Goal: Task Accomplishment & Management: Manage account settings

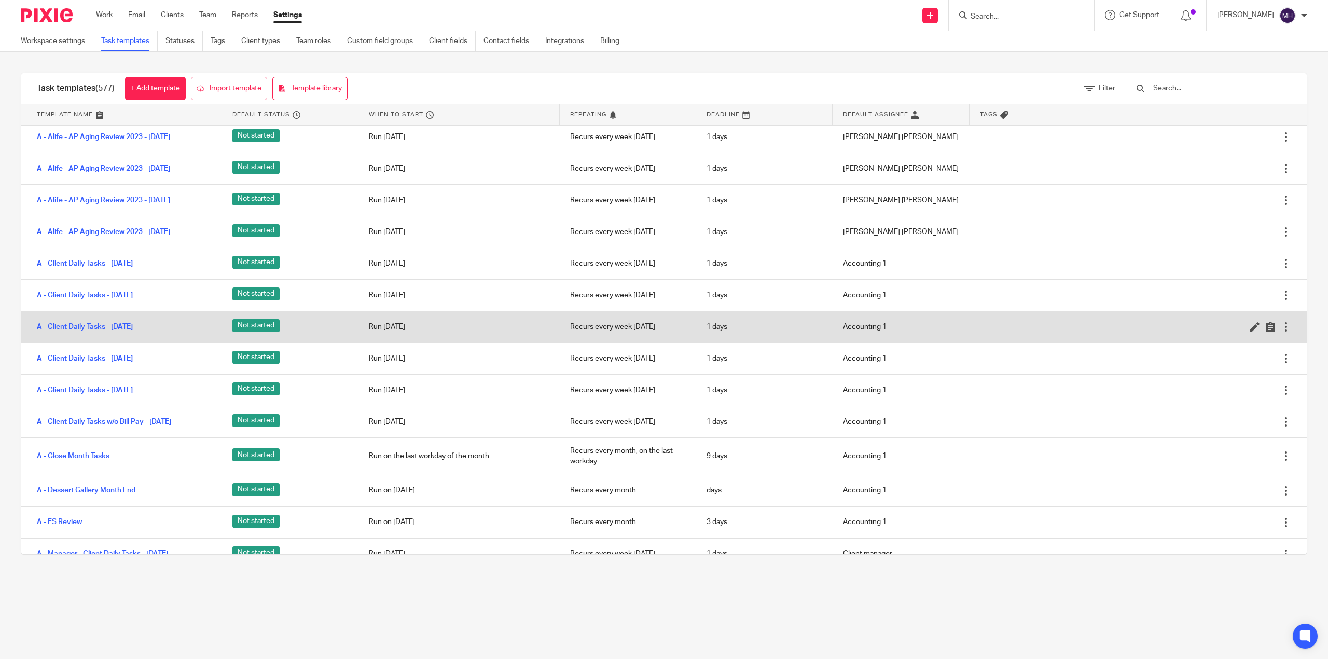
scroll to position [138, 0]
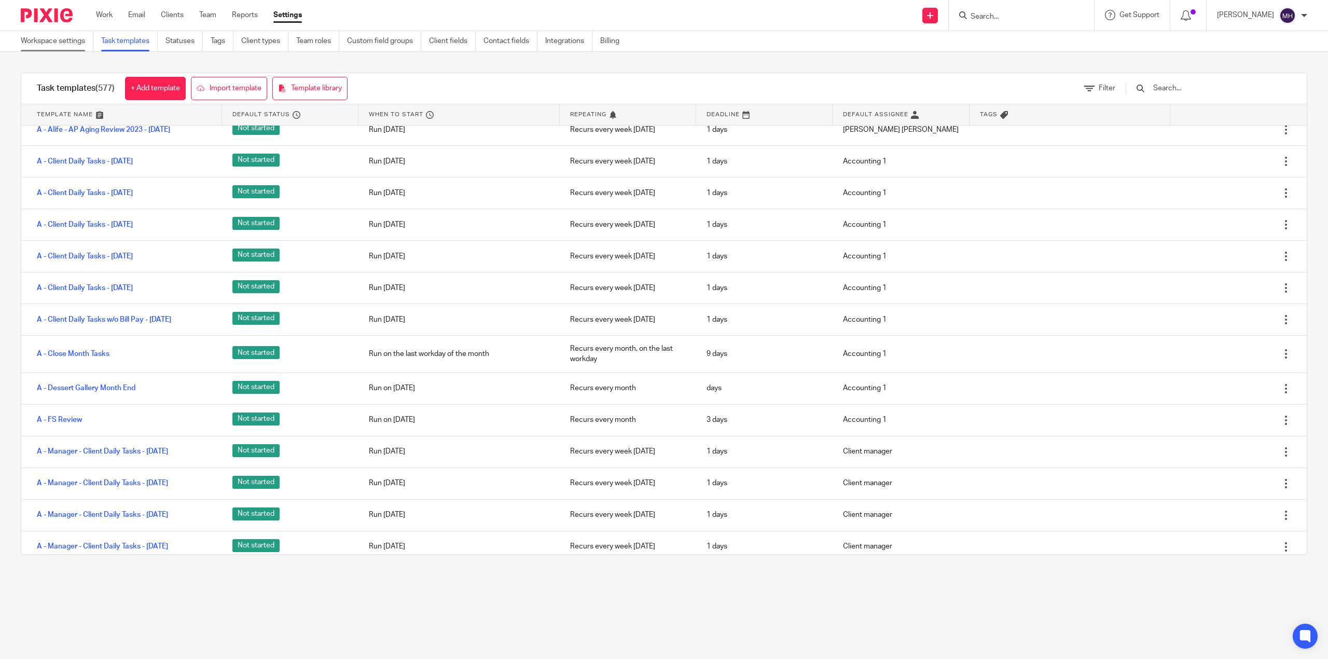
click at [46, 38] on link "Workspace settings" at bounding box center [57, 41] width 73 height 20
click at [48, 10] on img at bounding box center [47, 15] width 52 height 14
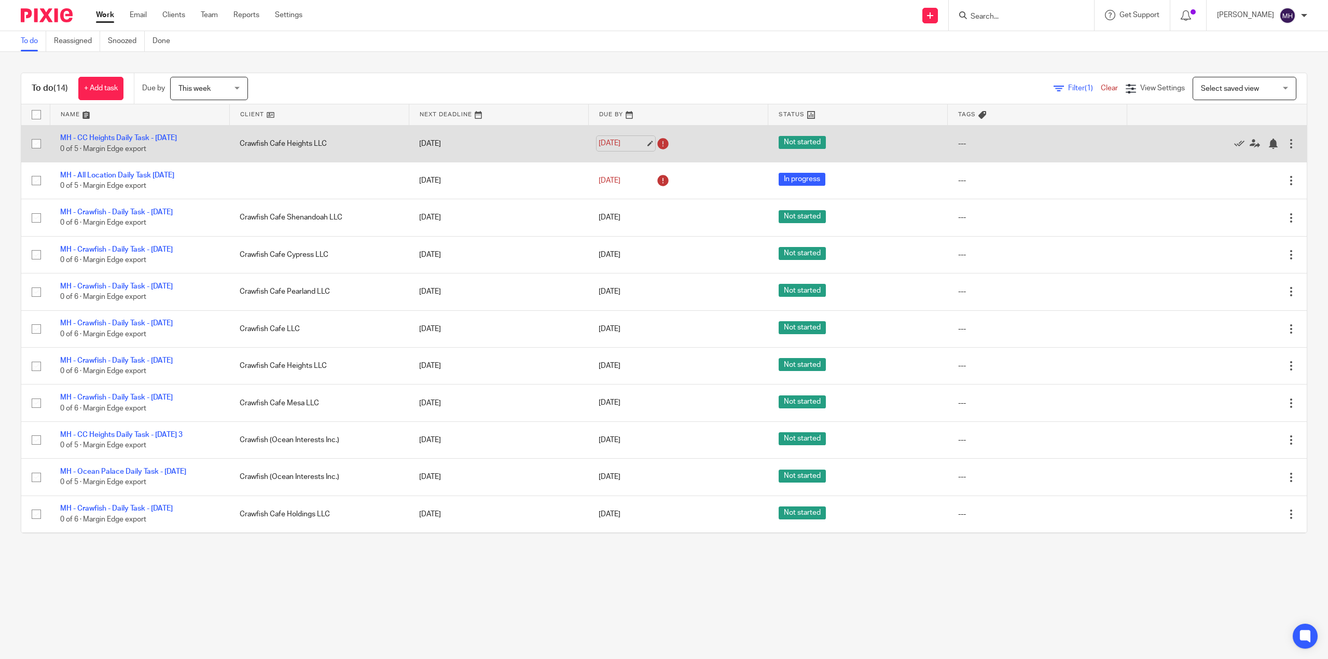
click at [610, 146] on link "Aug 19, 2025" at bounding box center [621, 143] width 47 height 11
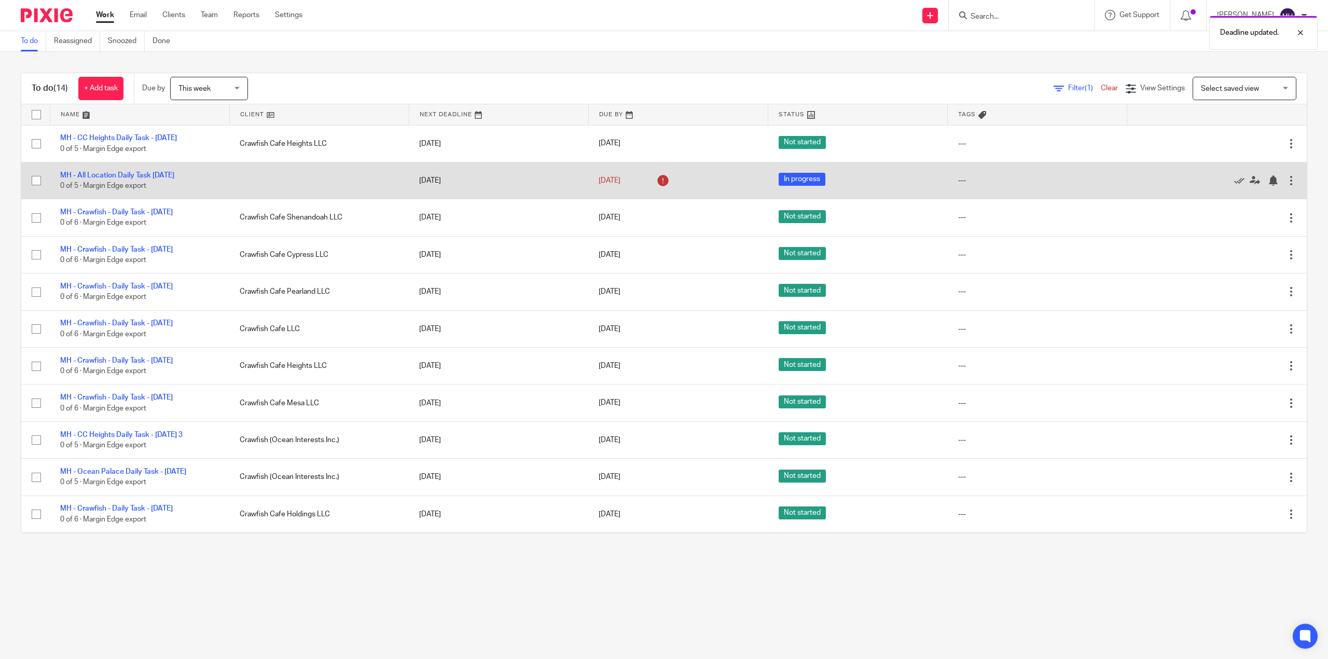
click at [654, 183] on icon at bounding box center [662, 180] width 17 height 17
click at [614, 185] on link "Aug 20, 2025" at bounding box center [621, 180] width 47 height 11
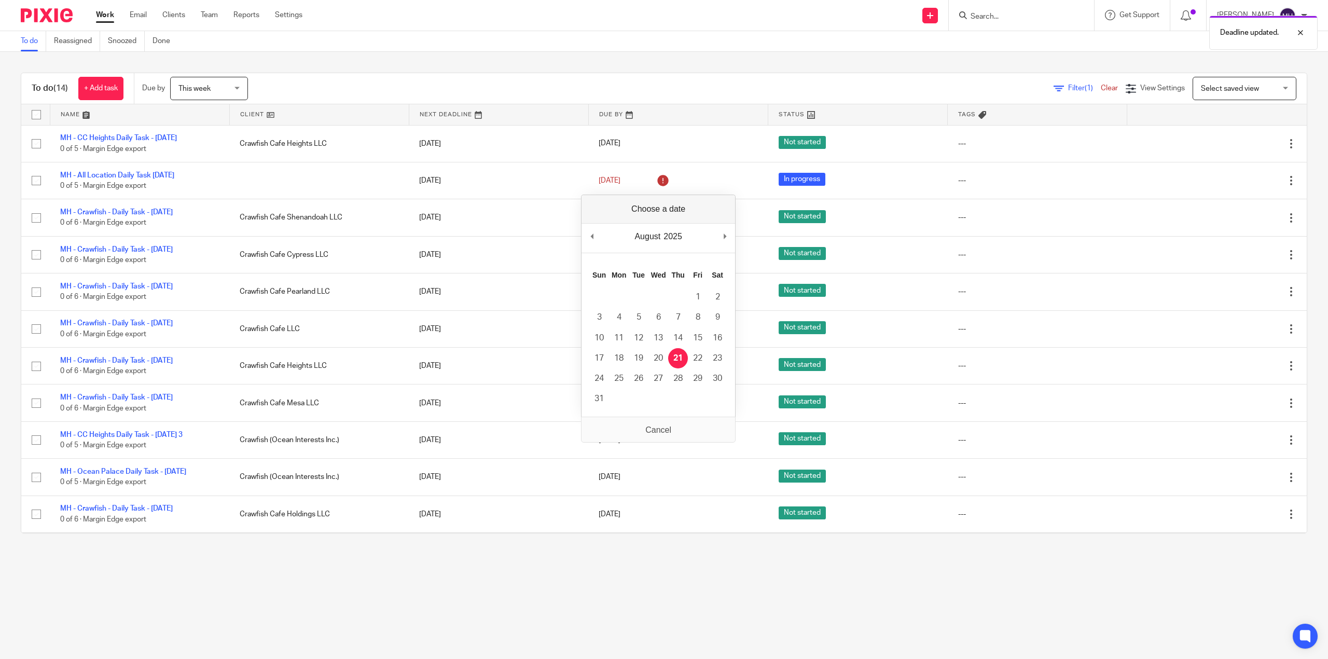
drag, startPoint x: 680, startPoint y: 356, endPoint x: 670, endPoint y: 387, distance: 32.6
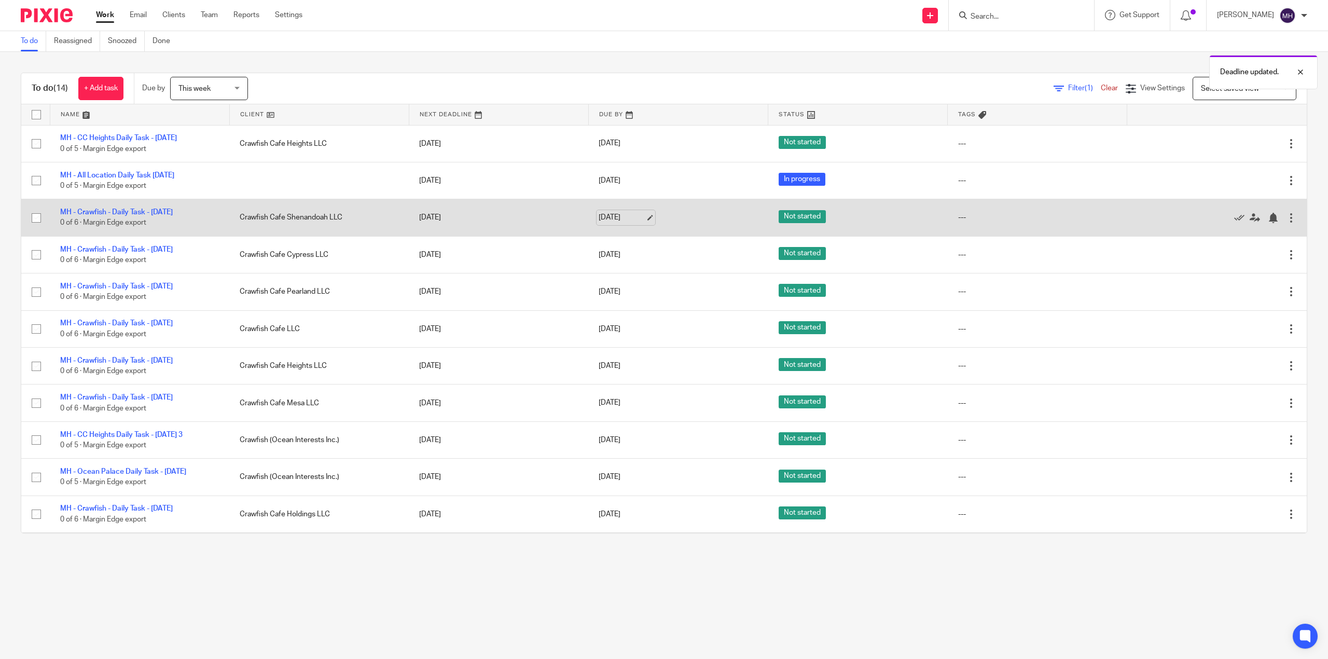
click at [634, 223] on link "Aug 20, 2025" at bounding box center [621, 217] width 47 height 11
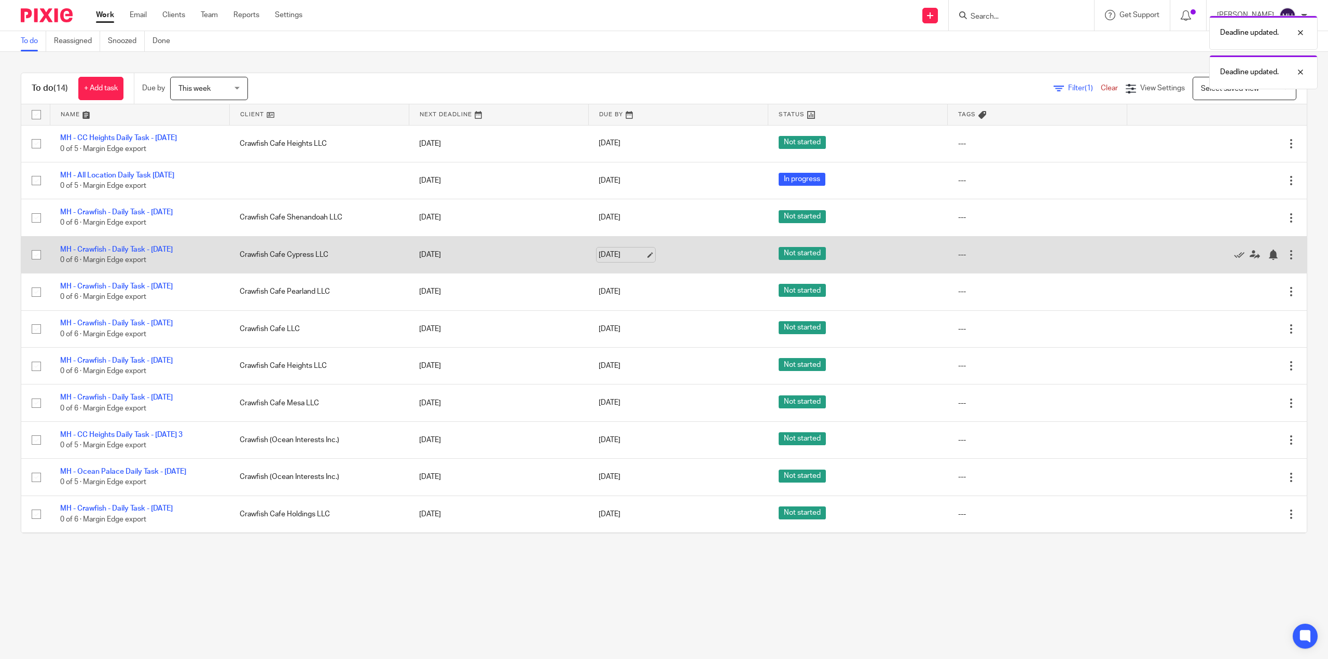
click at [635, 260] on link "Aug 20, 2025" at bounding box center [621, 254] width 47 height 11
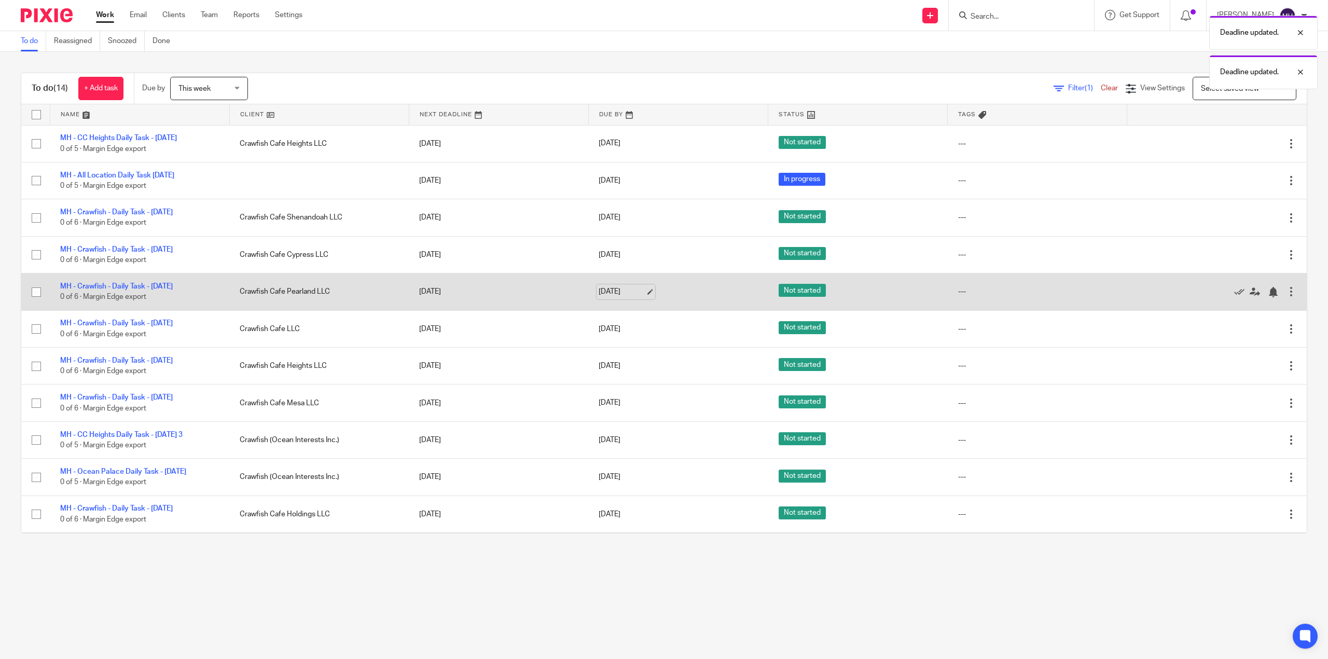
click at [635, 297] on link "Aug 20, 2025" at bounding box center [621, 291] width 47 height 11
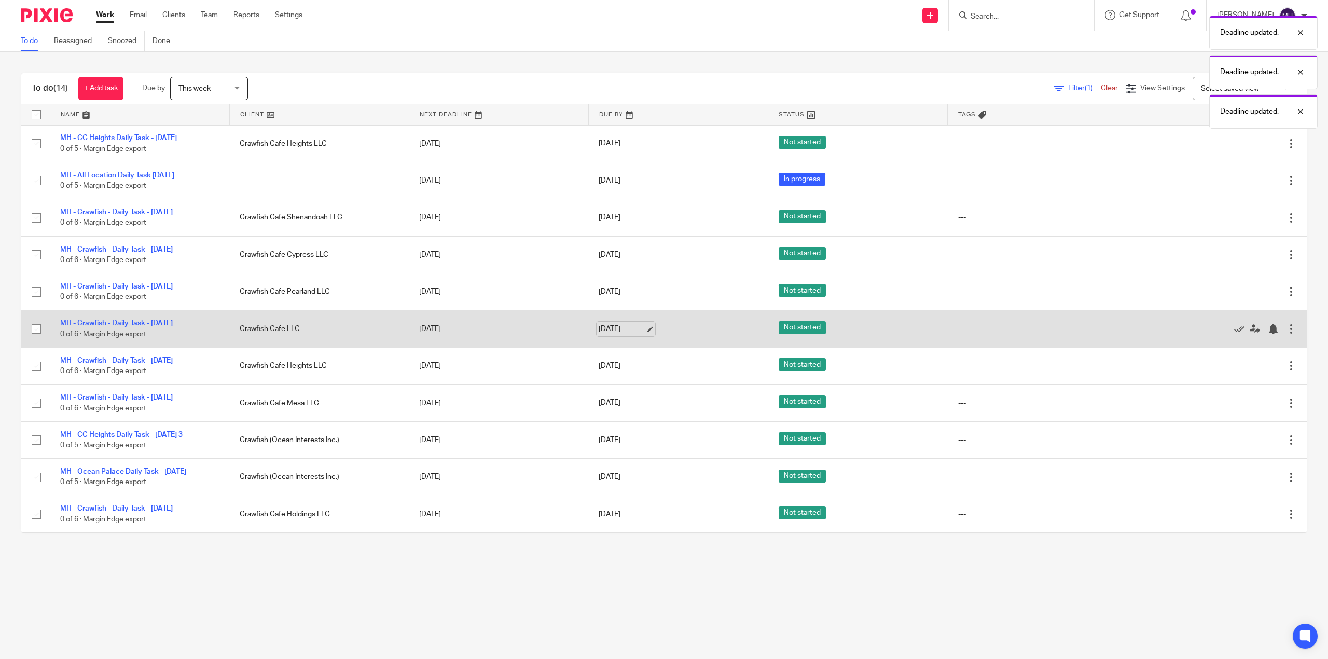
click at [641, 334] on link "Aug 20, 2025" at bounding box center [621, 329] width 47 height 11
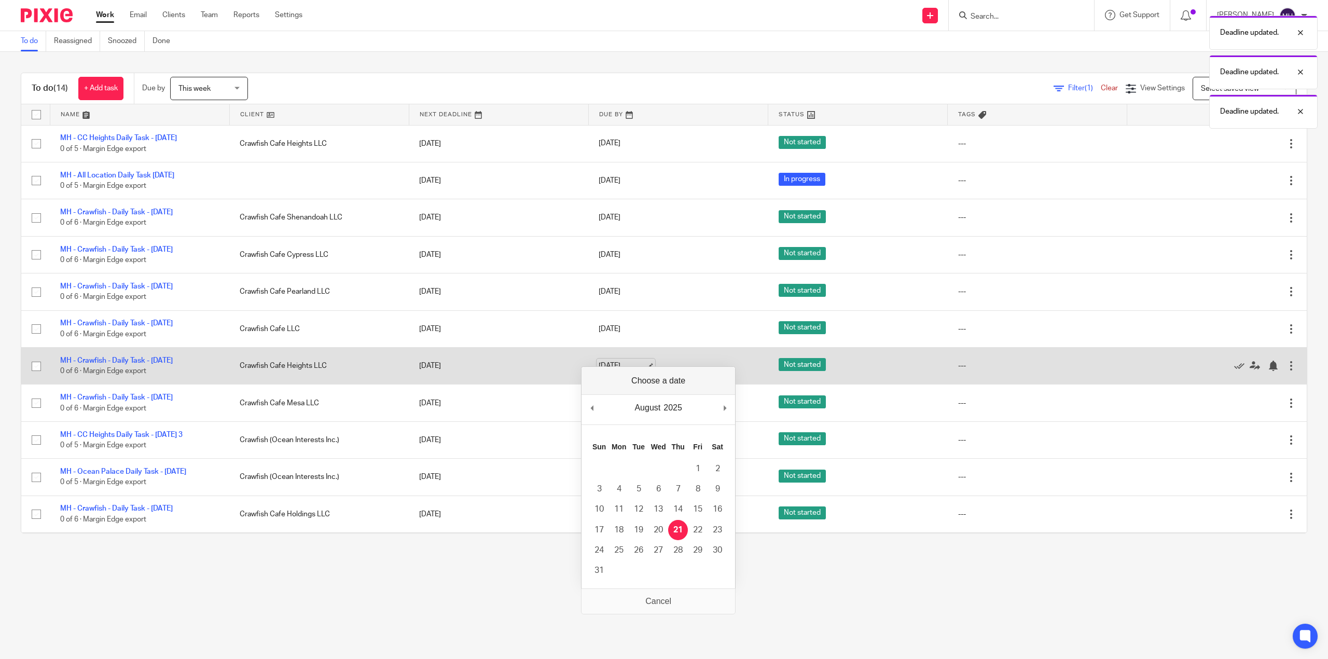
drag, startPoint x: 677, startPoint y: 526, endPoint x: 606, endPoint y: 396, distance: 147.8
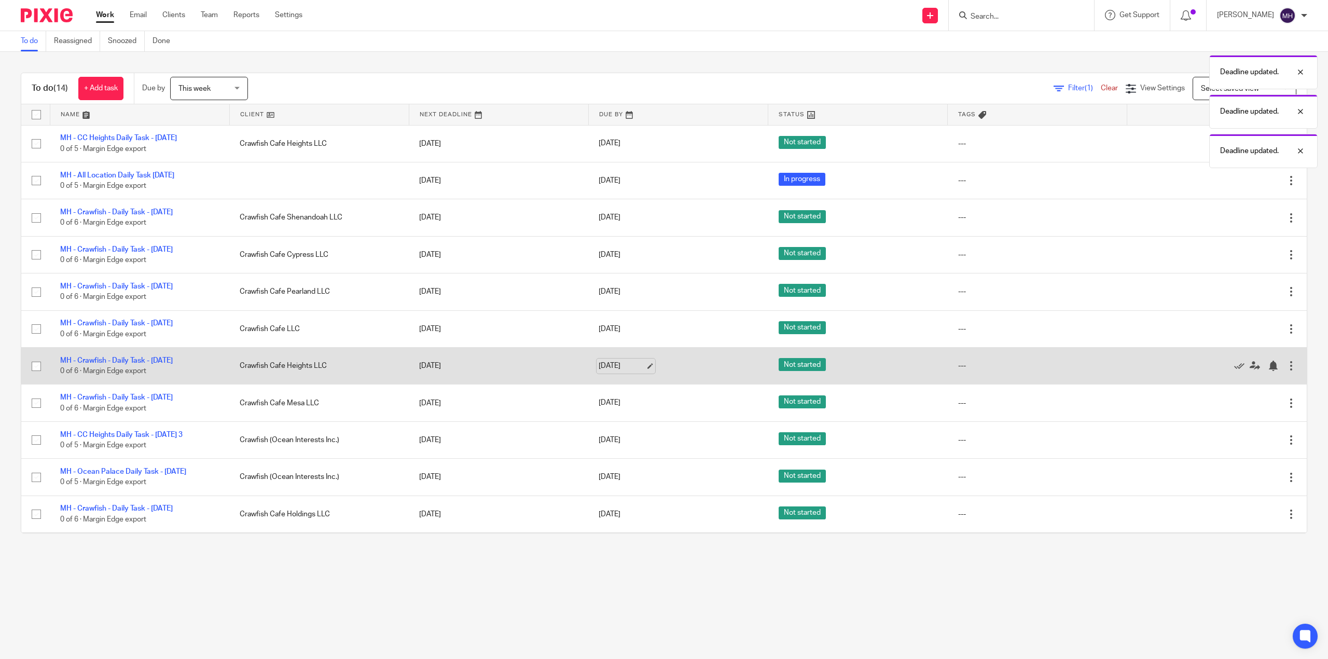
click at [632, 371] on link "Aug 20, 2025" at bounding box center [621, 365] width 47 height 11
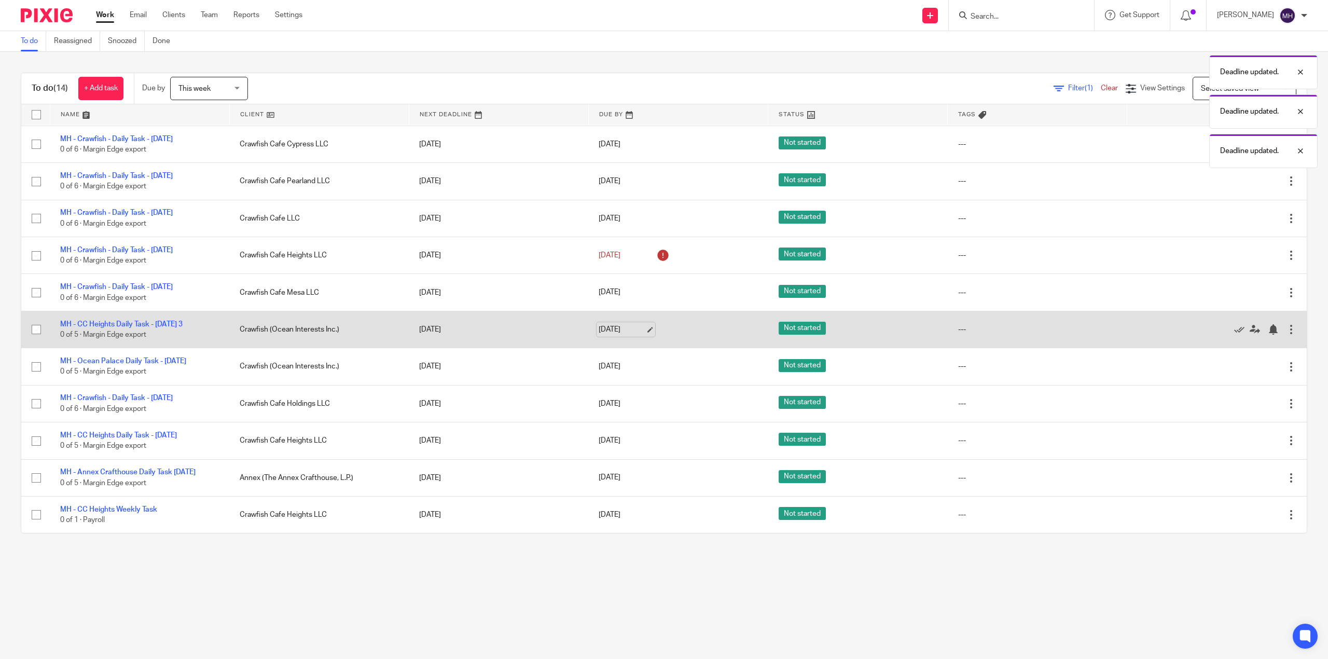
scroll to position [138, 0]
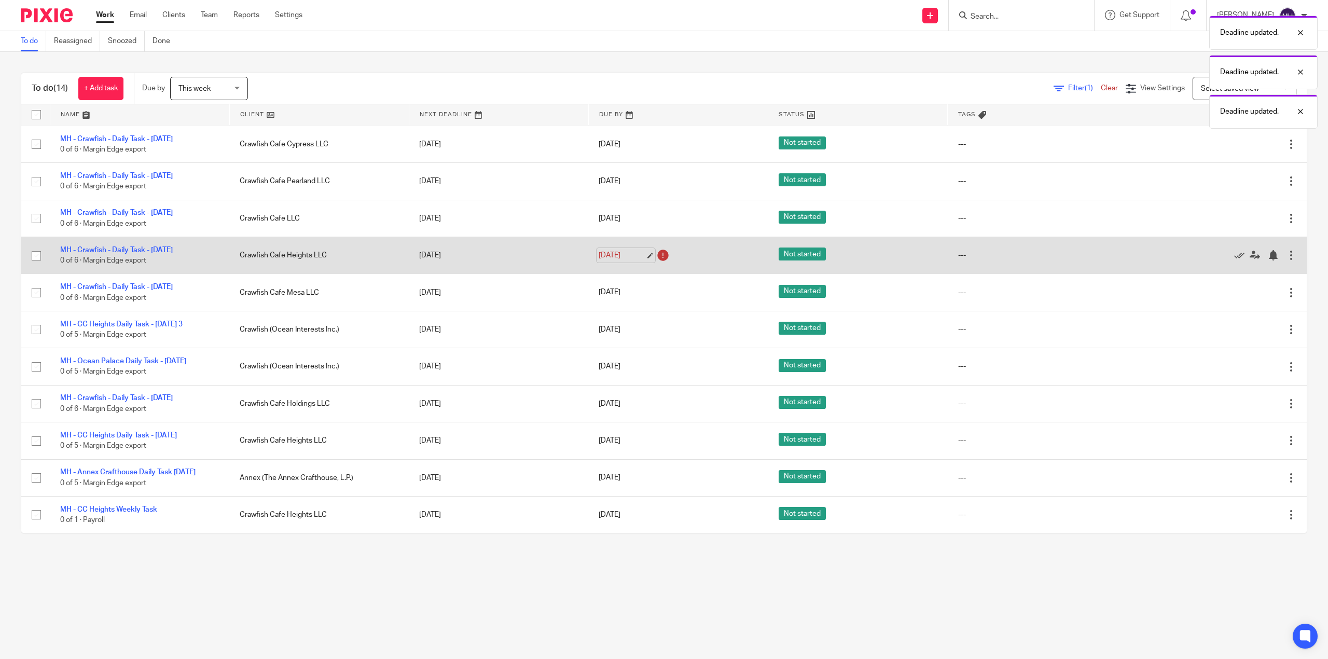
click at [633, 260] on link "Aug 20, 2025" at bounding box center [621, 255] width 47 height 11
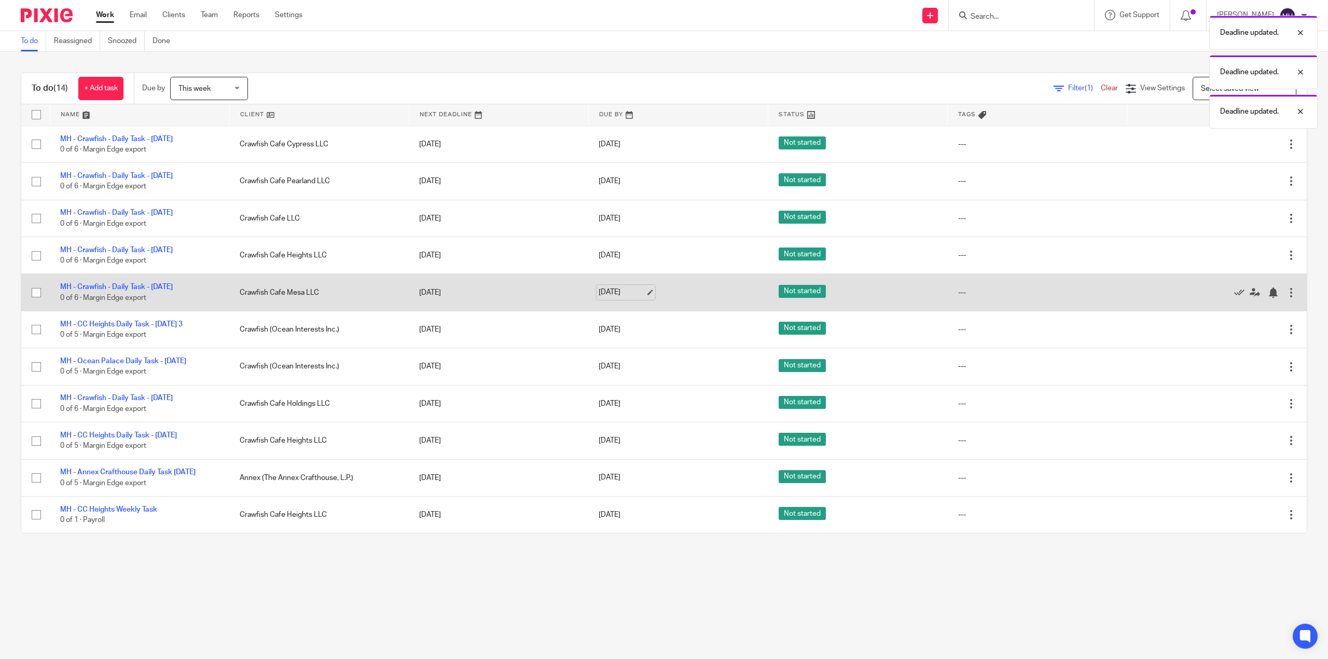
click at [633, 298] on link "Aug 20, 2025" at bounding box center [621, 292] width 47 height 11
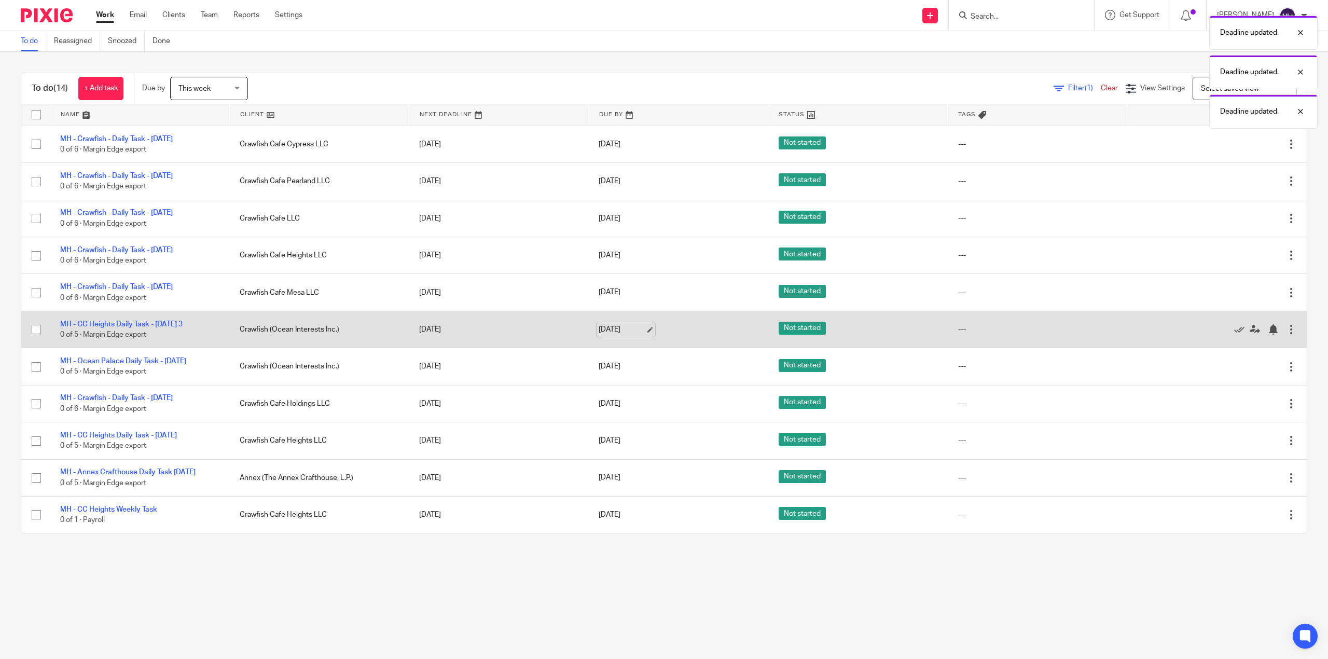
click at [635, 335] on link "Aug 20, 2025" at bounding box center [621, 329] width 47 height 11
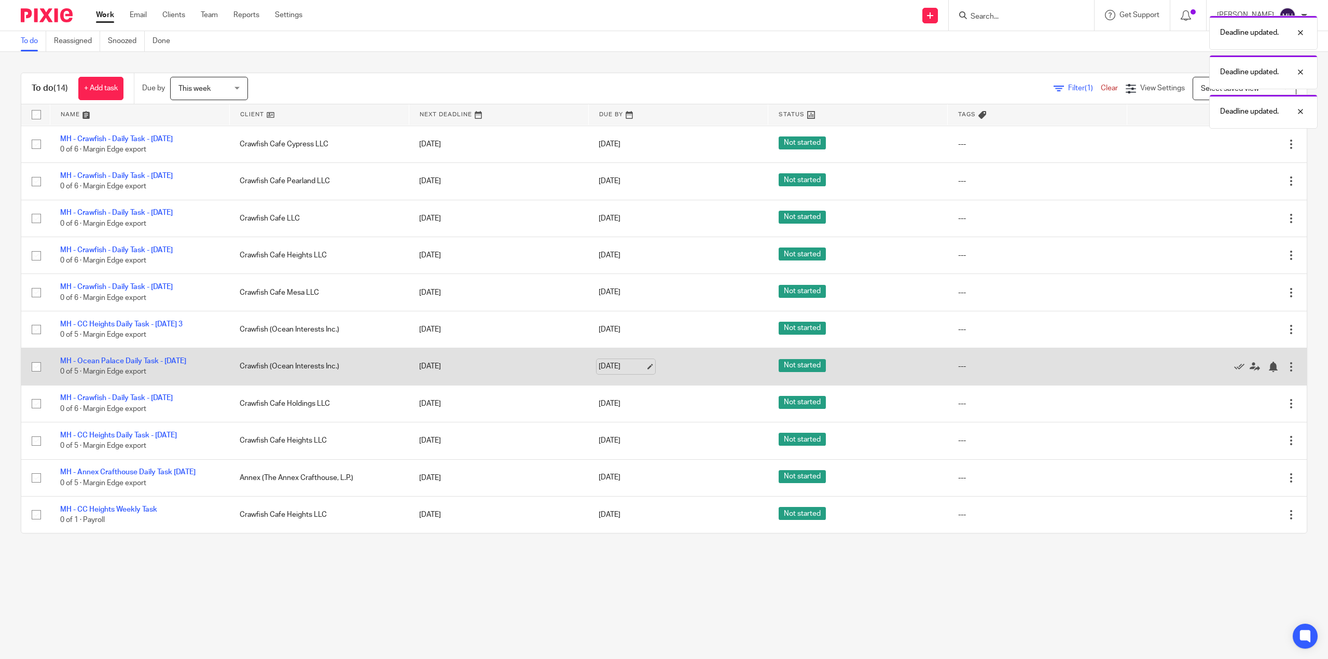
click at [631, 372] on link "Aug 20, 2025" at bounding box center [621, 366] width 47 height 11
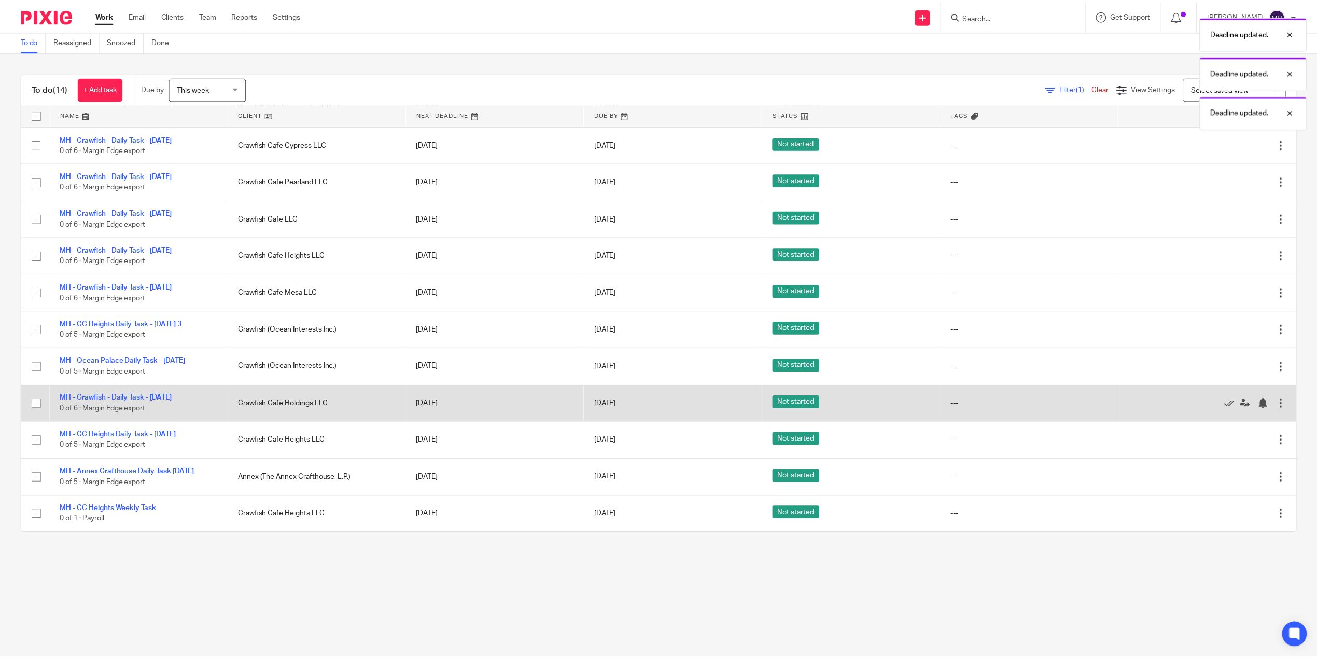
scroll to position [176, 0]
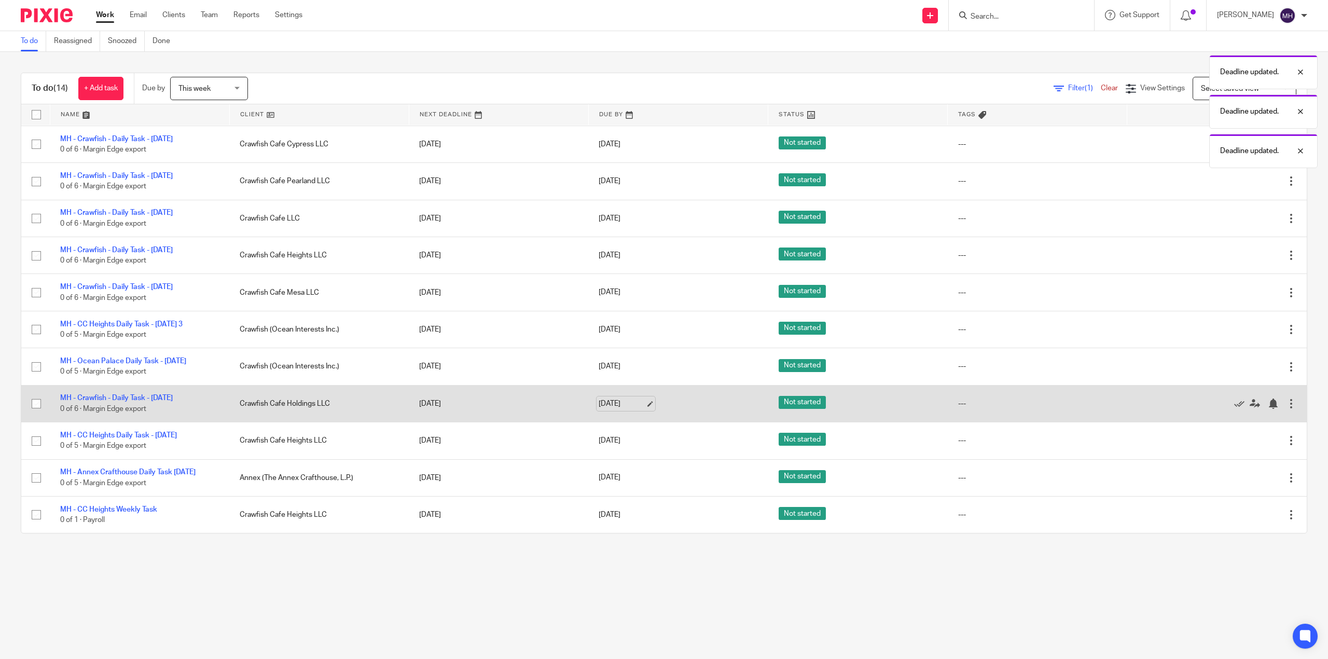
click at [633, 398] on link "Aug 20, 2025" at bounding box center [621, 403] width 47 height 11
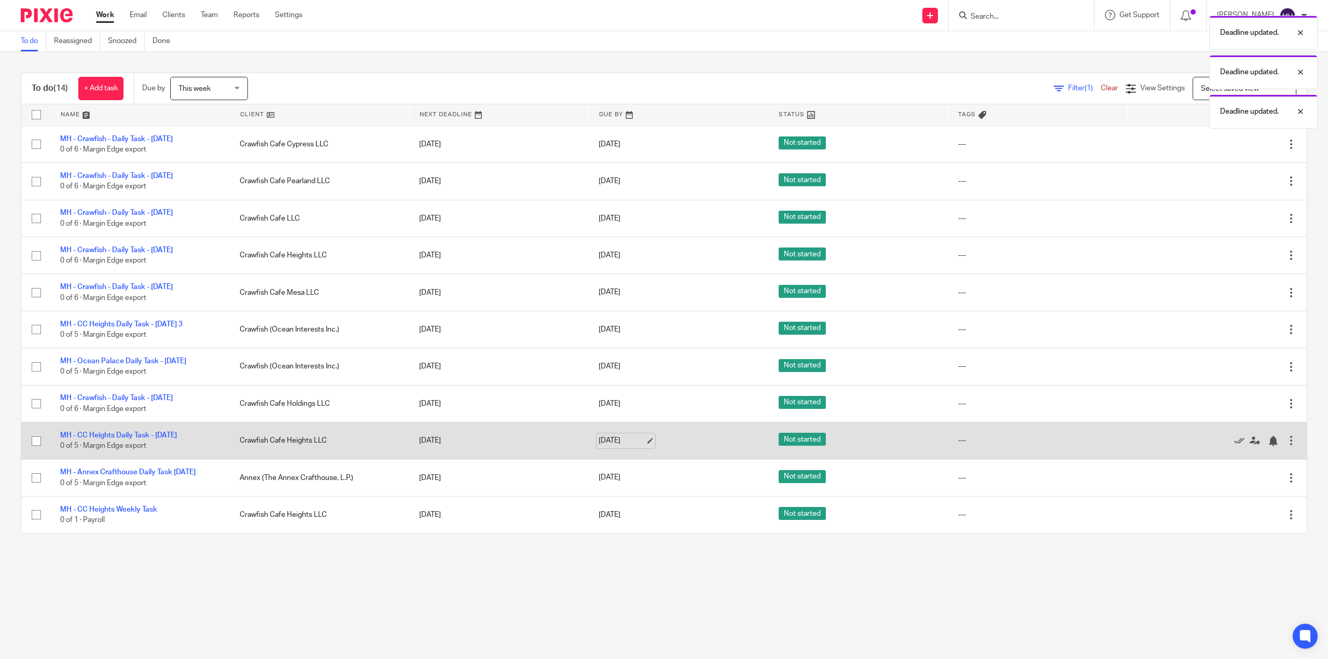
click at [631, 436] on link "Aug 20, 2025" at bounding box center [621, 440] width 47 height 11
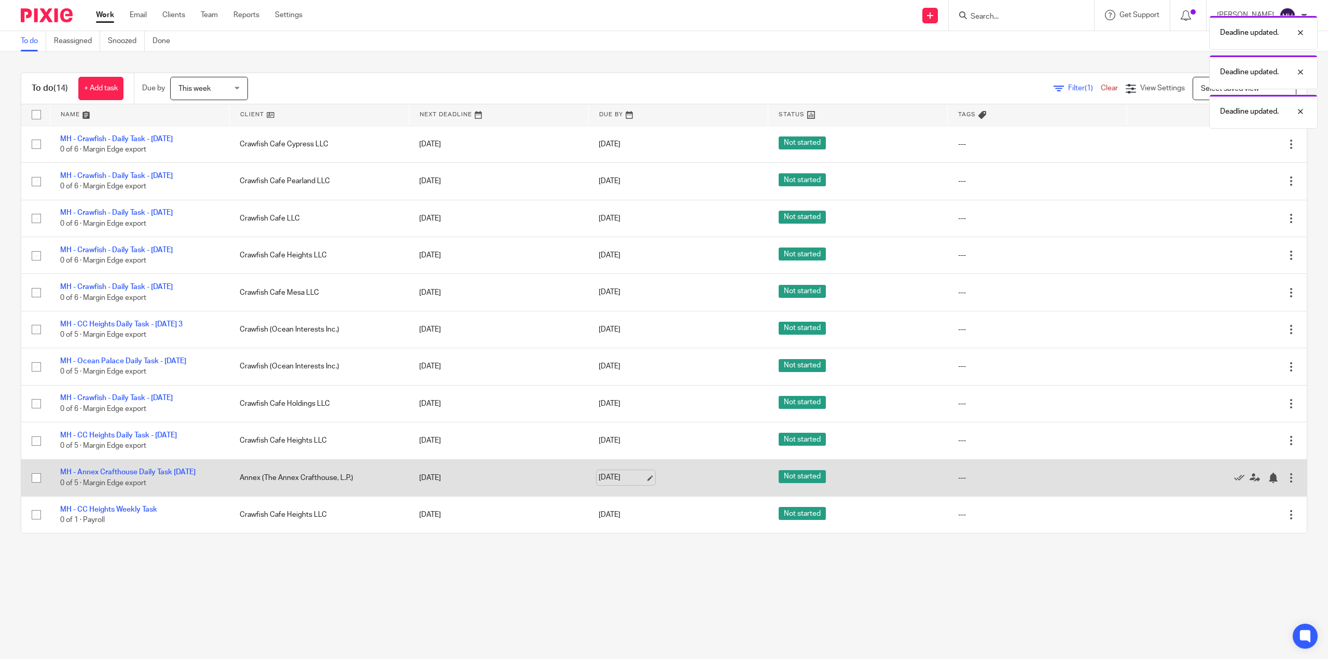
drag, startPoint x: 627, startPoint y: 474, endPoint x: 631, endPoint y: 478, distance: 5.5
click at [631, 478] on link "Aug 21, 2025" at bounding box center [621, 477] width 47 height 11
click at [629, 473] on link "Aug 6, 2025" at bounding box center [621, 477] width 47 height 11
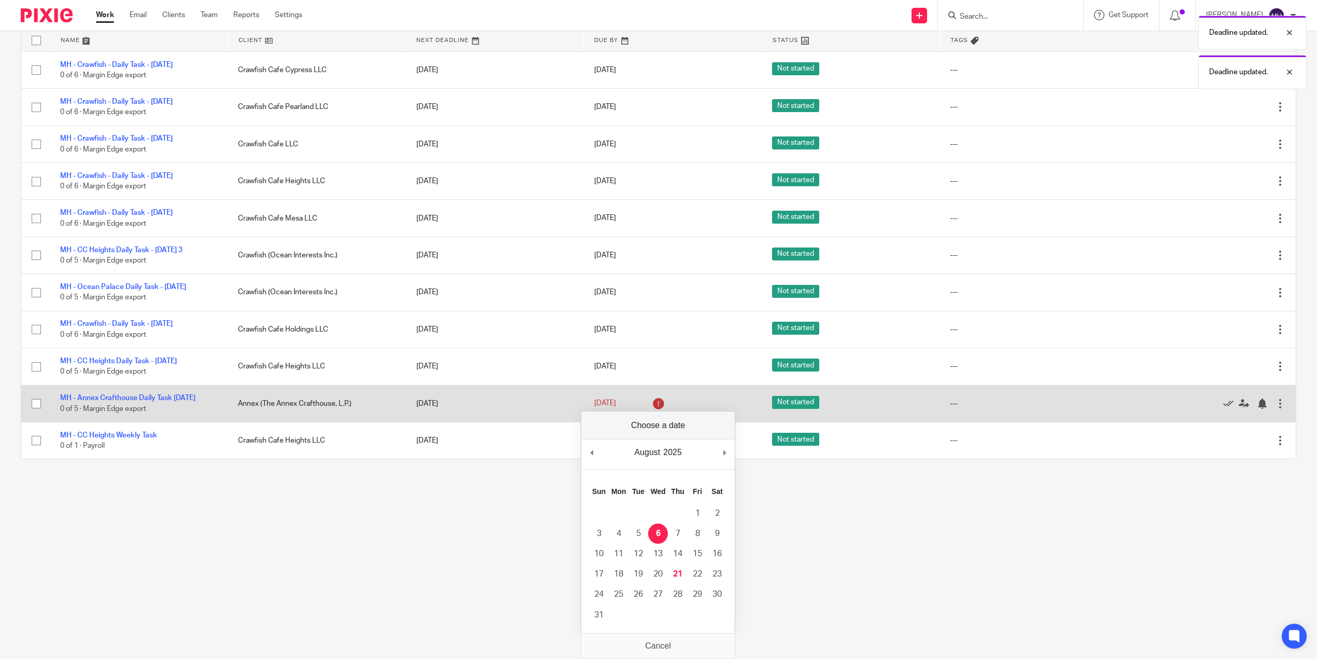
scroll to position [0, 0]
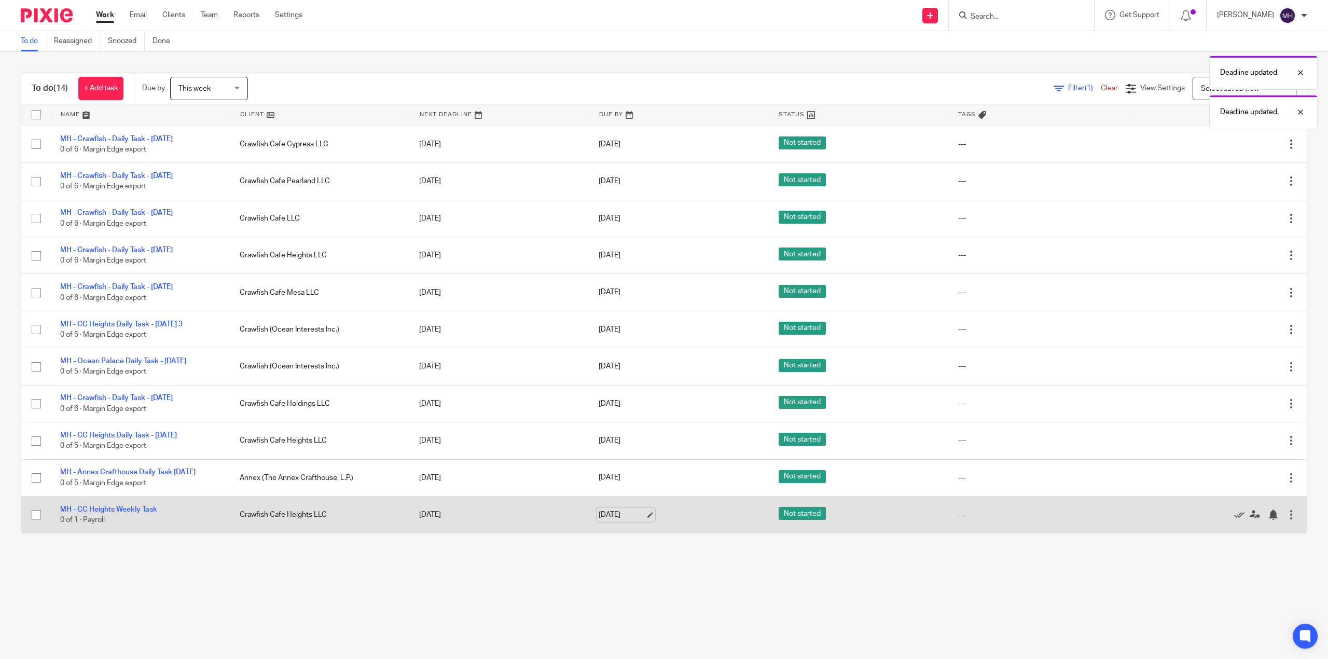
click at [640, 516] on link "Aug 22, 2025" at bounding box center [621, 514] width 47 height 11
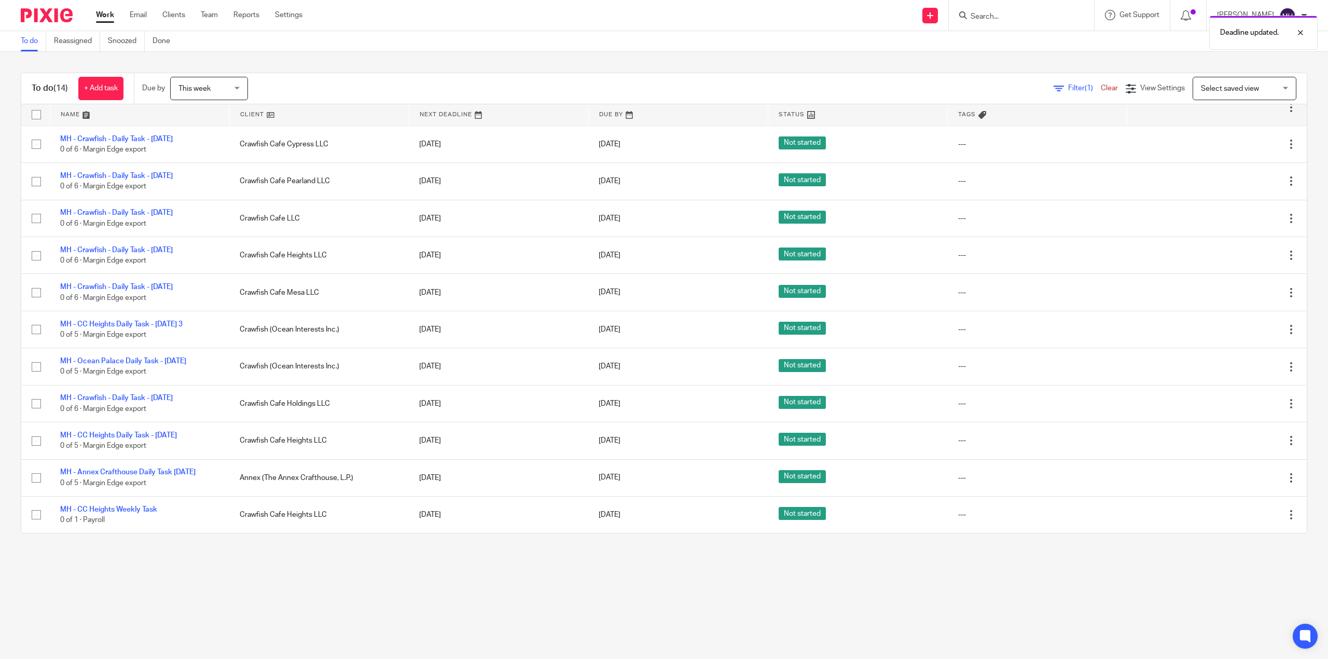
click at [505, 556] on main "To do Reassigned Snoozed Done To do (14) + Add task Due by This week This week …" at bounding box center [664, 329] width 1328 height 659
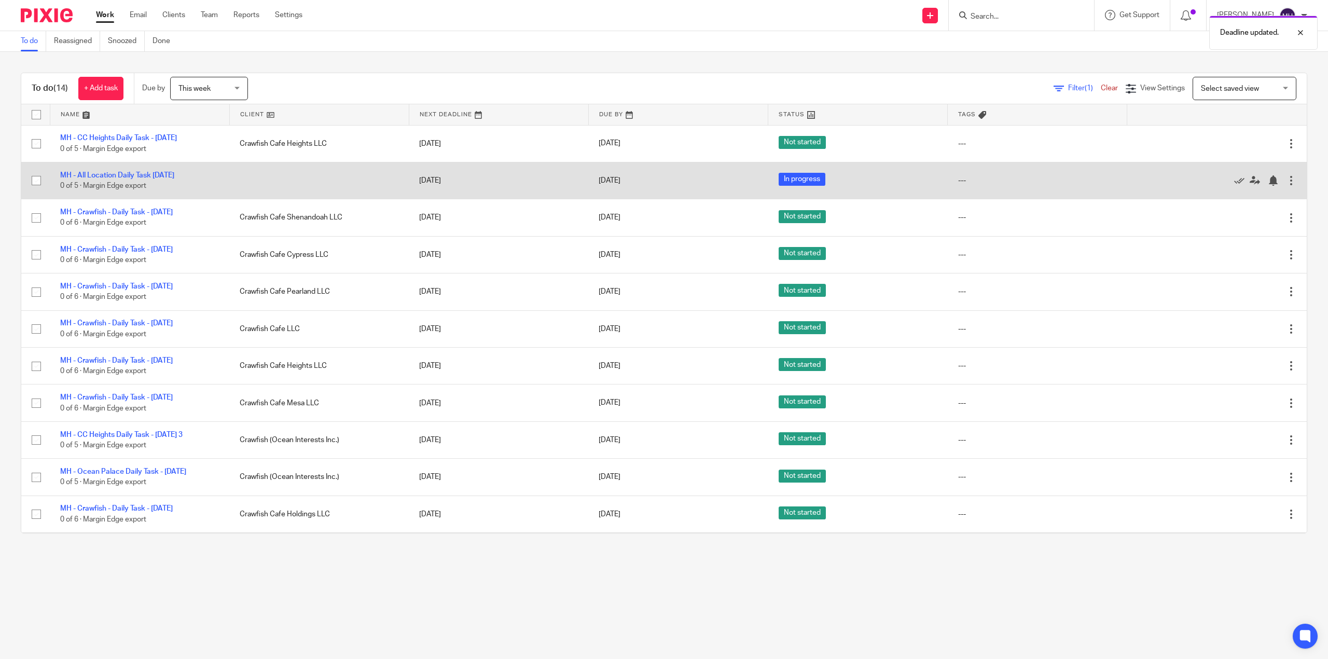
click at [1286, 183] on div at bounding box center [1291, 180] width 10 height 10
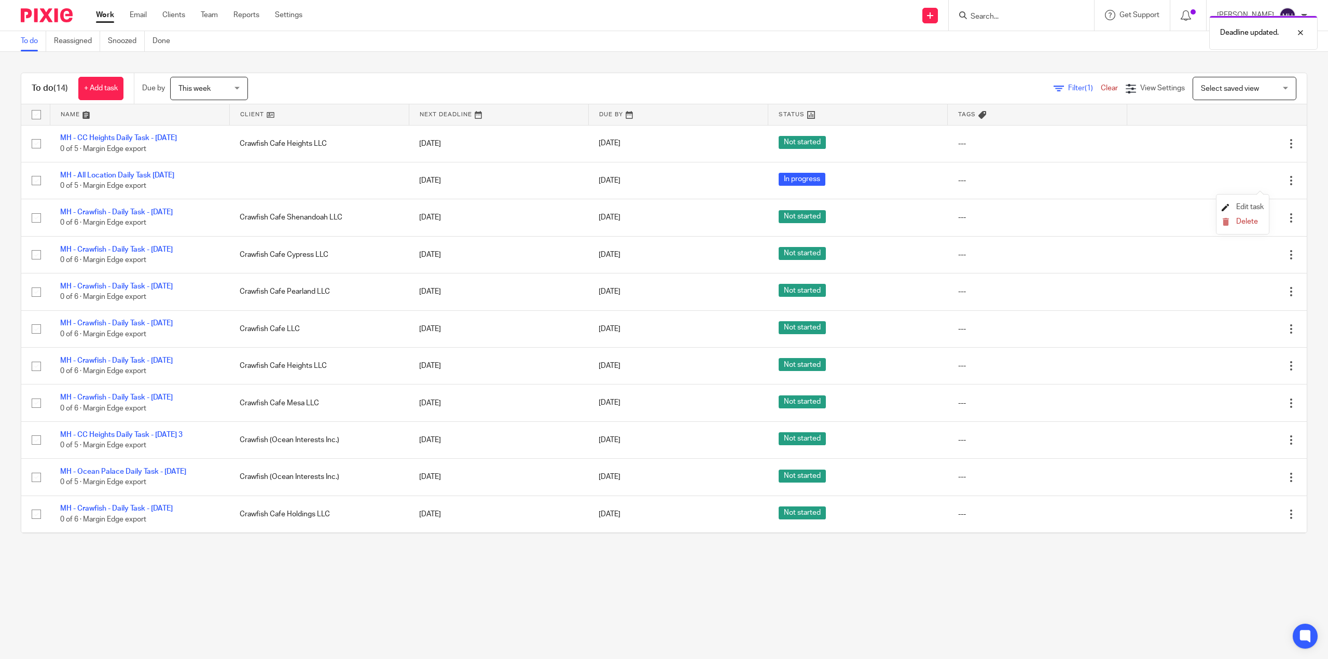
click at [1251, 204] on span "Edit task" at bounding box center [1249, 206] width 27 height 7
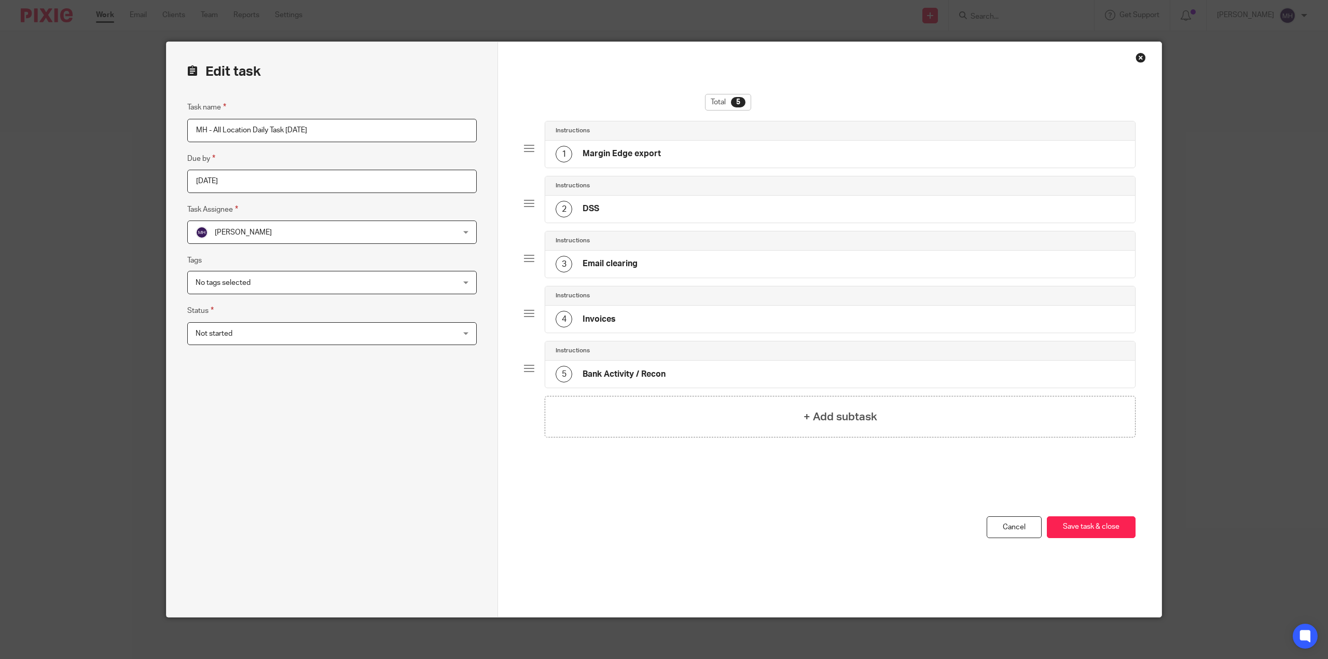
click at [308, 133] on input "MH - All Location Daily Task Wednesday 2025-08-20" at bounding box center [331, 130] width 289 height 23
click at [308, 132] on input "MH - All Location Daily Task Wednesday 2025-08-20" at bounding box center [331, 130] width 289 height 23
click at [357, 131] on input "MH - All Location Daily Task Thursday 2025-08-20" at bounding box center [331, 130] width 289 height 23
type input "MH - All Location Daily Task [DATE]"
click at [1081, 533] on button "Save task & close" at bounding box center [1090, 527] width 89 height 22
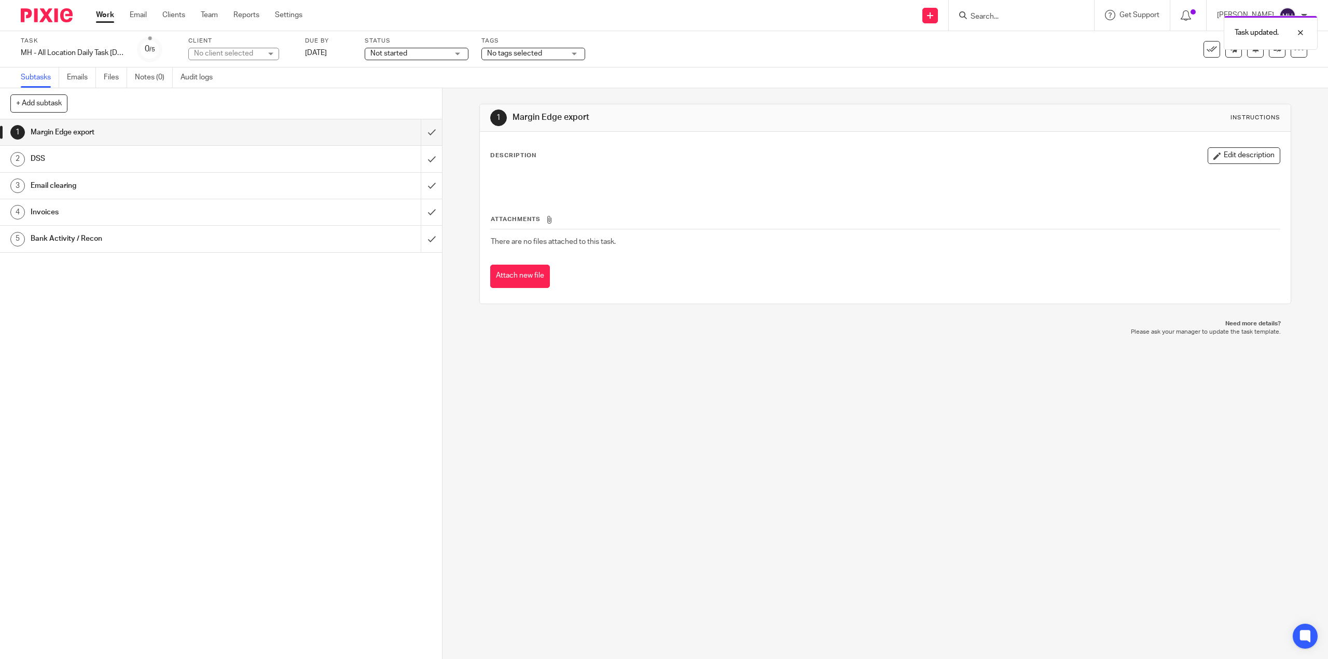
click at [30, 11] on img at bounding box center [47, 15] width 52 height 14
click at [32, 11] on img at bounding box center [47, 15] width 52 height 14
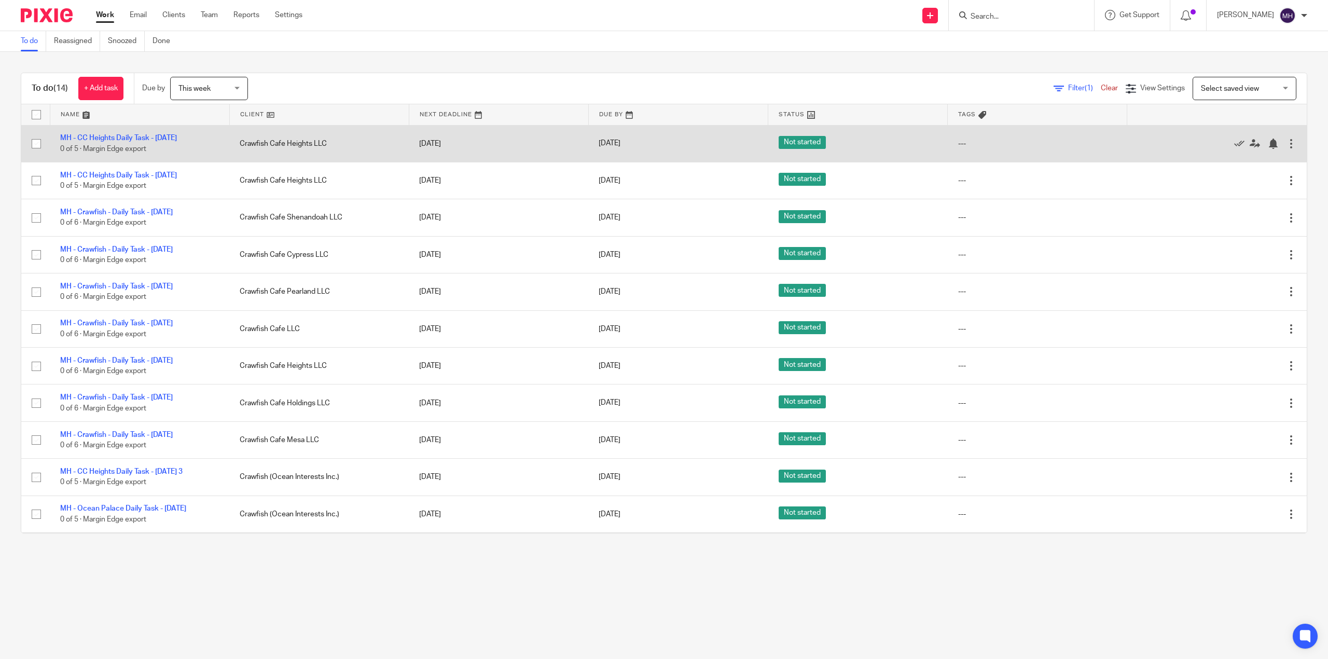
drag, startPoint x: 1260, startPoint y: 138, endPoint x: 1255, endPoint y: 146, distance: 9.5
click at [1286, 139] on div at bounding box center [1291, 143] width 10 height 10
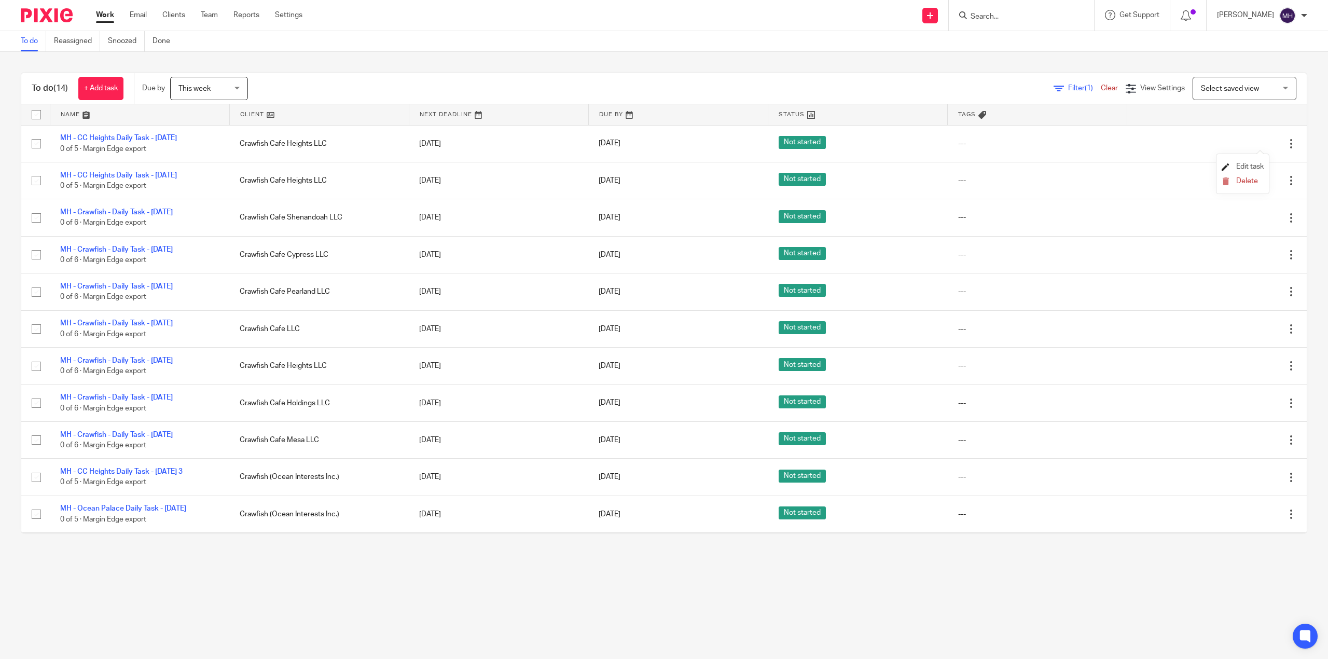
click at [1231, 166] on link "Edit task" at bounding box center [1242, 166] width 42 height 7
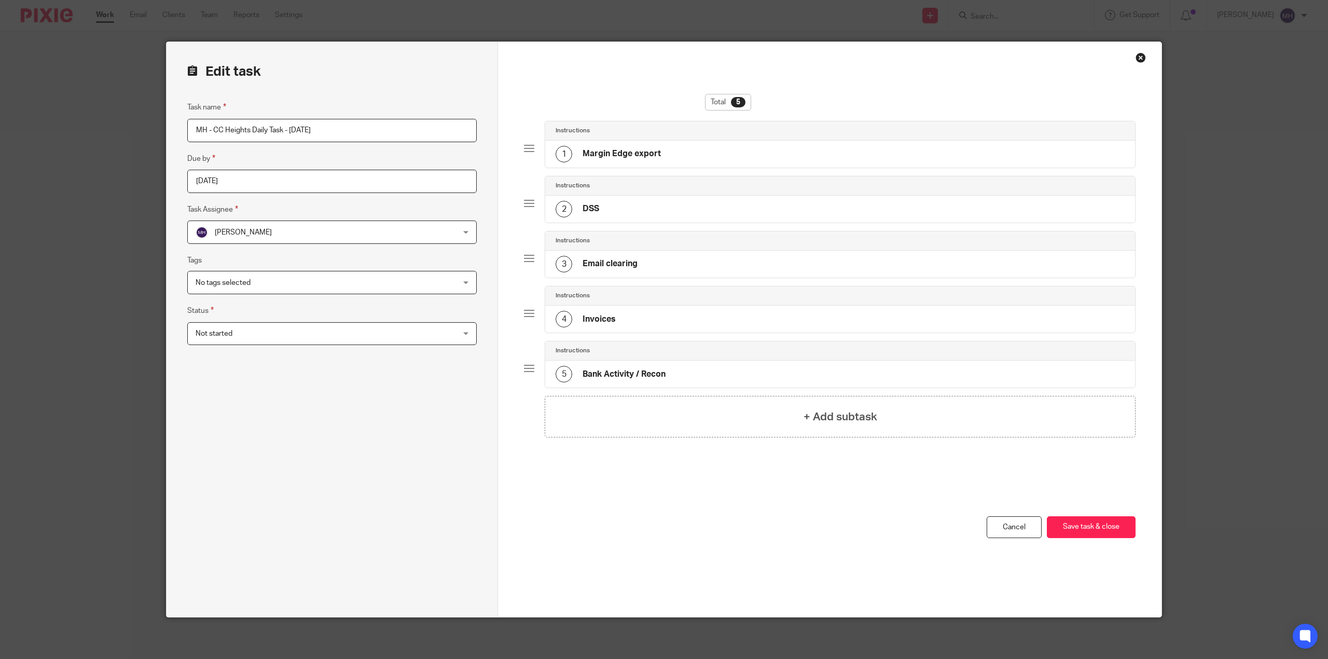
click at [256, 132] on input "MH - CC Heights Daily Task - [DATE]" at bounding box center [331, 130] width 289 height 23
drag, startPoint x: 289, startPoint y: 131, endPoint x: 452, endPoint y: 127, distance: 162.9
click at [380, 131] on input "MH - CC Heights Daily Task - [DATE]" at bounding box center [331, 130] width 289 height 23
type input "MH - CC Heights Daily Task - [DATE]"
drag, startPoint x: 648, startPoint y: 505, endPoint x: 791, endPoint y: 529, distance: 145.1
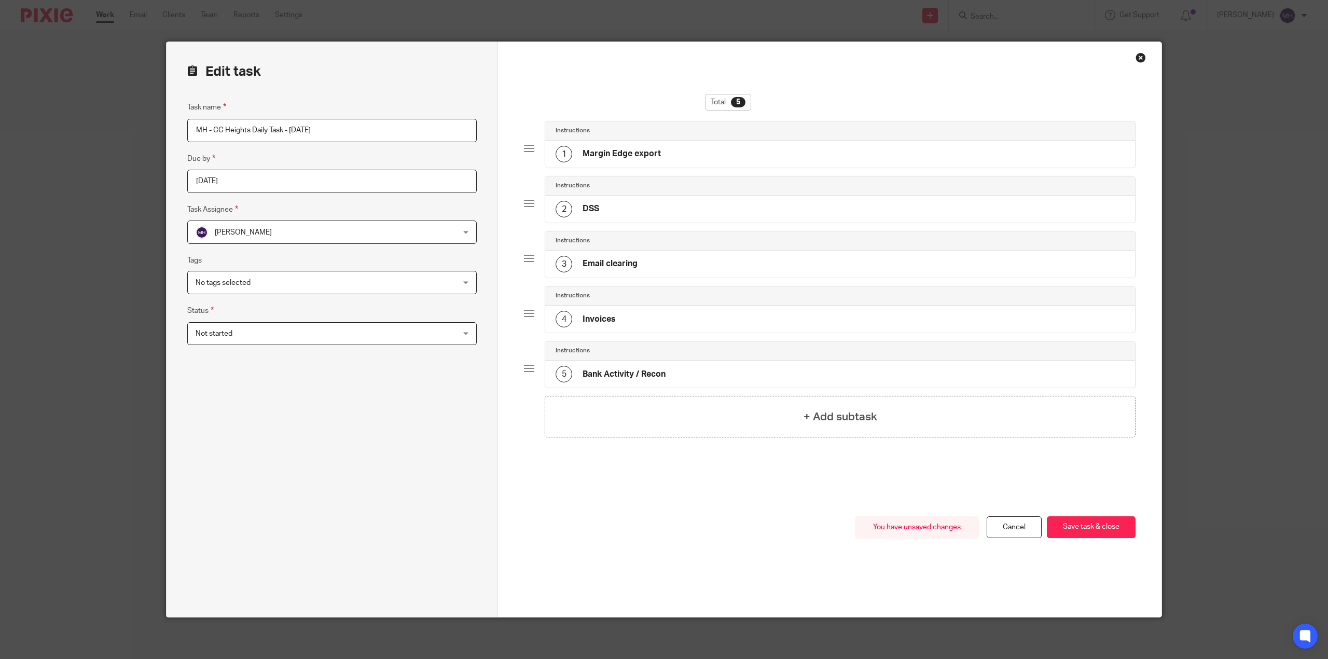
click at [649, 505] on div "Total 5 Instructions 1 Margin Edge export Instructions 2 DSS Instructions 3 Ema…" at bounding box center [829, 305] width 611 height 422
drag, startPoint x: 1100, startPoint y: 518, endPoint x: 1089, endPoint y: 519, distance: 11.5
click at [1100, 518] on button "Save task & close" at bounding box center [1090, 527] width 89 height 22
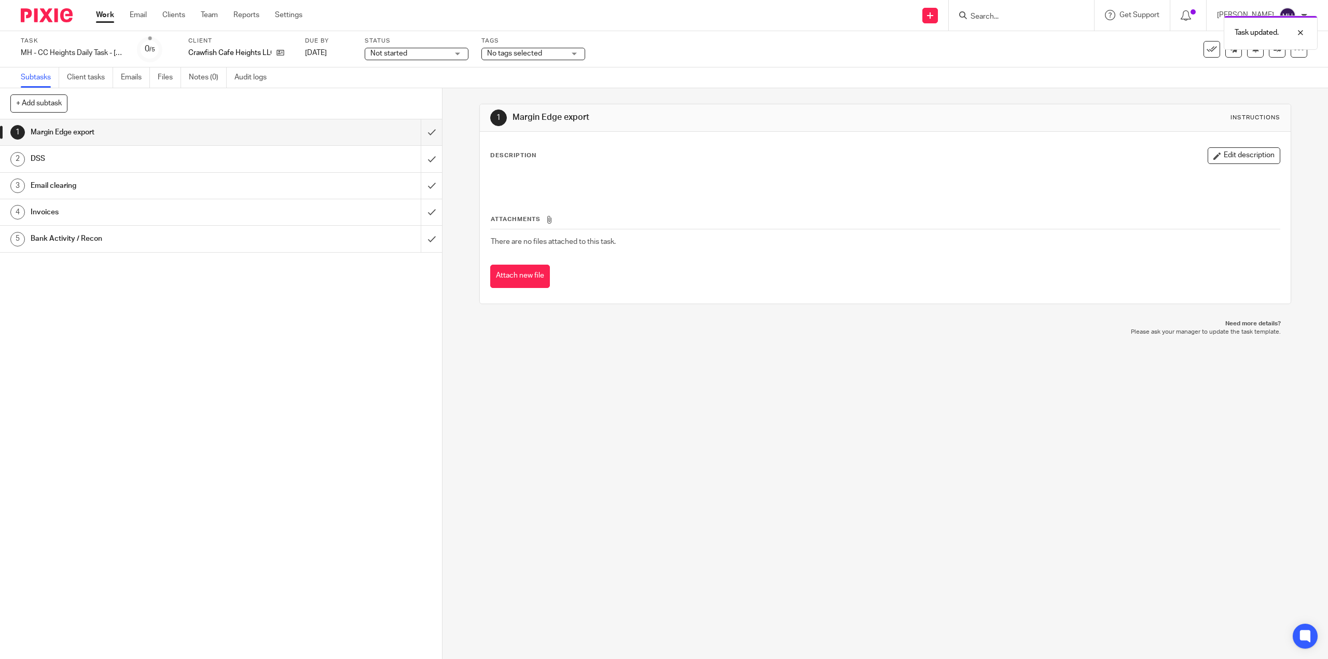
click at [38, 12] on img at bounding box center [47, 15] width 52 height 14
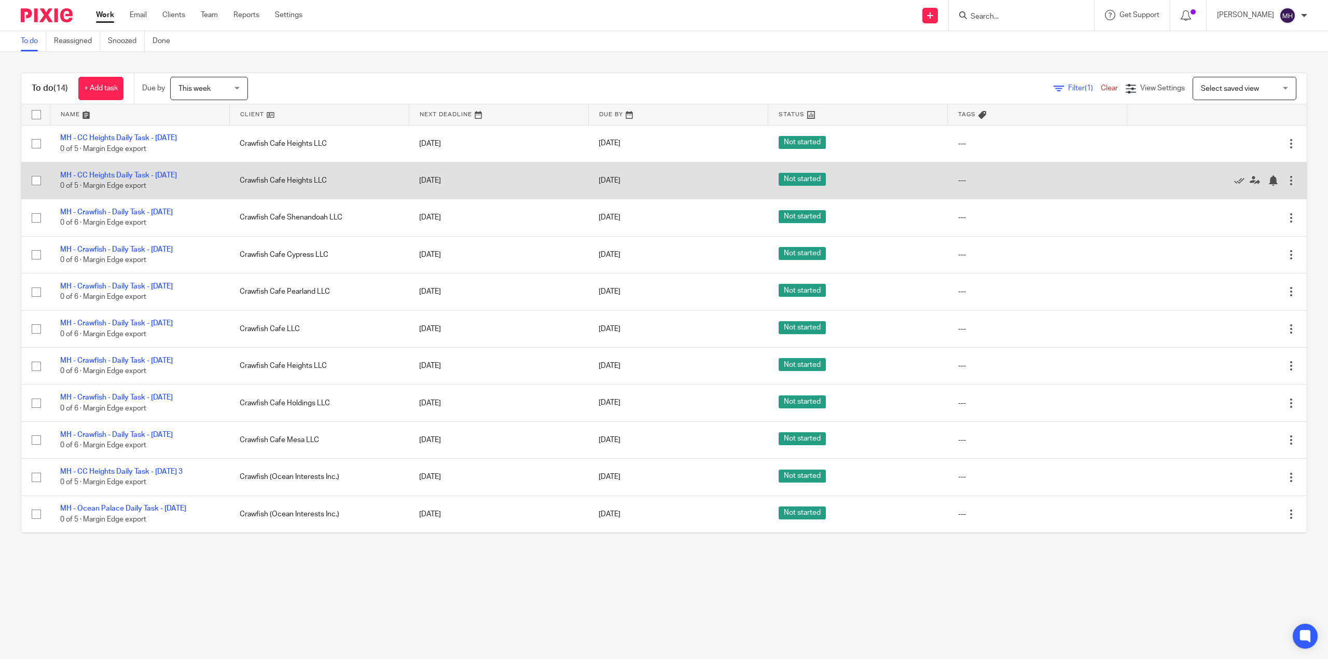
click at [1286, 181] on div at bounding box center [1291, 180] width 10 height 10
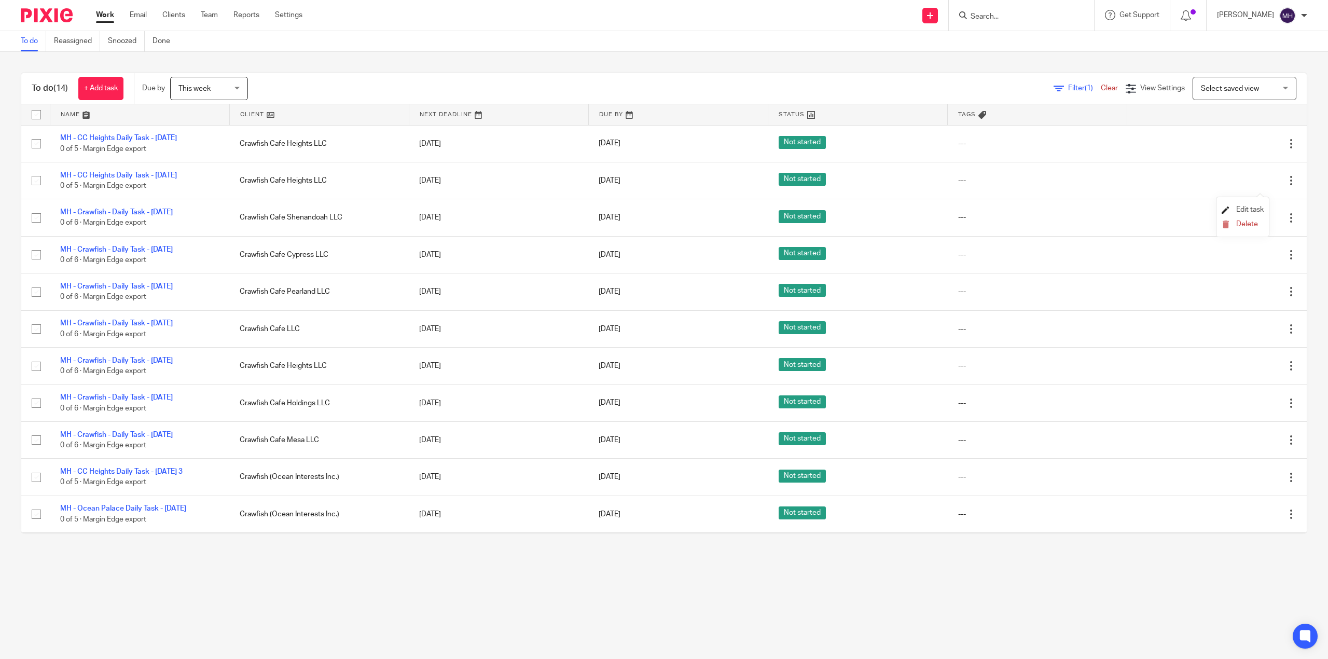
click at [1257, 212] on span "Edit task" at bounding box center [1249, 209] width 27 height 7
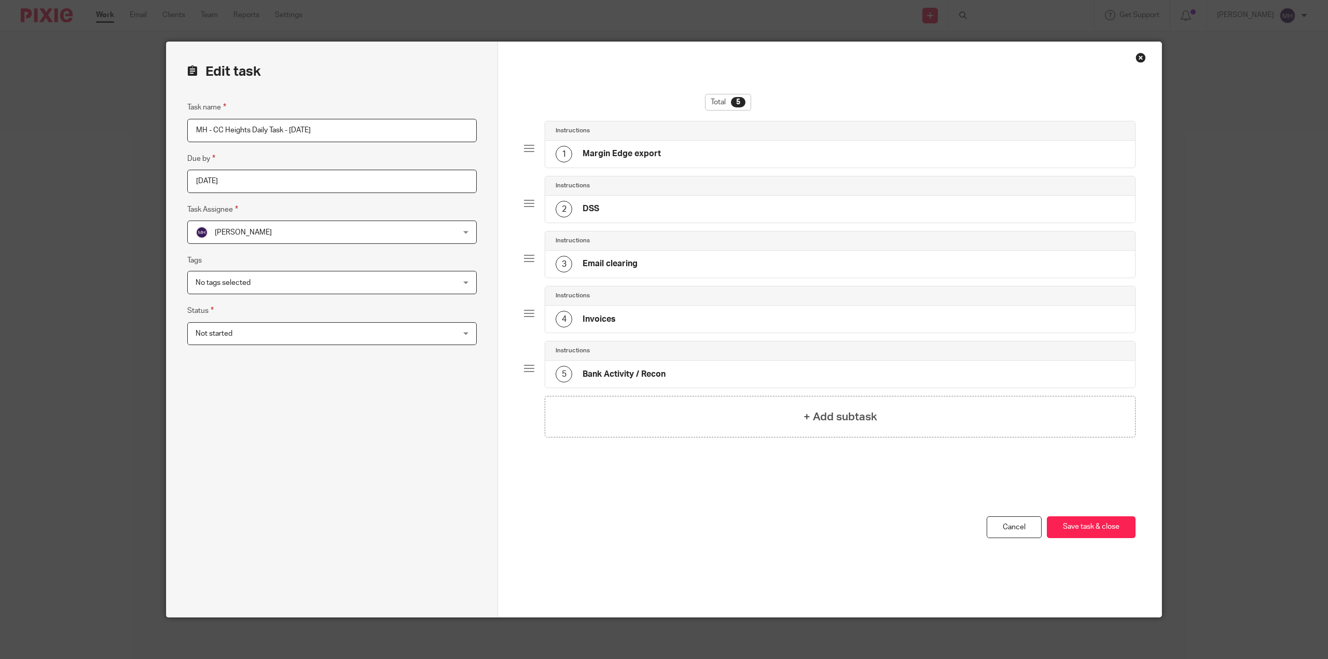
click at [304, 124] on input "MH - CC Heights Daily Task - [DATE]" at bounding box center [331, 130] width 289 height 23
click at [304, 125] on input "MH - CC Heights Daily Task - [DATE]" at bounding box center [331, 130] width 289 height 23
type input "MH - CC Heights Daily Task - [DATE]"
click at [687, 541] on div "You have unsaved changes Cancel Save task & close Save task & close" at bounding box center [829, 566] width 611 height 101
click at [1118, 533] on button "Save task & close" at bounding box center [1090, 527] width 89 height 22
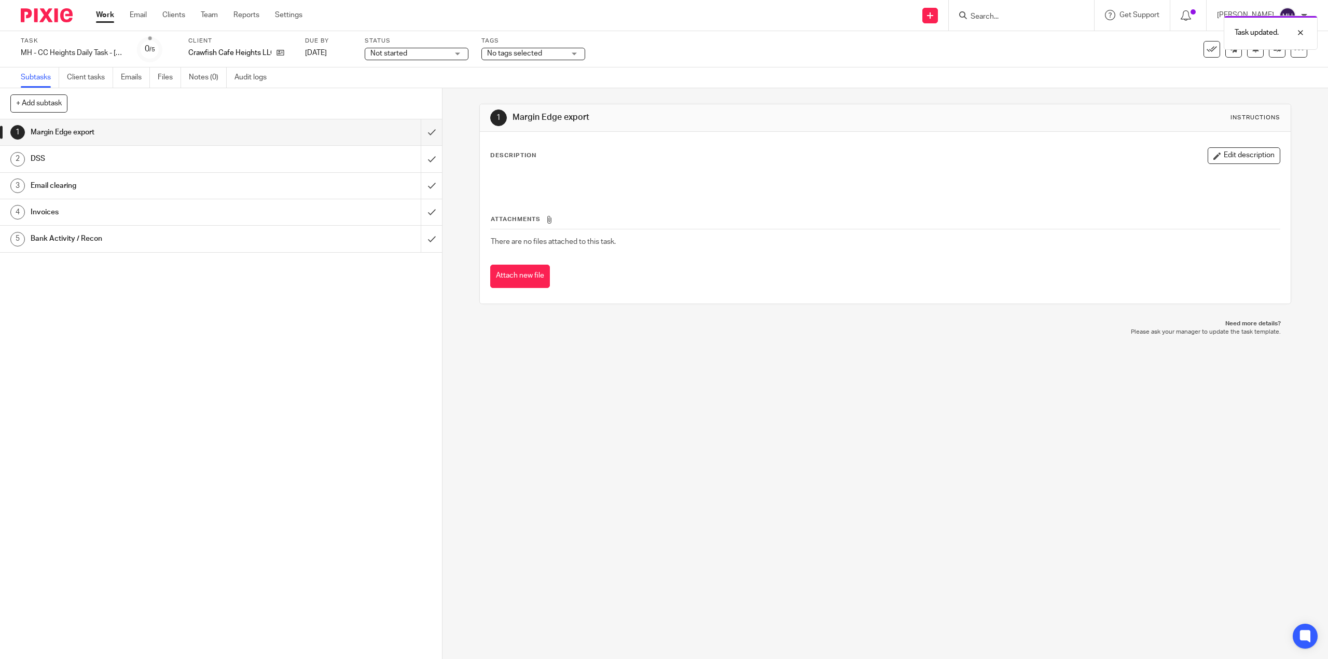
click at [25, 1] on div at bounding box center [43, 15] width 86 height 31
click at [34, 15] on img at bounding box center [47, 15] width 52 height 14
click at [35, 13] on img at bounding box center [47, 15] width 52 height 14
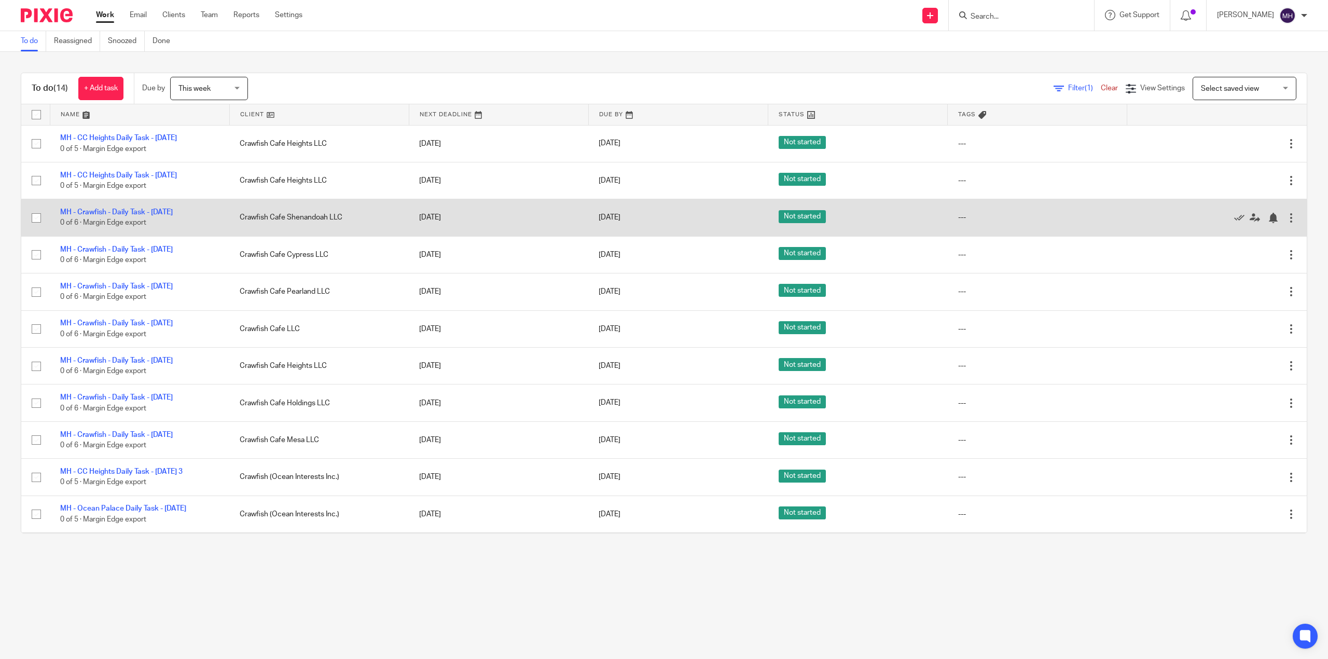
click at [1286, 223] on div at bounding box center [1291, 218] width 10 height 10
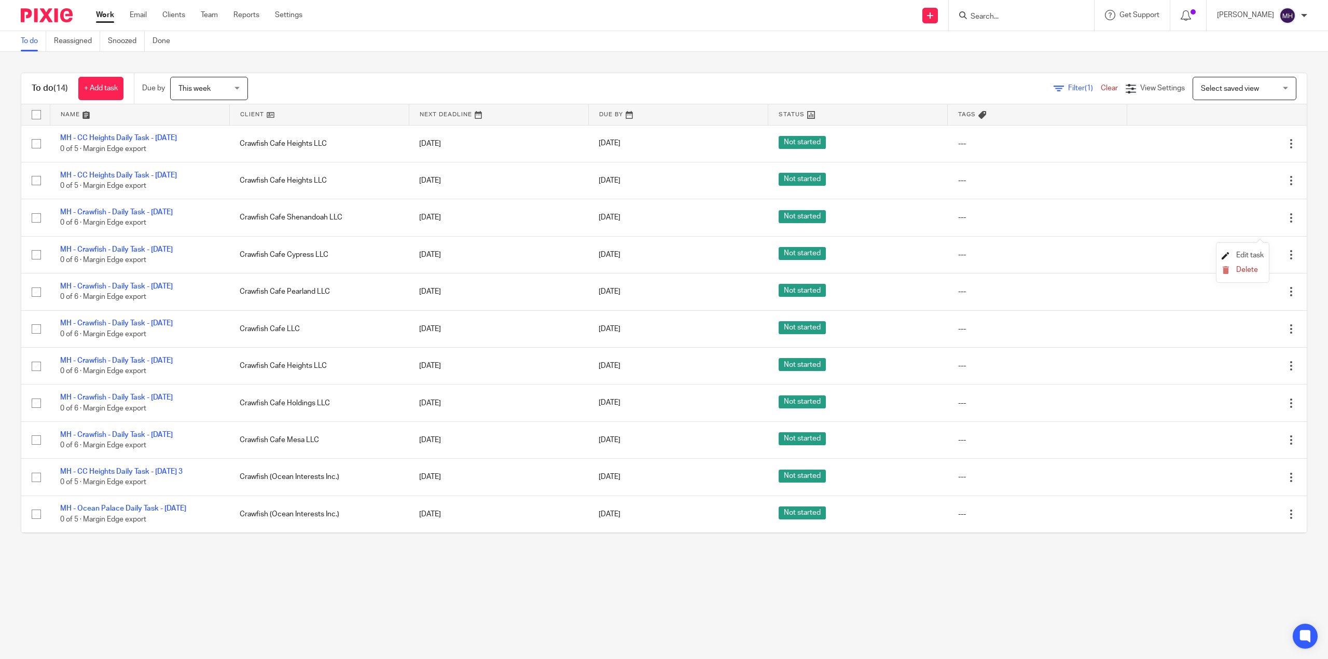
click at [1247, 256] on span "Edit task" at bounding box center [1249, 254] width 27 height 7
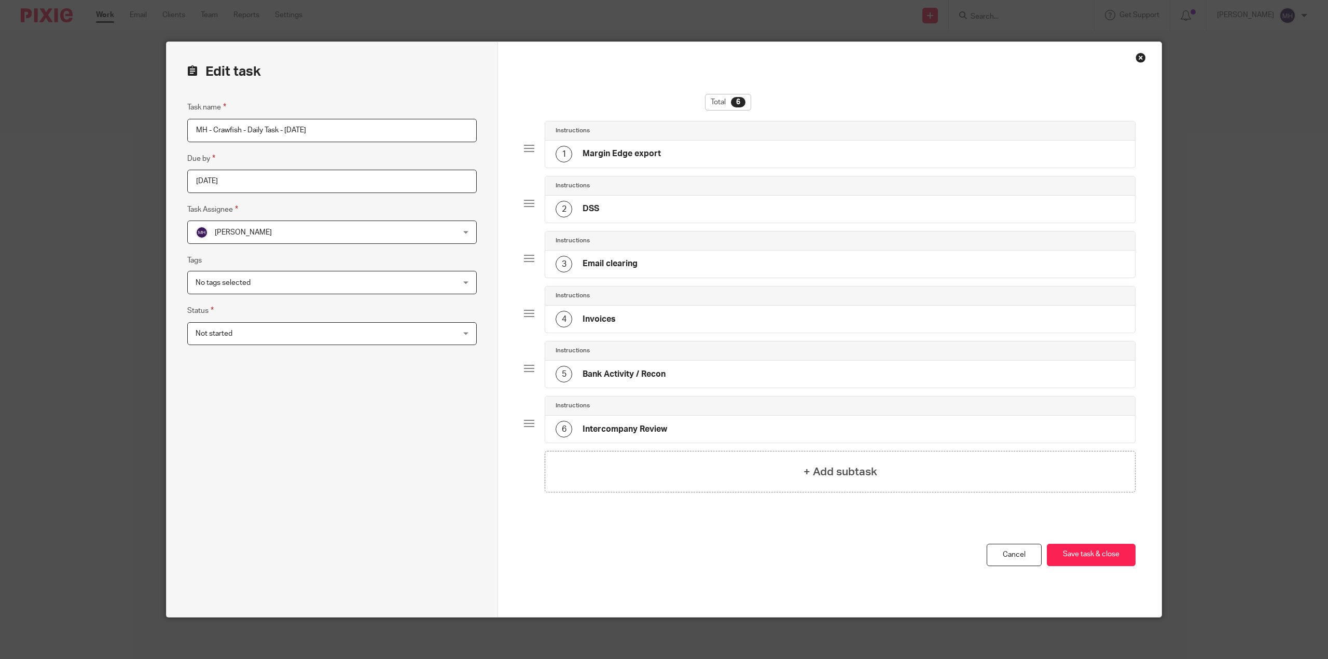
click at [297, 133] on input "MH - Crawfish - Daily Task - [DATE]" at bounding box center [331, 130] width 289 height 23
click at [297, 132] on input "MH - Crawfish - Daily Task - [DATE]" at bounding box center [331, 130] width 289 height 23
click at [372, 123] on input "MH - Crawfish - Daily Task - Thursday 2025-07-09" at bounding box center [331, 130] width 289 height 23
type input "MH - Crawfish - Daily Task - Thursday 2025-08-21"
drag, startPoint x: 407, startPoint y: 83, endPoint x: 340, endPoint y: 94, distance: 67.3
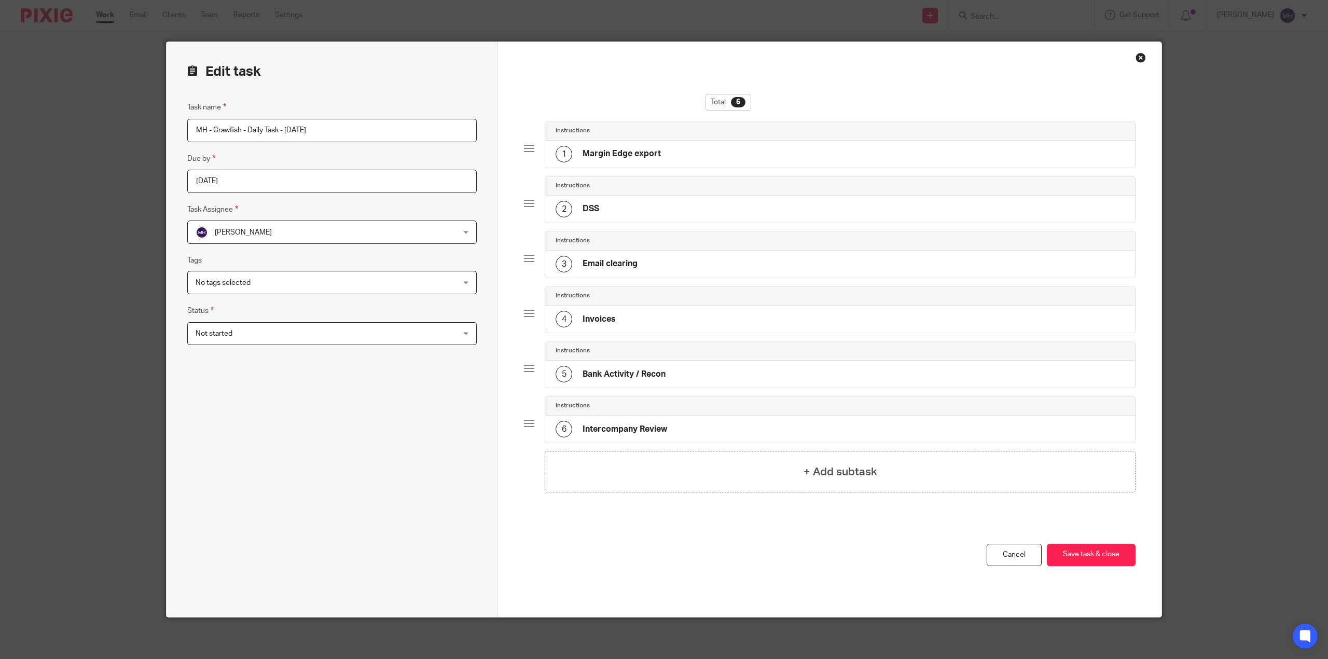
click at [406, 83] on div "Edit task Task name MH - Crawfish - Daily Task - Thursday 2025-08-21 Due by 202…" at bounding box center [331, 329] width 331 height 575
click at [1107, 557] on button "Save task & close" at bounding box center [1090, 554] width 89 height 22
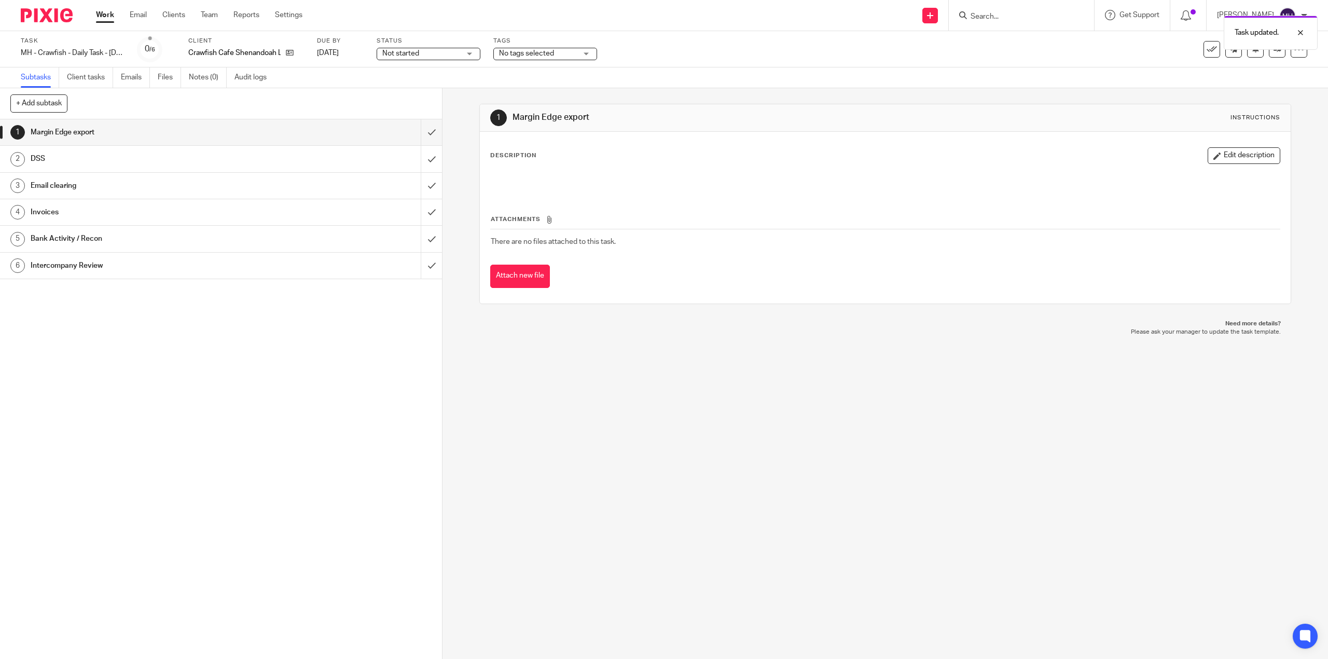
click at [66, 16] on img at bounding box center [47, 15] width 52 height 14
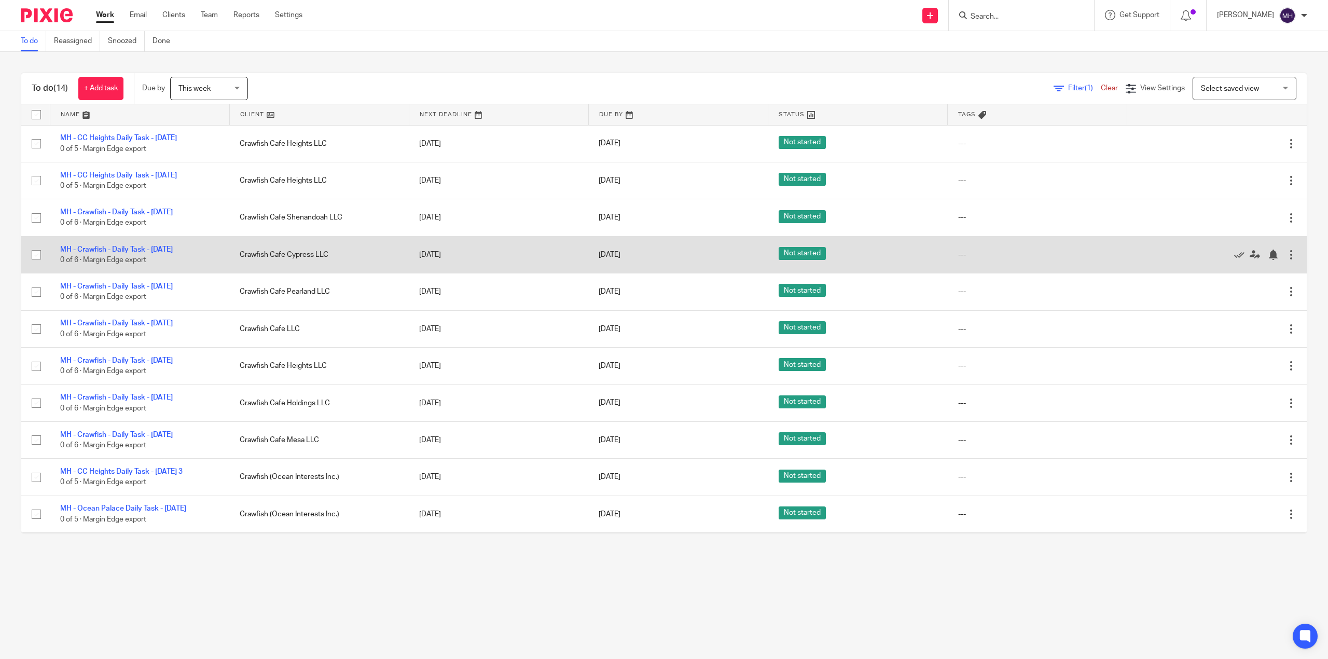
click at [1267, 273] on td "Edit task Delete" at bounding box center [1216, 254] width 179 height 37
click at [1286, 260] on div at bounding box center [1291, 254] width 10 height 10
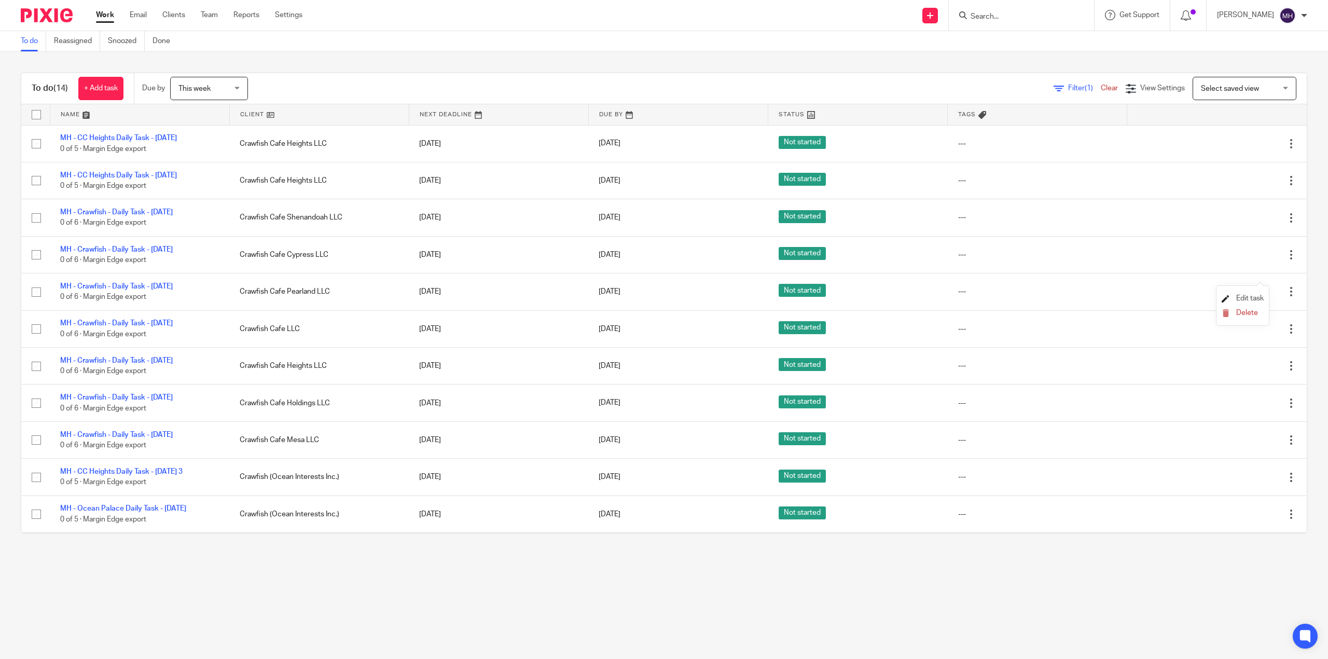
click at [1256, 297] on span "Edit task" at bounding box center [1249, 298] width 27 height 7
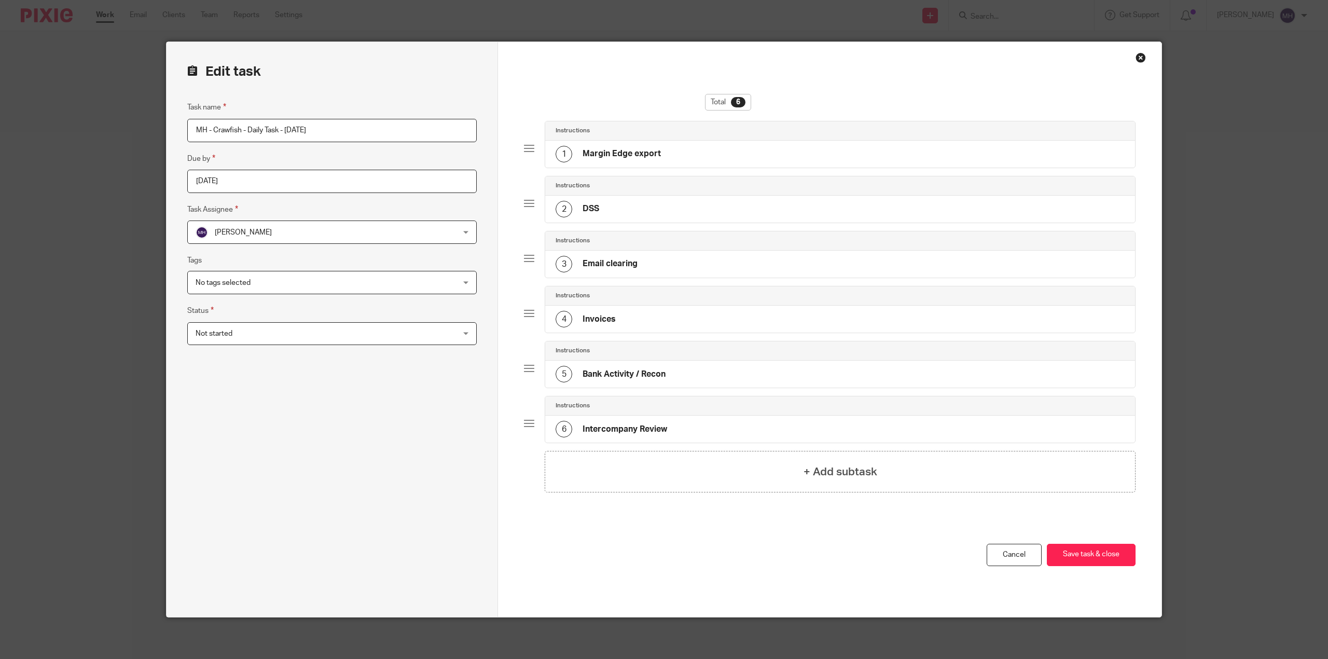
click at [355, 125] on input "MH - Crawfish - Daily Task - [DATE]" at bounding box center [331, 130] width 289 height 23
click at [368, 129] on input "MH - Crawfish - Daily Task - [DATE]" at bounding box center [331, 130] width 289 height 23
click at [302, 127] on input "MH - Crawfish - Daily Task - Wednesday 2025-08-21" at bounding box center [331, 130] width 289 height 23
drag, startPoint x: 302, startPoint y: 127, endPoint x: 297, endPoint y: 135, distance: 9.8
click at [301, 127] on input "MH - Crawfish - Daily Task - Wednesday 2025-08-21" at bounding box center [331, 130] width 289 height 23
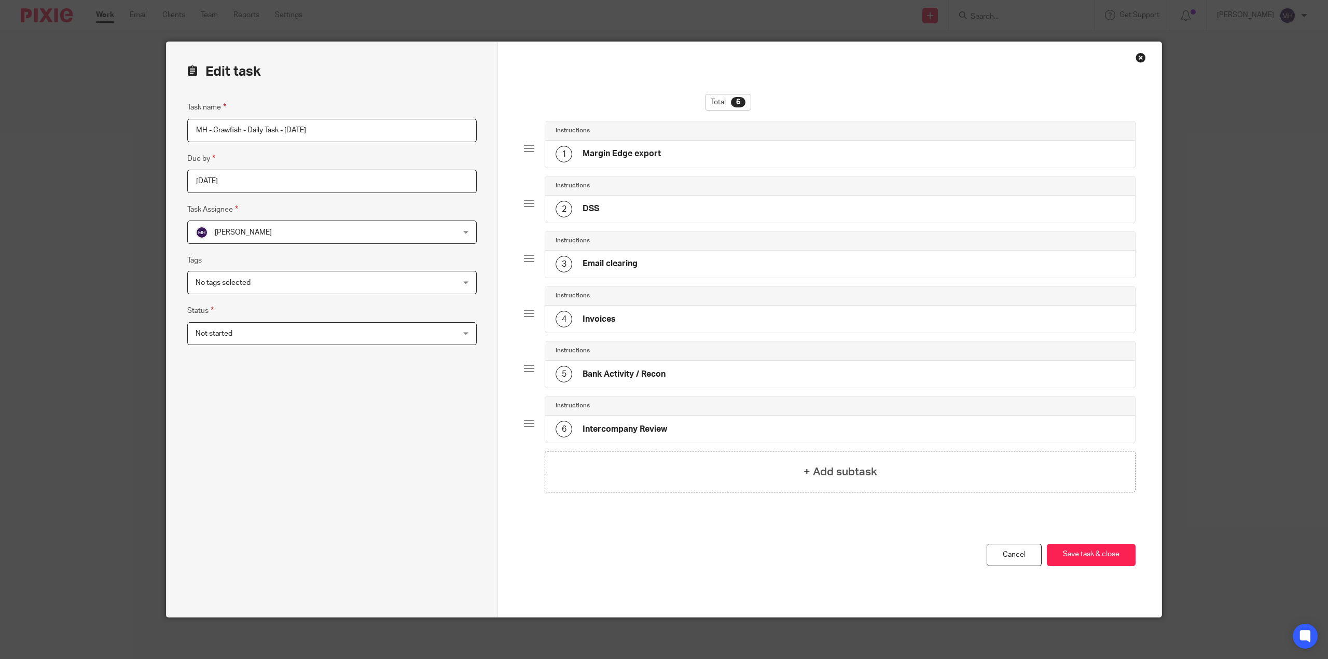
type input "MH - Crawfish - Daily Task - [DATE]"
drag, startPoint x: 322, startPoint y: 418, endPoint x: 339, endPoint y: 428, distance: 19.3
click at [322, 420] on div "Task name MH - Crawfish - Daily Task - Thursday 2025-08-21 Due by 2025-08-21 Ta…" at bounding box center [331, 348] width 289 height 495
click at [1085, 565] on button "Save task & close" at bounding box center [1090, 554] width 89 height 22
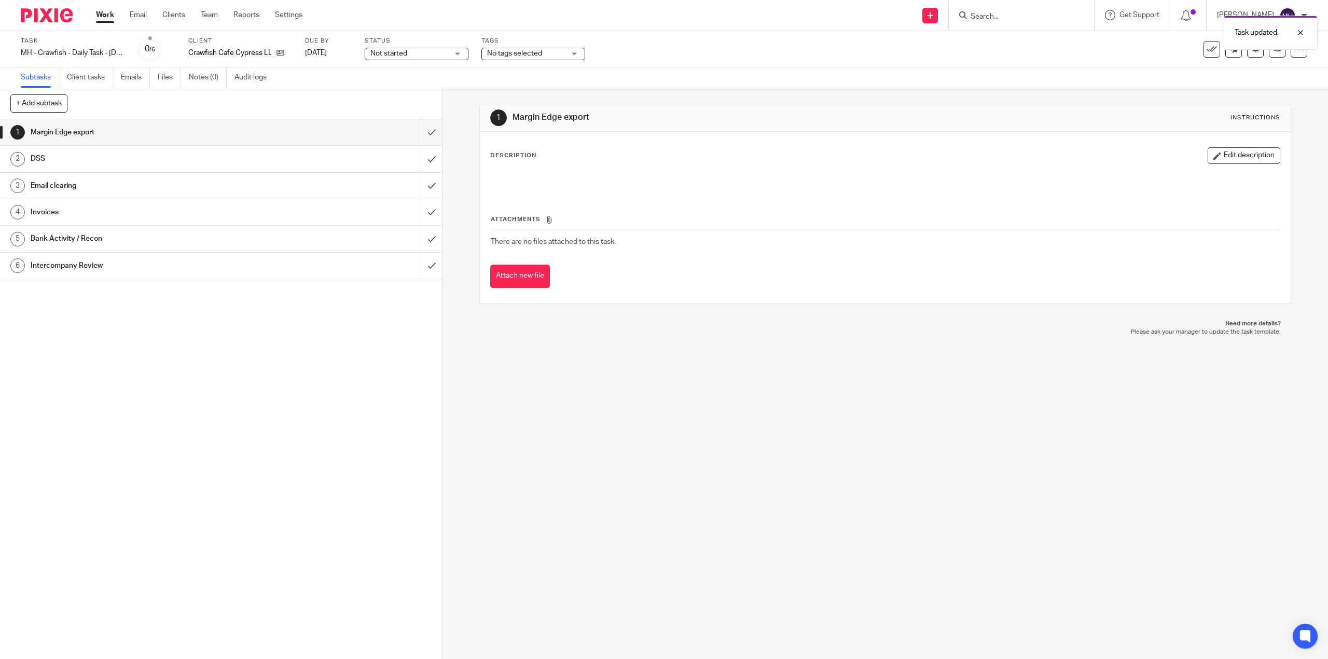
click at [54, 17] on img at bounding box center [47, 15] width 52 height 14
click at [53, 17] on img at bounding box center [47, 15] width 52 height 14
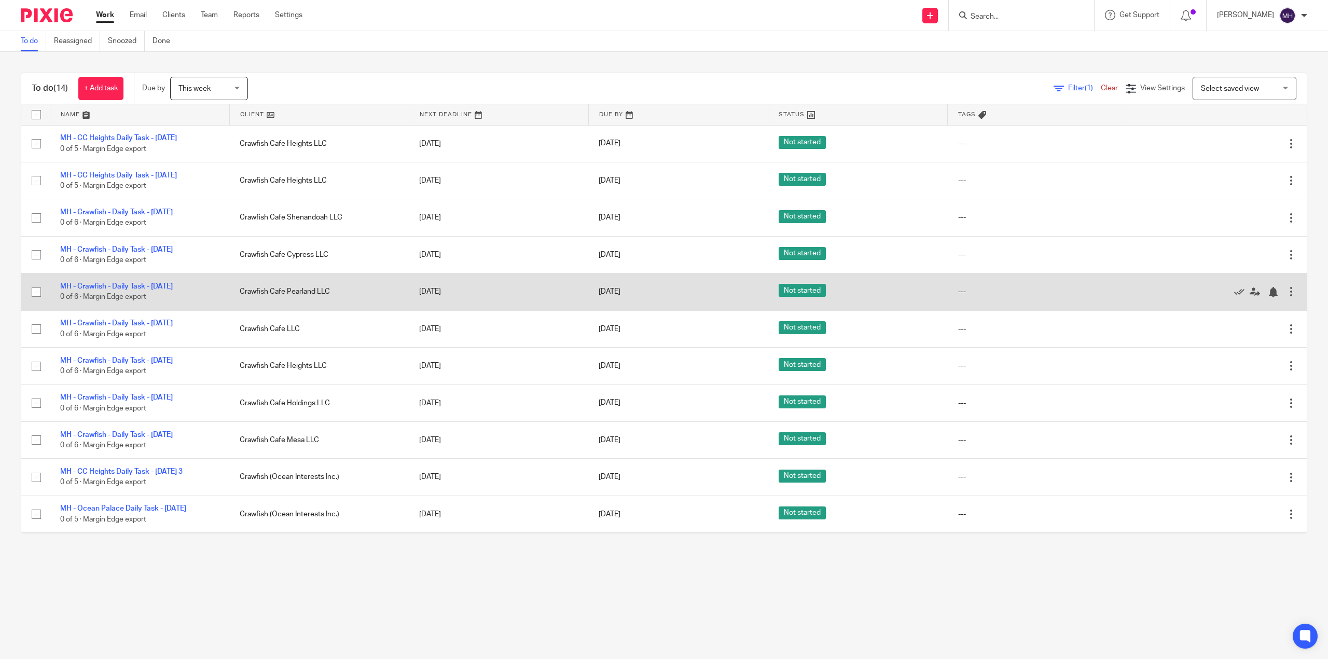
click at [1264, 310] on td "Edit task Delete" at bounding box center [1216, 291] width 179 height 37
click at [1286, 297] on div at bounding box center [1291, 291] width 10 height 10
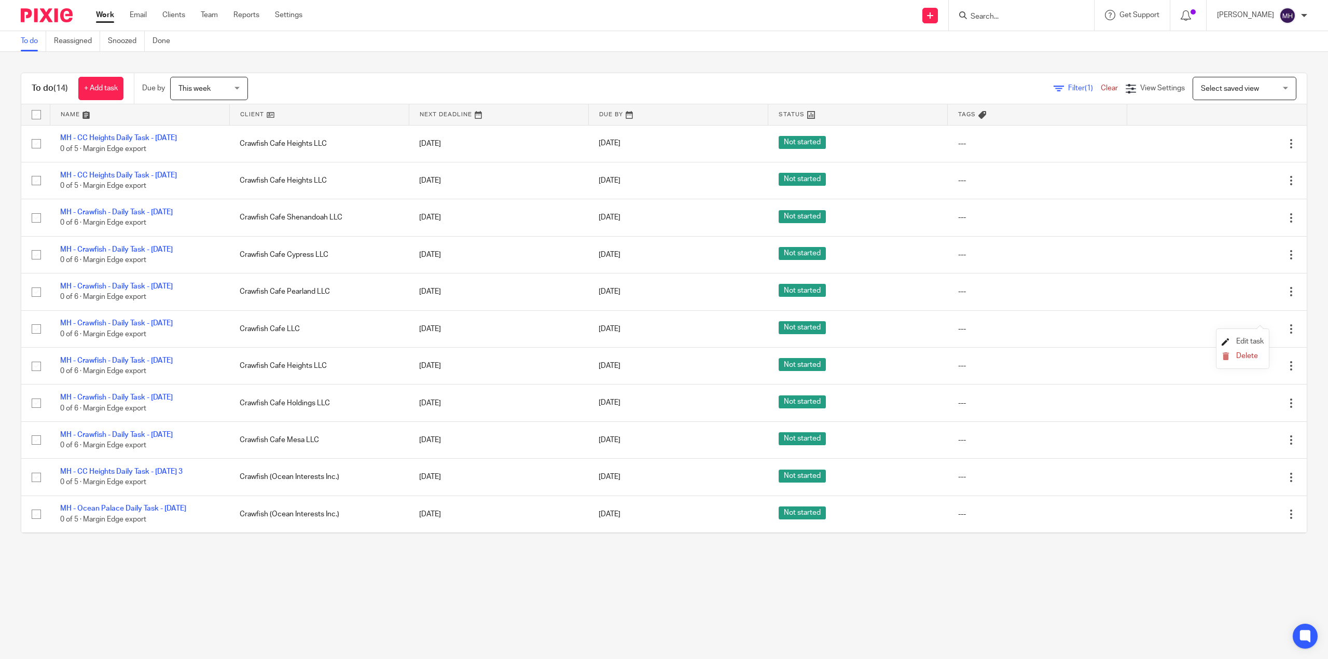
click at [1253, 338] on span "Edit task" at bounding box center [1249, 341] width 27 height 7
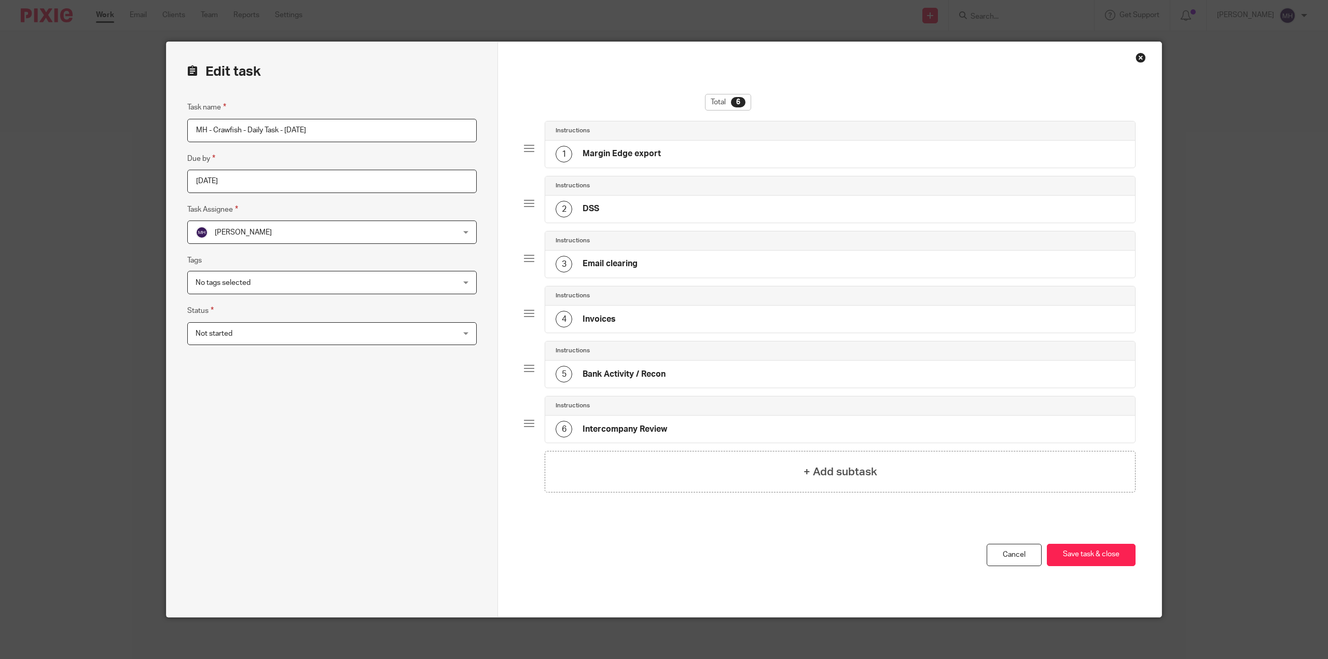
click at [409, 130] on input "MH - Crawfish - Daily Task - [DATE]" at bounding box center [331, 130] width 289 height 23
click at [299, 127] on input "MH - Crawfish - Daily Task - Wednesday 2025-08-21" at bounding box center [331, 130] width 289 height 23
type input "MH - Crawfish - Daily Task - [DATE]"
click at [278, 495] on div "Task name MH - Crawfish - Daily Task - Thursday 2025-08-21 Due by 2025-08-21 Ta…" at bounding box center [331, 348] width 289 height 495
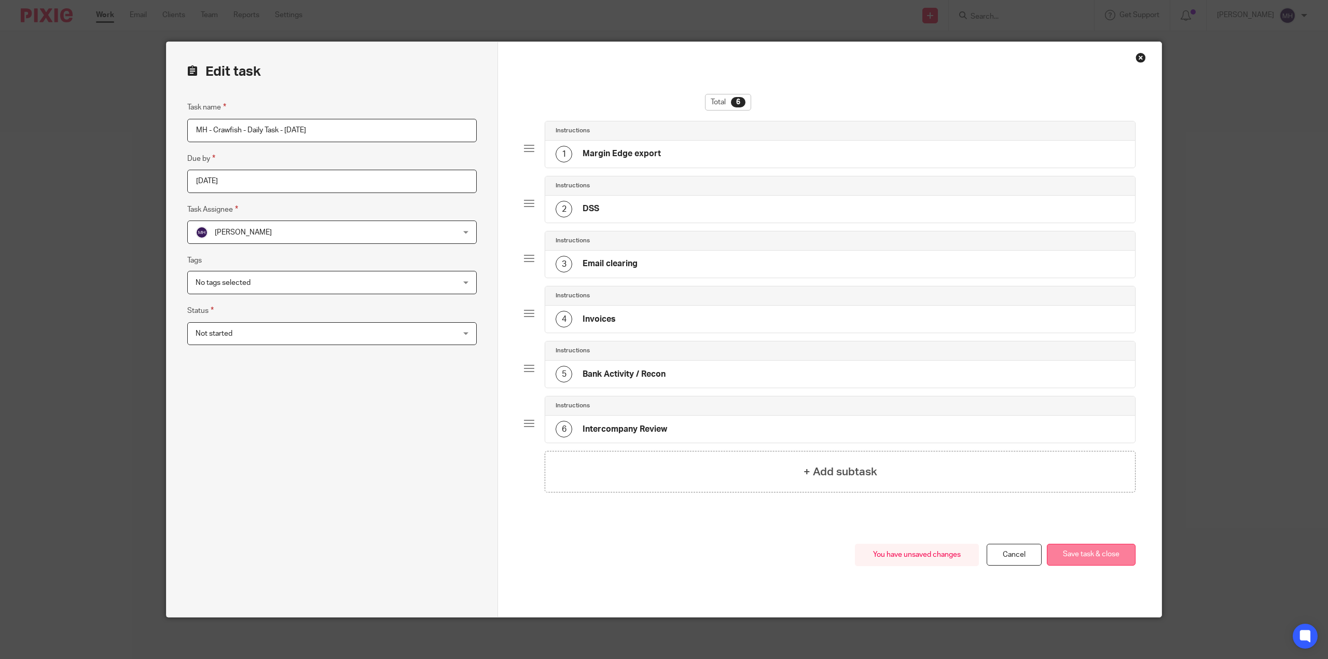
click at [1123, 552] on button "Save task & close" at bounding box center [1090, 554] width 89 height 22
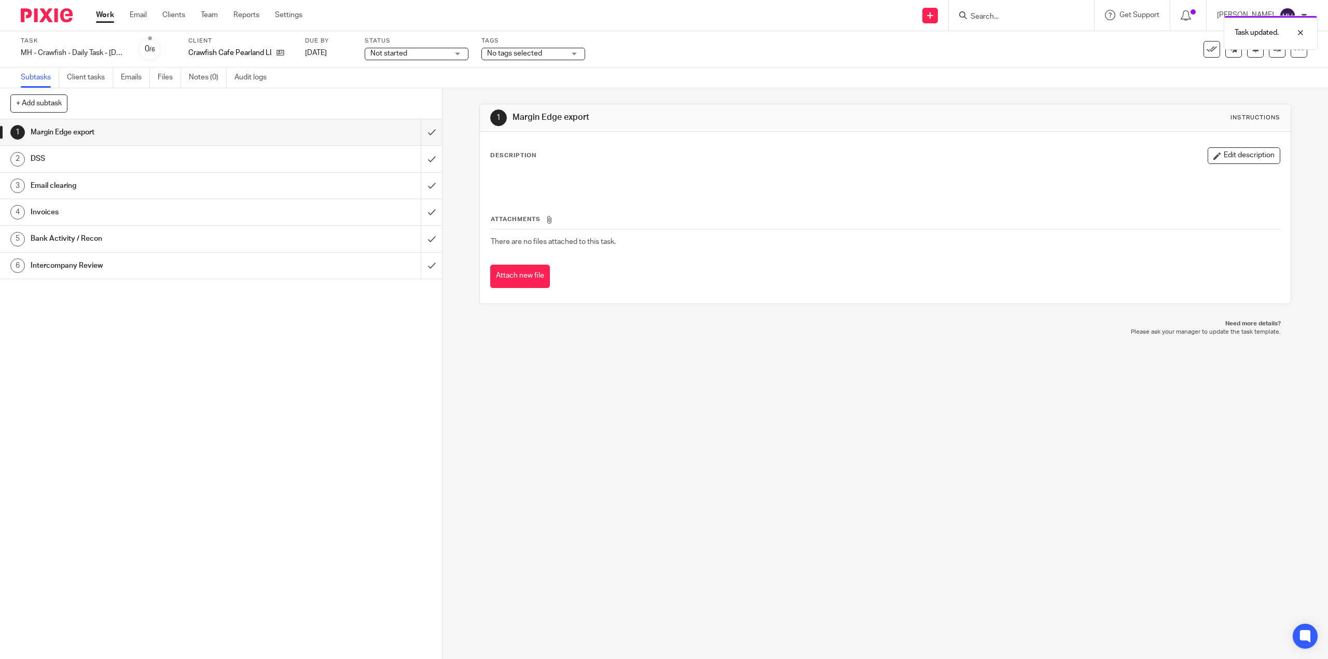
click at [58, 21] on img at bounding box center [47, 15] width 52 height 14
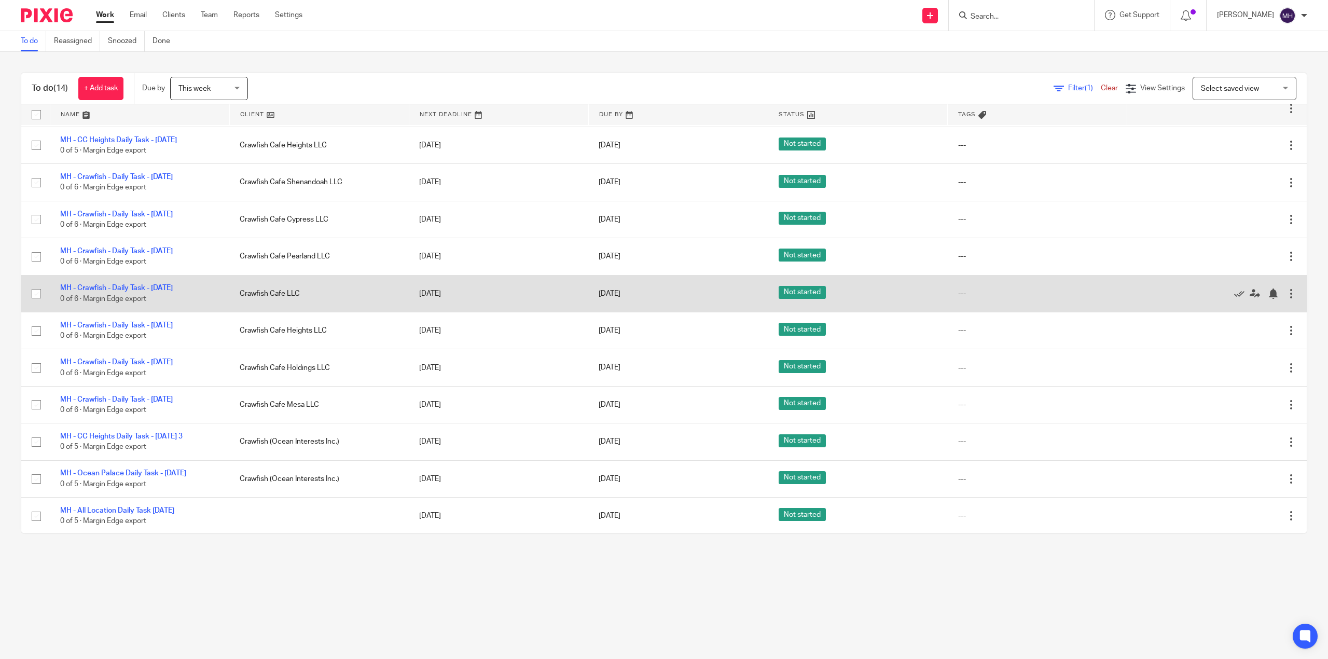
scroll to position [69, 0]
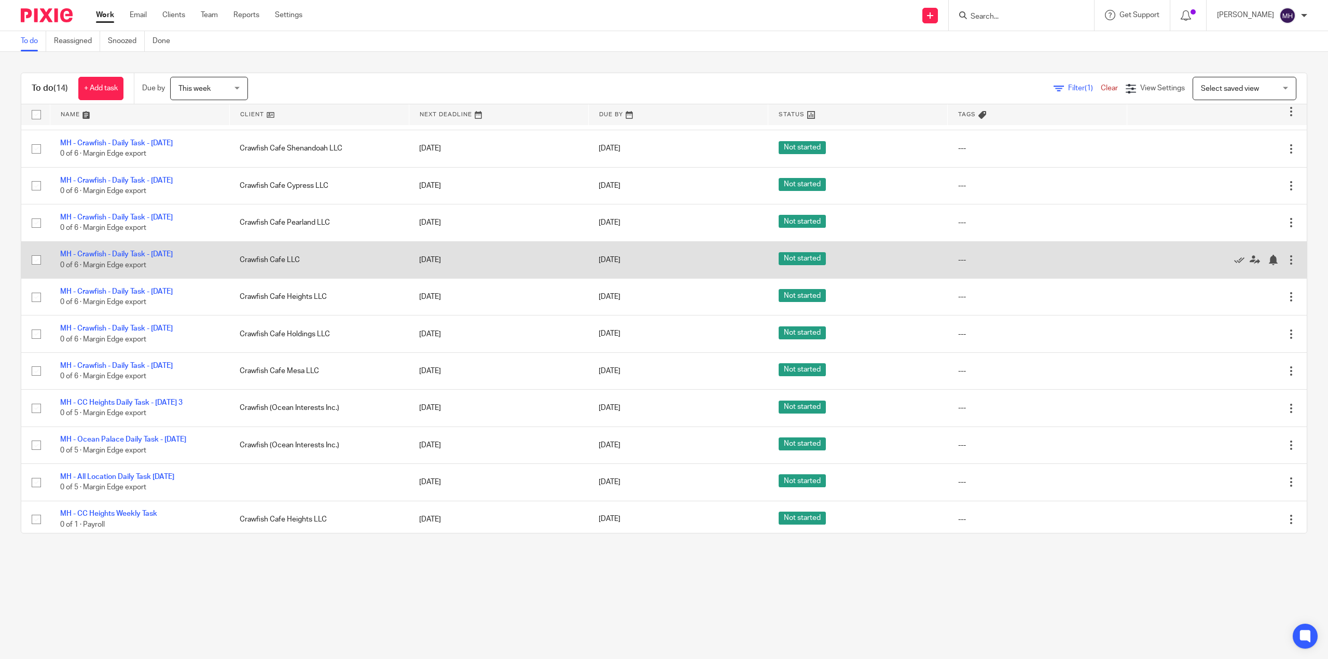
click at [1265, 278] on td "Edit task Delete" at bounding box center [1216, 259] width 179 height 37
click at [1286, 265] on div at bounding box center [1291, 260] width 10 height 10
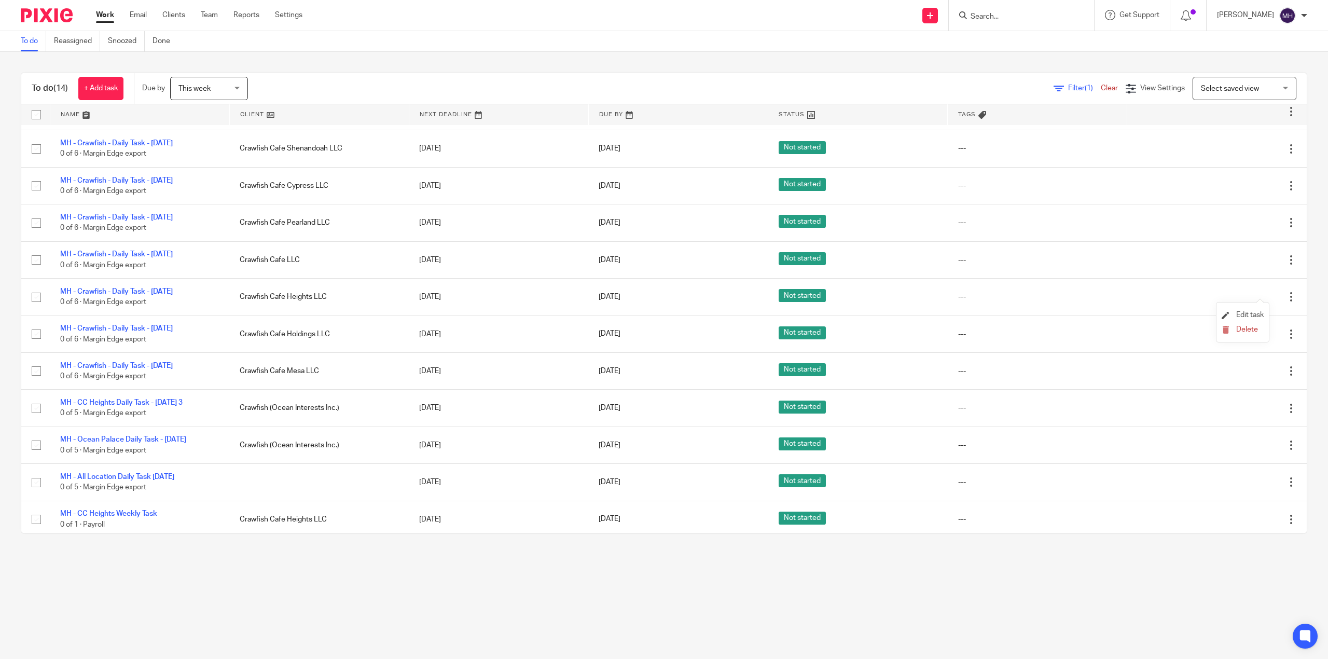
click at [1243, 311] on li "Edit task" at bounding box center [1242, 316] width 42 height 16
click at [1246, 322] on li "Edit task" at bounding box center [1242, 316] width 42 height 16
click at [1247, 313] on span "Edit task" at bounding box center [1249, 314] width 27 height 7
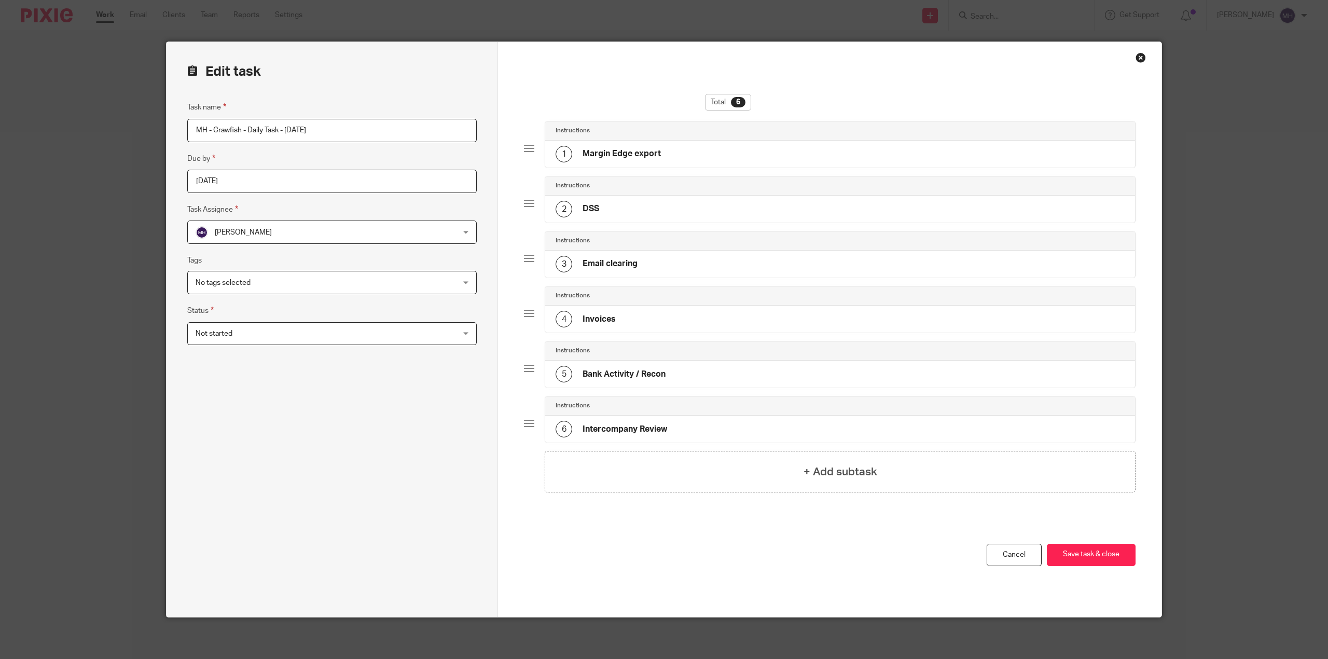
drag, startPoint x: 361, startPoint y: 125, endPoint x: 365, endPoint y: 135, distance: 10.0
click at [364, 134] on input "MH - Crawfish - Daily Task - [DATE]" at bounding box center [331, 130] width 289 height 23
click at [291, 134] on input "MH - Crawfish - Daily Task - [DATE]" at bounding box center [331, 130] width 289 height 23
click at [291, 133] on input "MH - Crawfish - Daily Task - [DATE]" at bounding box center [331, 130] width 289 height 23
click at [285, 131] on input "MH - Crawfish - Daily Task - [DATE]" at bounding box center [331, 130] width 289 height 23
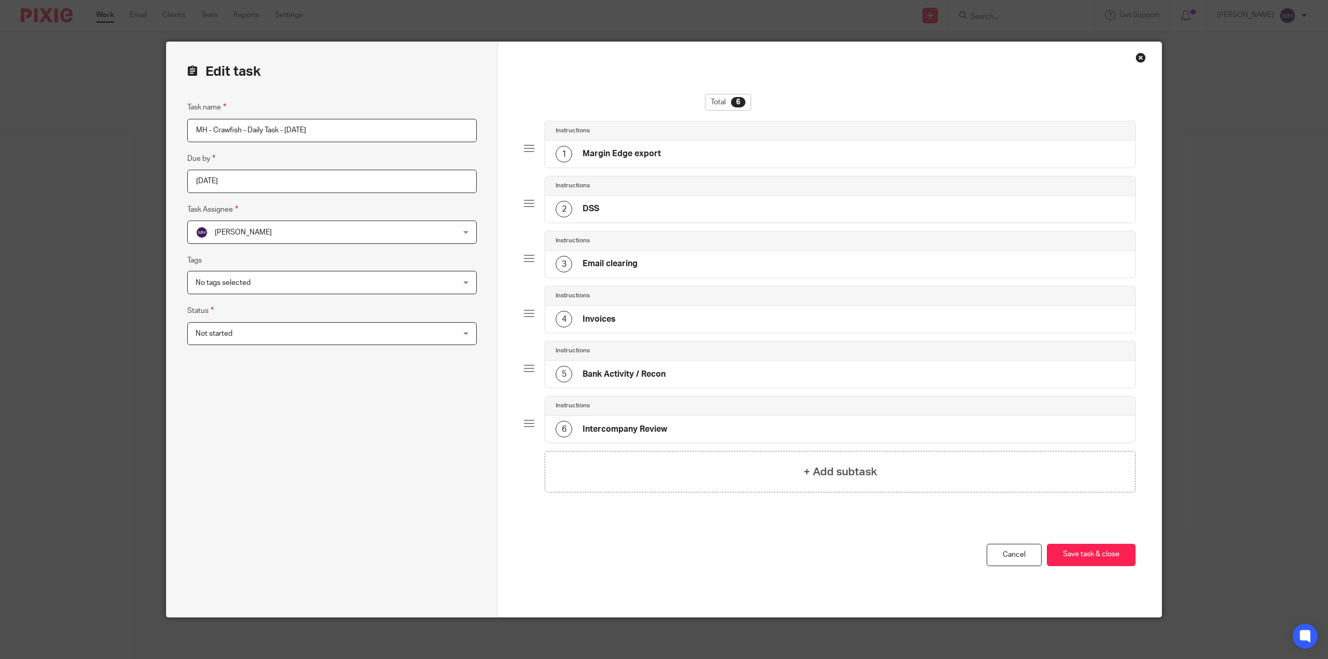
click at [285, 131] on input "MH - Crawfish - Daily Task - [DATE]" at bounding box center [331, 130] width 289 height 23
type input "MH - Crawfish - Daily Task - [DATE]"
click at [795, 555] on div "You have unsaved changes Cancel Save task & close Save task & close" at bounding box center [829, 579] width 611 height 73
click at [1089, 554] on button "Save task & close" at bounding box center [1090, 554] width 89 height 22
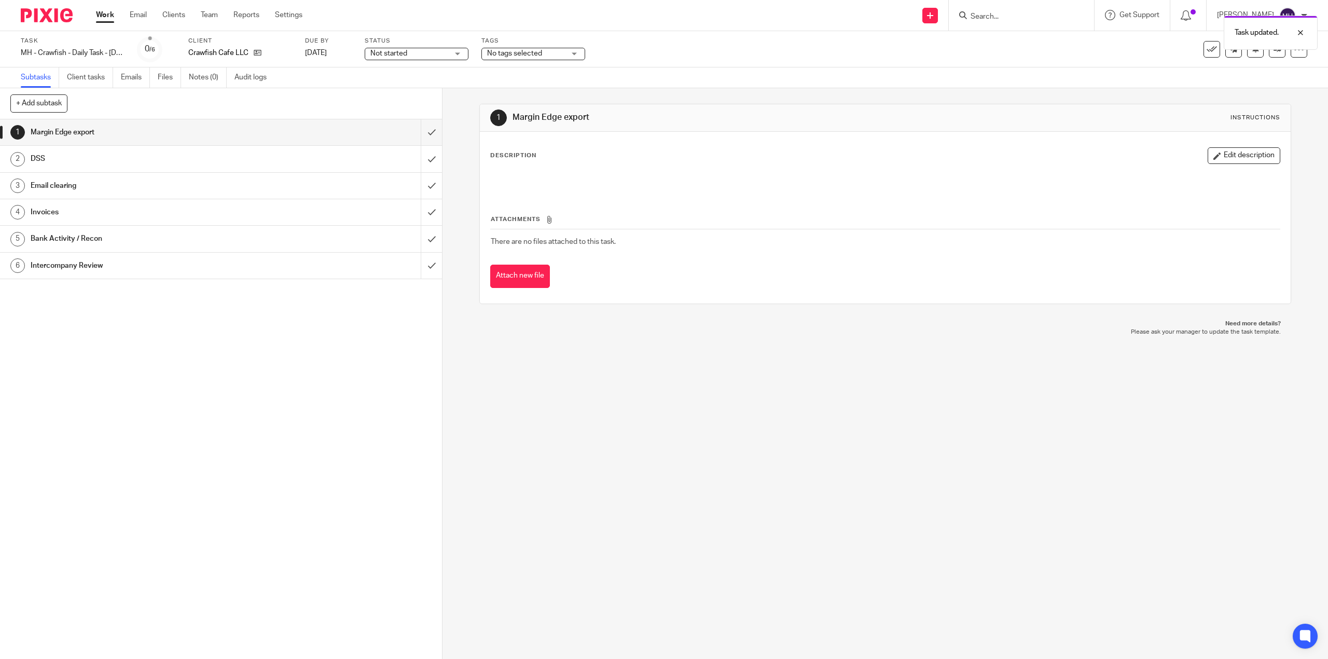
drag, startPoint x: 44, startPoint y: 10, endPoint x: 50, endPoint y: 8, distance: 6.1
click at [44, 9] on img at bounding box center [47, 15] width 52 height 14
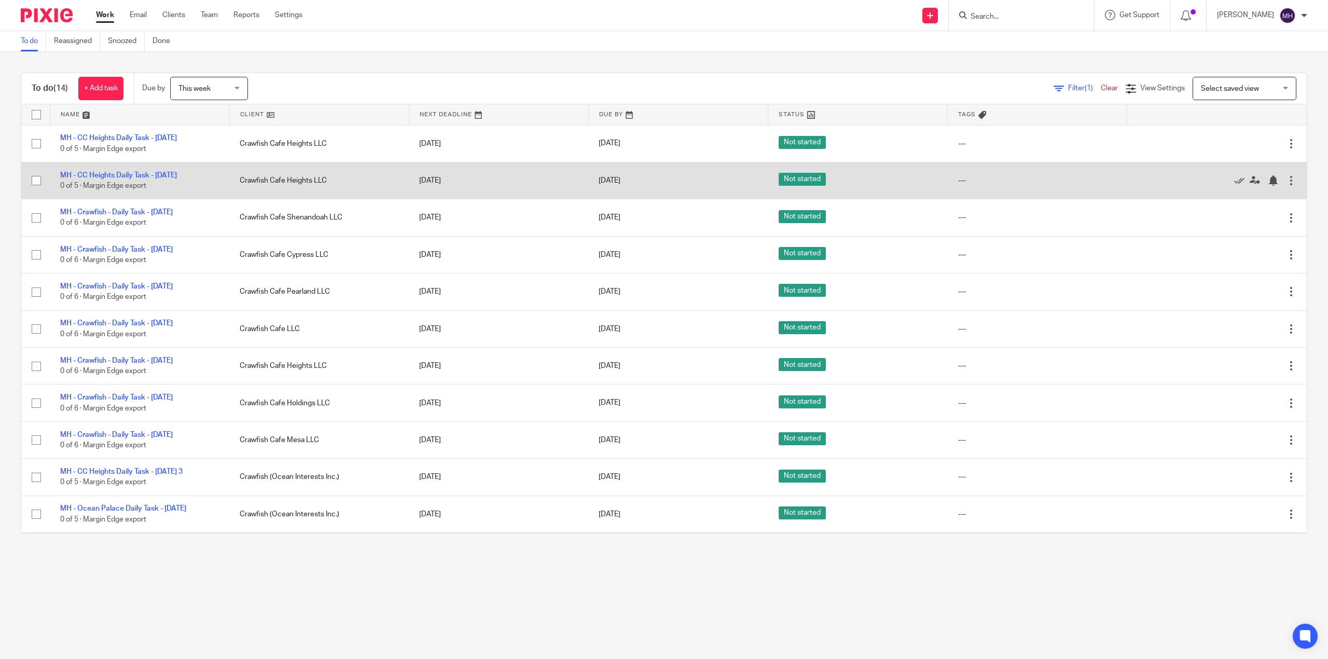
click at [1286, 186] on div at bounding box center [1291, 180] width 10 height 10
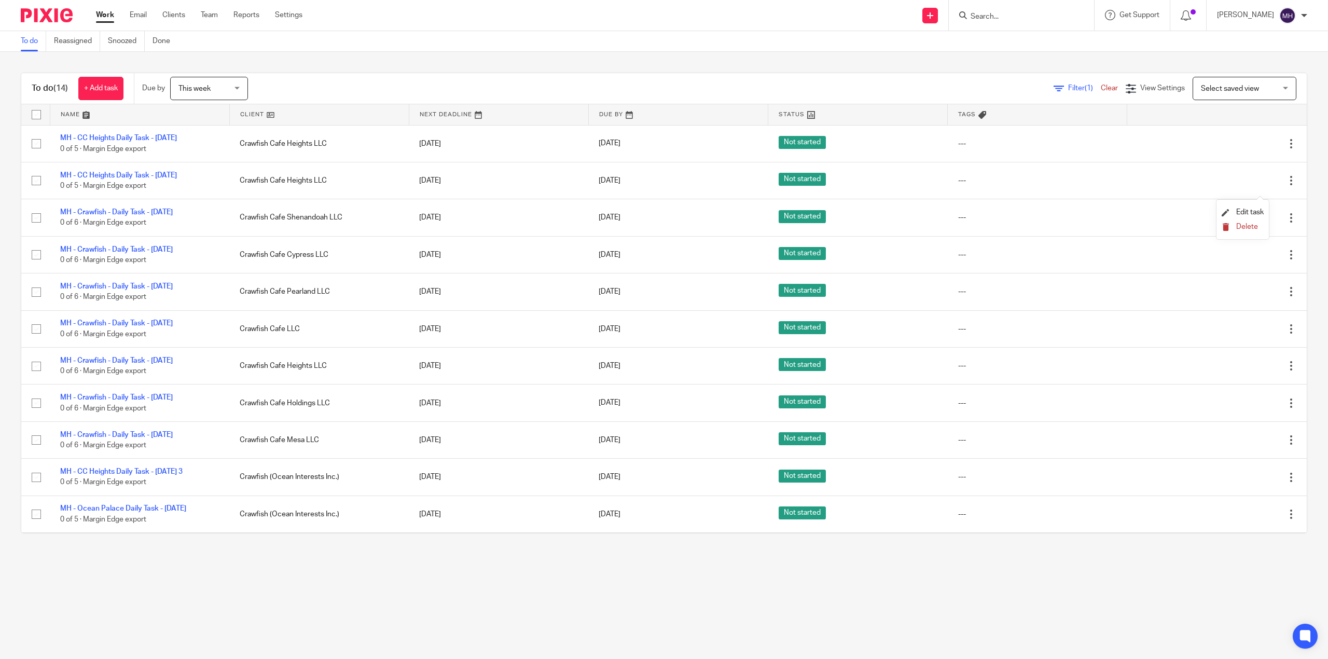
click at [1237, 226] on span "Delete" at bounding box center [1247, 226] width 22 height 7
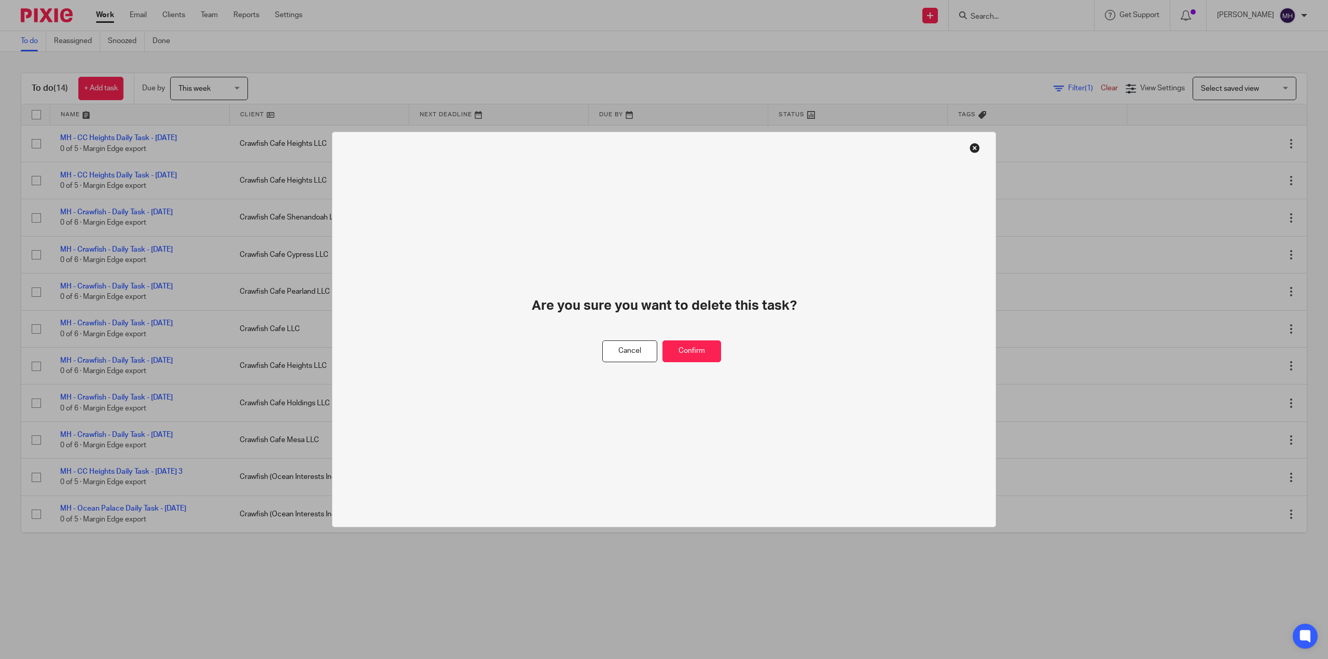
drag, startPoint x: 722, startPoint y: 347, endPoint x: 706, endPoint y: 345, distance: 15.8
click at [721, 347] on div "Cancel Confirm" at bounding box center [664, 351] width 124 height 22
click at [687, 353] on button "Confirm" at bounding box center [691, 351] width 59 height 22
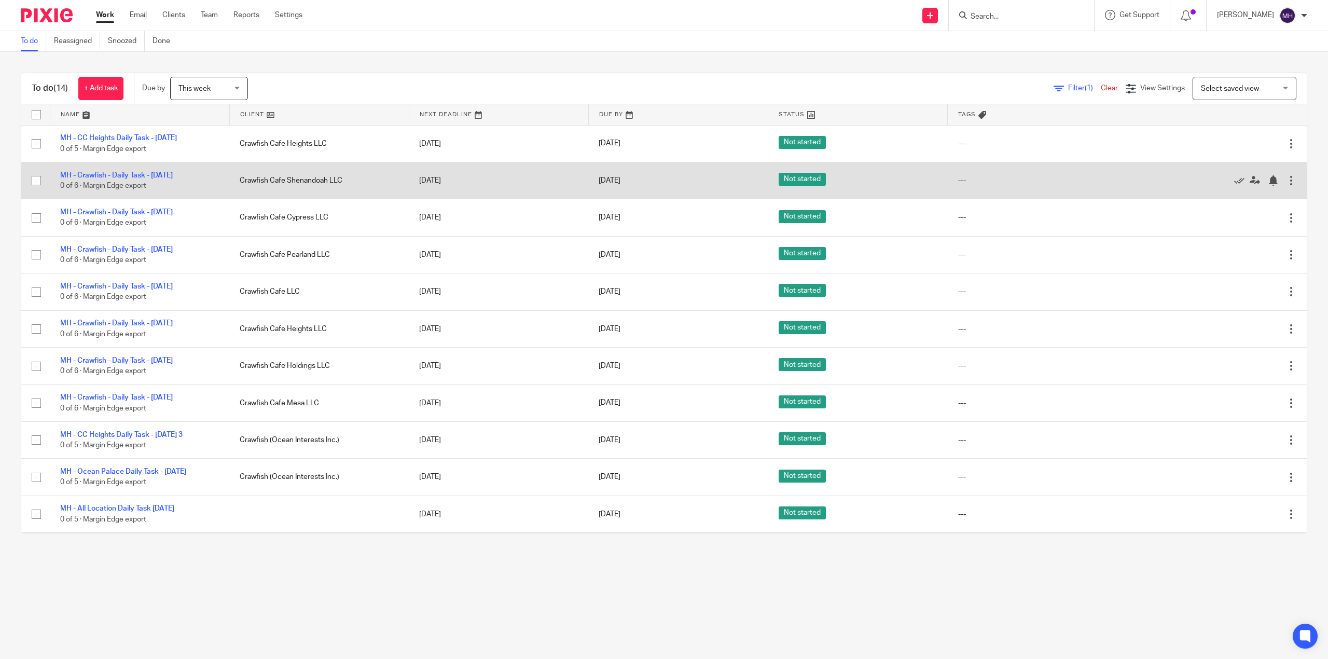
click at [1286, 186] on div at bounding box center [1291, 180] width 10 height 10
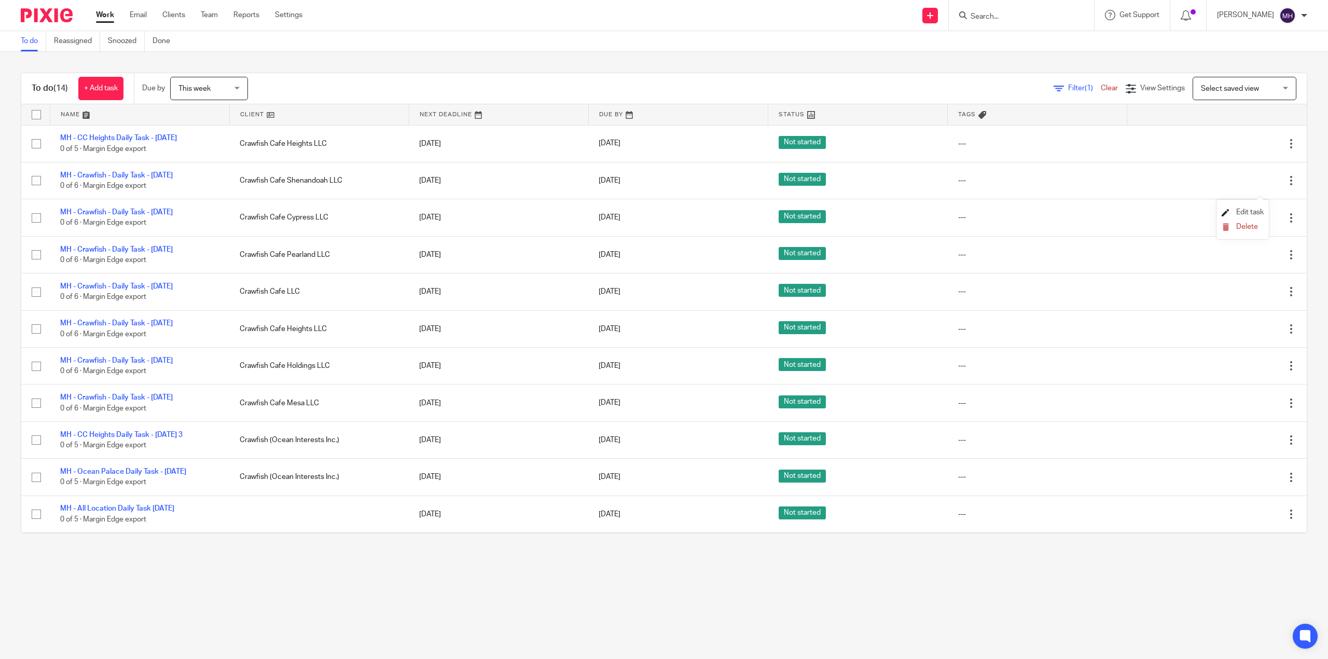
click at [1241, 210] on span "Edit task" at bounding box center [1249, 211] width 27 height 7
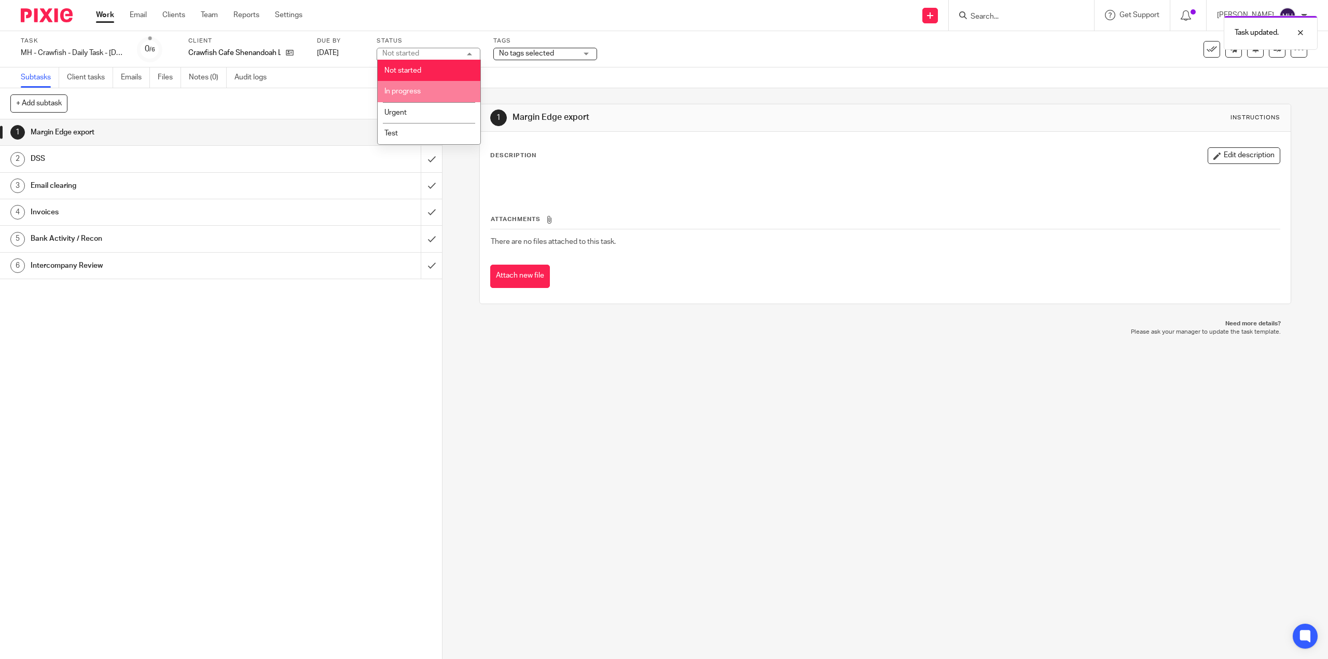
click at [422, 92] on li "In progress" at bounding box center [429, 91] width 103 height 21
click at [57, 15] on img at bounding box center [47, 15] width 52 height 14
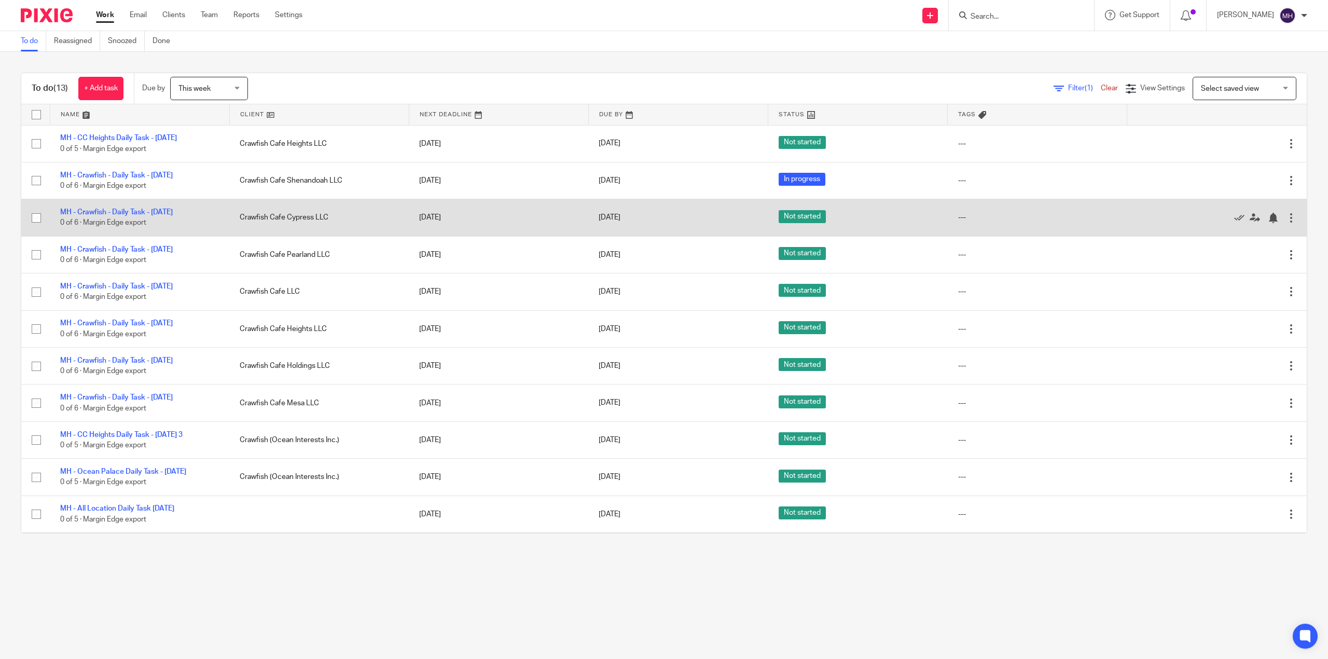
click at [1286, 223] on div at bounding box center [1291, 218] width 10 height 10
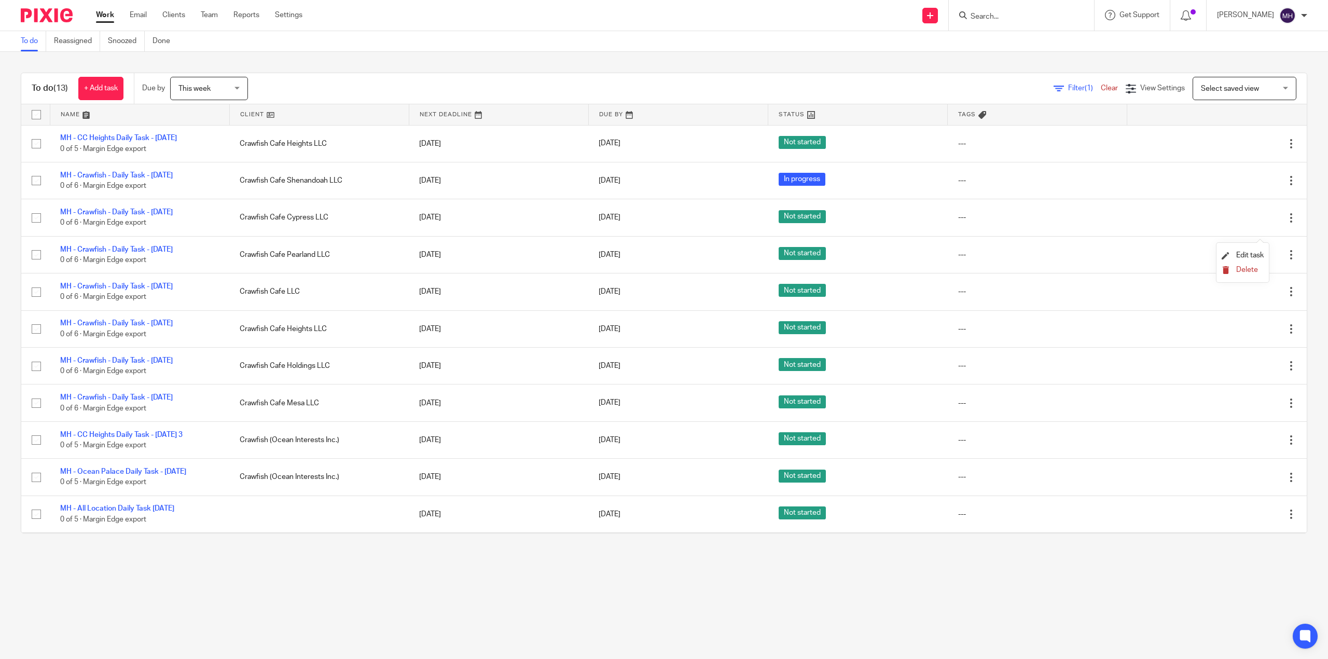
click at [1250, 266] on span "Delete" at bounding box center [1247, 269] width 22 height 7
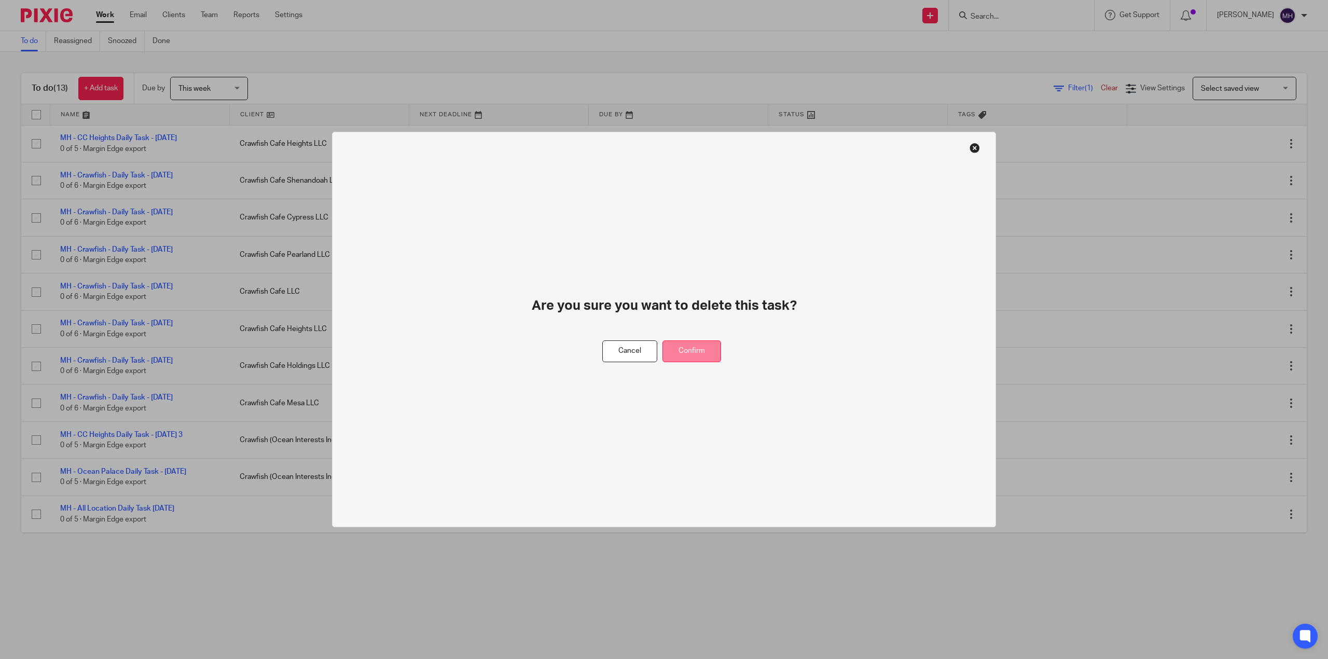
click at [674, 351] on button "Confirm" at bounding box center [691, 351] width 59 height 22
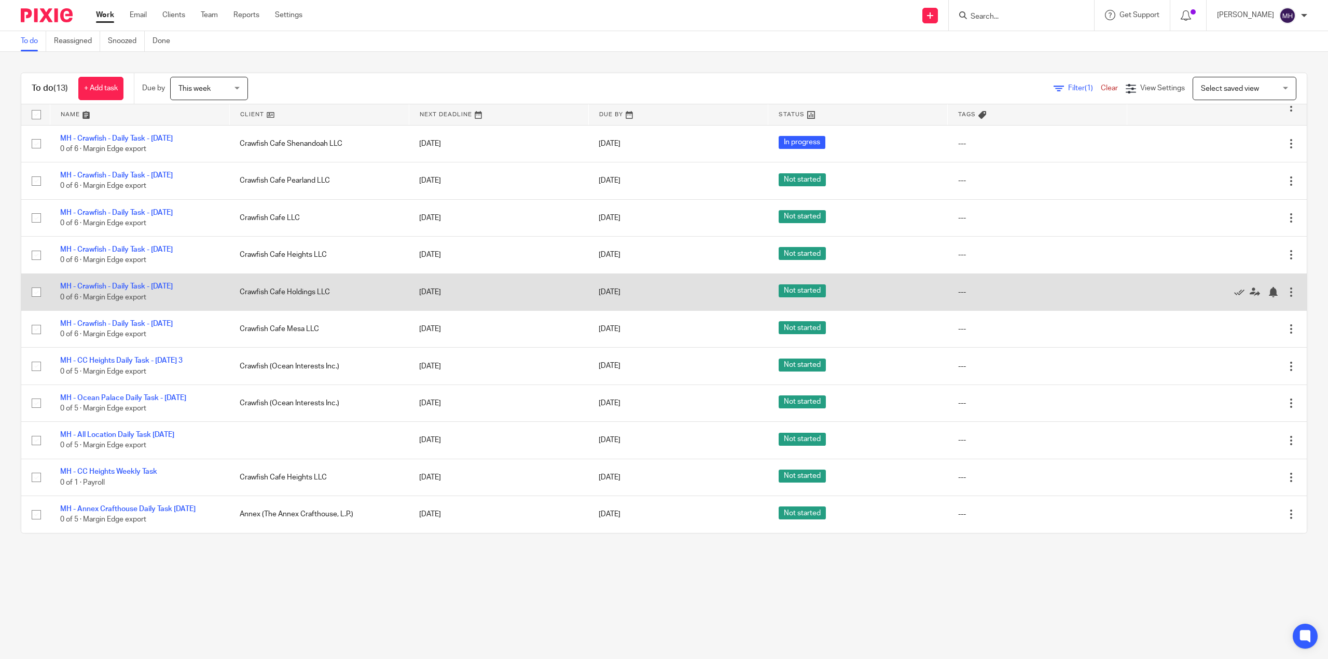
scroll to position [102, 0]
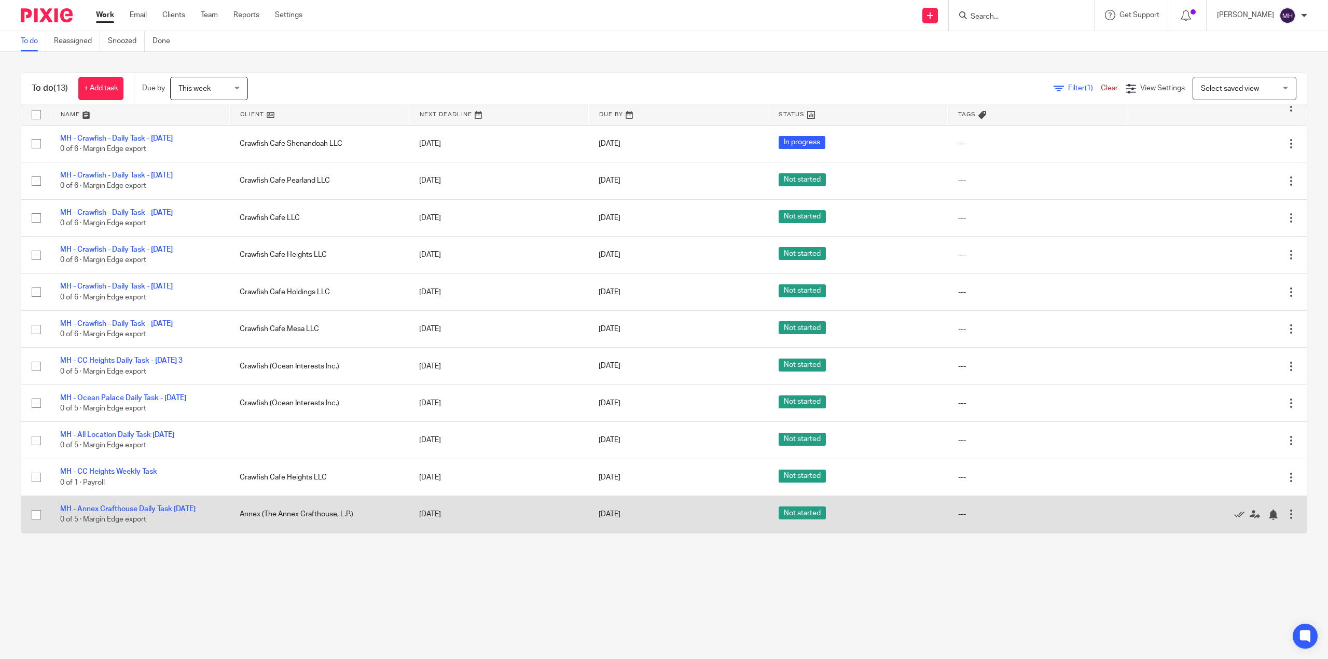
click at [1286, 515] on div at bounding box center [1291, 514] width 10 height 10
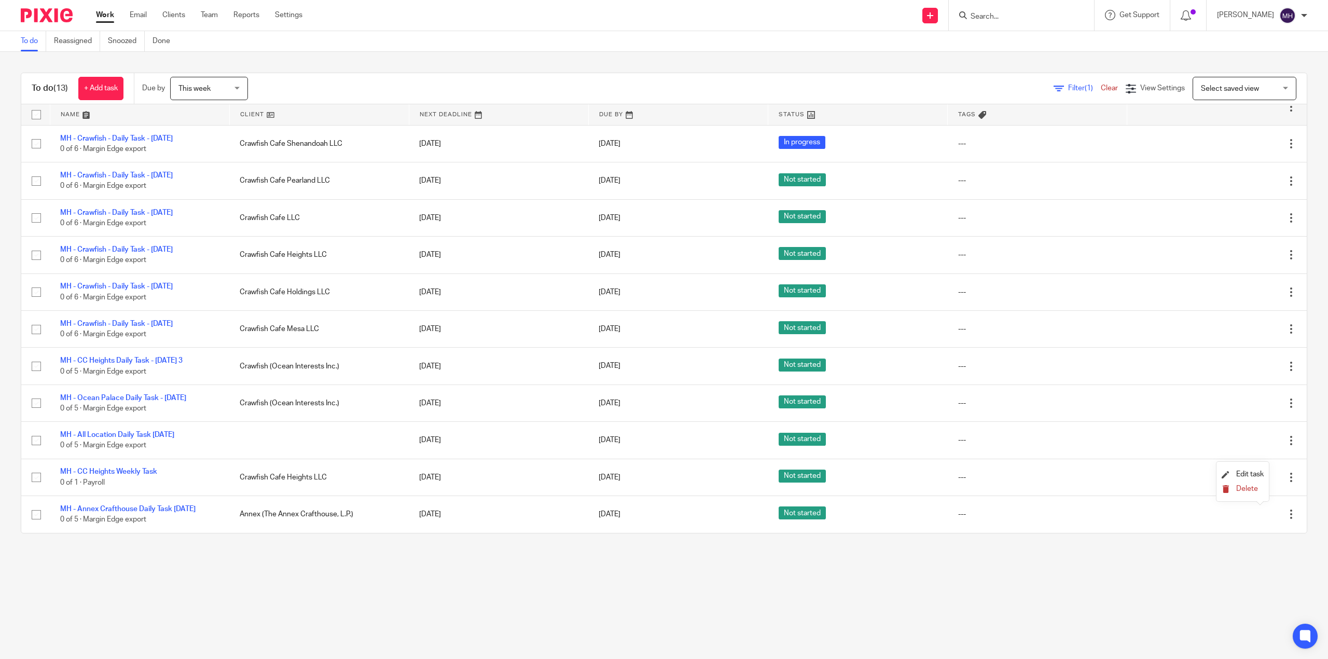
click at [1252, 488] on span "Delete" at bounding box center [1247, 488] width 22 height 7
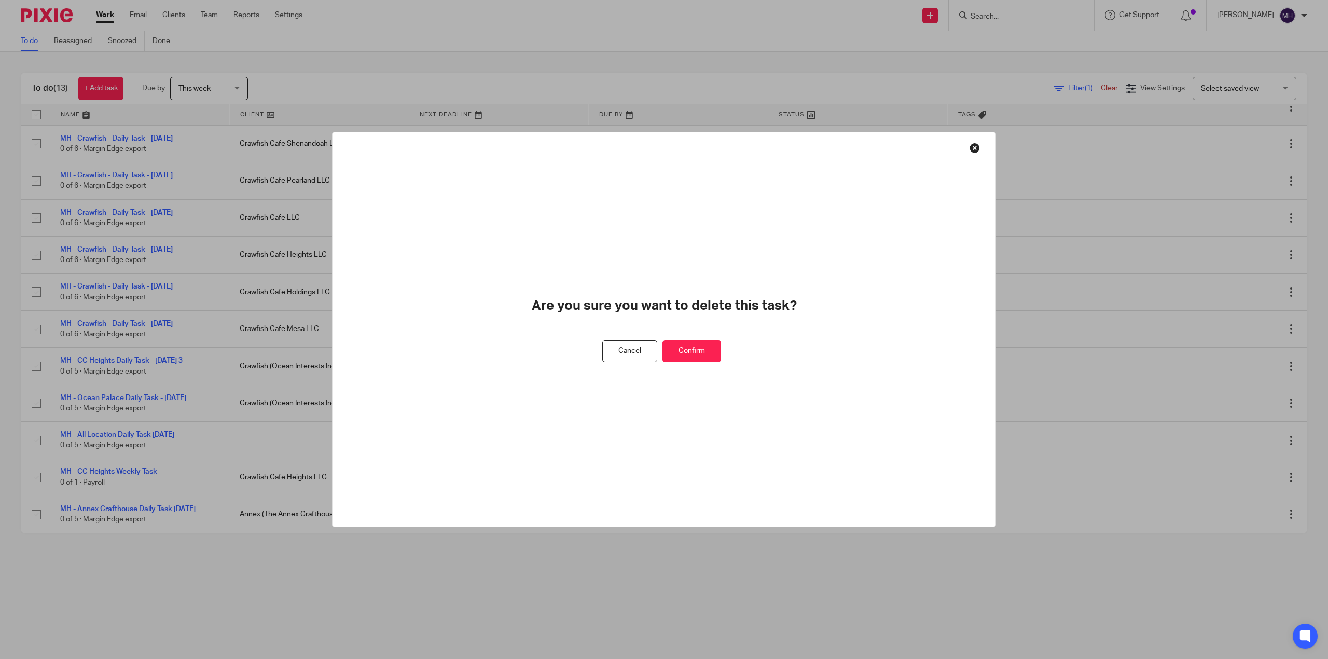
click at [691, 352] on button "Confirm" at bounding box center [691, 351] width 59 height 22
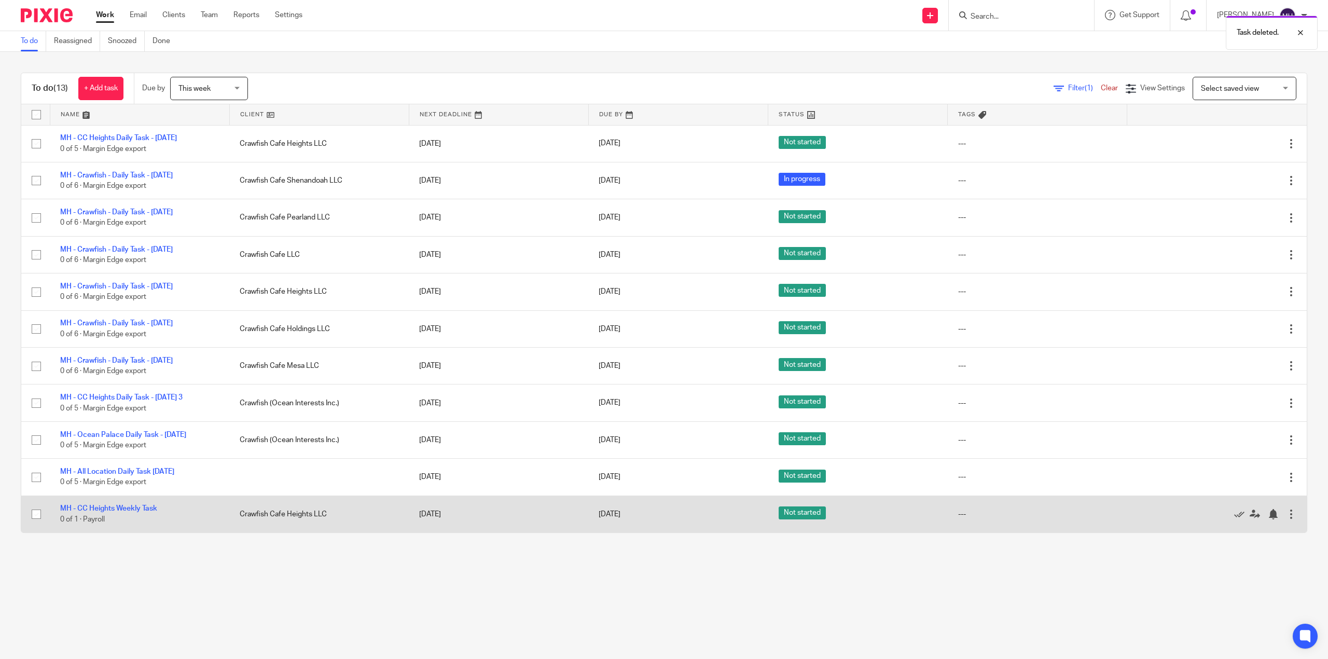
scroll to position [59, 0]
click at [1286, 513] on div at bounding box center [1291, 514] width 10 height 10
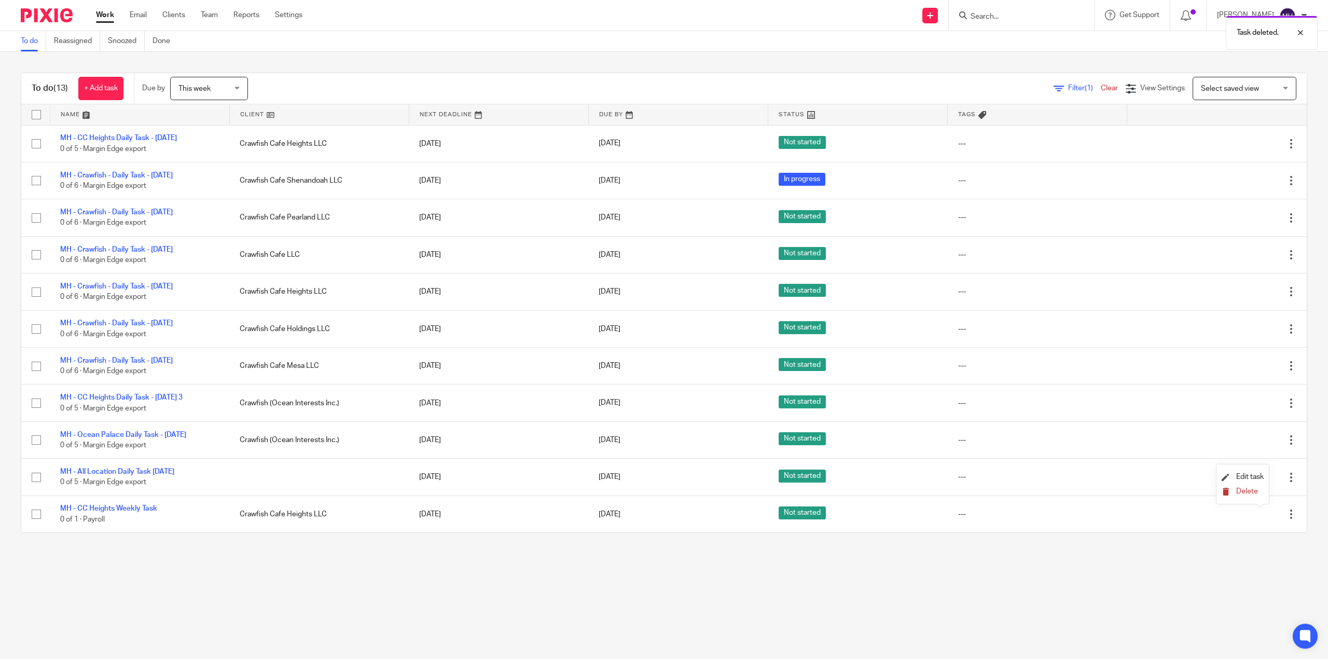
click at [1232, 495] on button "Delete" at bounding box center [1242, 491] width 42 height 8
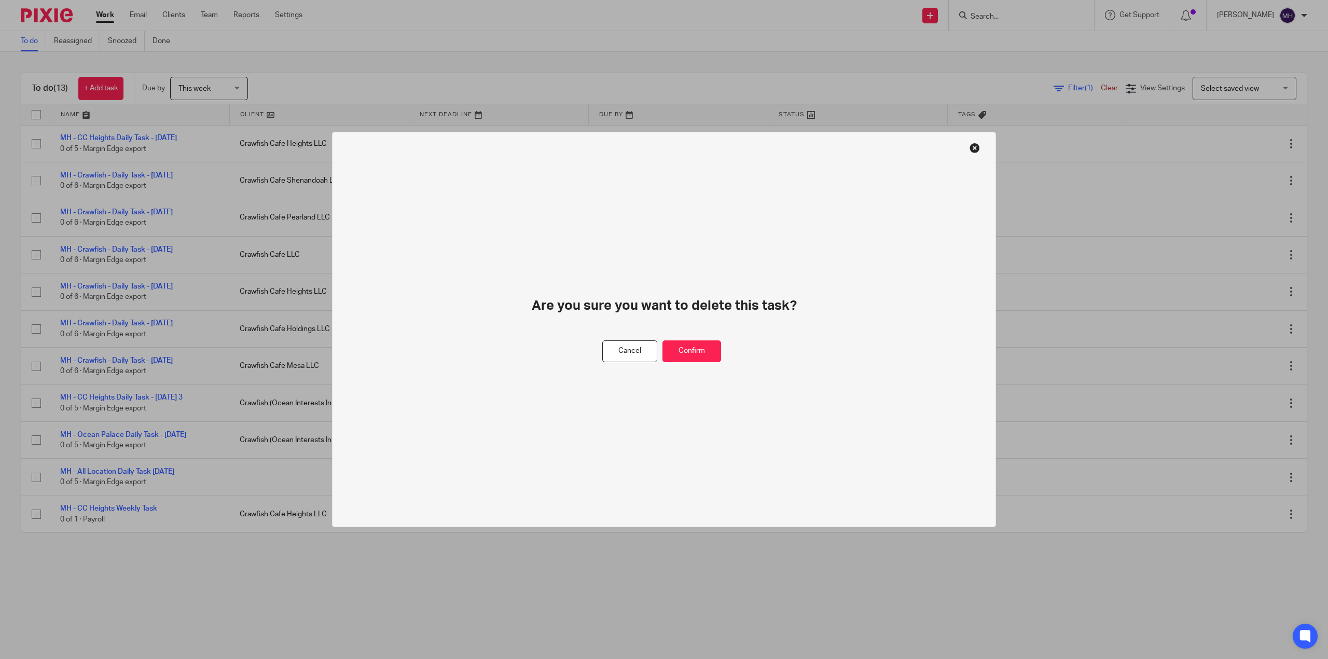
drag, startPoint x: 710, startPoint y: 337, endPoint x: 706, endPoint y: 349, distance: 12.5
click at [710, 338] on div "Are you sure you want to delete this task?" at bounding box center [664, 319] width 464 height 44
click at [705, 349] on button "Confirm" at bounding box center [691, 351] width 59 height 22
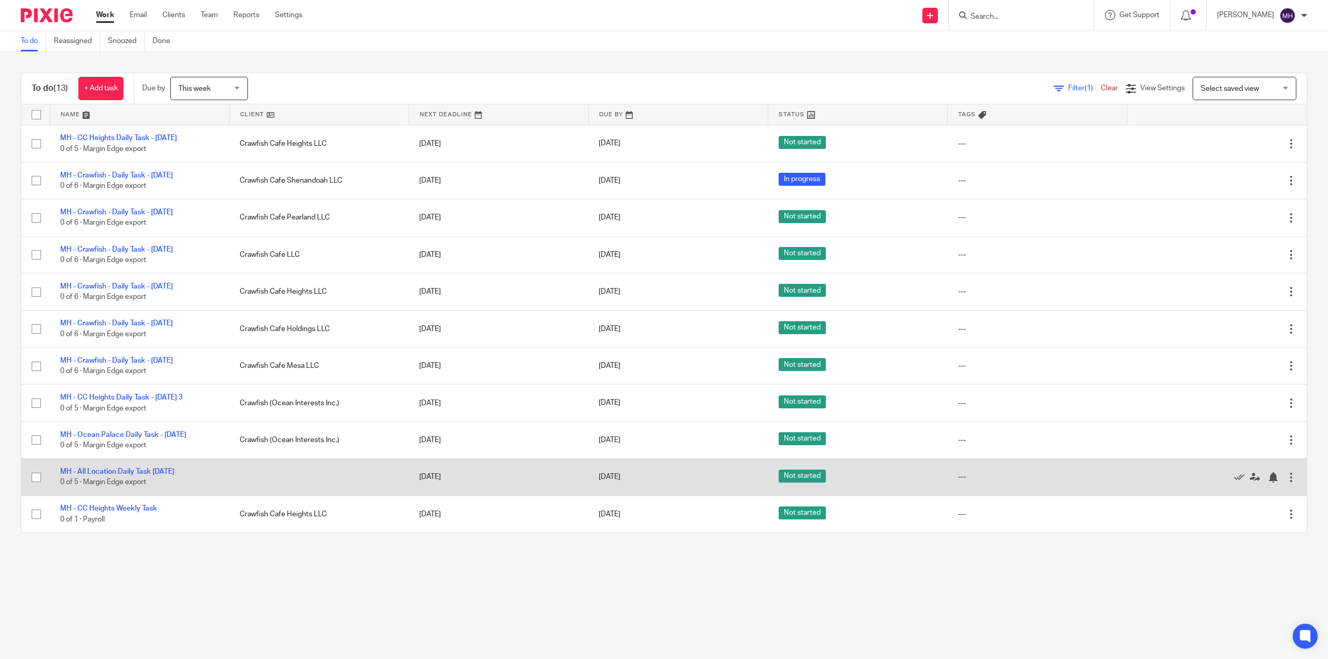
scroll to position [21, 0]
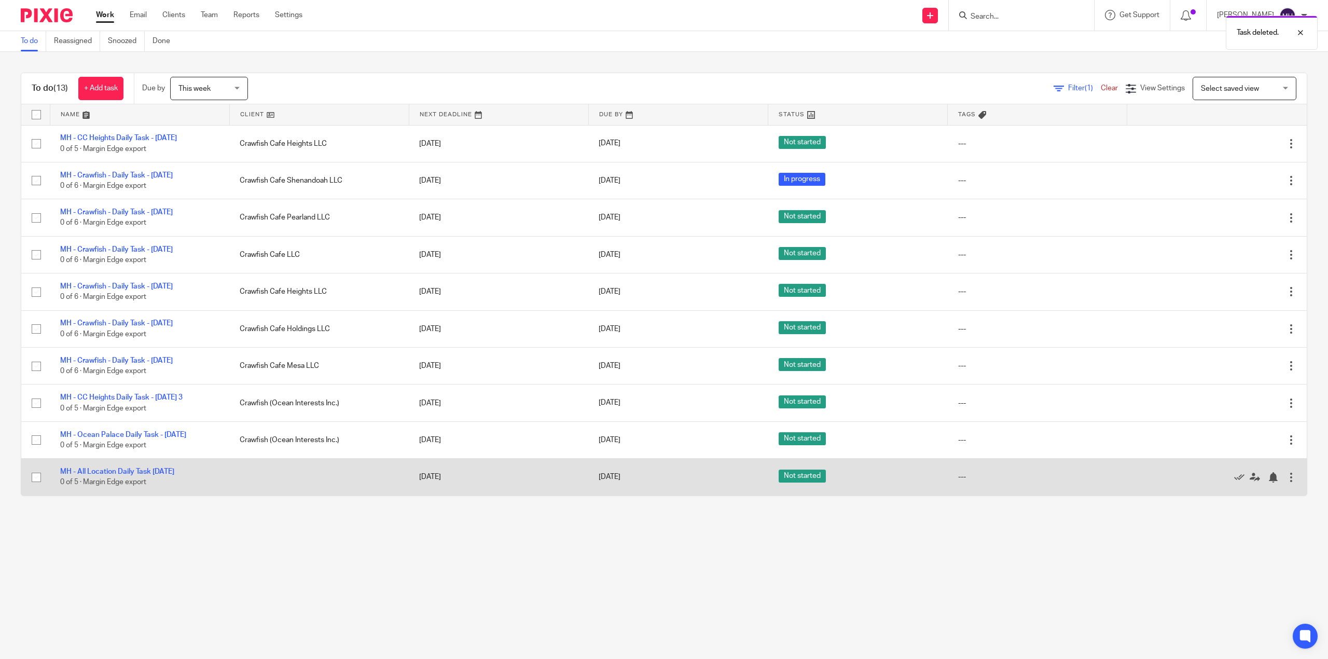
click at [1286, 482] on div at bounding box center [1291, 477] width 10 height 10
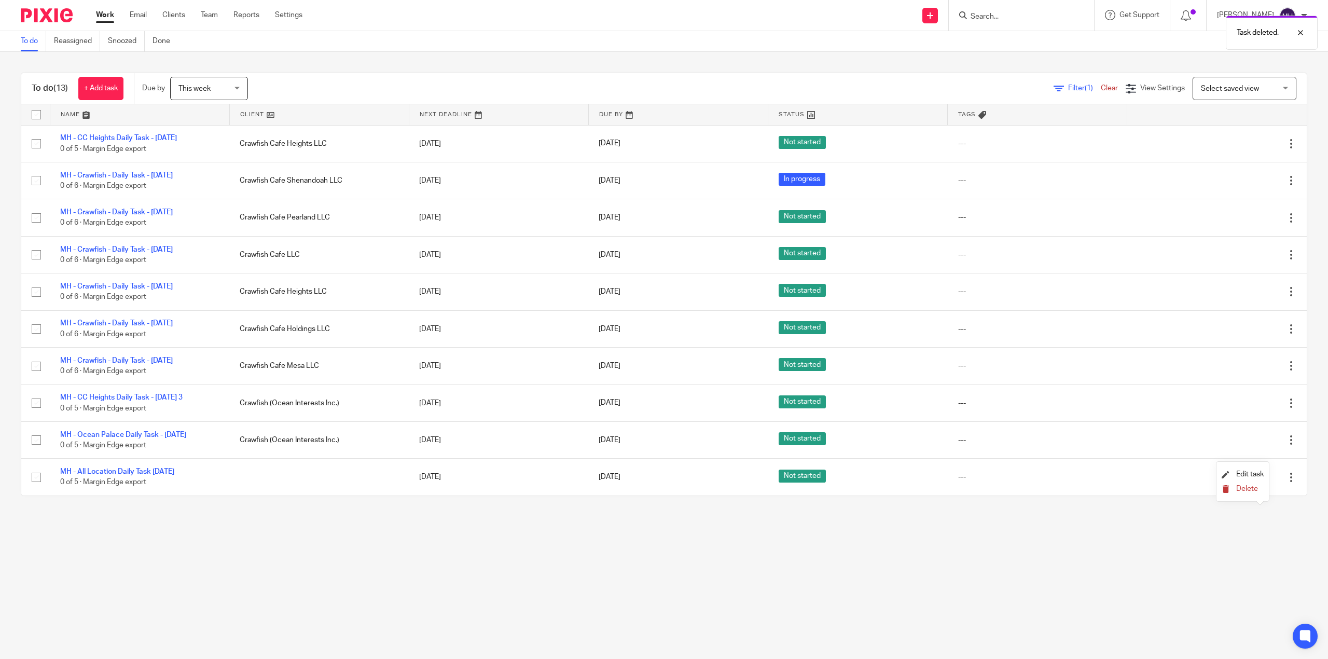
click at [1243, 487] on span "Delete" at bounding box center [1247, 488] width 22 height 7
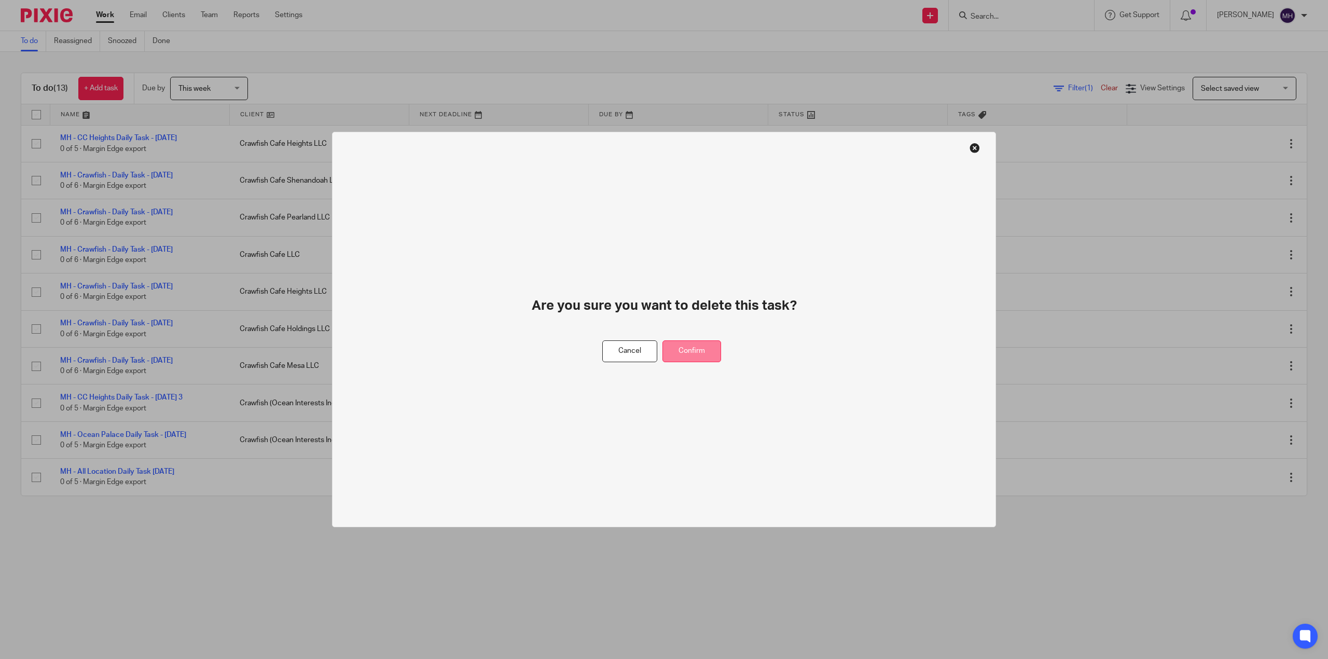
click at [671, 353] on button "Confirm" at bounding box center [691, 351] width 59 height 22
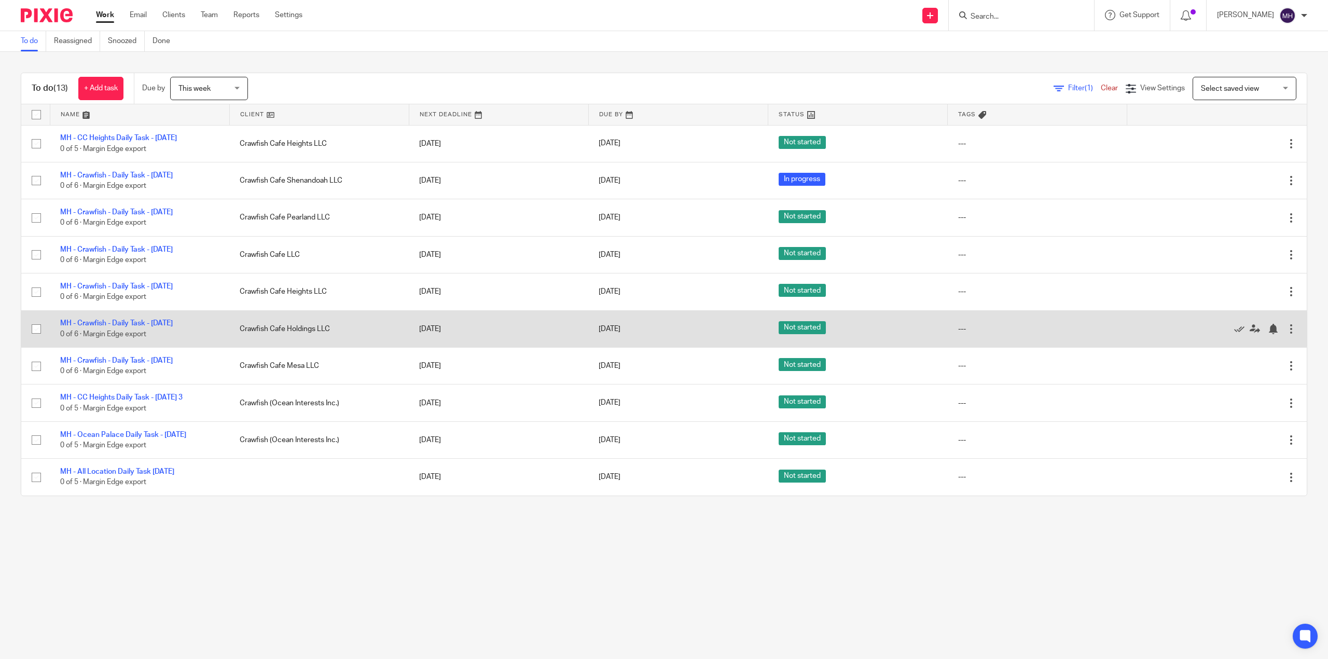
scroll to position [0, 0]
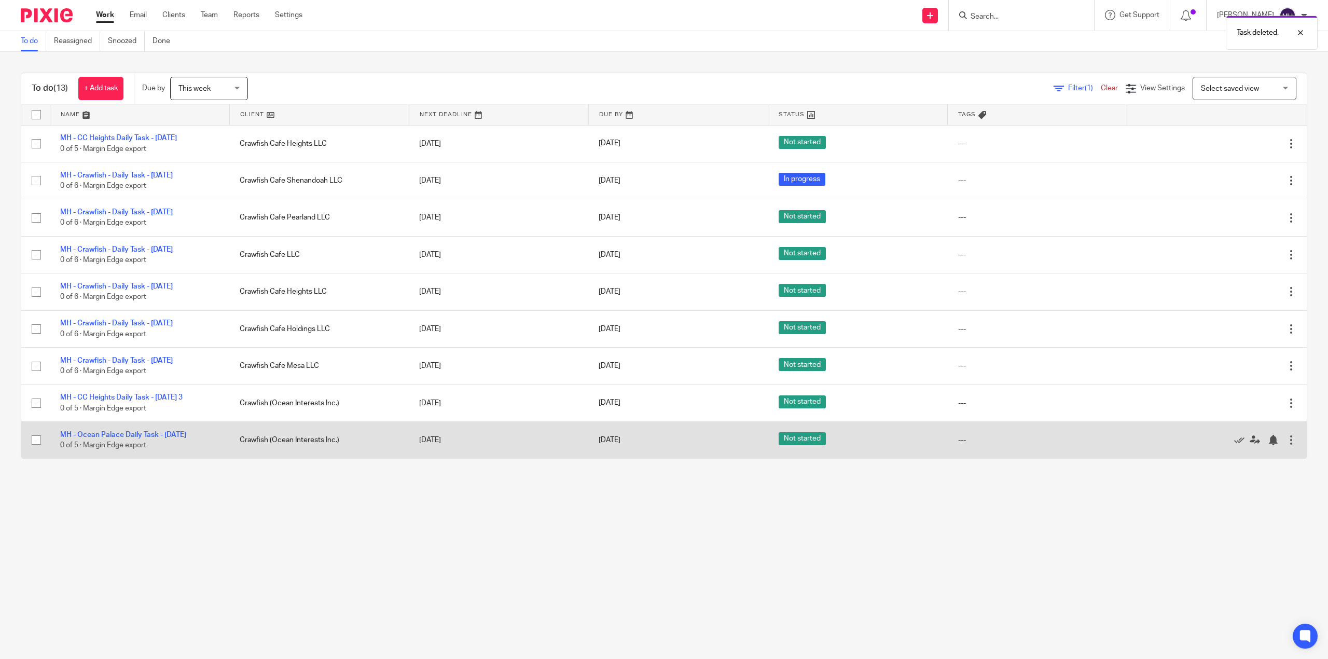
click at [1286, 445] on div at bounding box center [1291, 440] width 10 height 10
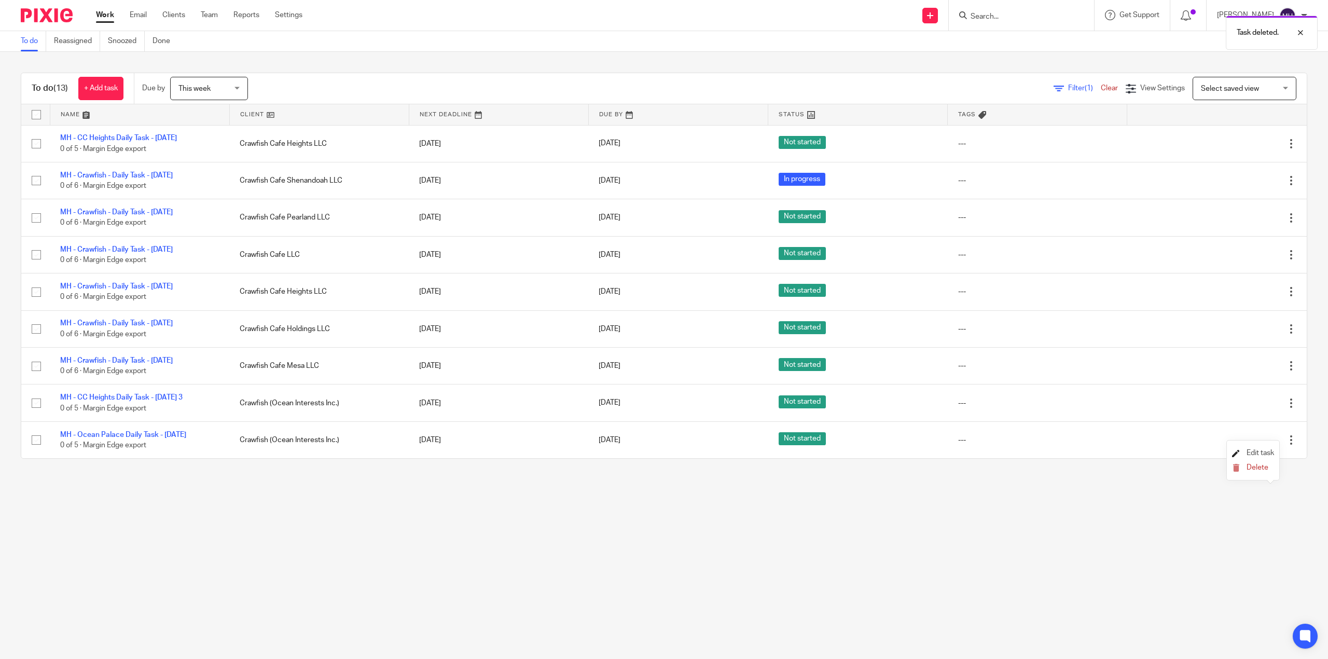
click at [1256, 450] on span "Edit task" at bounding box center [1259, 452] width 27 height 7
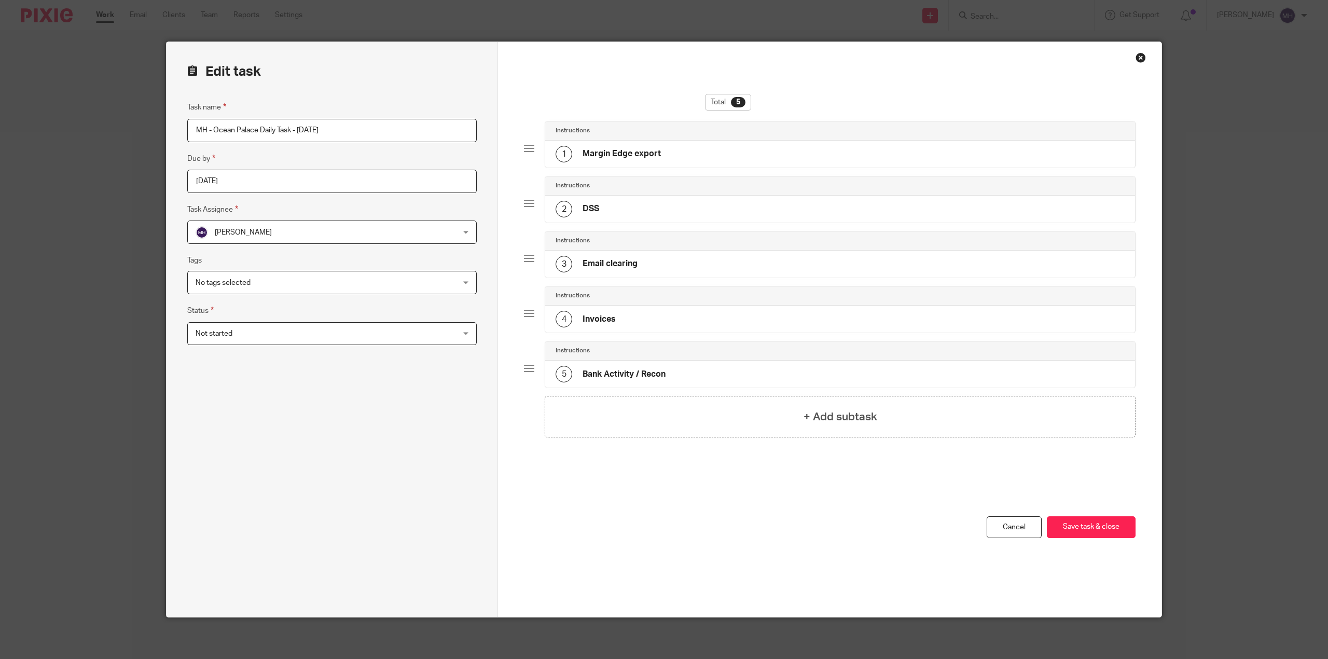
drag, startPoint x: 287, startPoint y: 128, endPoint x: 401, endPoint y: 123, distance: 114.2
click at [401, 123] on input "MH - Ocean Palace Daily Task - [DATE]" at bounding box center [331, 130] width 289 height 23
click at [301, 124] on input "MH - Ocean Palace Daily Task - [DATE]" at bounding box center [331, 130] width 289 height 23
click at [302, 129] on input "MH - Ocean Palace Daily Task - [DATE]" at bounding box center [331, 130] width 289 height 23
drag, startPoint x: 295, startPoint y: 128, endPoint x: 428, endPoint y: 127, distance: 133.3
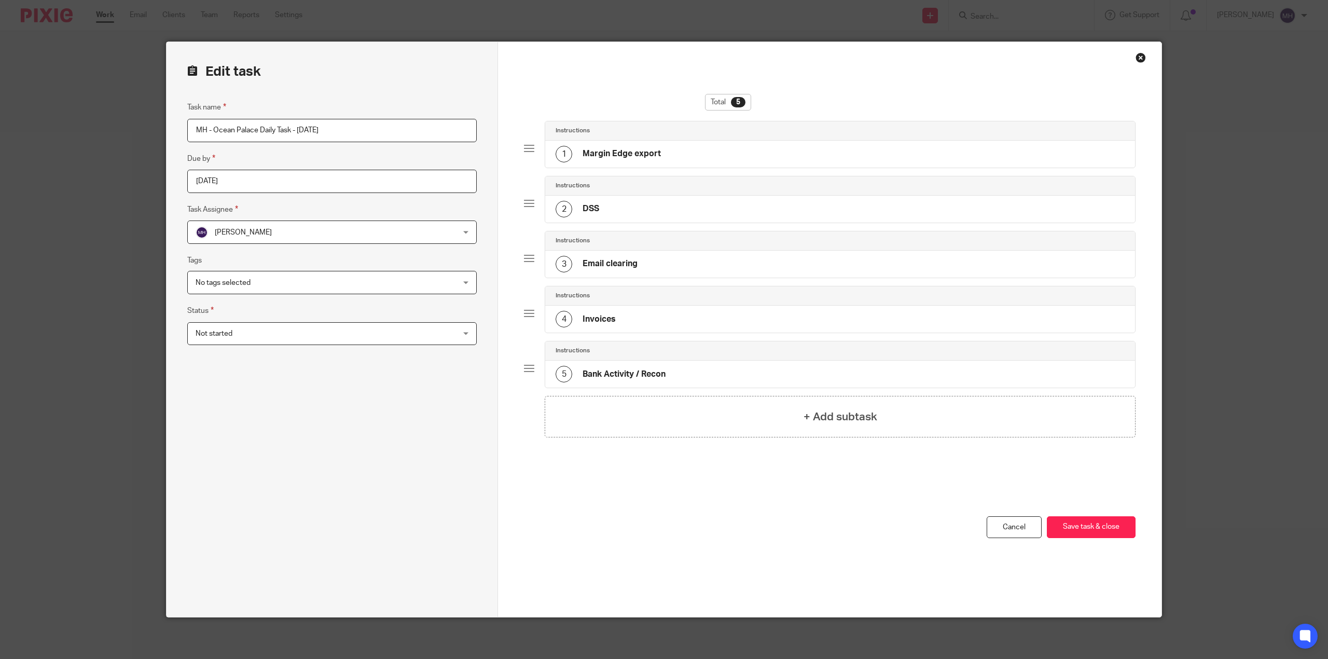
click at [428, 127] on input "MH - Ocean Palace Daily Task - [DATE]" at bounding box center [331, 130] width 289 height 23
type input "MH - Ocean Palace Daily Task - Thursday 08-21-2025"
click at [357, 62] on div "Edit task Task name MH - Ocean Palace Daily Task - Thursday 08-21-2025 Due by 2…" at bounding box center [331, 329] width 331 height 575
click at [651, 464] on div "Total 5 Instructions 1 Margin Edge export Instructions 2 DSS Instructions 3 Ema…" at bounding box center [829, 305] width 611 height 422
click at [1092, 522] on button "Save task & close" at bounding box center [1090, 527] width 89 height 22
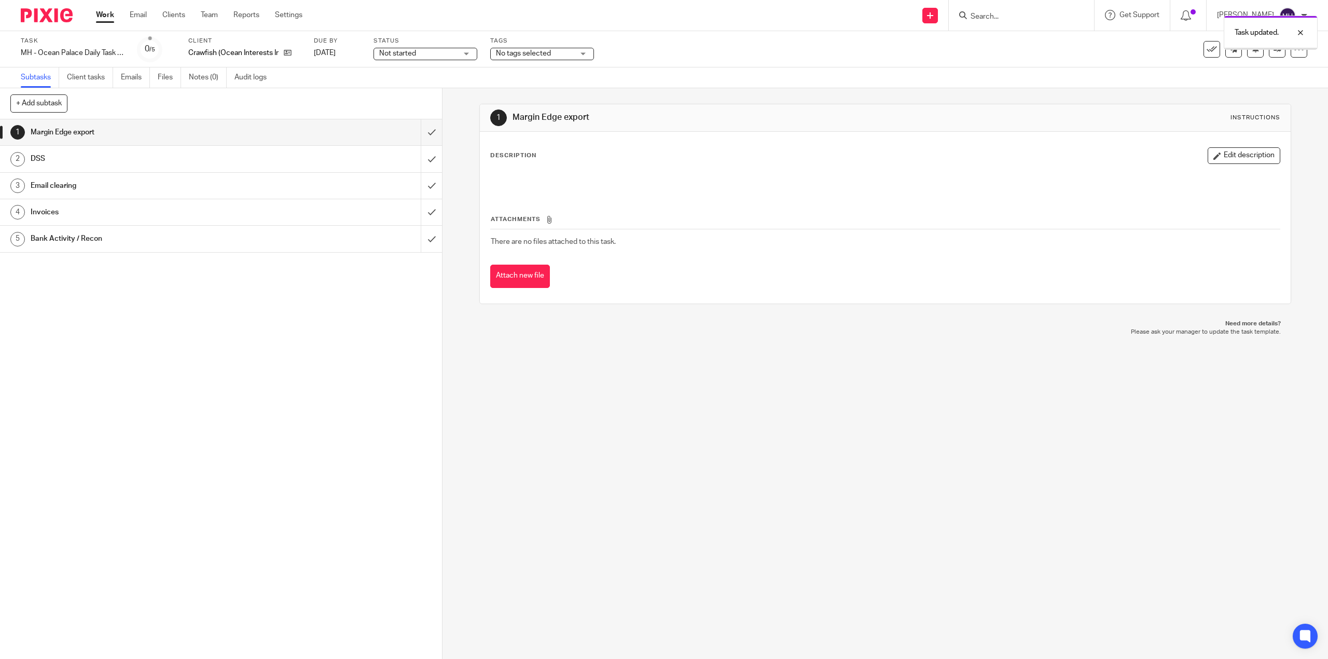
click at [617, 455] on div "1 Margin Edge export Instructions Description Edit description Attachments Ther…" at bounding box center [884, 373] width 885 height 570
click at [48, 6] on div at bounding box center [43, 15] width 86 height 31
click at [39, 18] on img at bounding box center [47, 15] width 52 height 14
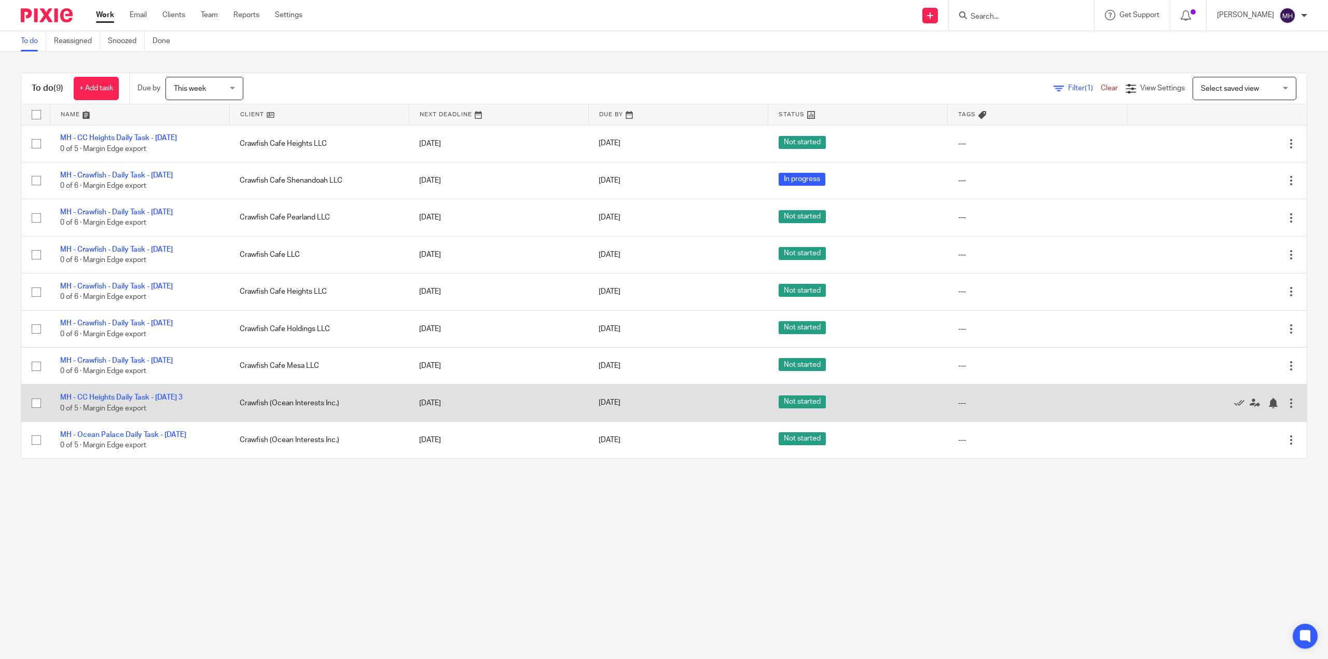
click at [1286, 408] on div at bounding box center [1291, 403] width 10 height 10
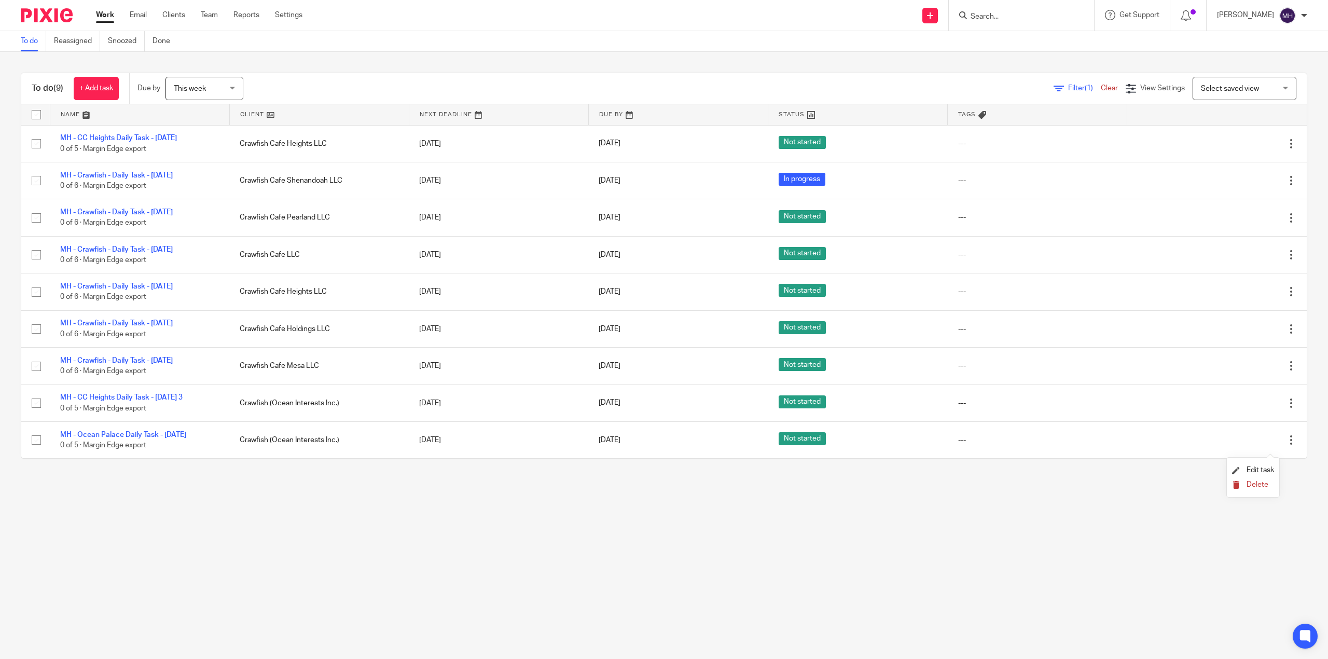
click at [1257, 484] on span "Delete" at bounding box center [1257, 484] width 22 height 7
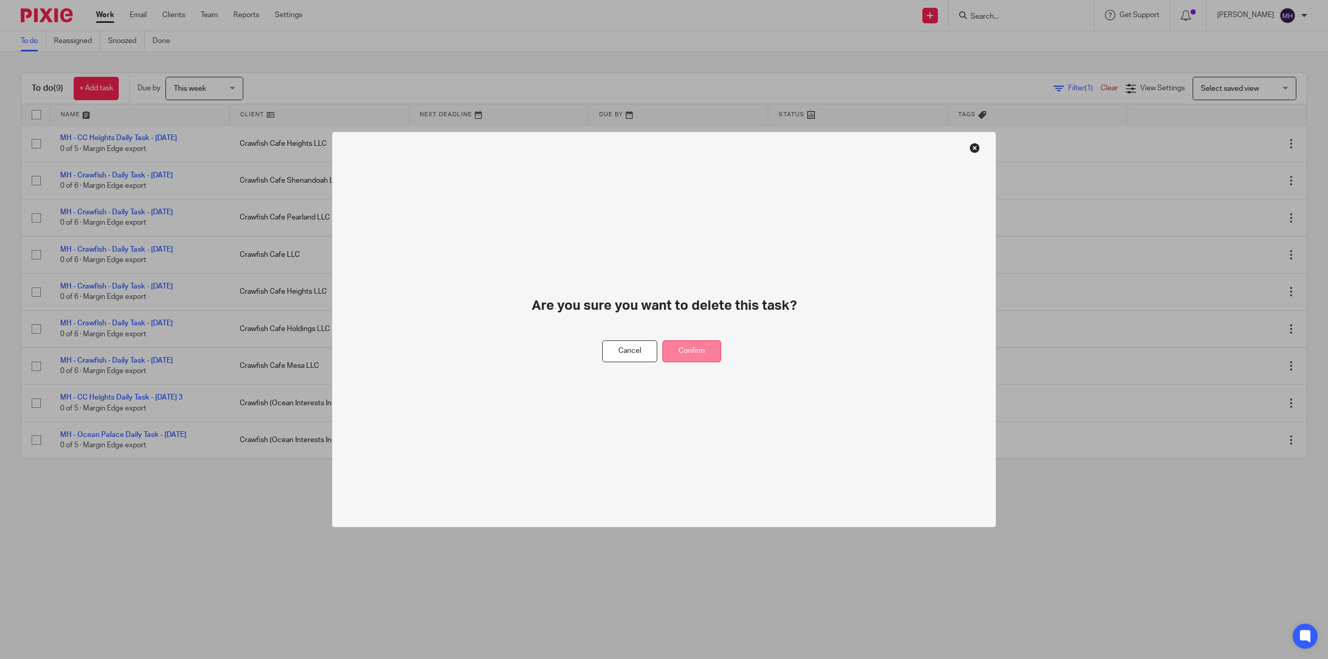
click at [685, 353] on button "Confirm" at bounding box center [691, 351] width 59 height 22
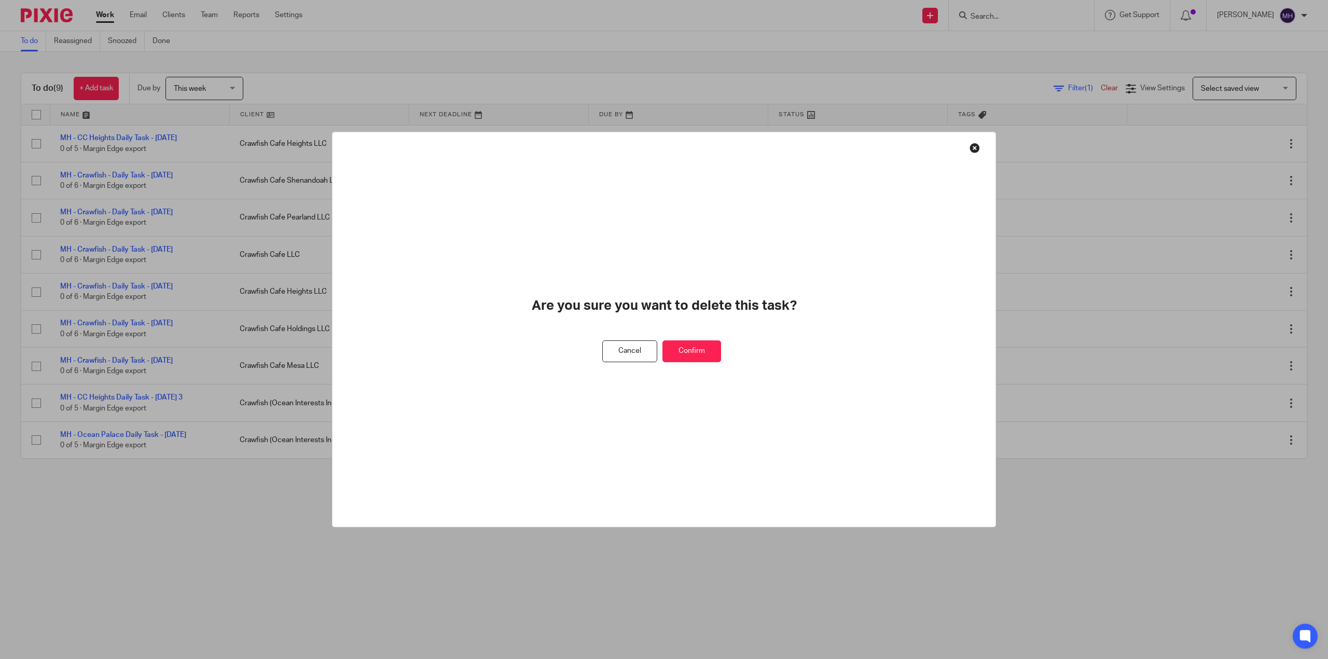
click at [684, 353] on div at bounding box center [664, 329] width 1328 height 659
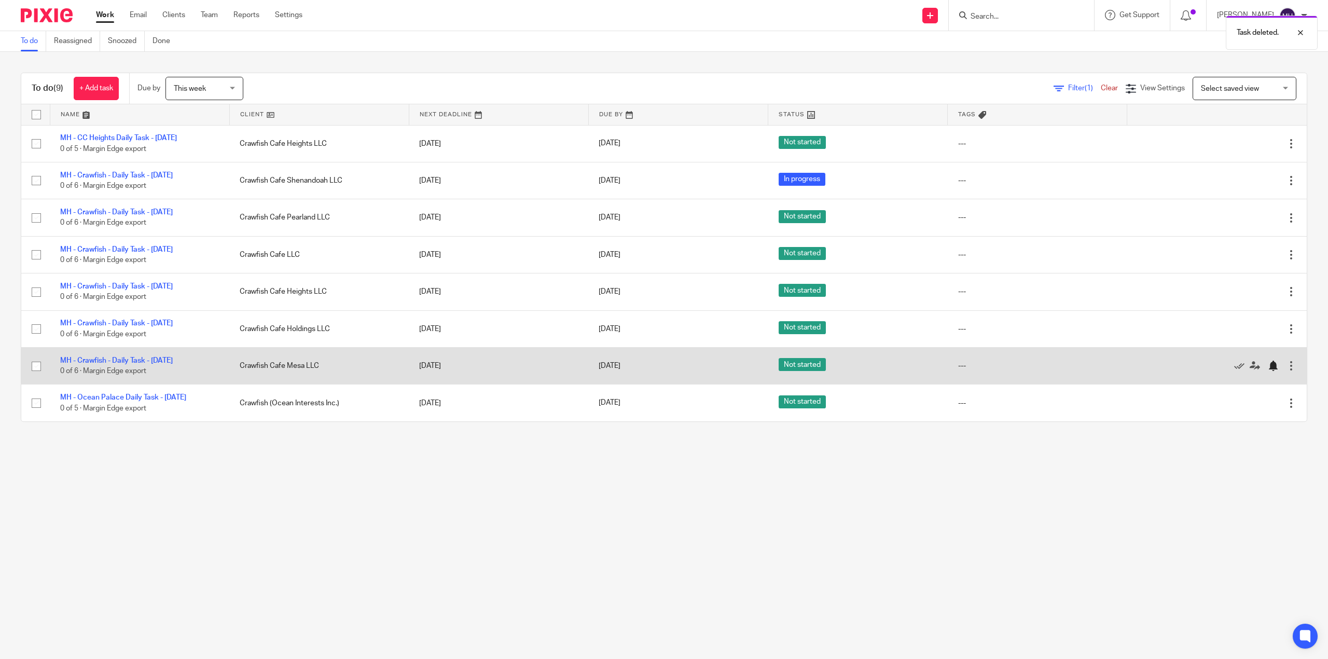
drag, startPoint x: 1267, startPoint y: 399, endPoint x: 1260, endPoint y: 409, distance: 12.2
click at [1286, 371] on div at bounding box center [1291, 365] width 10 height 10
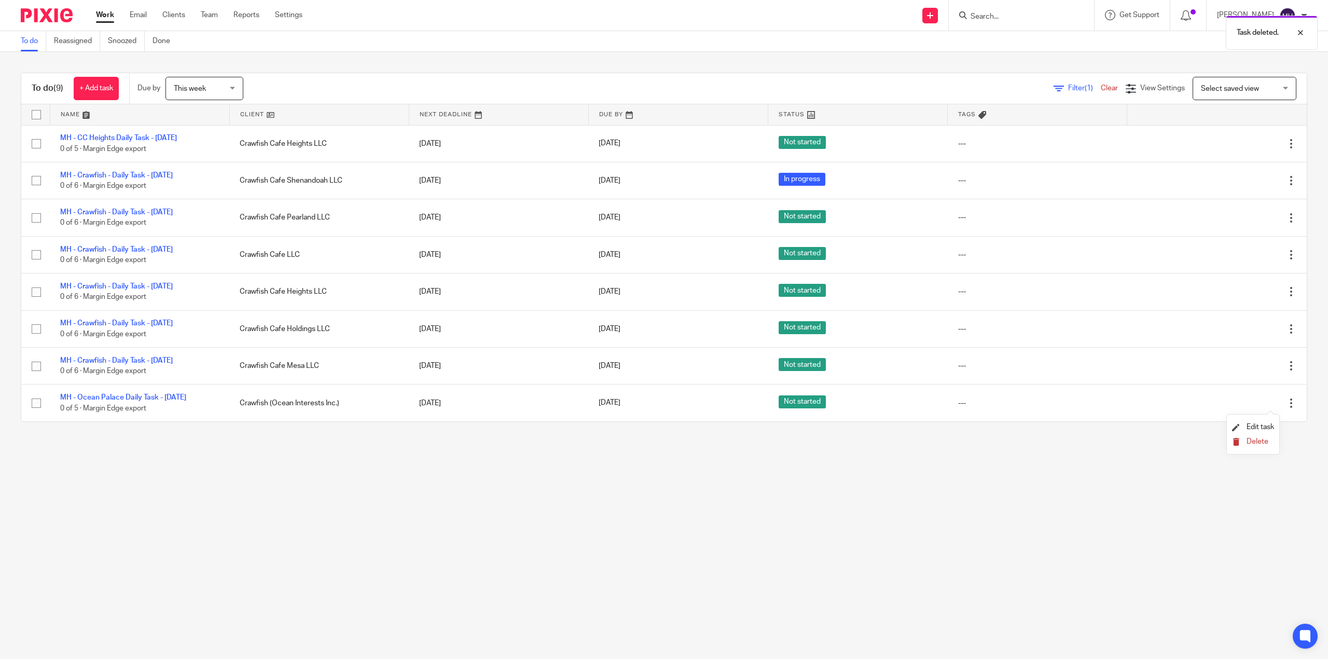
click at [1254, 442] on span "Delete" at bounding box center [1257, 441] width 22 height 7
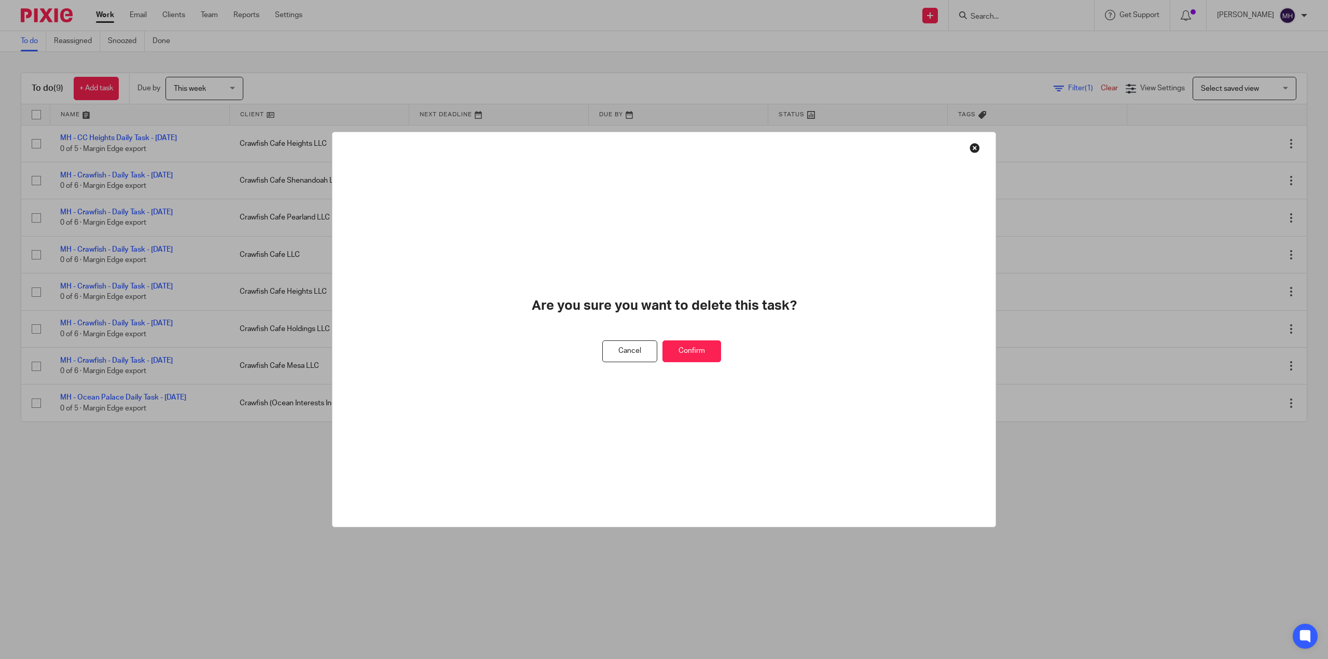
click at [706, 351] on button "Confirm" at bounding box center [691, 351] width 59 height 22
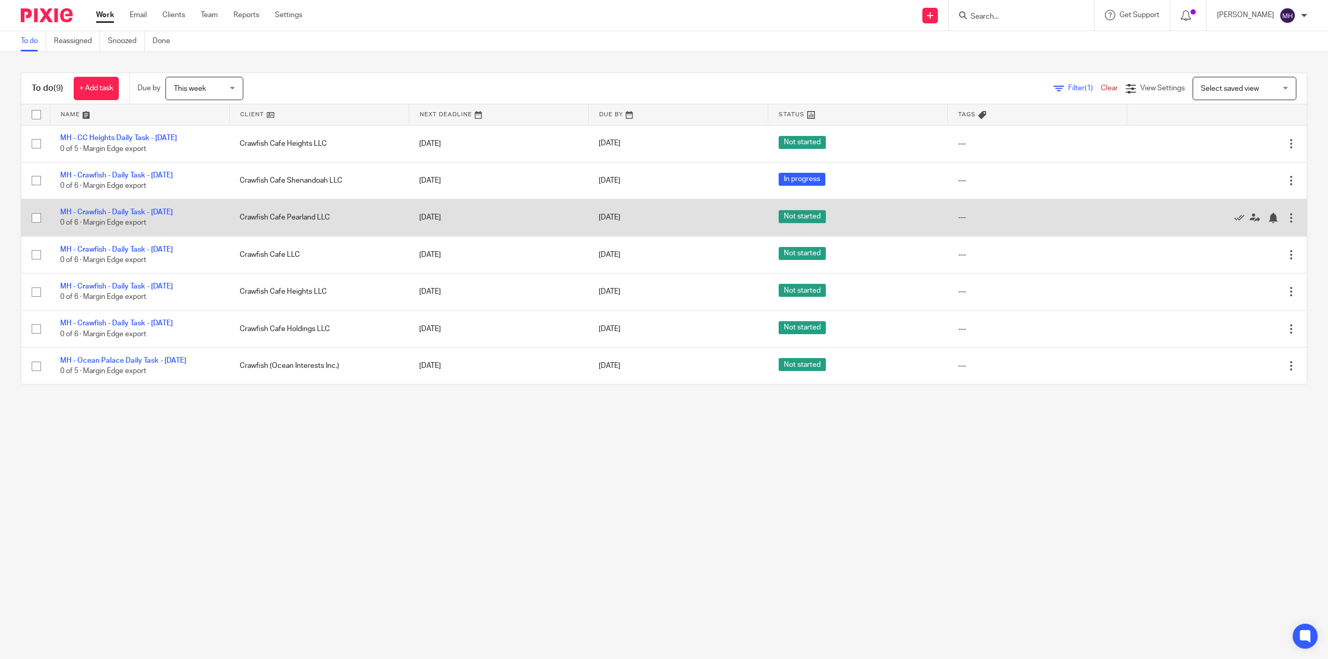
click at [1286, 223] on div at bounding box center [1291, 218] width 10 height 10
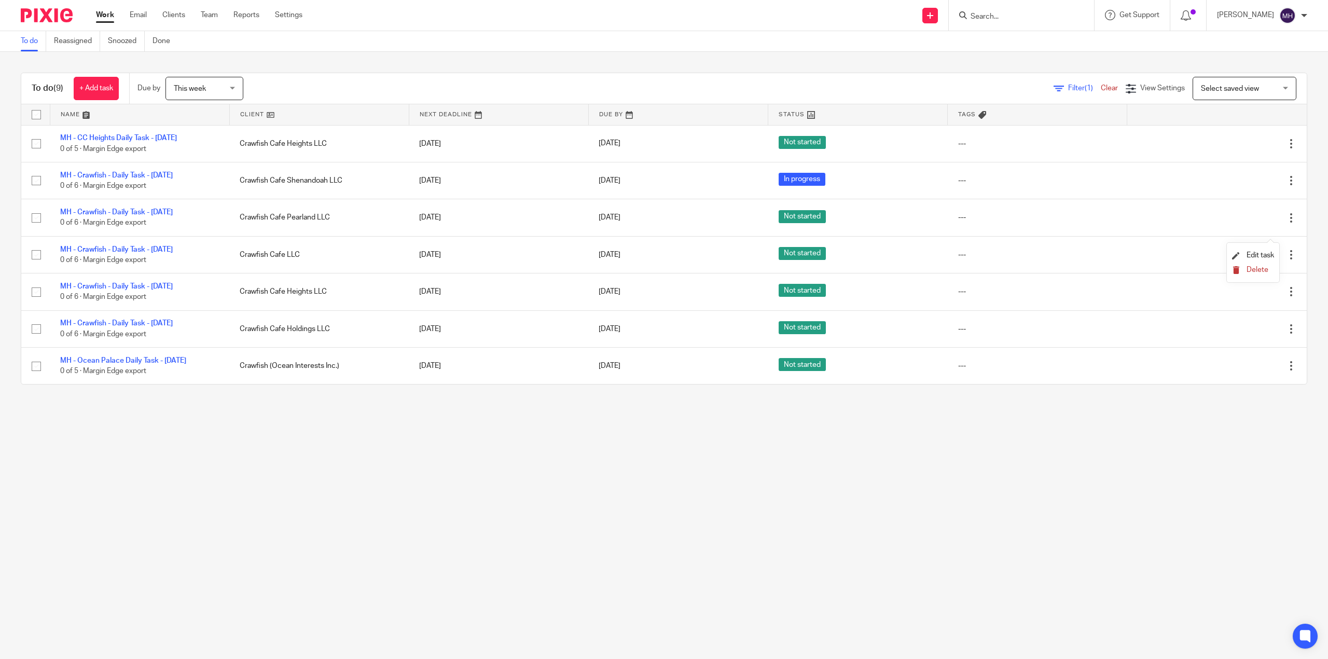
click at [1252, 270] on span "Delete" at bounding box center [1257, 269] width 22 height 7
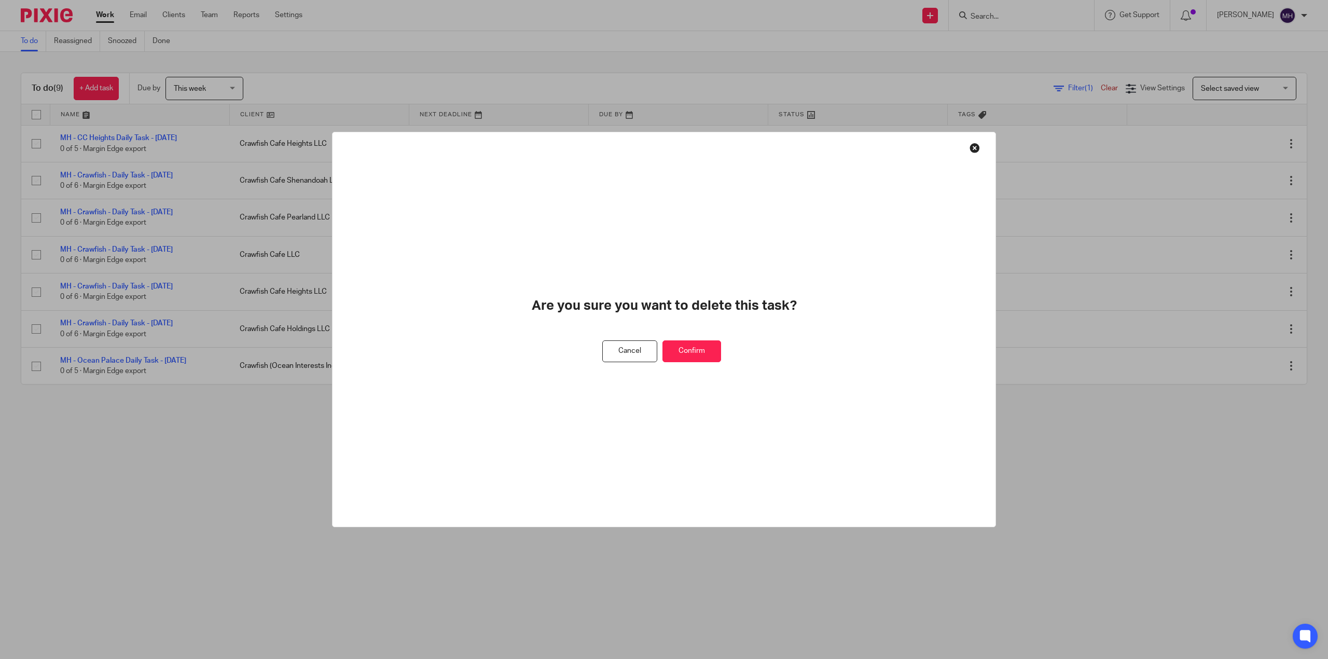
click at [671, 346] on button "Confirm" at bounding box center [691, 351] width 59 height 22
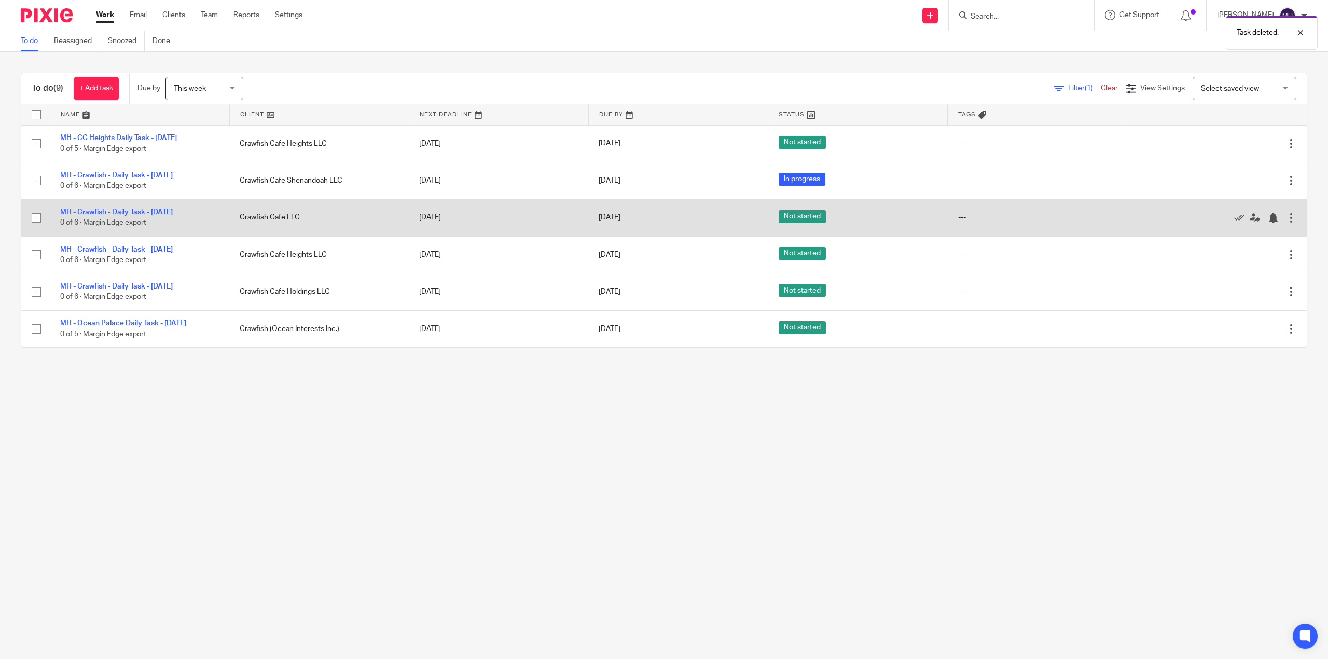
click at [1286, 223] on div at bounding box center [1291, 218] width 10 height 10
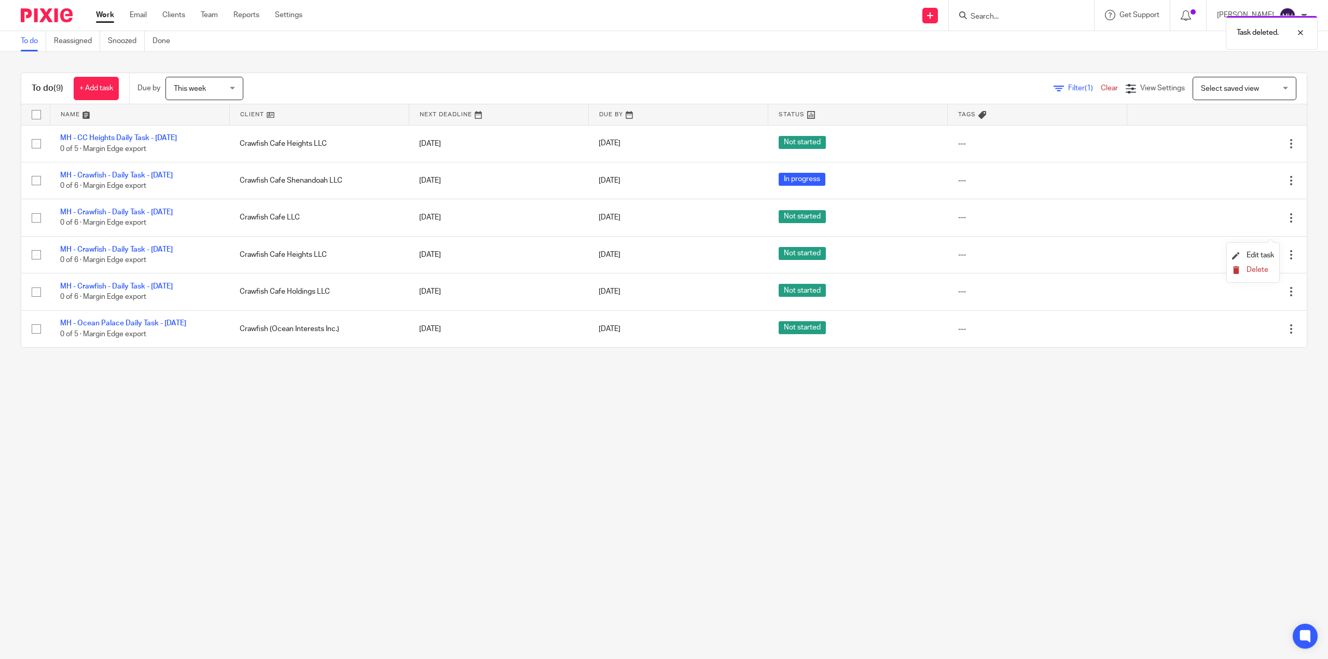
click at [1266, 273] on button "Delete" at bounding box center [1253, 270] width 42 height 8
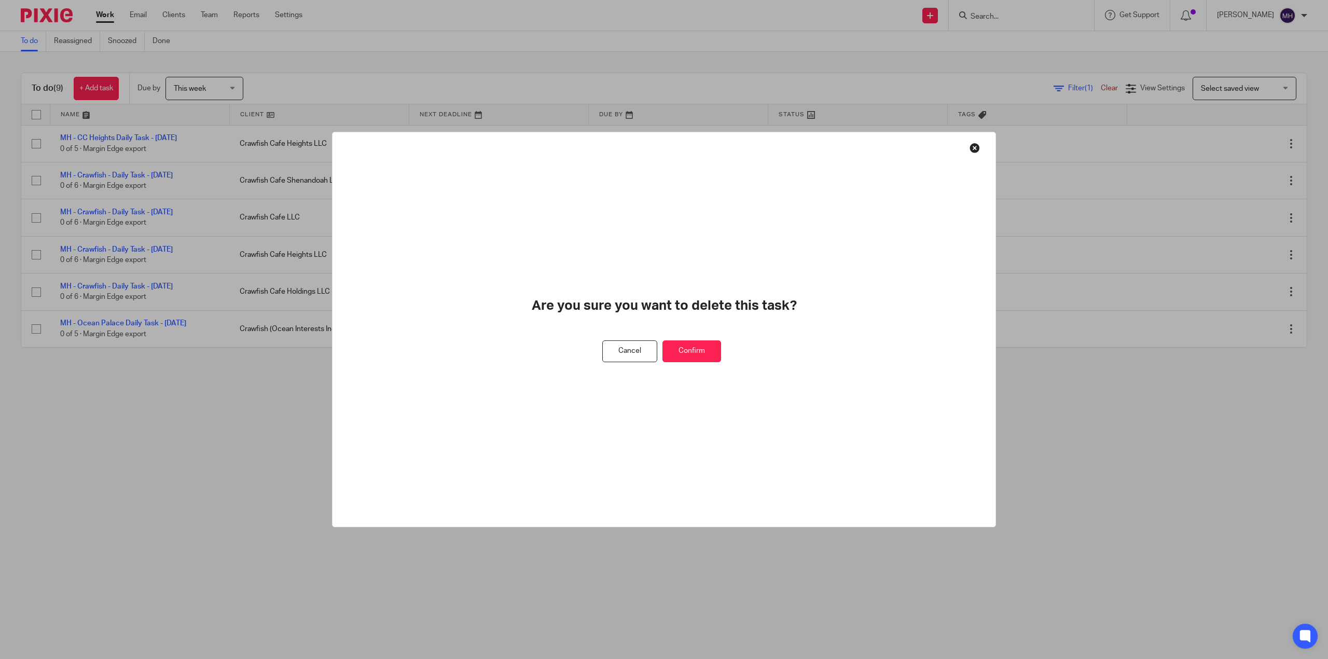
click at [701, 343] on button "Confirm" at bounding box center [691, 351] width 59 height 22
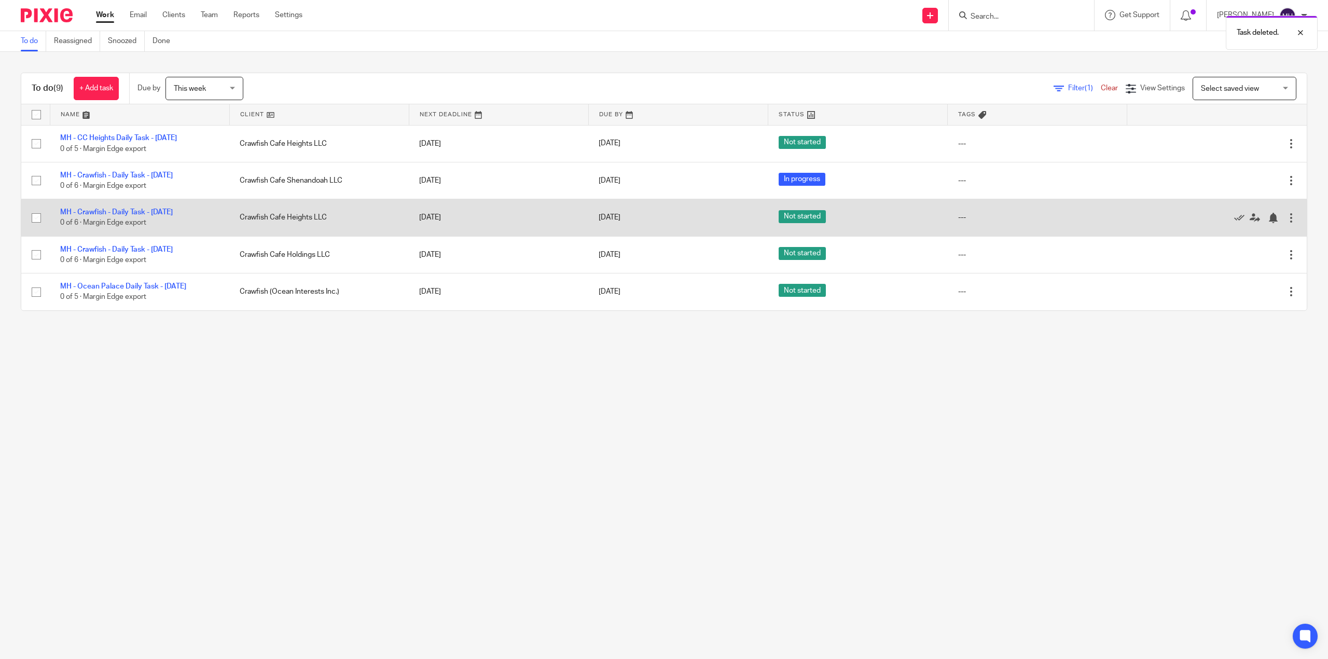
drag, startPoint x: 1271, startPoint y: 235, endPoint x: 1263, endPoint y: 241, distance: 10.1
click at [1286, 223] on div at bounding box center [1291, 218] width 10 height 10
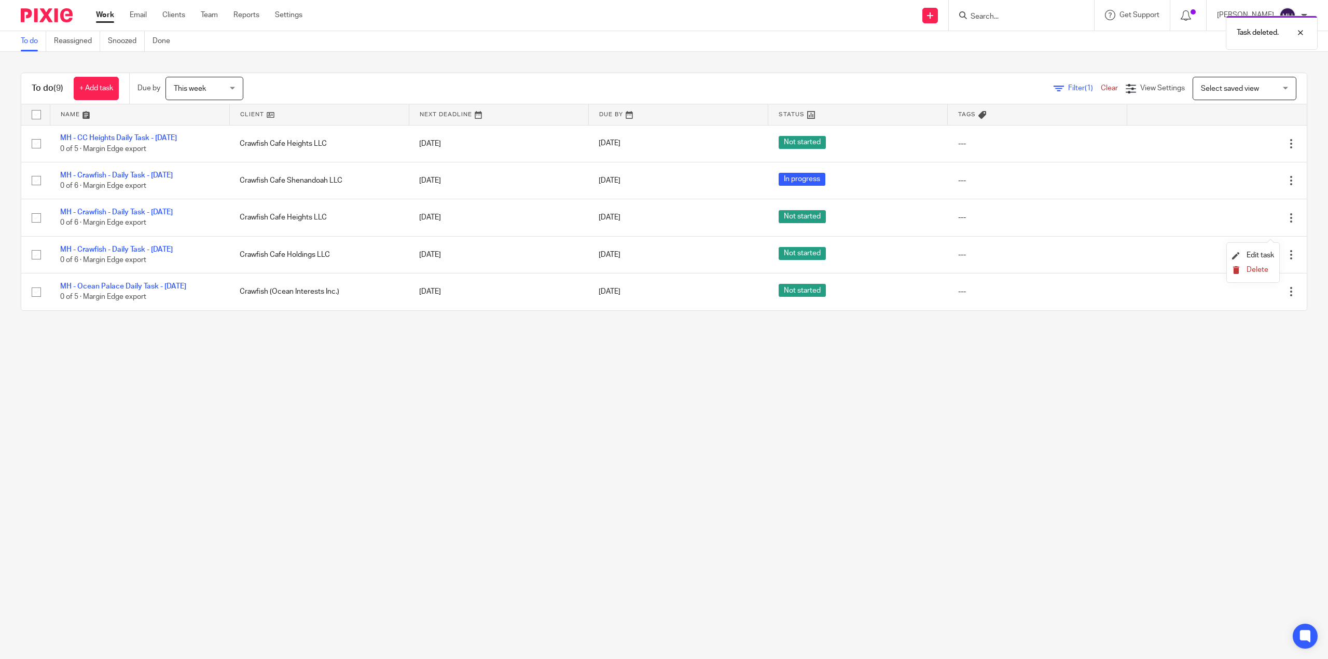
click at [1249, 272] on span "Delete" at bounding box center [1257, 269] width 22 height 7
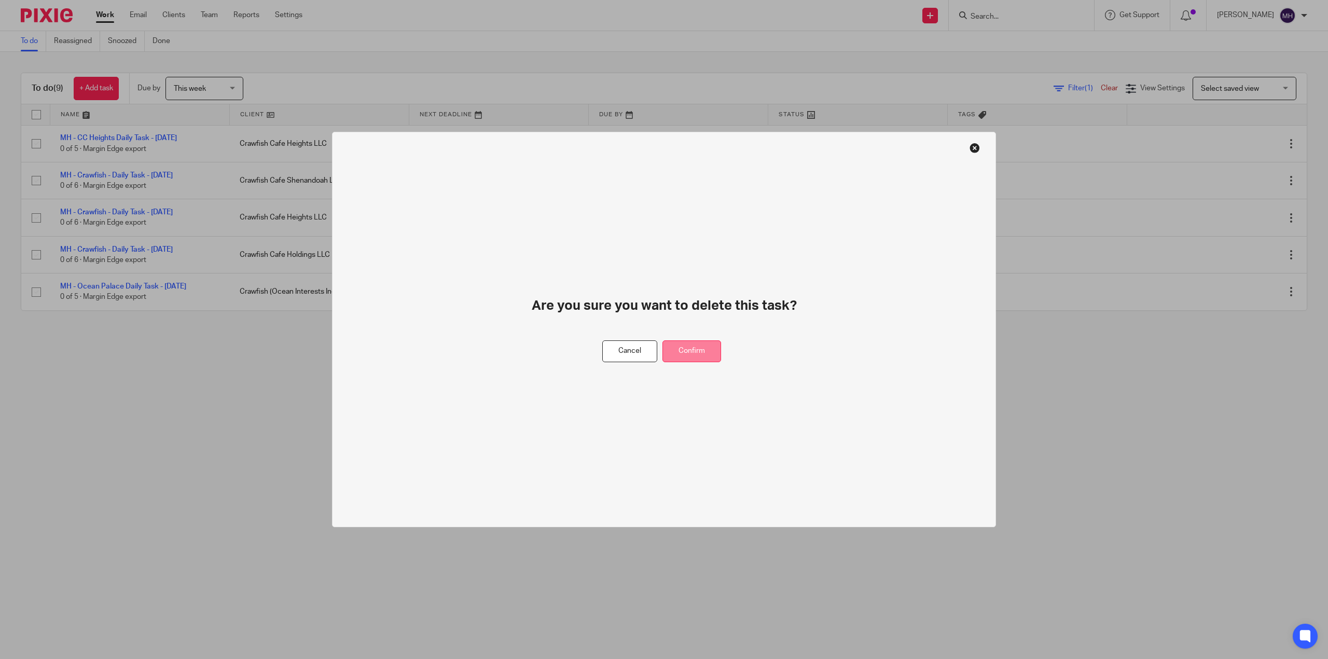
click at [703, 347] on button "Confirm" at bounding box center [691, 351] width 59 height 22
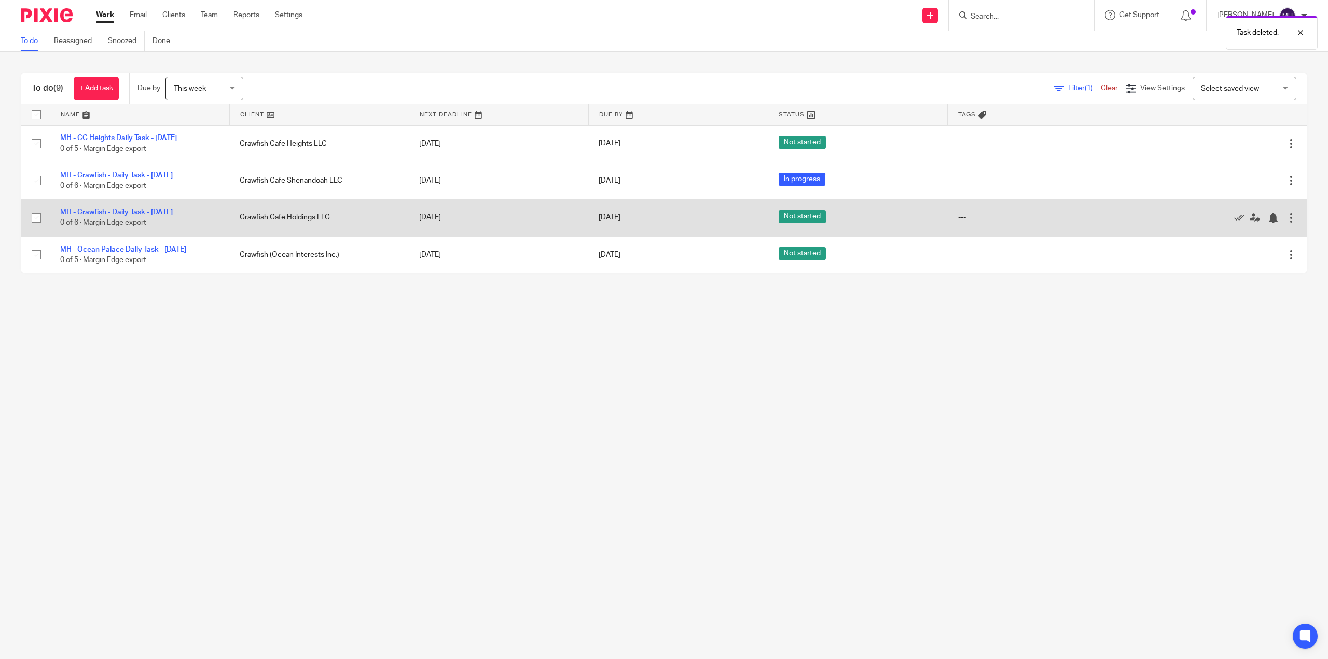
click at [1286, 223] on div at bounding box center [1291, 218] width 10 height 10
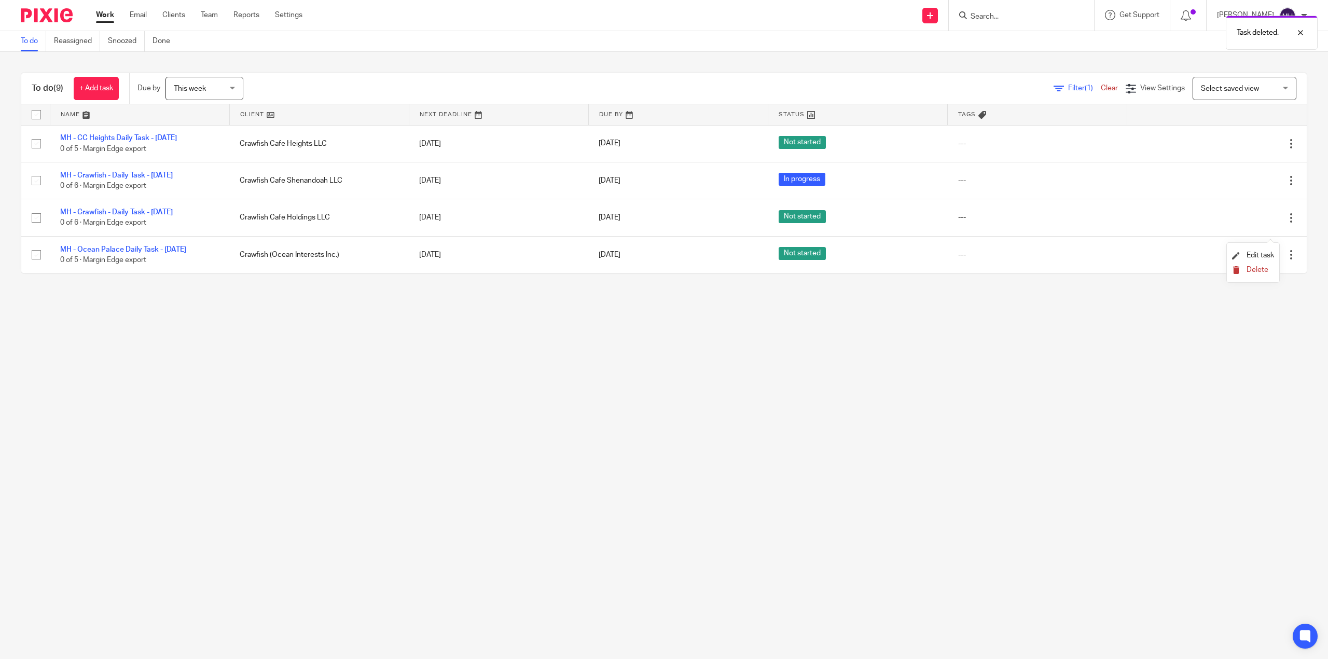
click at [1242, 273] on button "Delete" at bounding box center [1253, 270] width 42 height 8
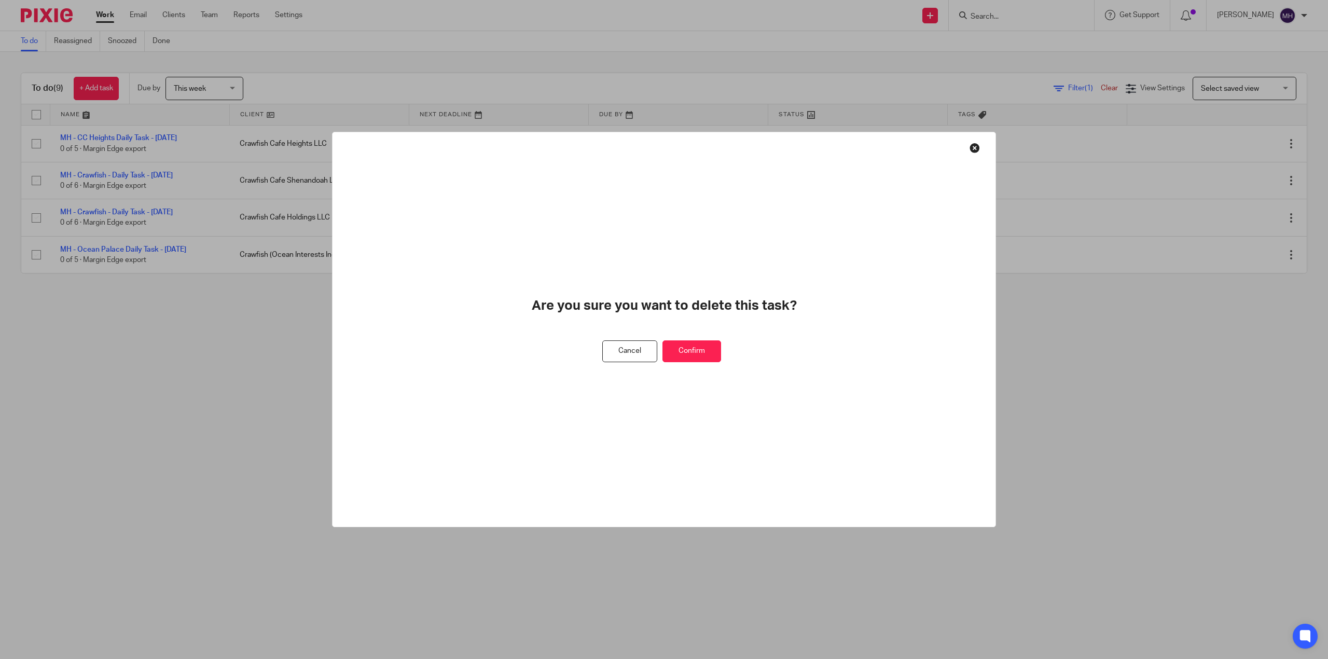
drag, startPoint x: 706, startPoint y: 355, endPoint x: 704, endPoint y: 361, distance: 7.1
click at [705, 354] on button "Confirm" at bounding box center [691, 351] width 59 height 22
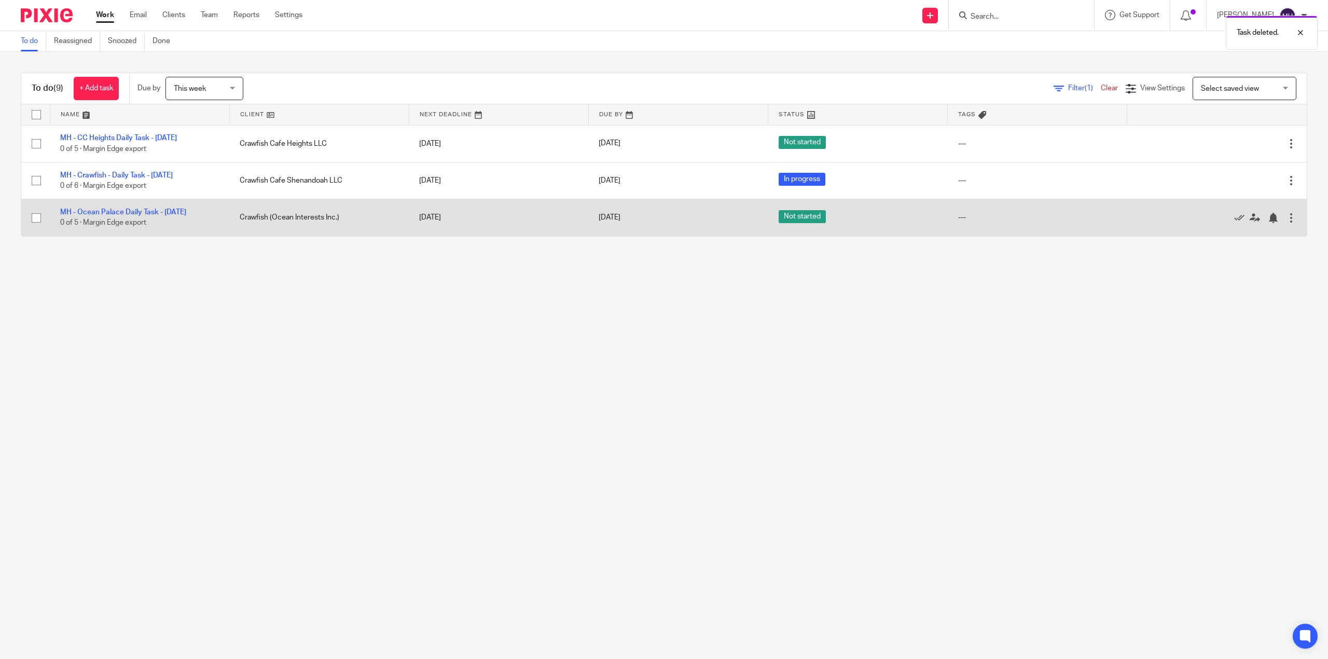
click at [1286, 223] on div at bounding box center [1291, 218] width 10 height 10
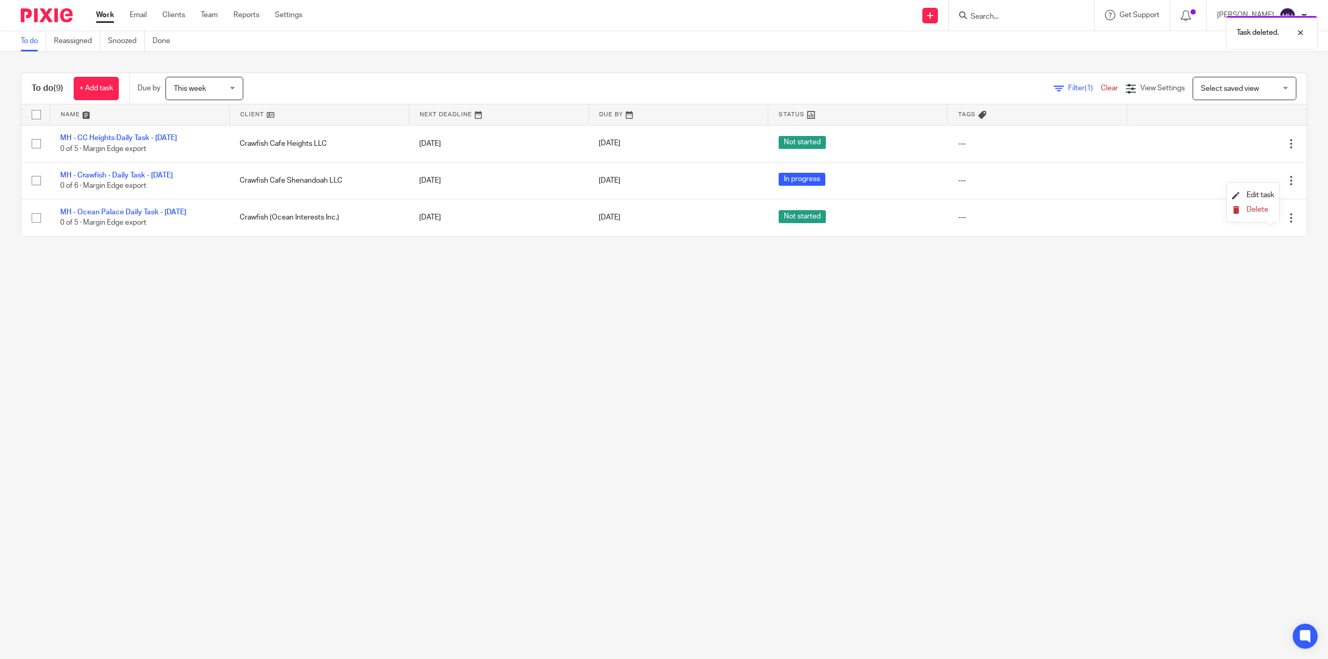
click at [1257, 206] on span "Delete" at bounding box center [1257, 209] width 22 height 7
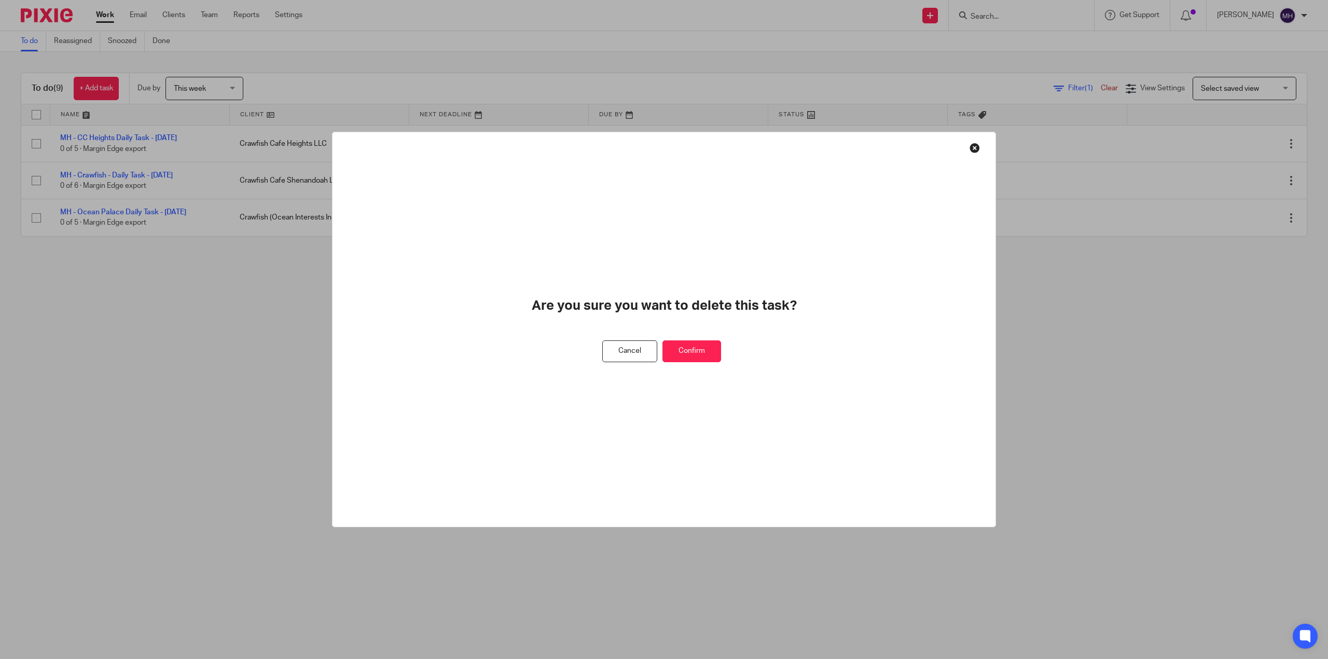
drag, startPoint x: 703, startPoint y: 347, endPoint x: 696, endPoint y: 346, distance: 7.3
click at [704, 347] on button "Confirm" at bounding box center [691, 351] width 59 height 22
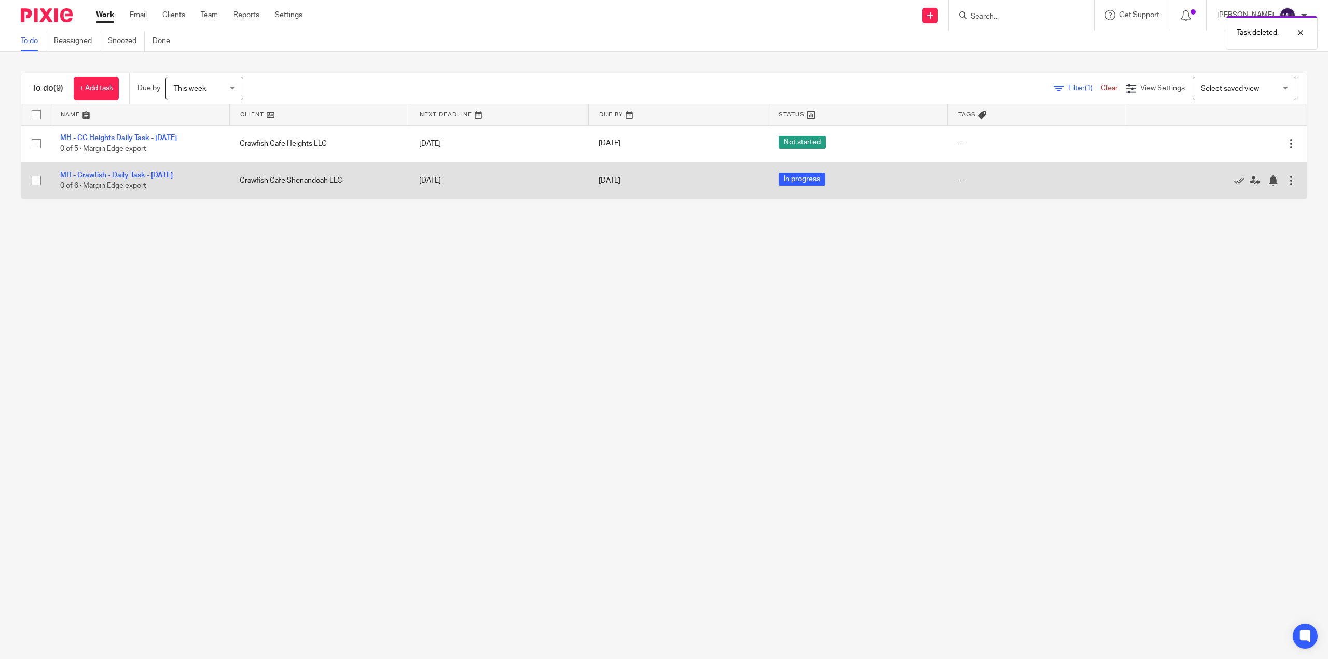
click at [1280, 197] on td "Edit task Delete" at bounding box center [1216, 180] width 179 height 37
click at [1286, 186] on div at bounding box center [1291, 180] width 10 height 10
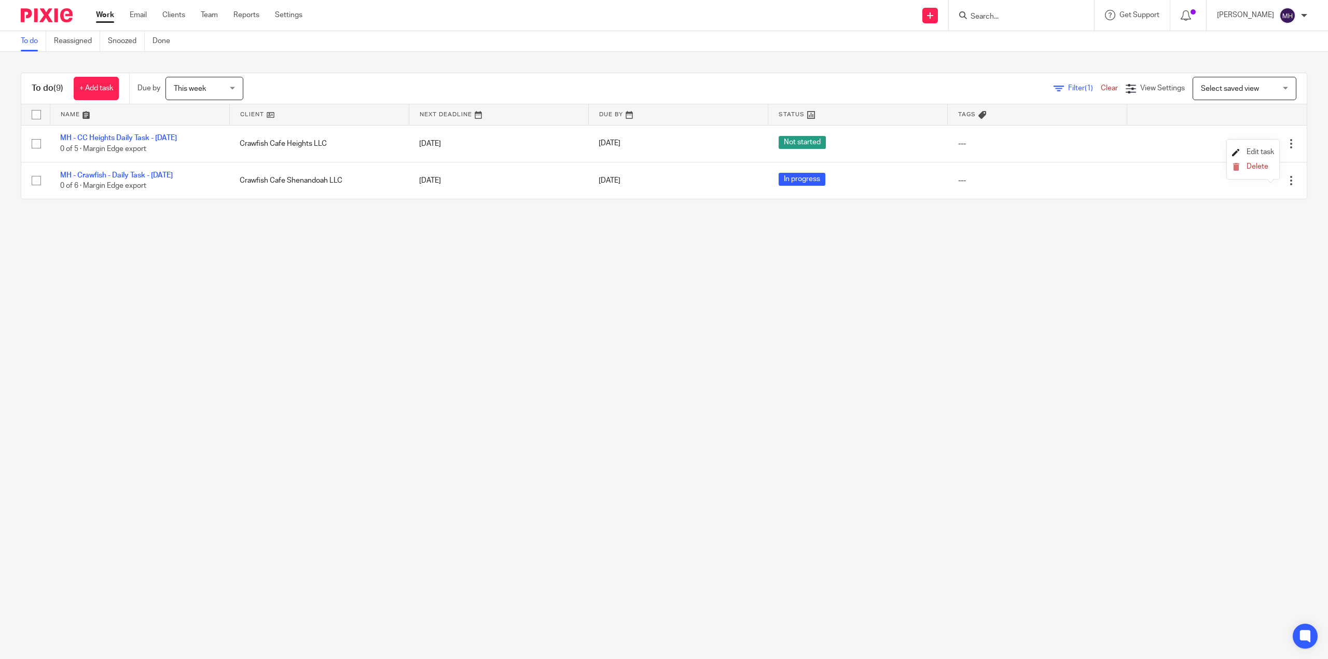
click at [1257, 151] on span "Edit task" at bounding box center [1259, 151] width 27 height 7
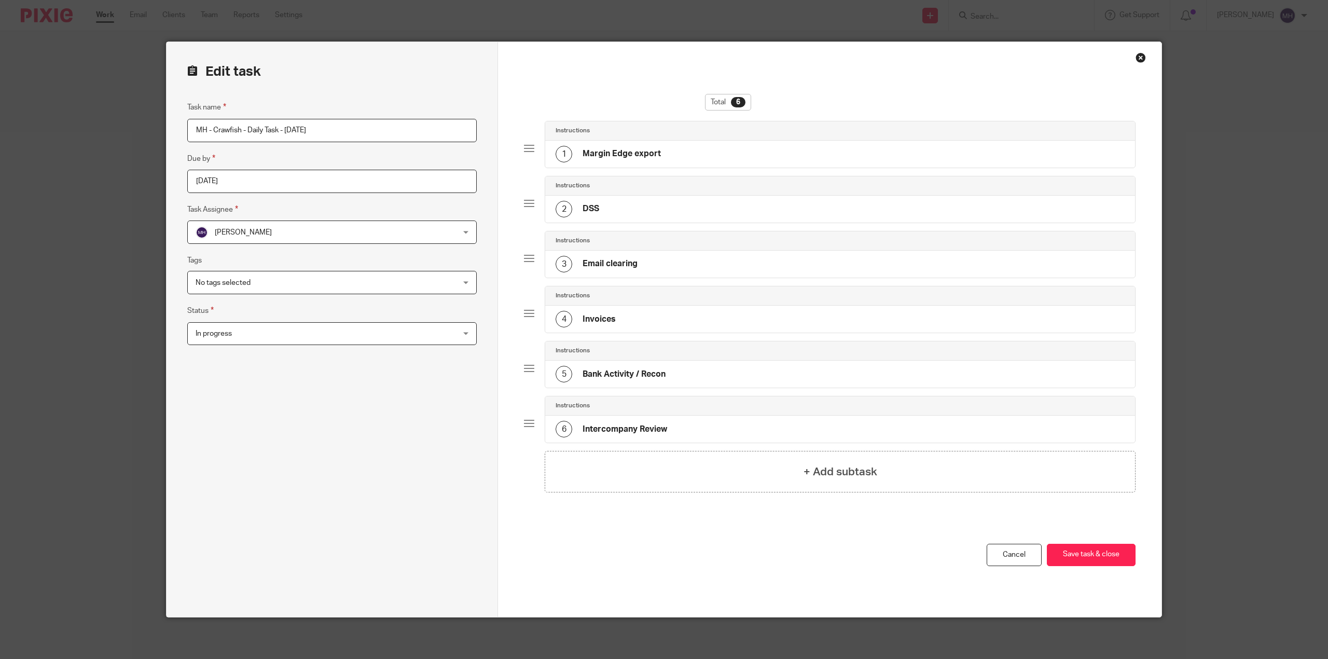
click at [221, 133] on input "MH - Crawfish - Daily Task - Thursday 2025-08-21" at bounding box center [331, 130] width 289 height 23
click at [214, 129] on input "MH - Crawfish - Daily Task - Thursday 2025-08-21" at bounding box center [331, 130] width 289 height 23
type input "MH - All location Crawfish - Daily Task - [DATE]"
click at [1087, 559] on button "Save task & close" at bounding box center [1090, 554] width 89 height 22
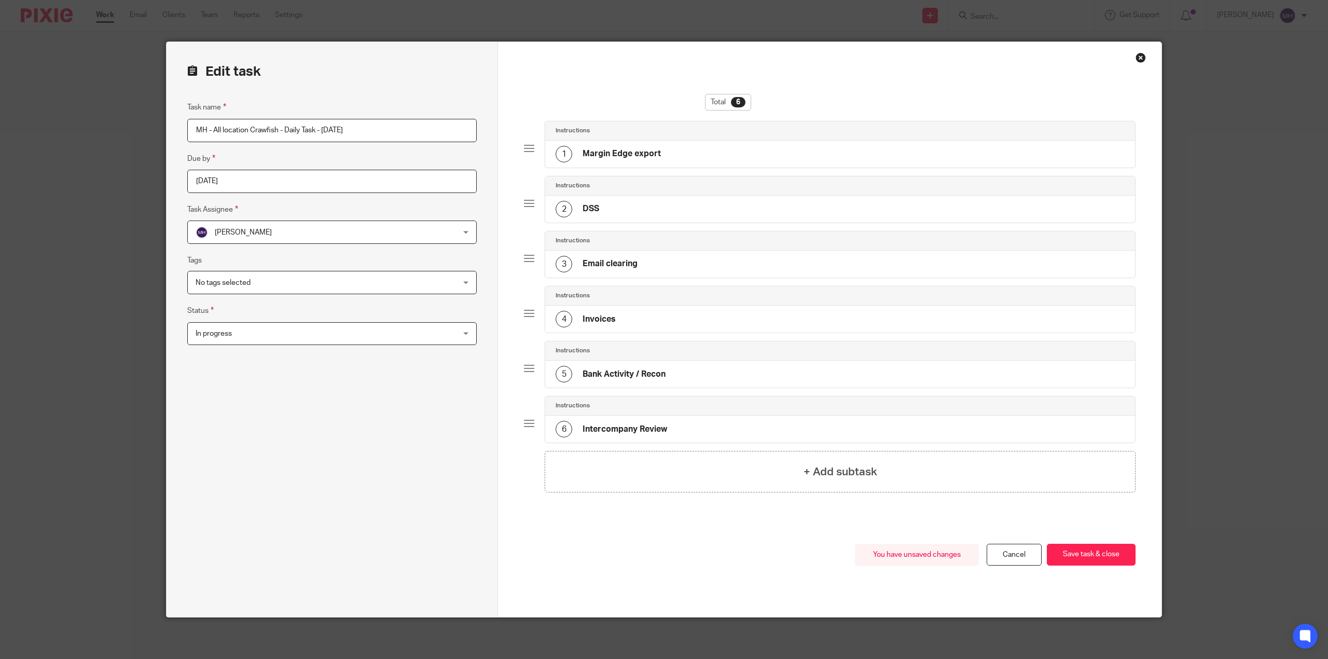
click at [754, 581] on div "You have unsaved changes Cancel Save task & close Save task & close" at bounding box center [829, 579] width 611 height 73
click at [1108, 558] on button "Save task & close" at bounding box center [1090, 554] width 89 height 22
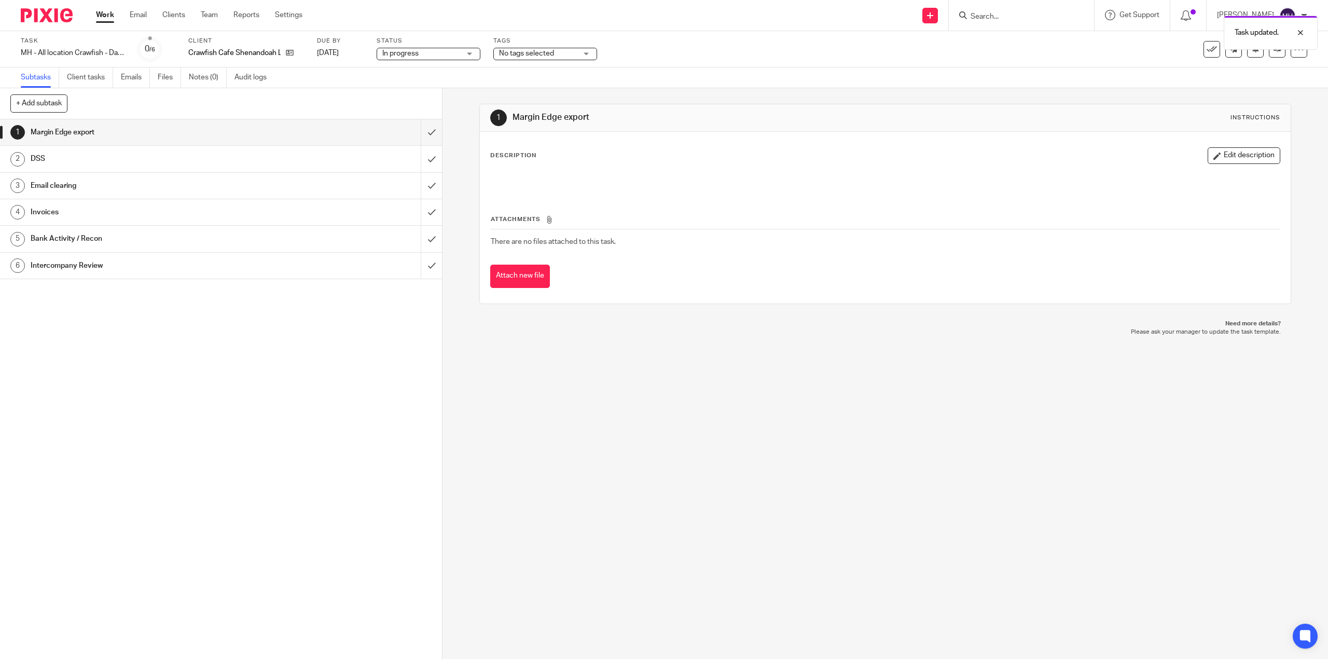
click at [44, 17] on img at bounding box center [47, 15] width 52 height 14
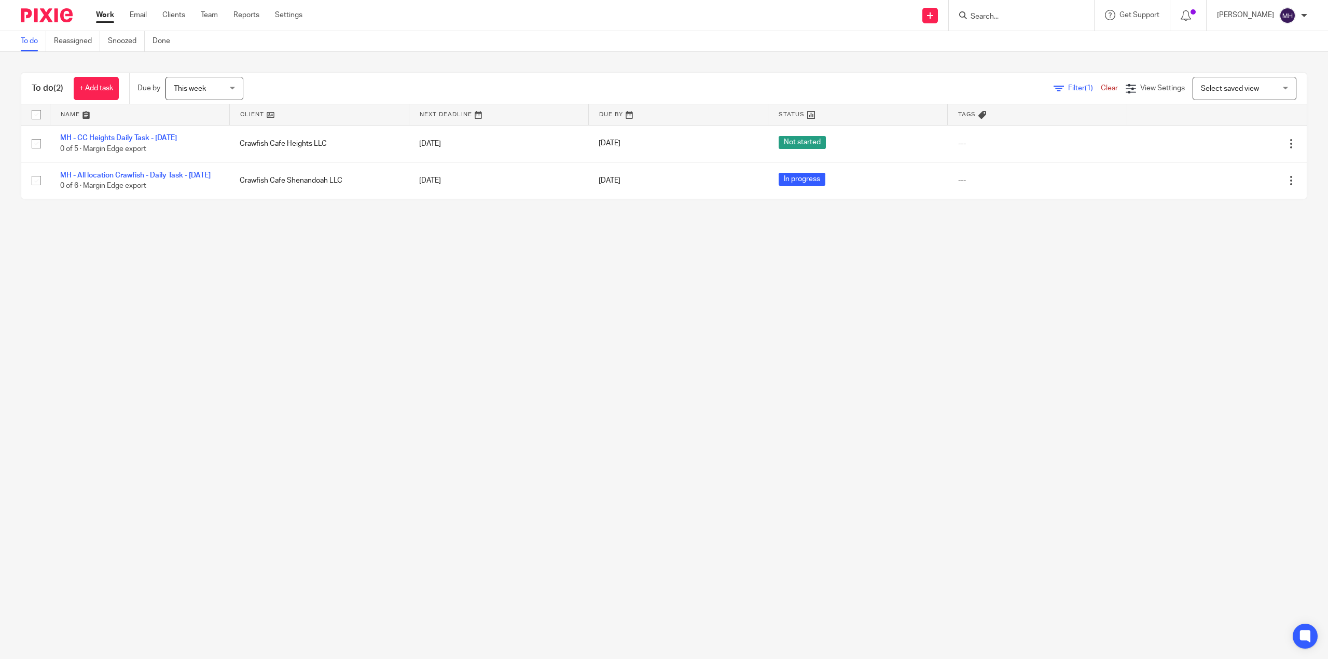
click at [299, 16] on link "Settings" at bounding box center [288, 15] width 27 height 10
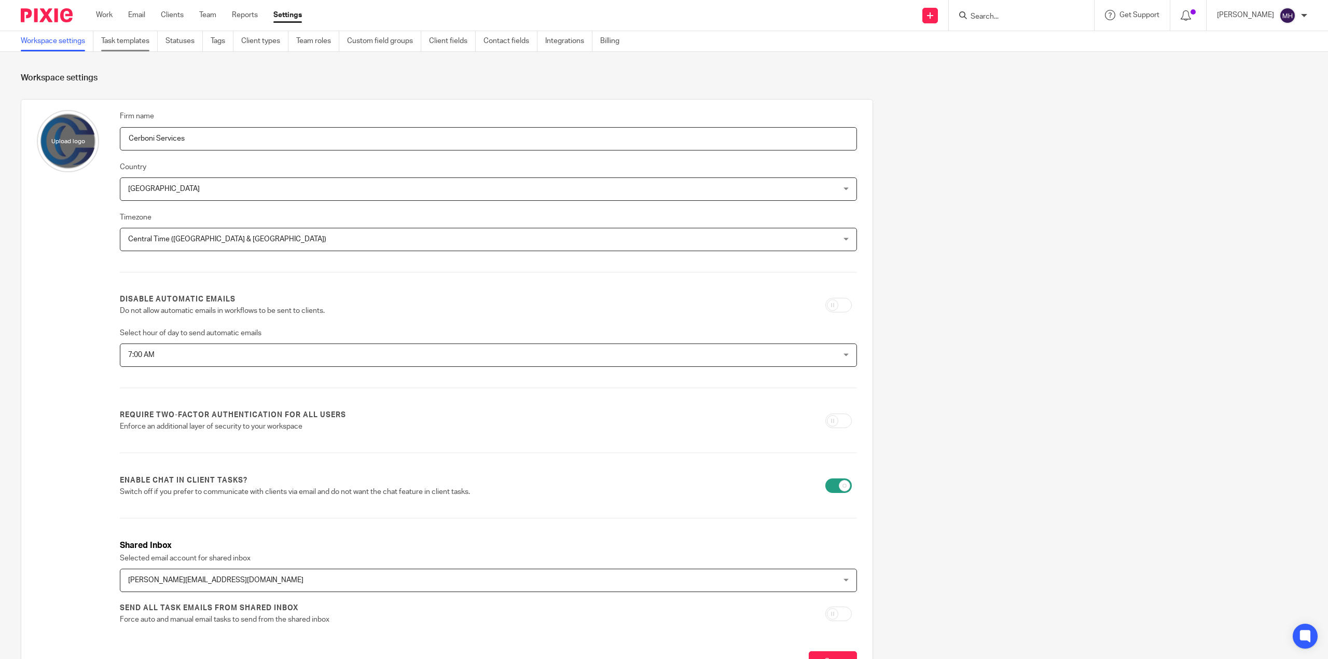
click at [125, 44] on link "Task templates" at bounding box center [129, 41] width 57 height 20
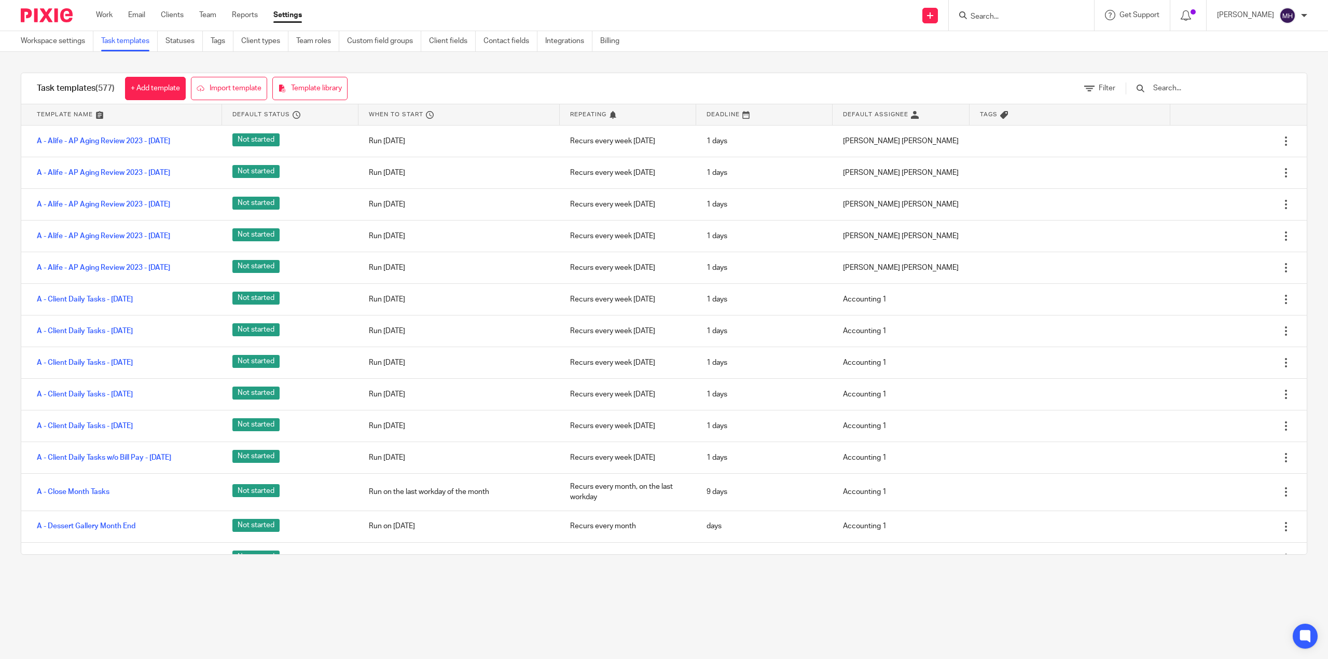
click at [1191, 89] on input "text" at bounding box center [1212, 87] width 121 height 11
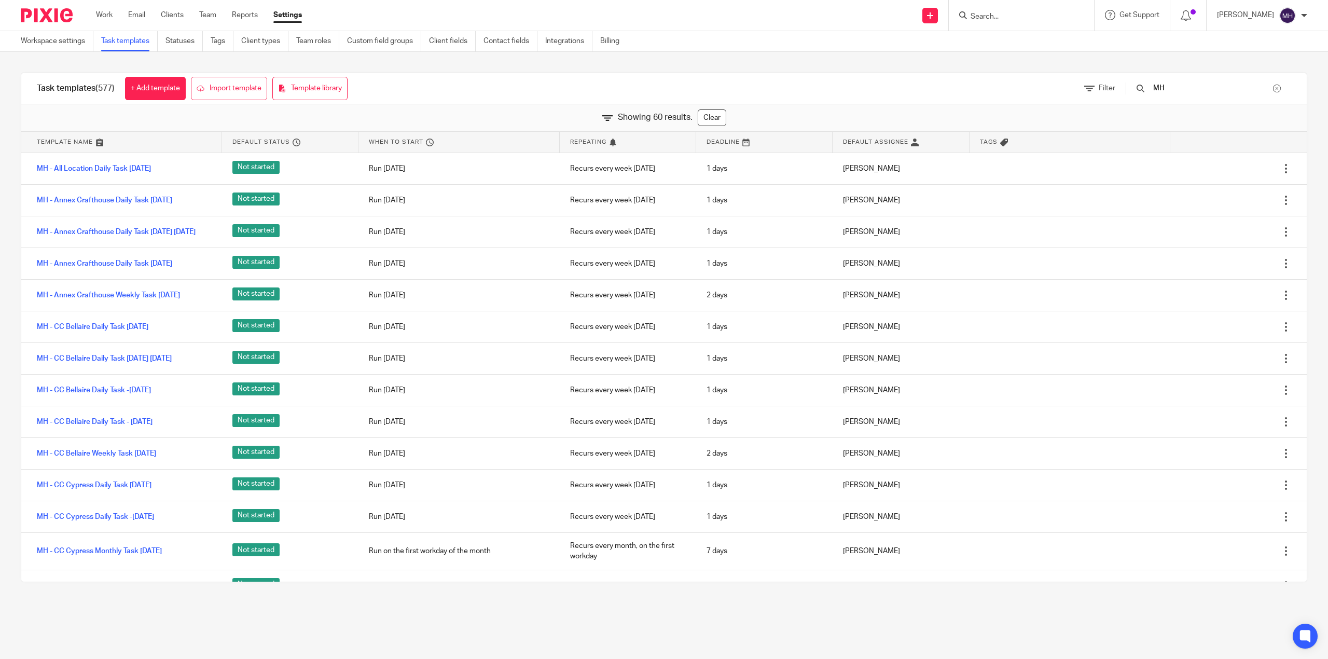
type input "MH"
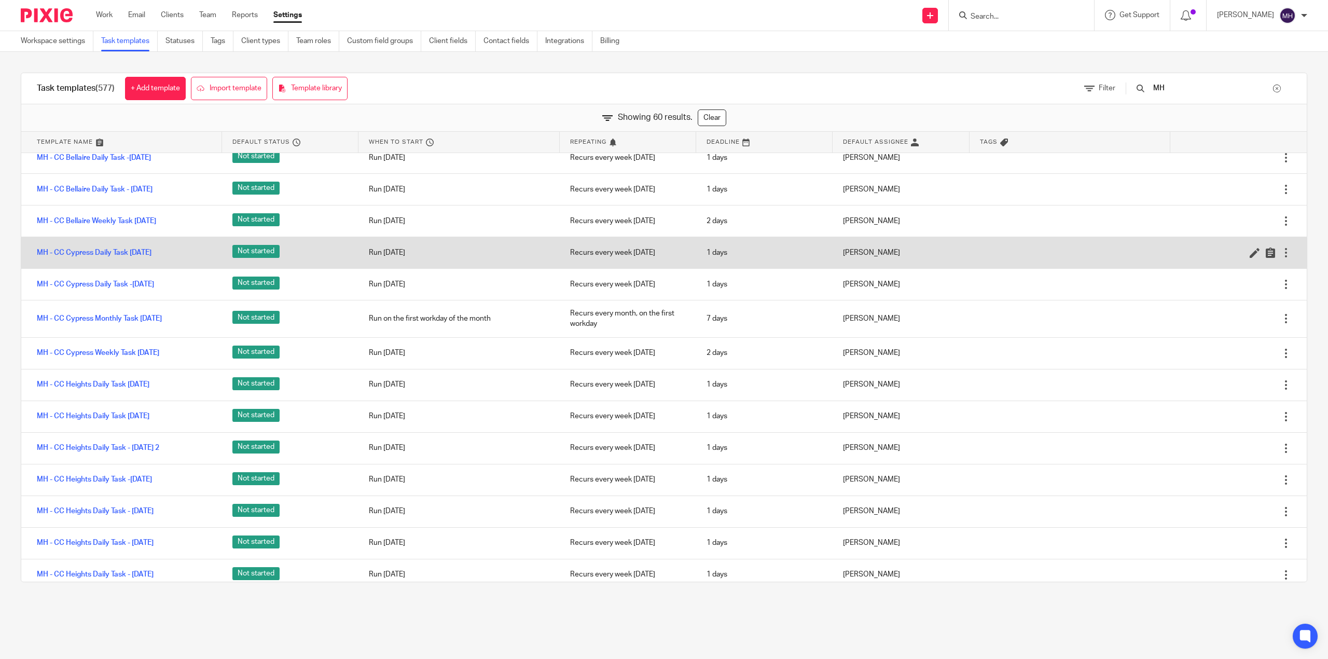
scroll to position [207, 0]
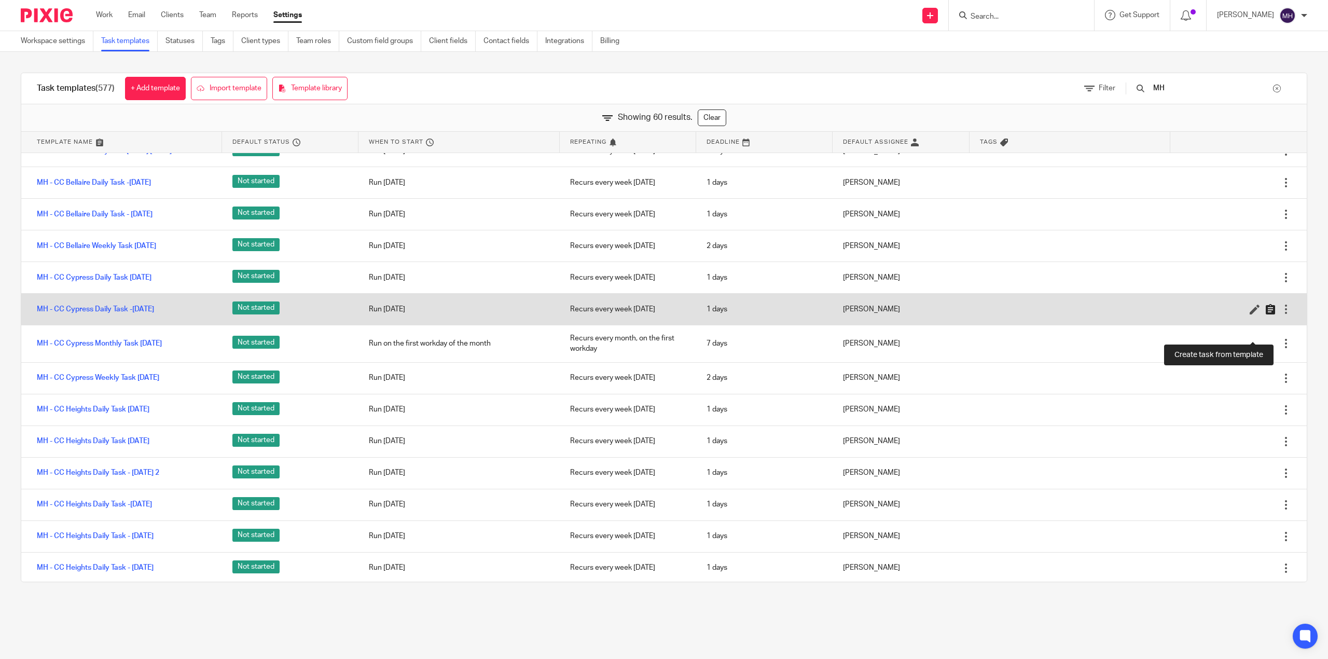
click at [1265, 314] on icon at bounding box center [1270, 309] width 10 height 10
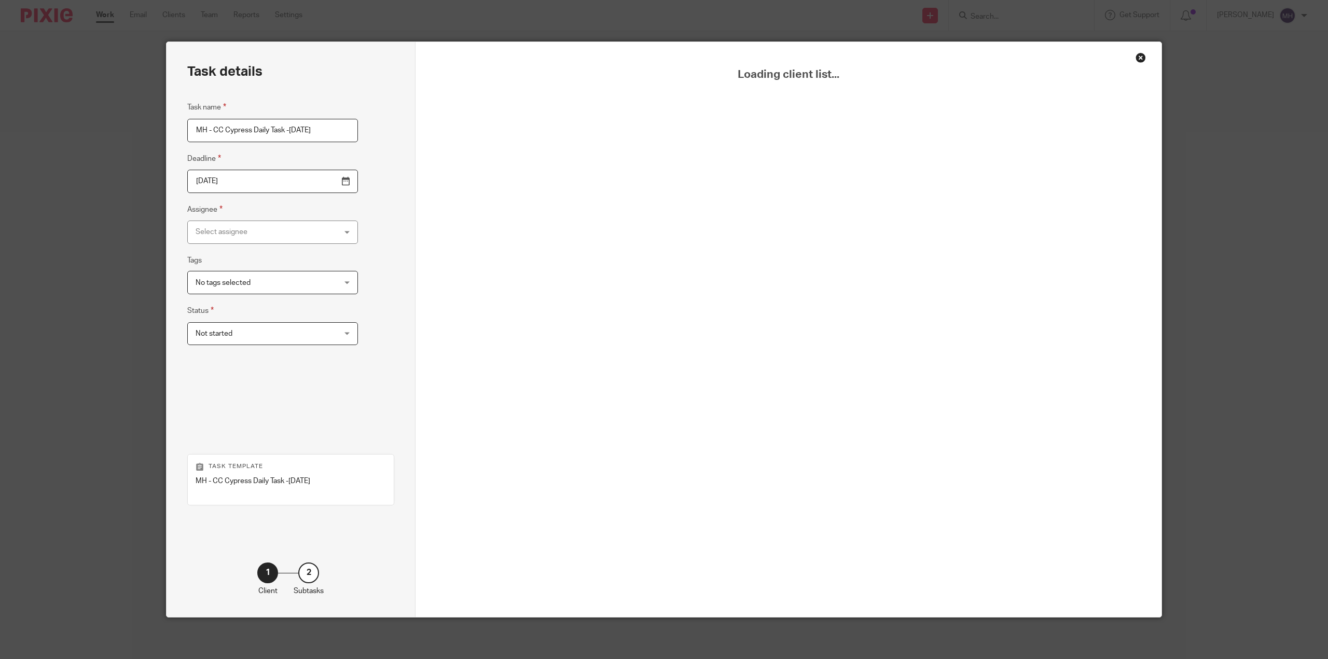
scroll to position [0, 35]
click at [240, 133] on input "MH - CC Cypress Daily Task -[DATE]" at bounding box center [272, 130] width 171 height 23
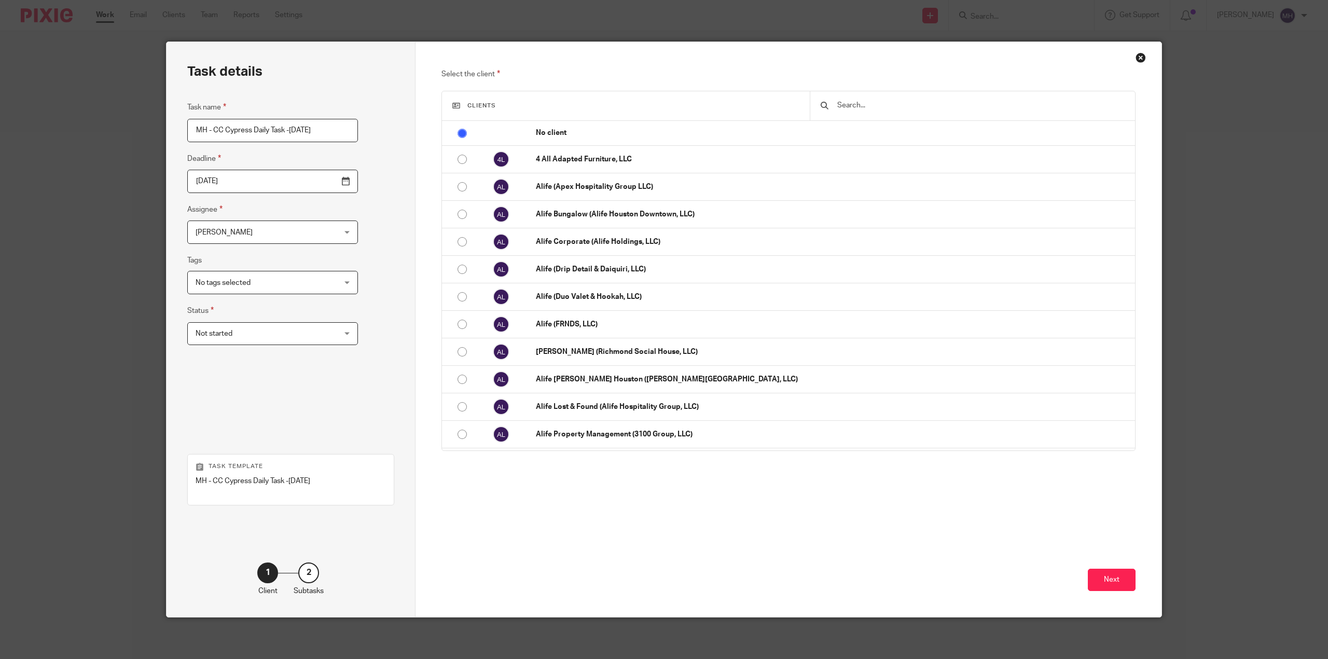
click at [251, 129] on input "MH - CC Cypress Daily Task -[DATE]" at bounding box center [272, 130] width 171 height 23
drag, startPoint x: 251, startPoint y: 129, endPoint x: 253, endPoint y: 134, distance: 5.4
click at [251, 129] on input "MH - CC Cypress Daily Task -[DATE]" at bounding box center [272, 130] width 171 height 23
drag, startPoint x: 255, startPoint y: 133, endPoint x: 328, endPoint y: 161, distance: 78.3
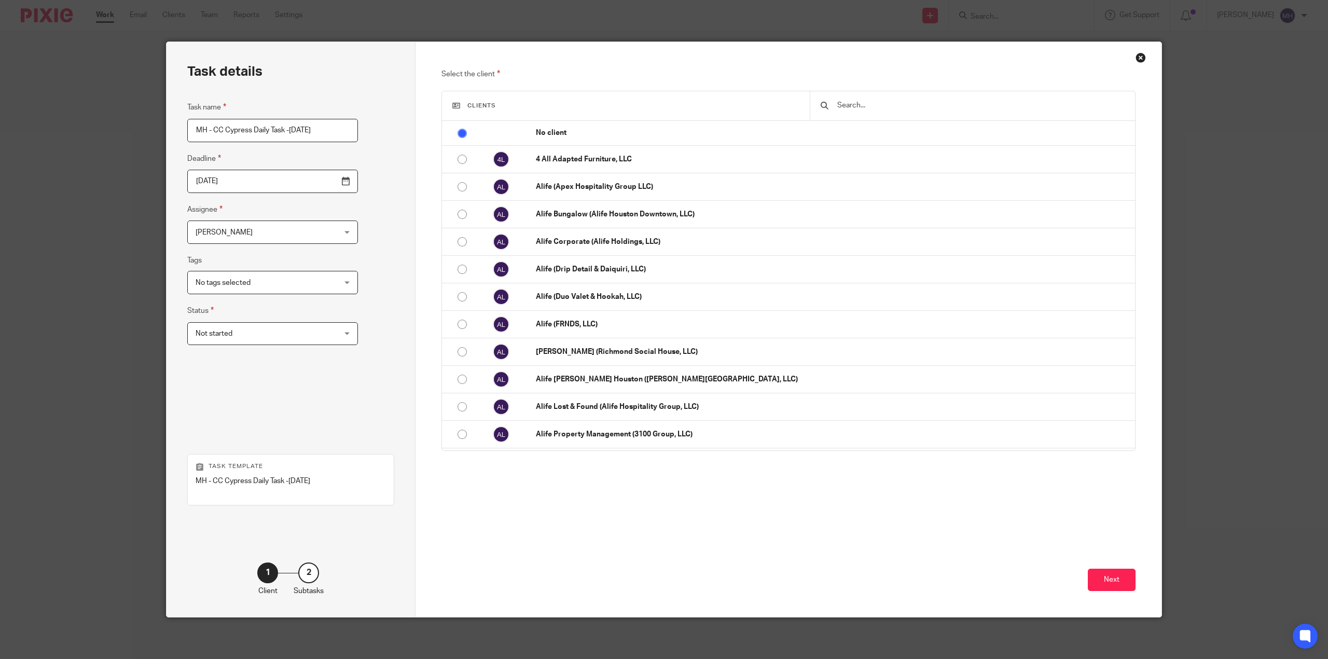
click at [107, 127] on div "Task details Task name MH - CC Cypress Daily Task -[DATE] Deadline [DATE] Assig…" at bounding box center [664, 329] width 1328 height 659
type input "MH - CC Cypress Daily Task -[DATE]"
click at [378, 152] on div "Task details Task name MH - CC Cypress Daily Task -[DATE] Deadline [DATE] Assig…" at bounding box center [290, 329] width 249 height 575
click at [1100, 572] on button "Next" at bounding box center [1111, 579] width 48 height 22
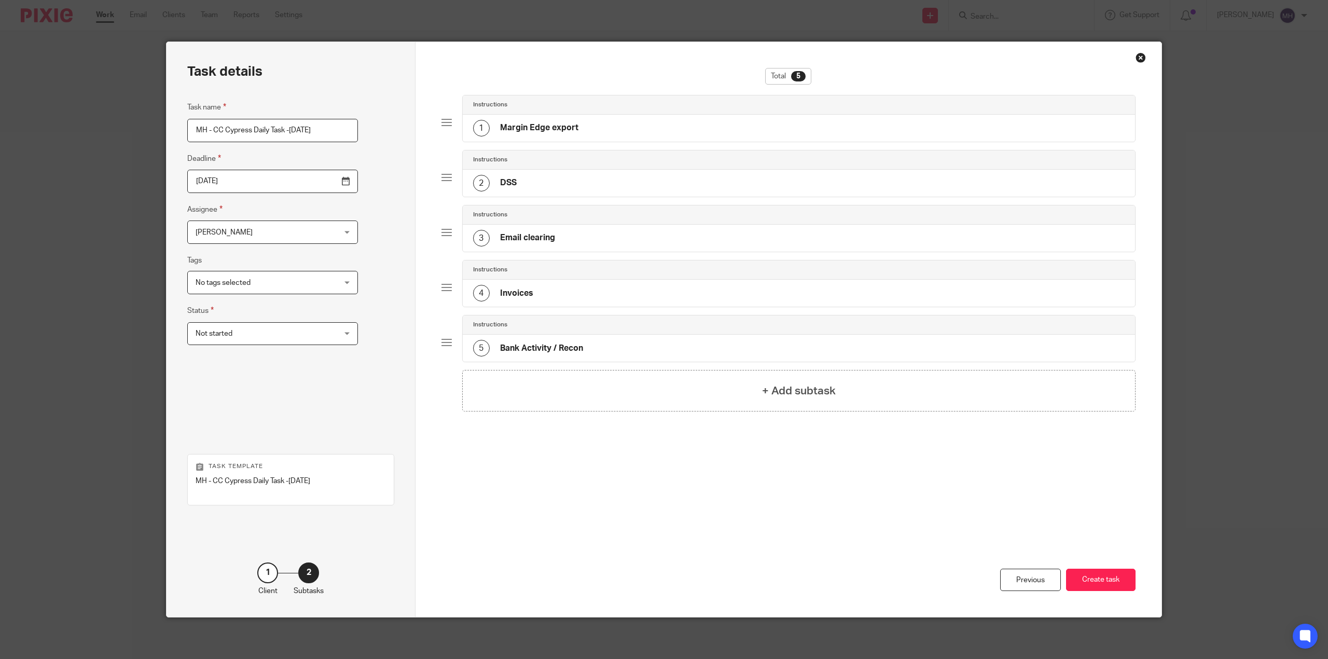
click at [761, 541] on div "Previous Create task" at bounding box center [788, 560] width 694 height 114
click at [1099, 578] on button "Create task" at bounding box center [1100, 579] width 69 height 22
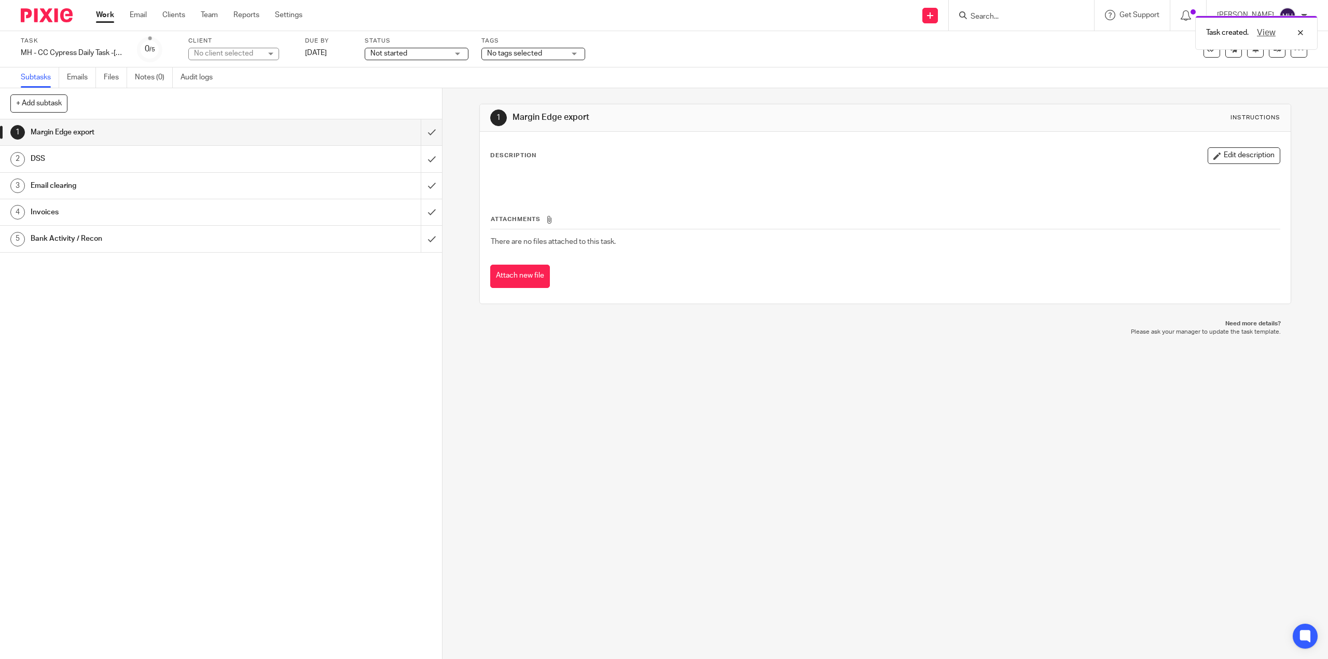
click at [32, 15] on img at bounding box center [47, 15] width 52 height 14
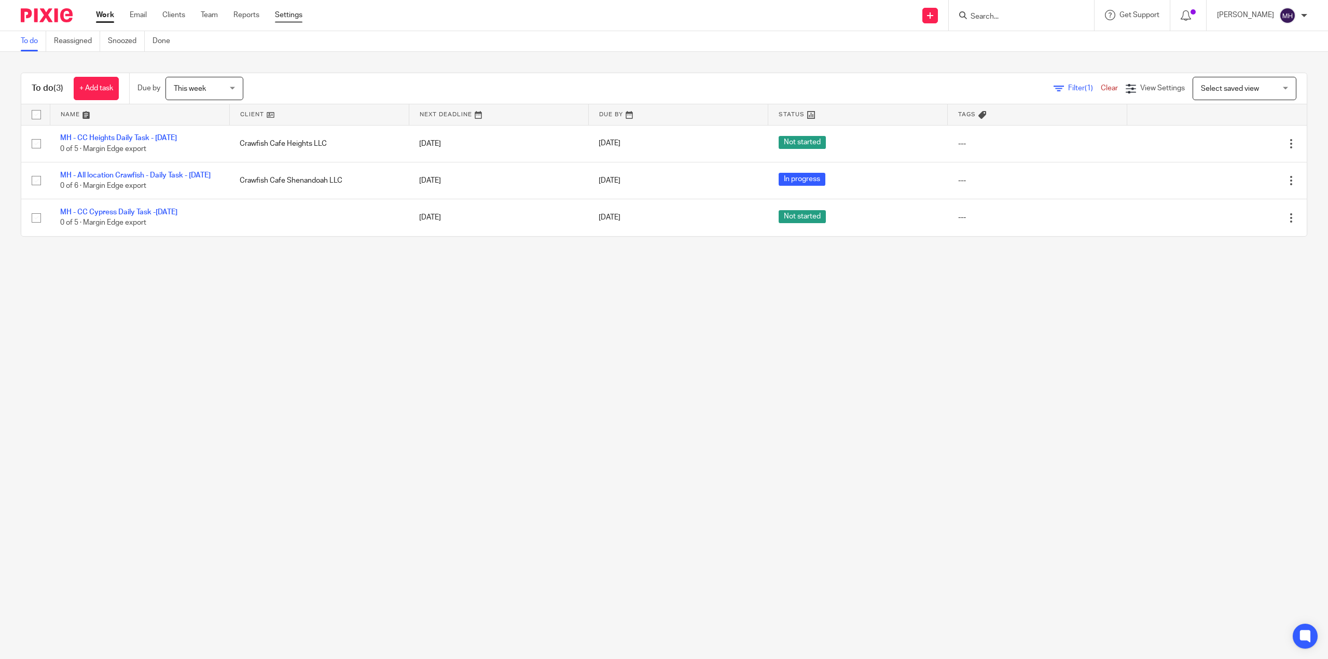
click at [279, 9] on div "Work Email Clients Team Reports Settings Work Email Clients Team Reports Settin…" at bounding box center [202, 15] width 232 height 31
click at [303, 7] on div "Work Email Clients Team Reports Settings Work Email Clients Team Reports Settin…" at bounding box center [202, 15] width 232 height 31
click at [296, 15] on link "Settings" at bounding box center [288, 15] width 27 height 10
click at [86, 32] on link "Reassigned" at bounding box center [77, 41] width 46 height 20
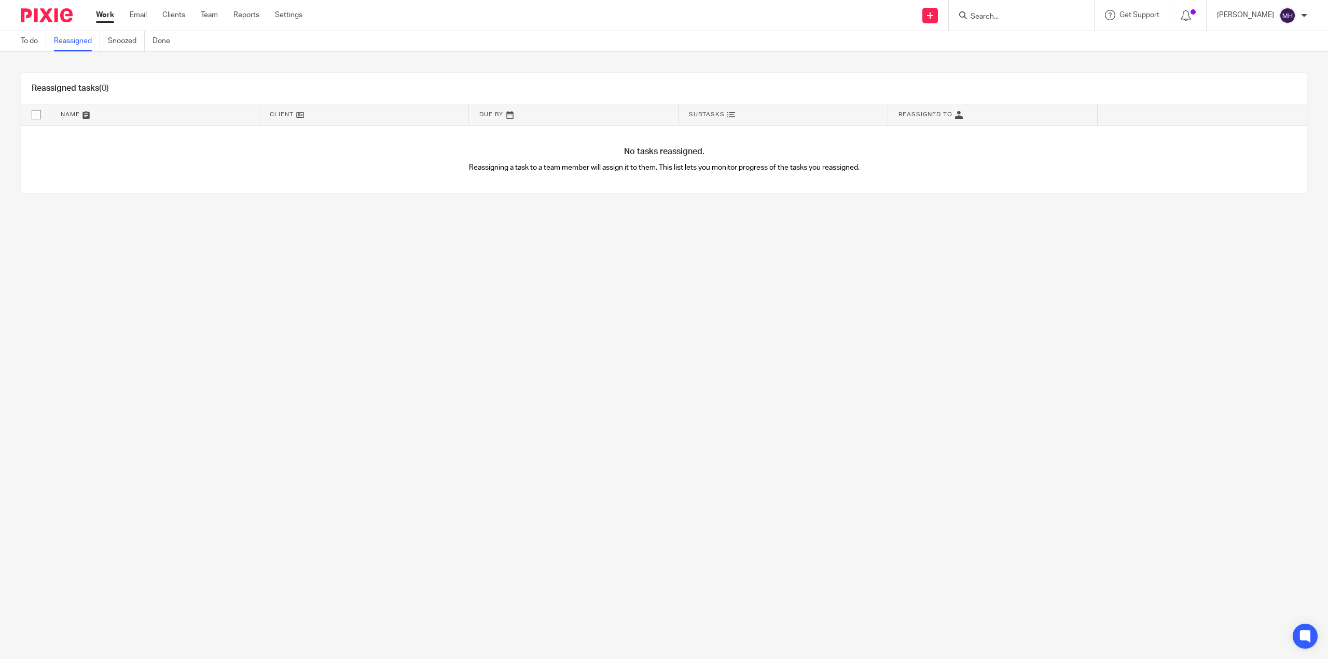
click at [69, 44] on link "Reassigned" at bounding box center [77, 41] width 46 height 20
click at [298, 11] on link "Settings" at bounding box center [288, 15] width 27 height 10
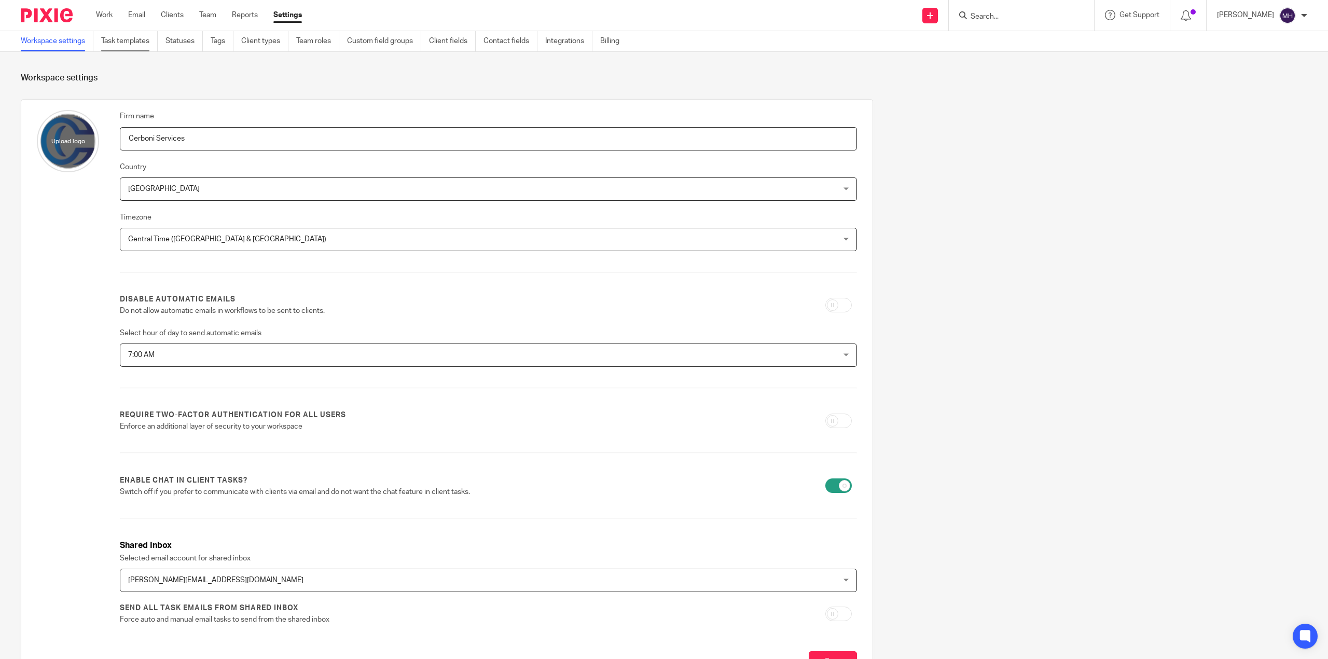
click at [131, 41] on link "Task templates" at bounding box center [129, 41] width 57 height 20
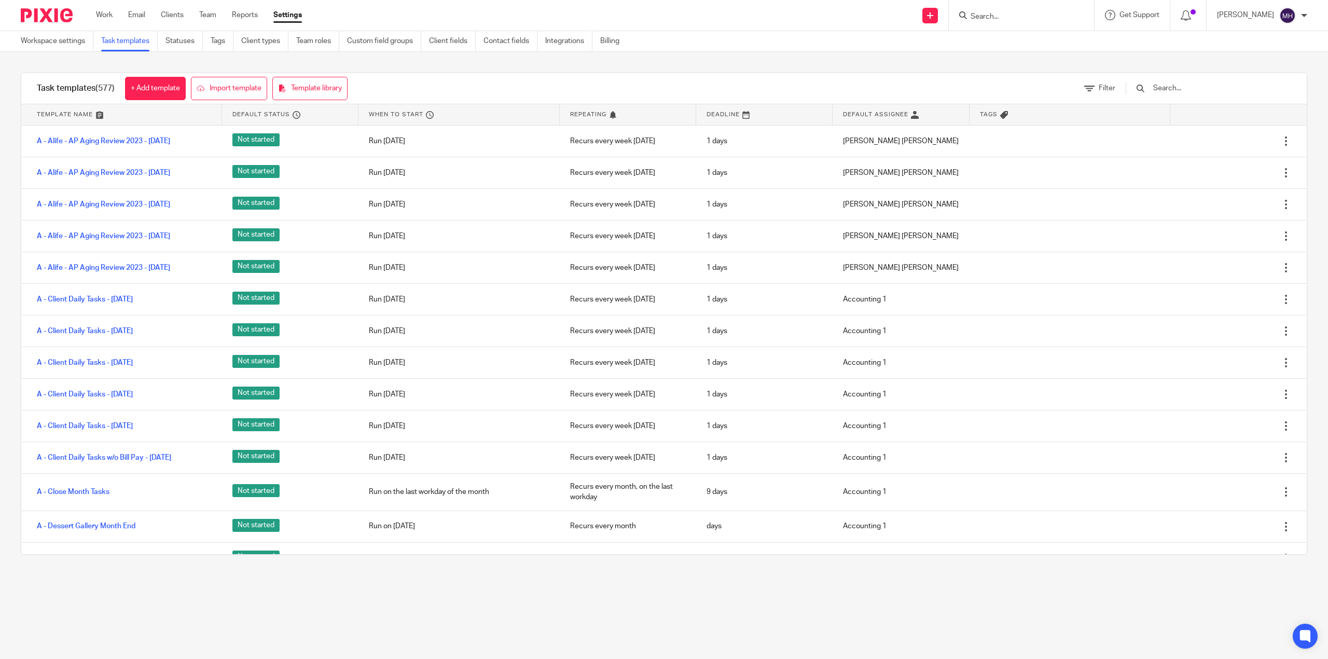
click at [1164, 88] on div at bounding box center [1207, 87] width 165 height 11
click at [1229, 88] on input "text" at bounding box center [1212, 87] width 121 height 11
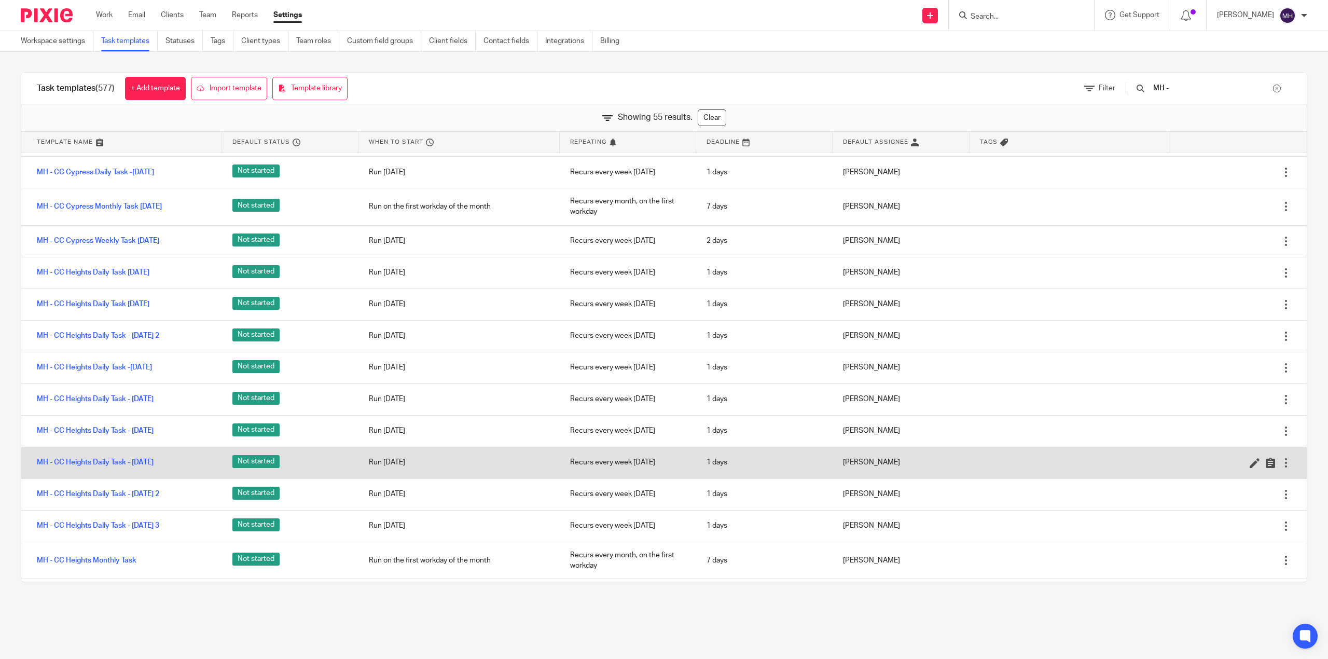
scroll to position [345, 0]
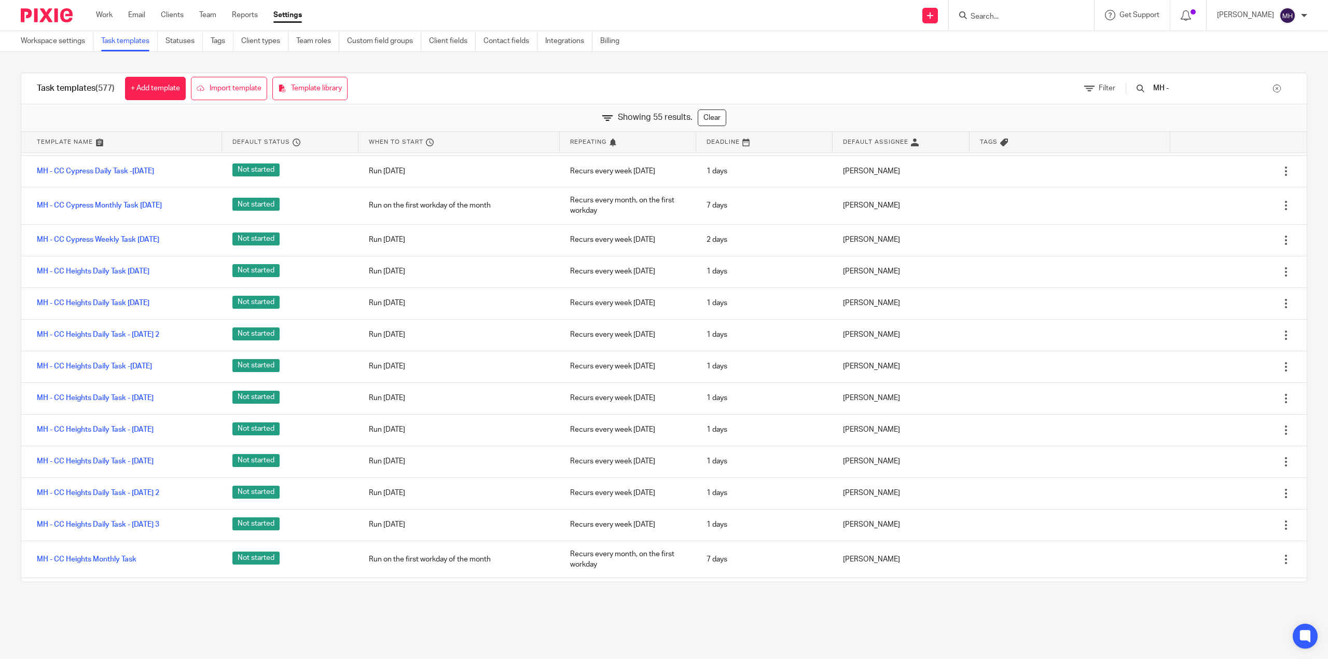
type input "MH -"
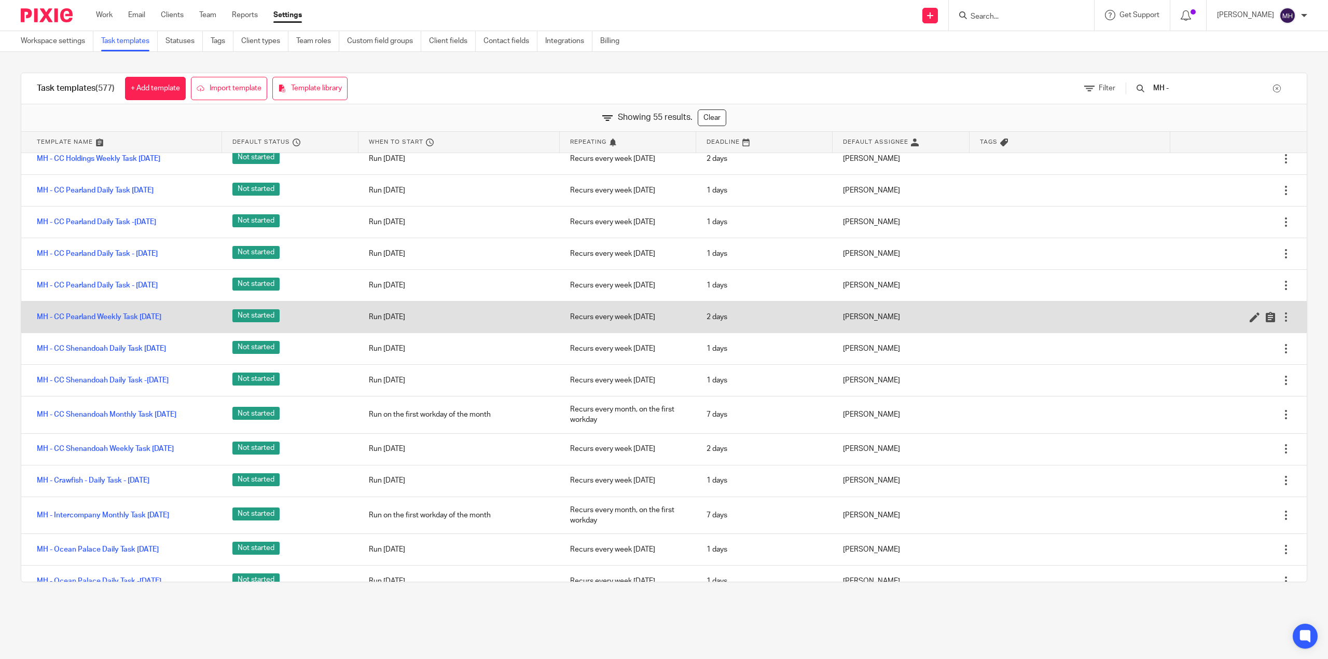
scroll to position [968, 0]
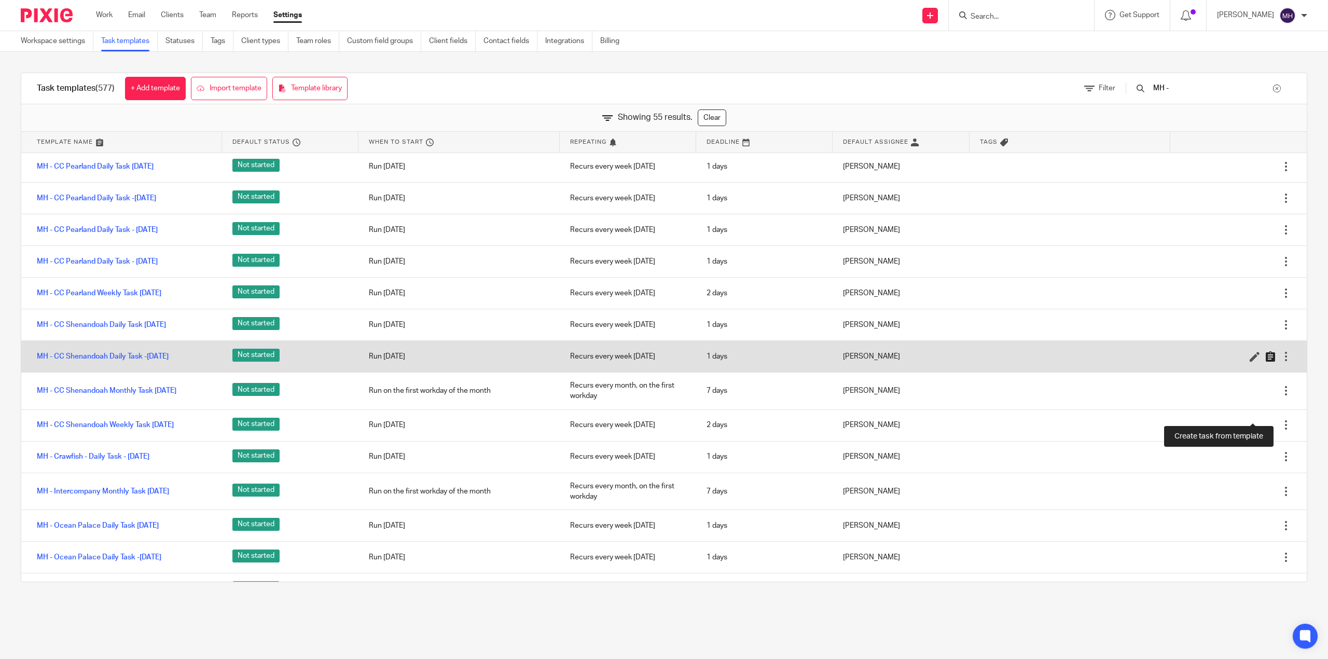
click at [1265, 361] on icon at bounding box center [1270, 356] width 10 height 10
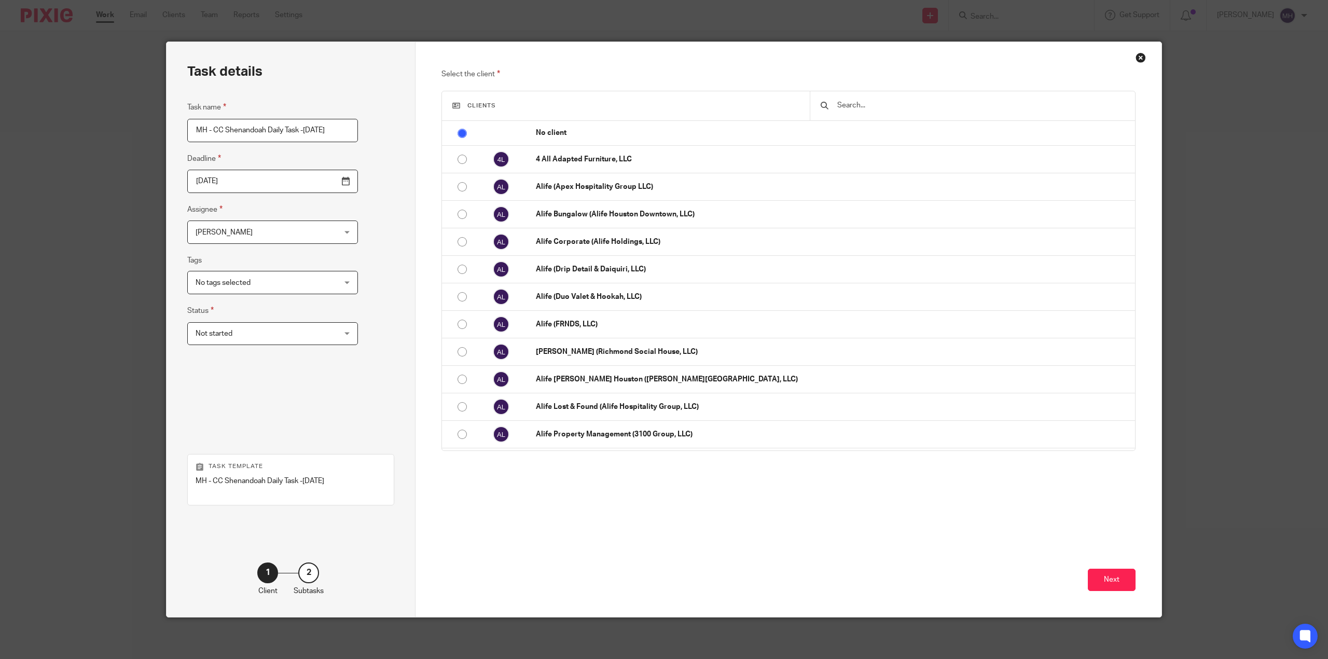
scroll to position [0, 49]
type input "MH - CC Shenandoah Daily Task -[DATE]"
drag, startPoint x: 340, startPoint y: 179, endPoint x: 309, endPoint y: 183, distance: 31.4
click at [339, 179] on div "Task details Task name MH - CC Shenandoah Daily Task -Thursday 2025-08-21 Deadl…" at bounding box center [290, 329] width 249 height 575
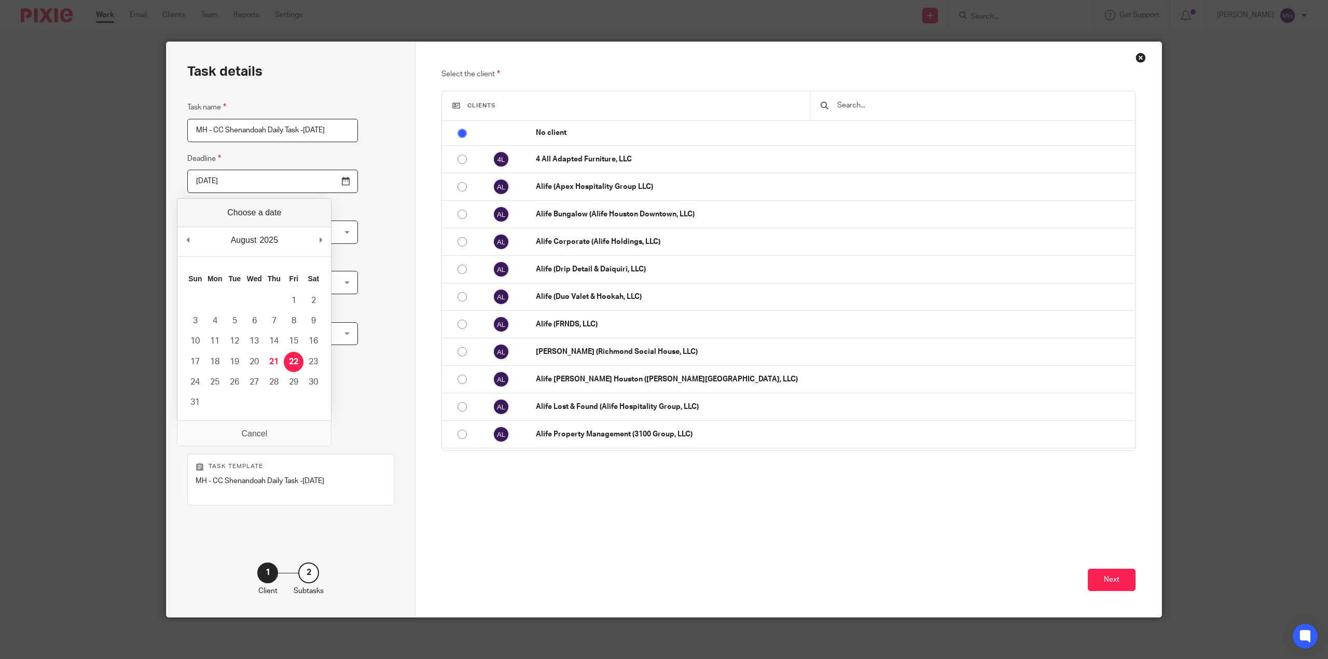
click at [314, 183] on input "2025-08-22" at bounding box center [272, 181] width 171 height 23
type input "2025-08-21"
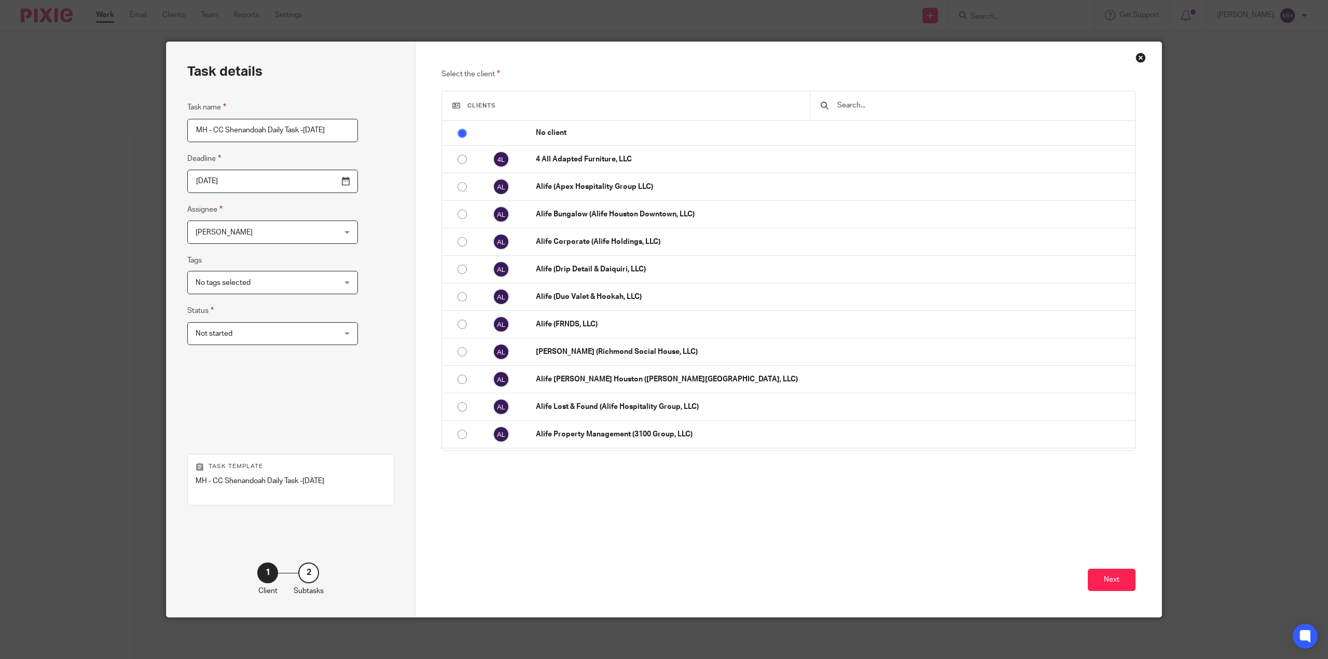
click at [339, 206] on div "Task details Task name MH - CC Shenandoah Daily Task -Thursday 2025-08-21 Deadl…" at bounding box center [290, 329] width 249 height 575
click at [886, 104] on input "text" at bounding box center [980, 105] width 288 height 11
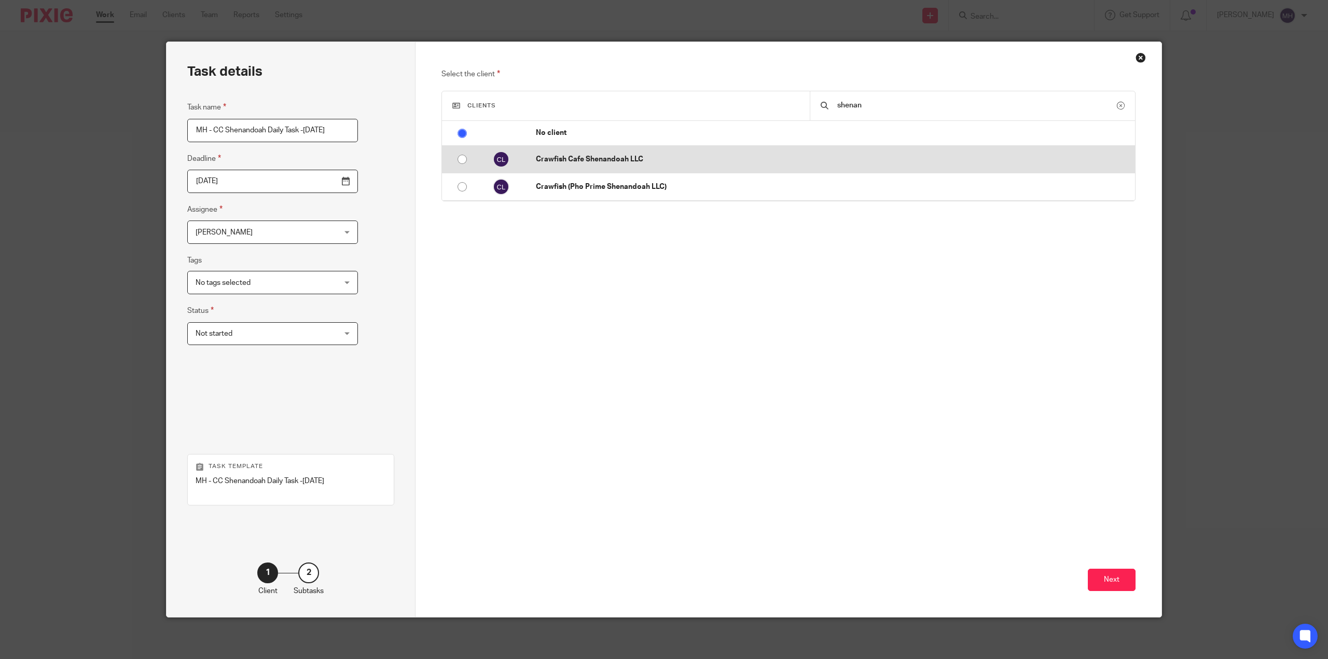
type input "shenan"
click at [592, 162] on p "Crawfish Cafe Shenandoah LLC" at bounding box center [833, 159] width 594 height 10
radio input "false"
radio input "true"
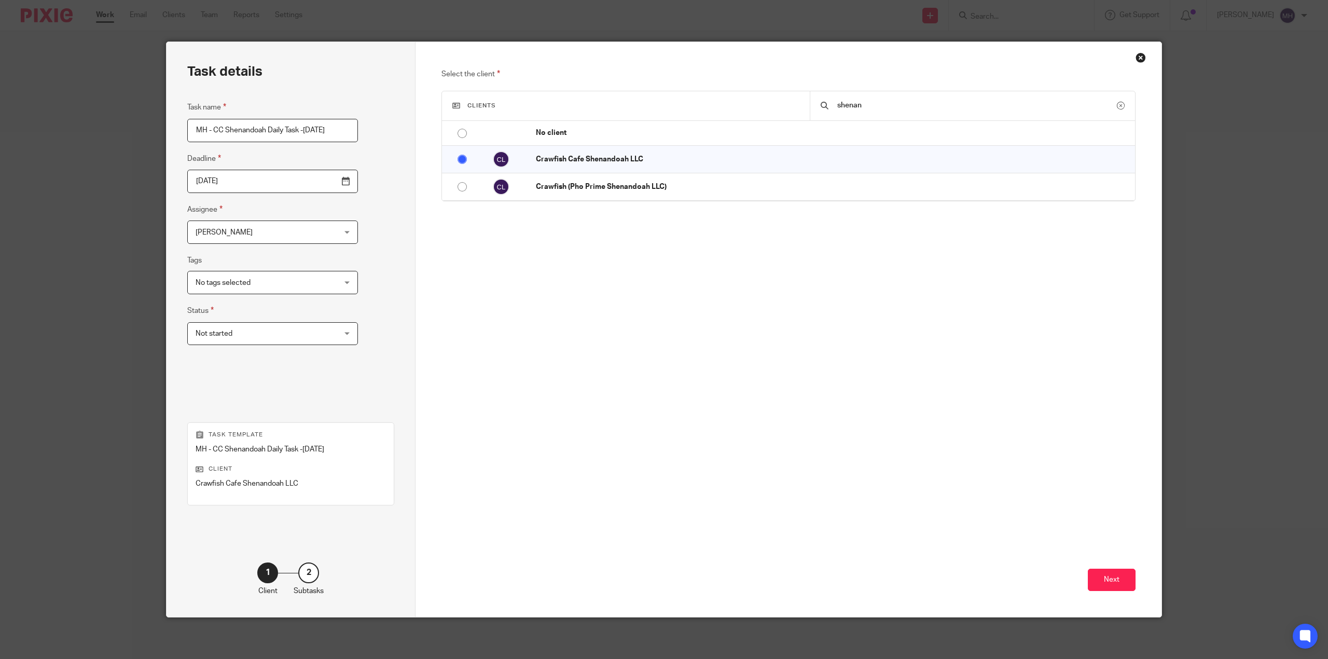
drag, startPoint x: 666, startPoint y: 329, endPoint x: 690, endPoint y: 334, distance: 24.5
click at [668, 329] on div "Select the client Clients shenan No client 4 All Adapted Furniture, LLC Alife (…" at bounding box center [788, 229] width 694 height 322
click at [1112, 579] on button "Next" at bounding box center [1111, 579] width 48 height 22
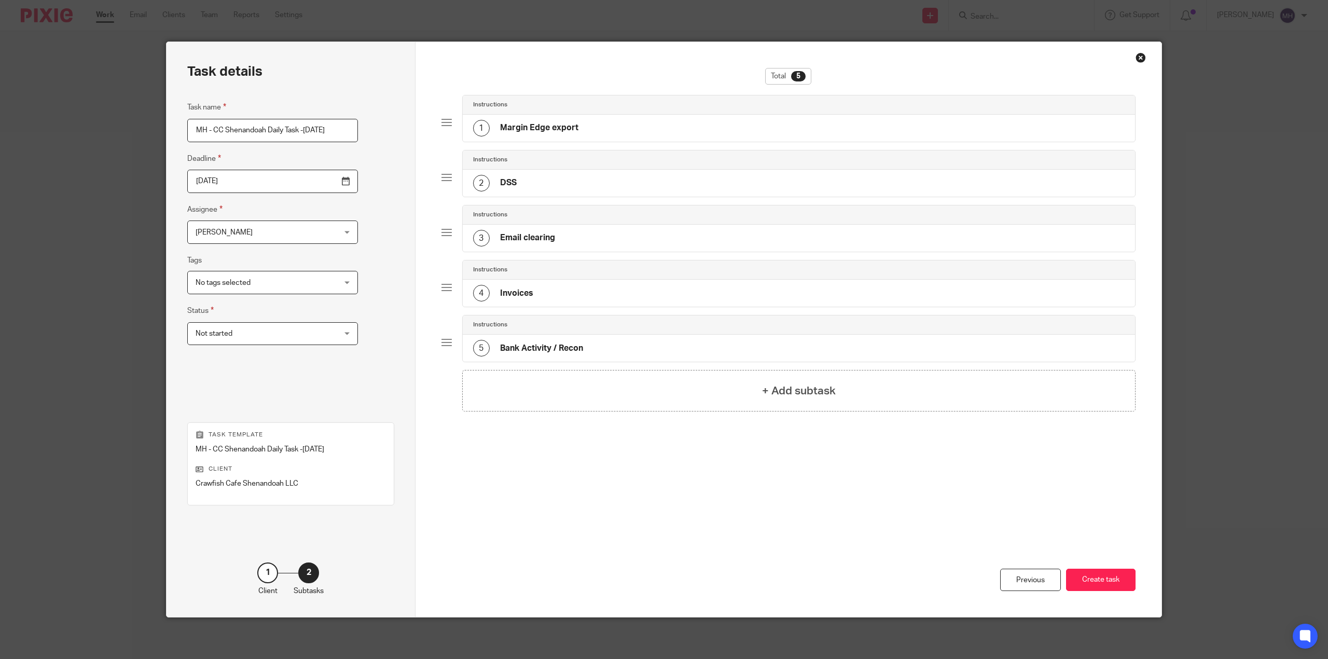
click at [755, 556] on div "Previous Create task" at bounding box center [788, 560] width 694 height 114
click at [1081, 586] on button "Create task" at bounding box center [1100, 579] width 69 height 22
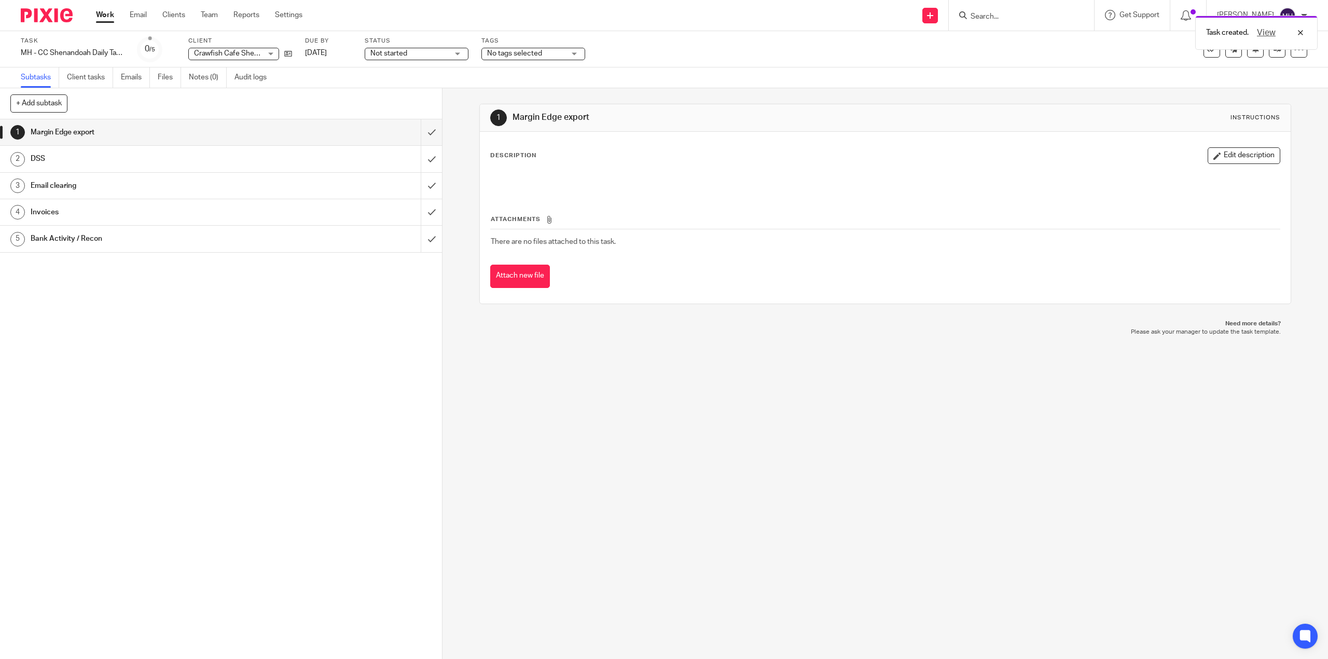
click at [60, 13] on img at bounding box center [47, 15] width 52 height 14
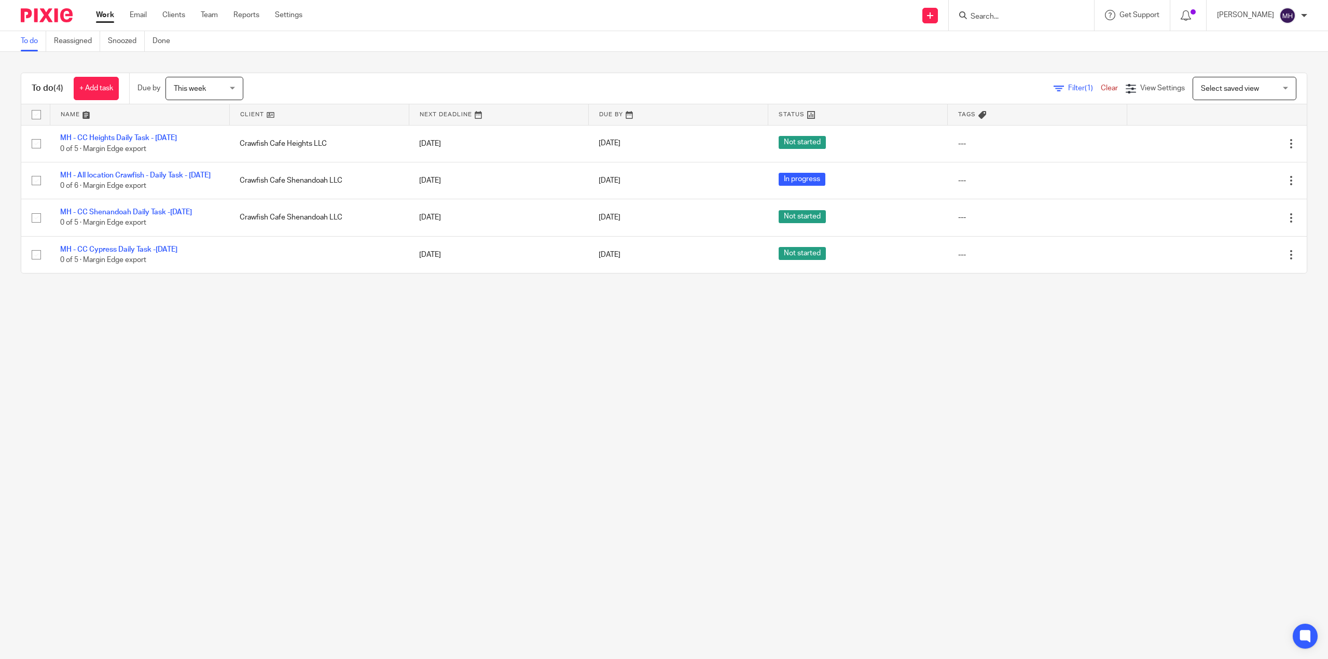
click at [297, 9] on div "Work Email Clients Team Reports Settings Work Email Clients Team Reports Settin…" at bounding box center [202, 15] width 232 height 31
click at [295, 12] on link "Settings" at bounding box center [288, 15] width 27 height 10
click at [284, 21] on div "Work Email Clients Team Reports Settings Work Email Clients Team Reports Settin…" at bounding box center [202, 15] width 232 height 31
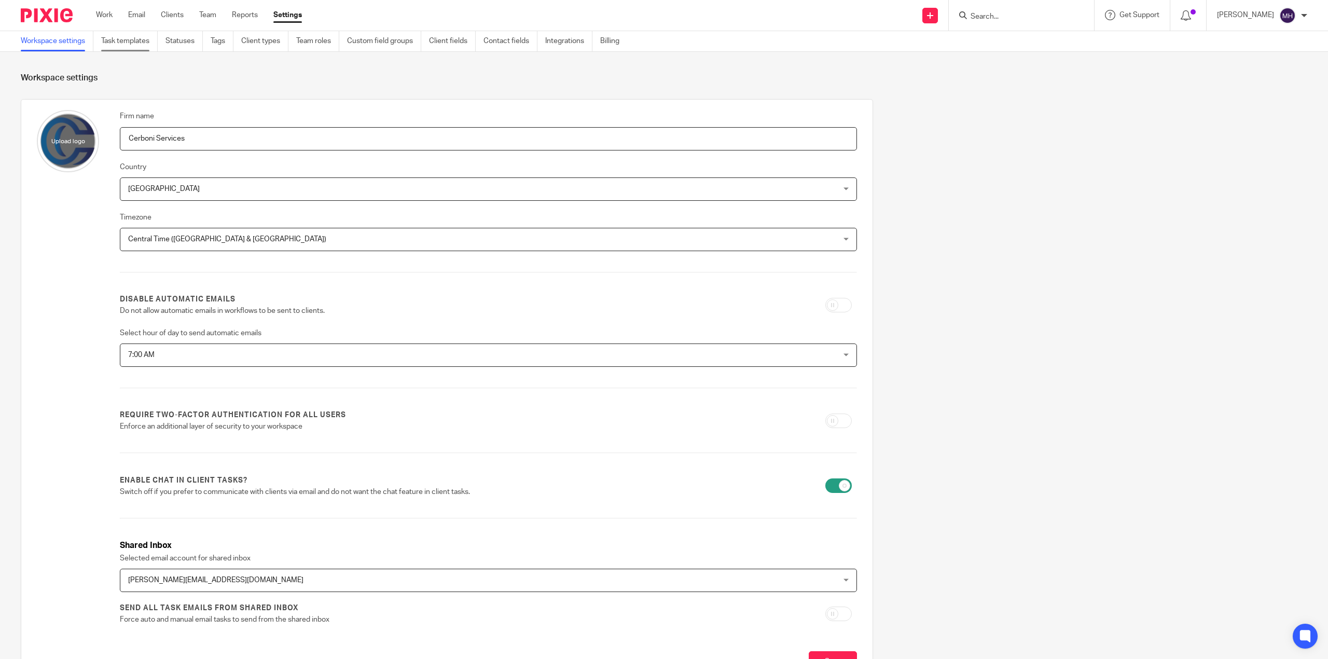
click at [119, 36] on link "Task templates" at bounding box center [129, 41] width 57 height 20
click at [124, 50] on link "Task templates" at bounding box center [129, 41] width 57 height 20
click at [133, 49] on link "Task templates" at bounding box center [129, 41] width 57 height 20
click at [133, 41] on link "Task templates" at bounding box center [129, 41] width 57 height 20
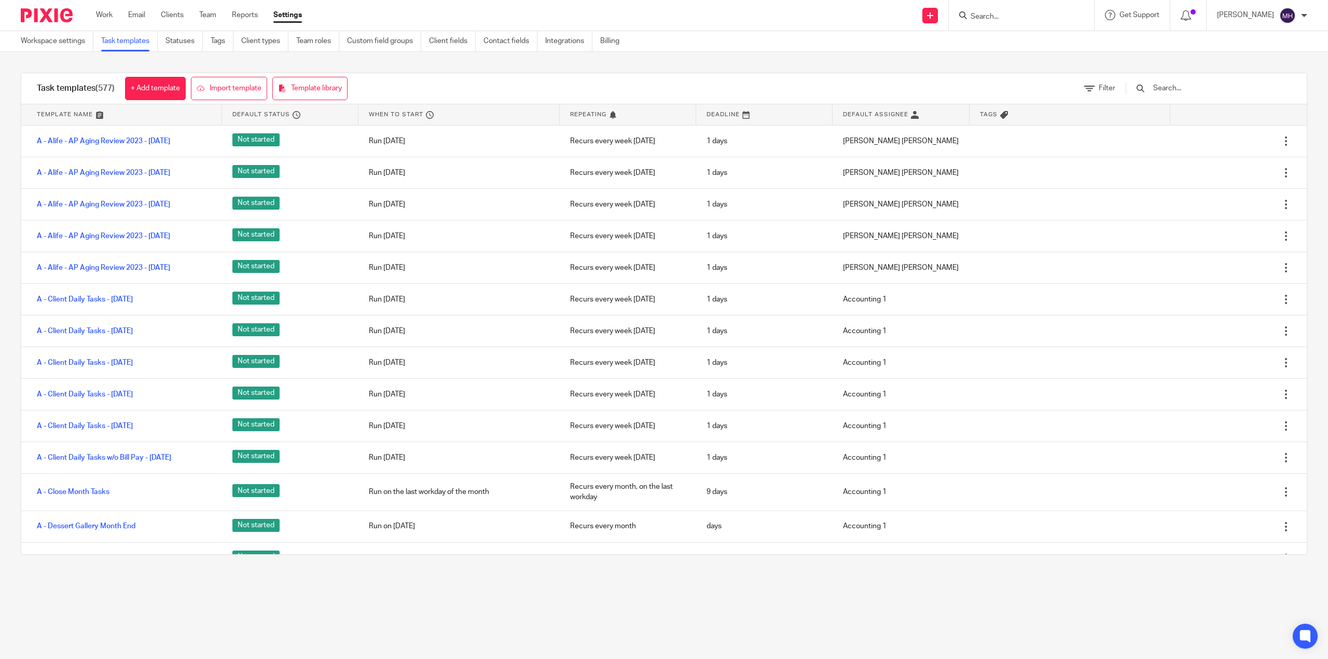
click at [1001, 19] on input "Search" at bounding box center [1015, 16] width 93 height 9
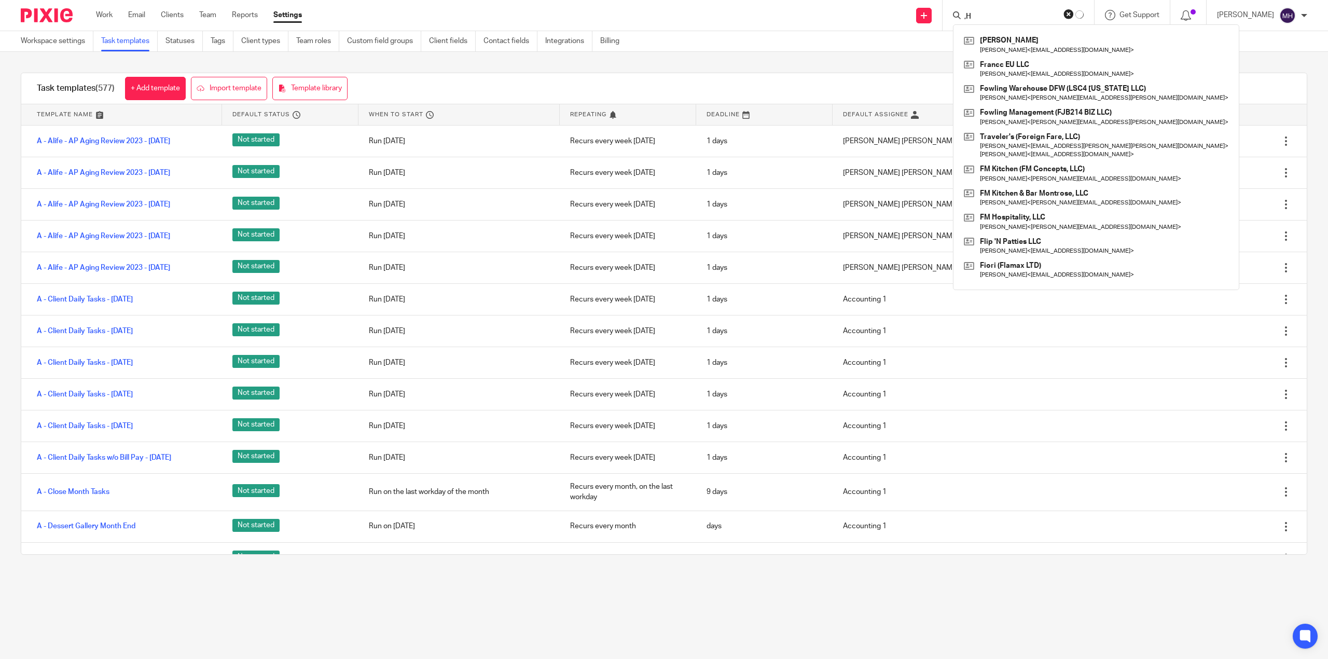
type input ","
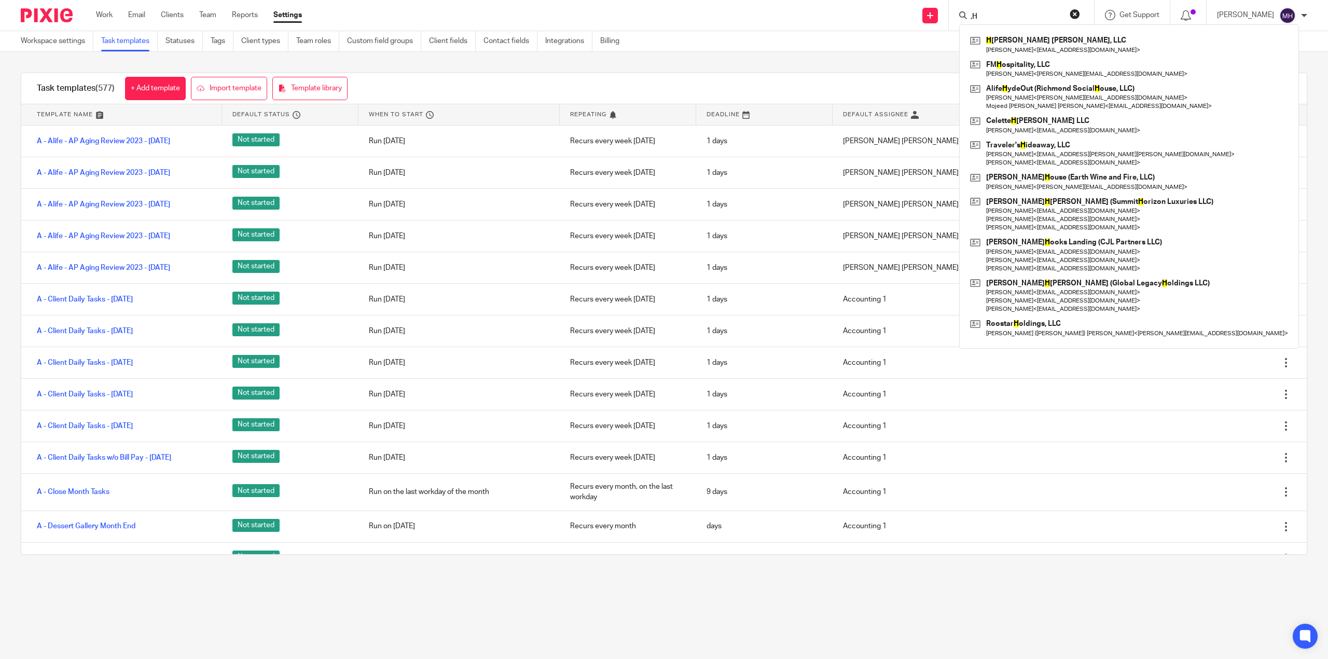
type input ","
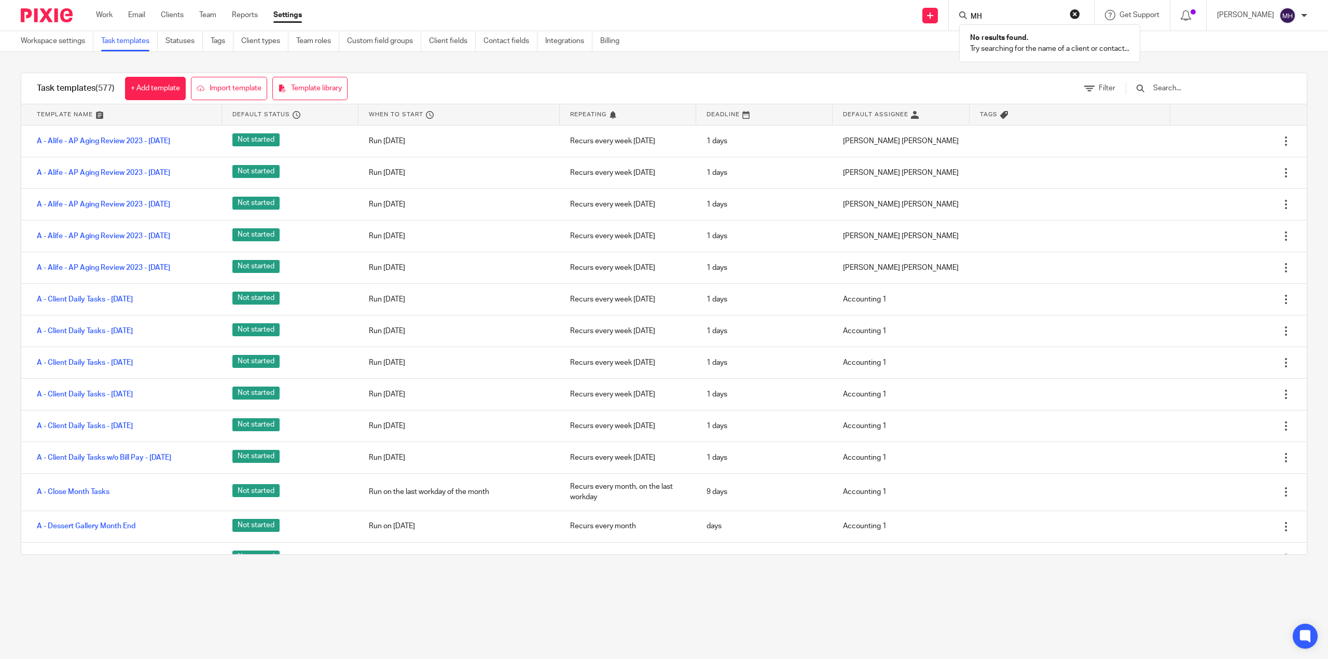
type input "M"
click at [1206, 92] on input "text" at bounding box center [1212, 87] width 121 height 11
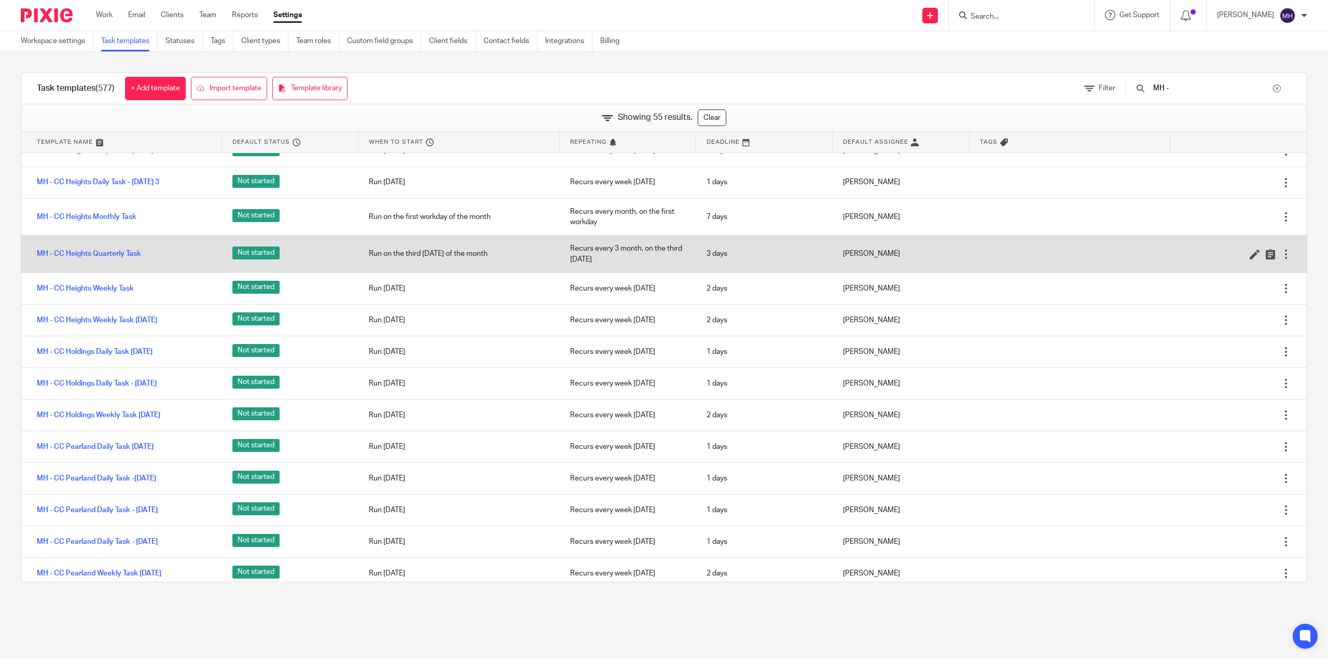
scroll to position [691, 0]
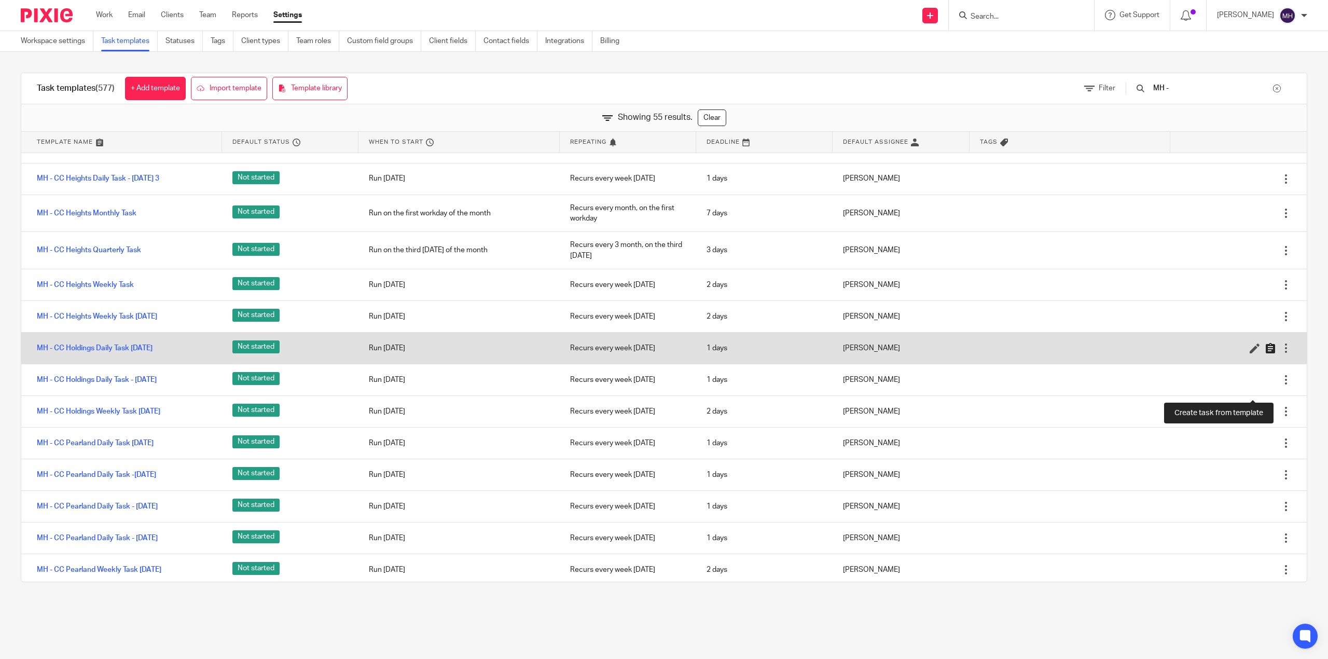
type input "MH -"
click at [1265, 353] on icon at bounding box center [1270, 348] width 10 height 10
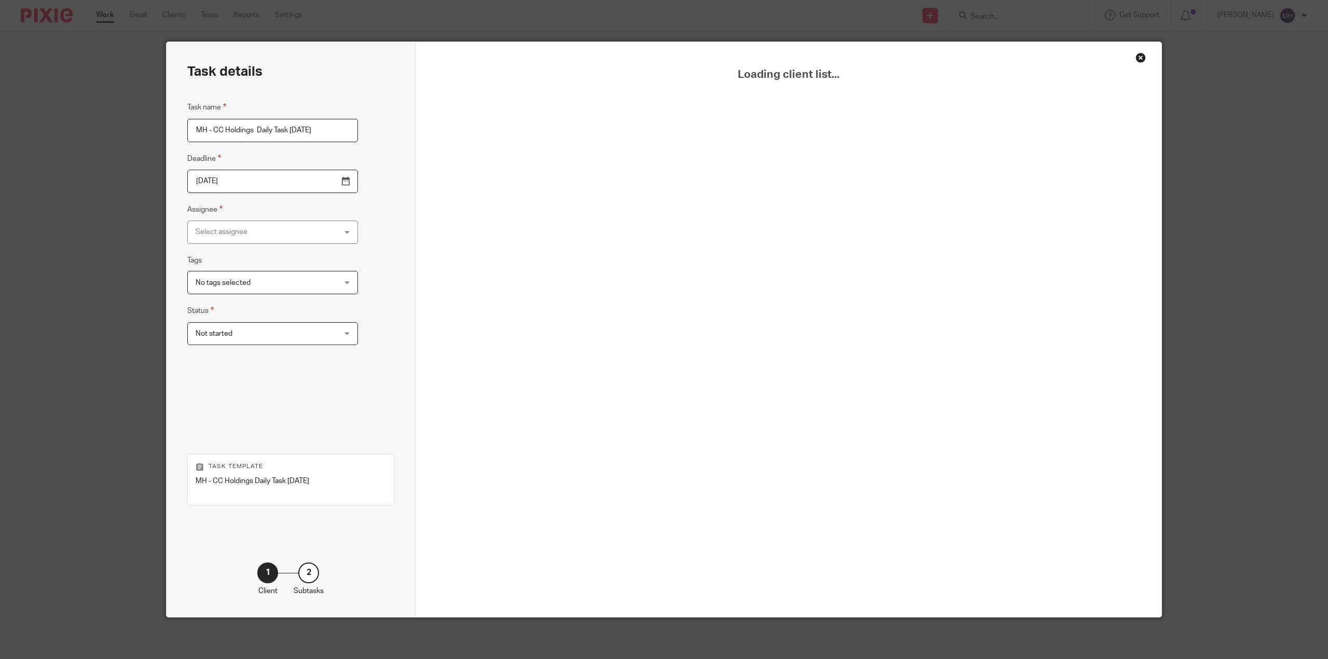
scroll to position [0, 25]
click at [279, 127] on input "MH - CC Holdings Daily Task [DATE]" at bounding box center [272, 130] width 171 height 23
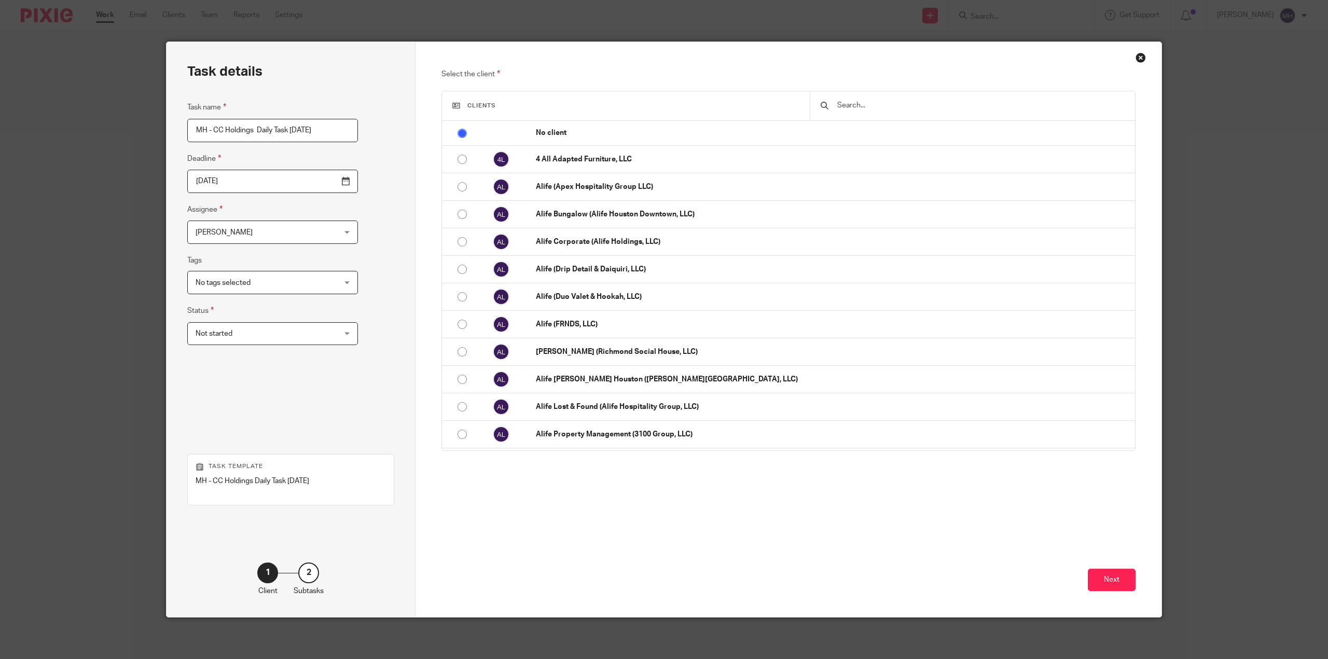
click at [273, 125] on input "MH - CC Holdings Daily Task [DATE]" at bounding box center [272, 130] width 171 height 23
click at [273, 125] on input "MH - CC Holdings Daily Task Friday 2025-07-11" at bounding box center [272, 130] width 171 height 23
click at [214, 135] on input "MH - CC Holdings Daily Task Friday 2025-07-11" at bounding box center [272, 130] width 171 height 23
click at [214, 135] on input "MH - CC Holdings Daily Task [DATE]" at bounding box center [272, 130] width 171 height 23
click at [214, 131] on input "MH - CC Holdings Daily Task Friday 2025-07-11" at bounding box center [272, 130] width 171 height 23
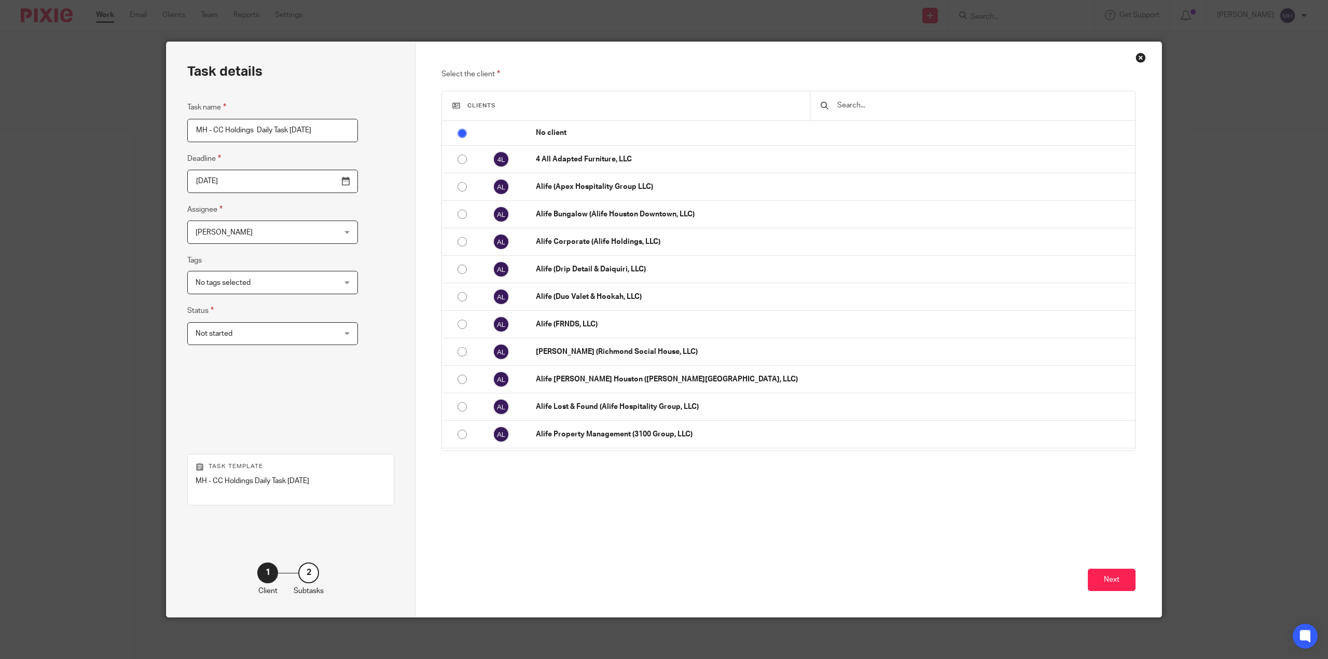
click at [276, 125] on input "MH - CC Holdings Daily Task [DATE]" at bounding box center [272, 130] width 171 height 23
type input "MH - CC Holdings Daily Task [DATE]"
drag, startPoint x: 317, startPoint y: 180, endPoint x: 307, endPoint y: 186, distance: 11.6
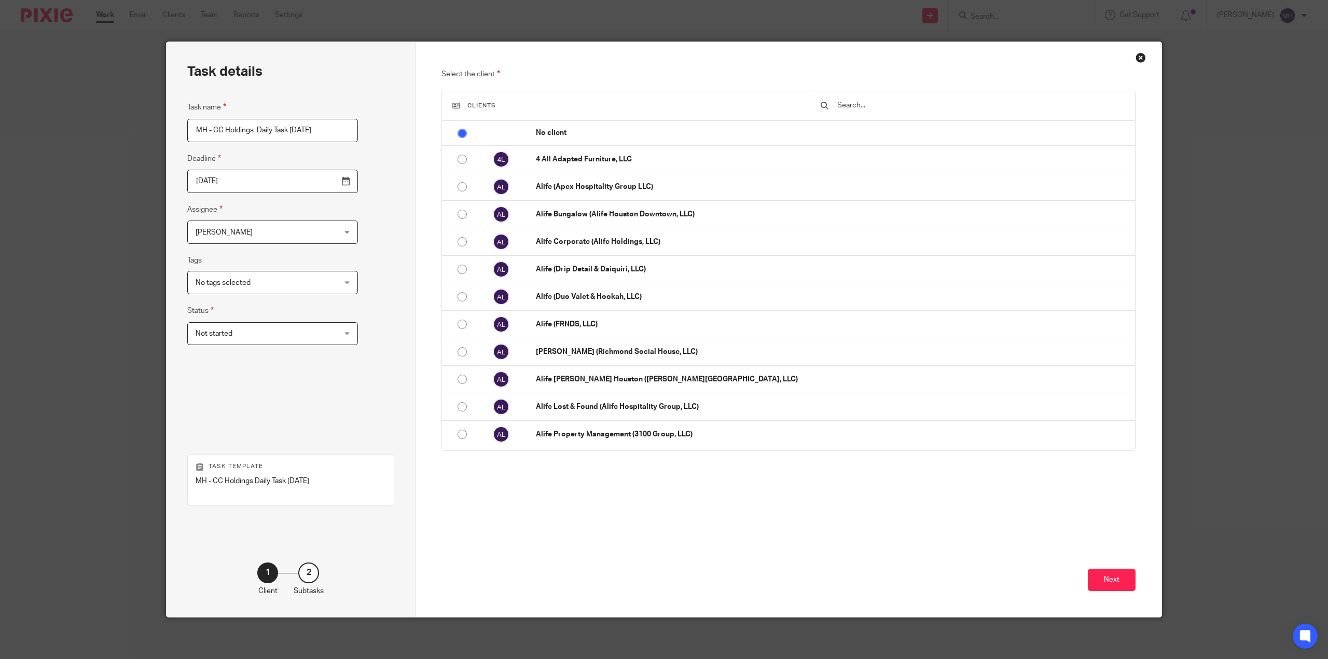
click at [318, 181] on input "2025-08-22" at bounding box center [272, 181] width 171 height 23
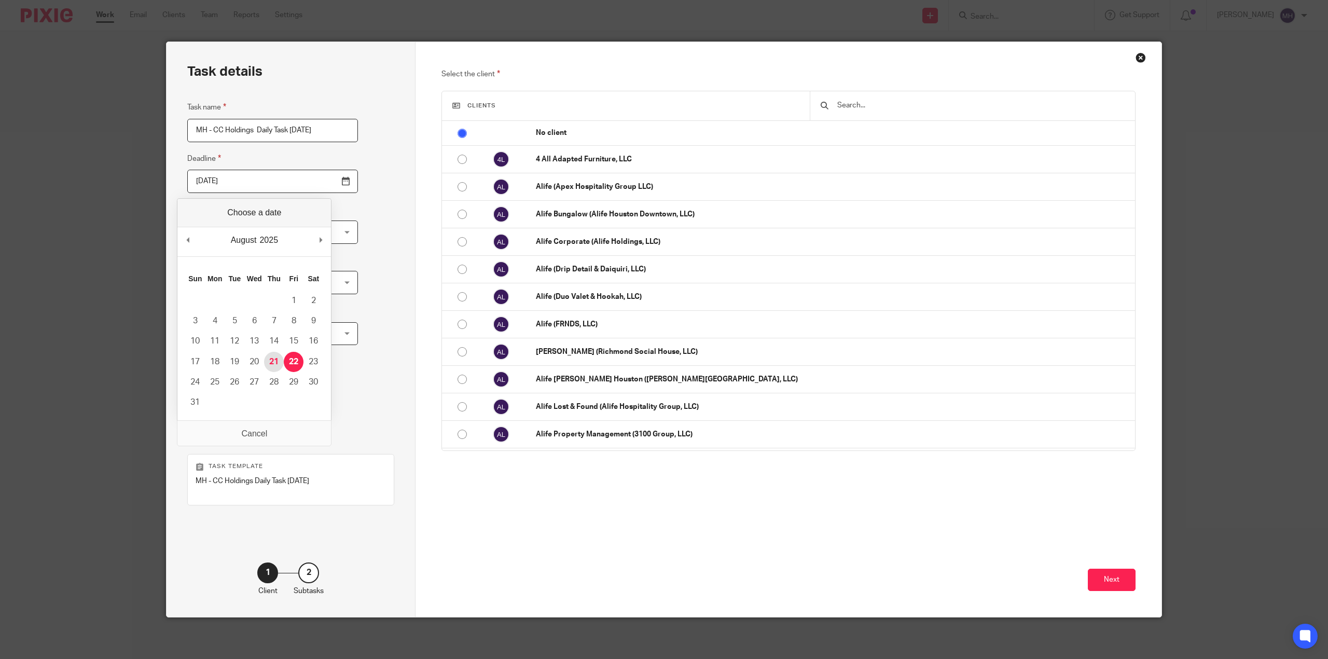
type input "[DATE]"
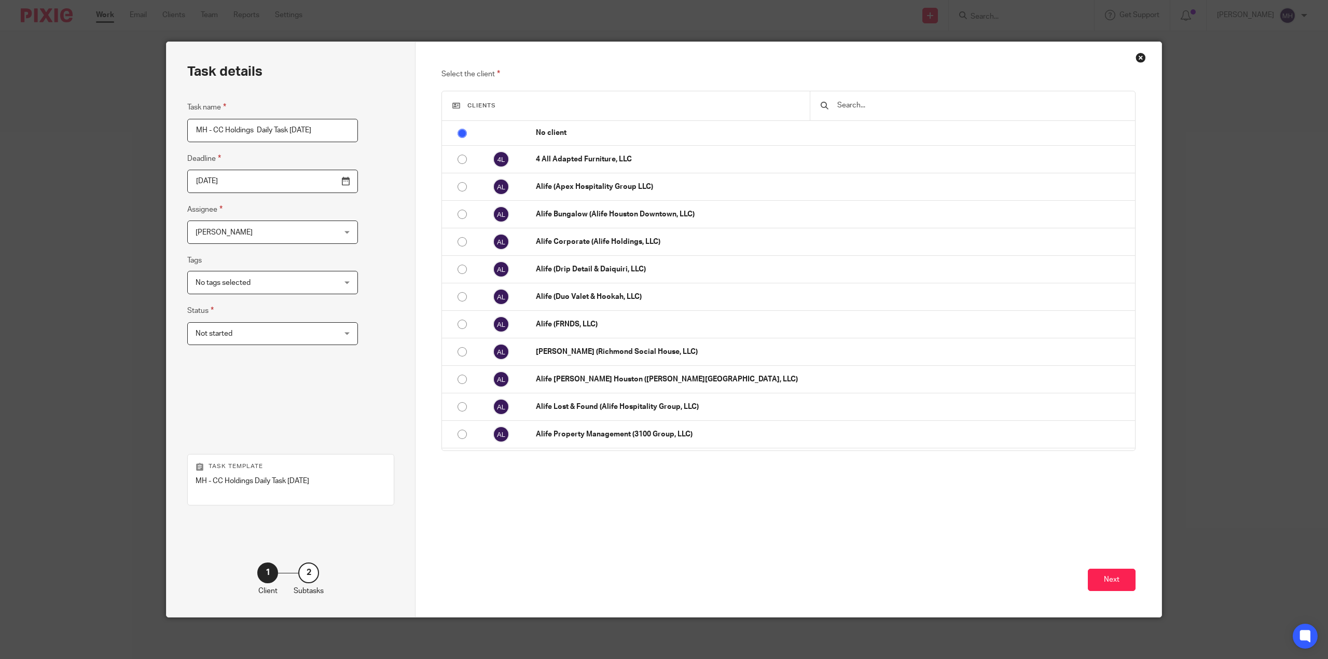
click at [420, 262] on div "Select the client Clients No client 4 All Adapted Furniture, LLC Alife (Apex Ho…" at bounding box center [788, 329] width 746 height 575
click at [888, 108] on input "text" at bounding box center [980, 105] width 288 height 11
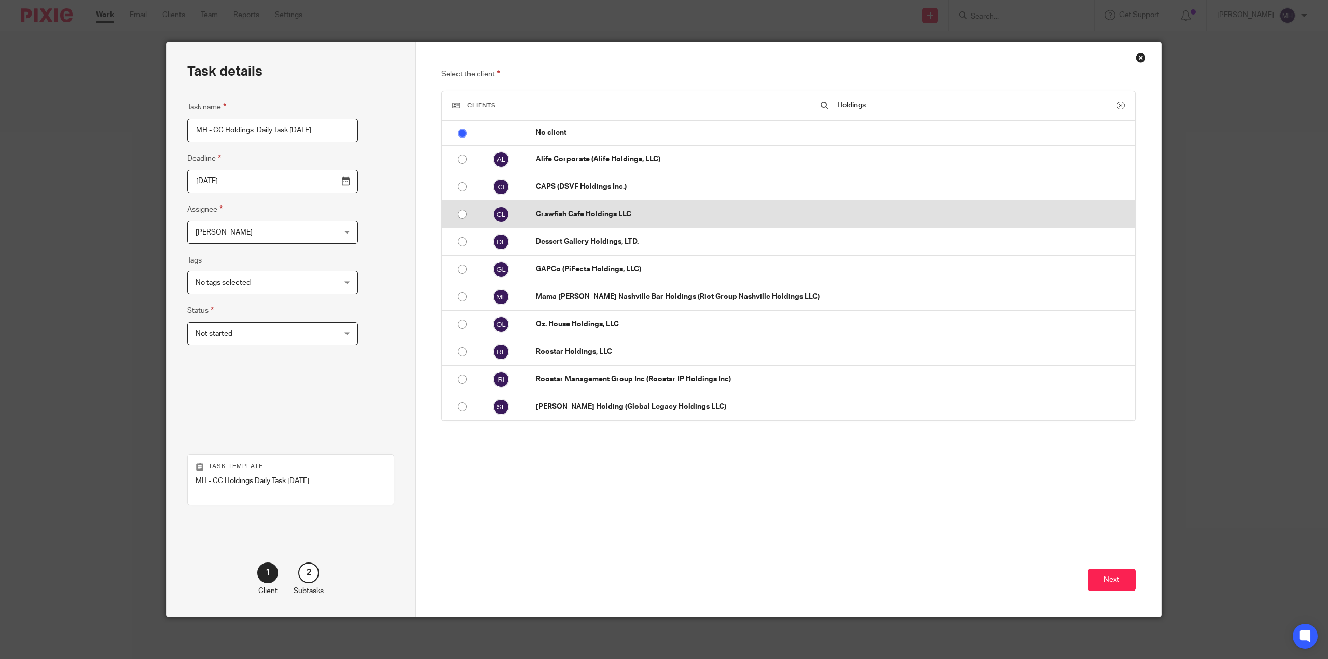
type input "Holdings"
click at [660, 214] on p "Crawfish Cafe Holdings LLC" at bounding box center [833, 214] width 594 height 10
radio input "false"
radio input "true"
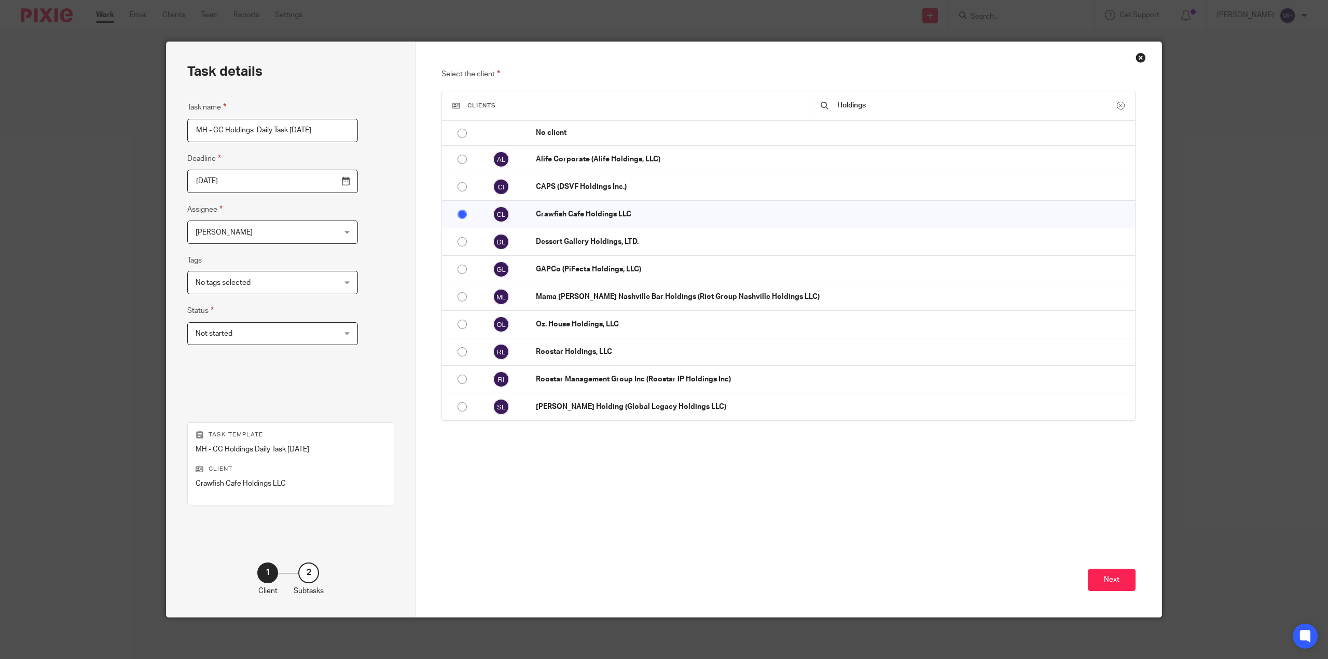
click at [651, 528] on div "Next" at bounding box center [788, 558] width 694 height 117
click at [1098, 576] on button "Next" at bounding box center [1111, 579] width 48 height 22
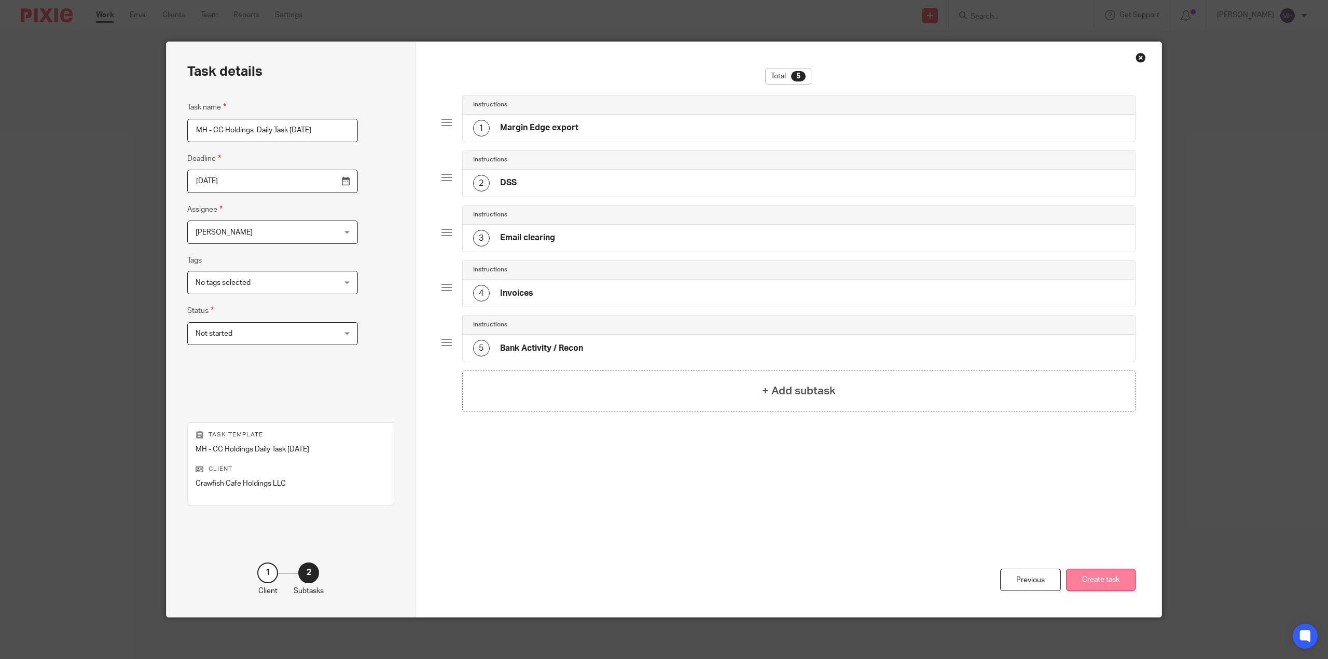
click at [1099, 577] on button "Create task" at bounding box center [1100, 579] width 69 height 22
click at [705, 512] on div "Previous Create task" at bounding box center [788, 560] width 694 height 114
drag, startPoint x: 1067, startPoint y: 523, endPoint x: 1087, endPoint y: 561, distance: 43.4
click at [1071, 525] on div "Previous Create task" at bounding box center [788, 560] width 694 height 114
drag, startPoint x: 1021, startPoint y: 482, endPoint x: 1021, endPoint y: 496, distance: 13.5
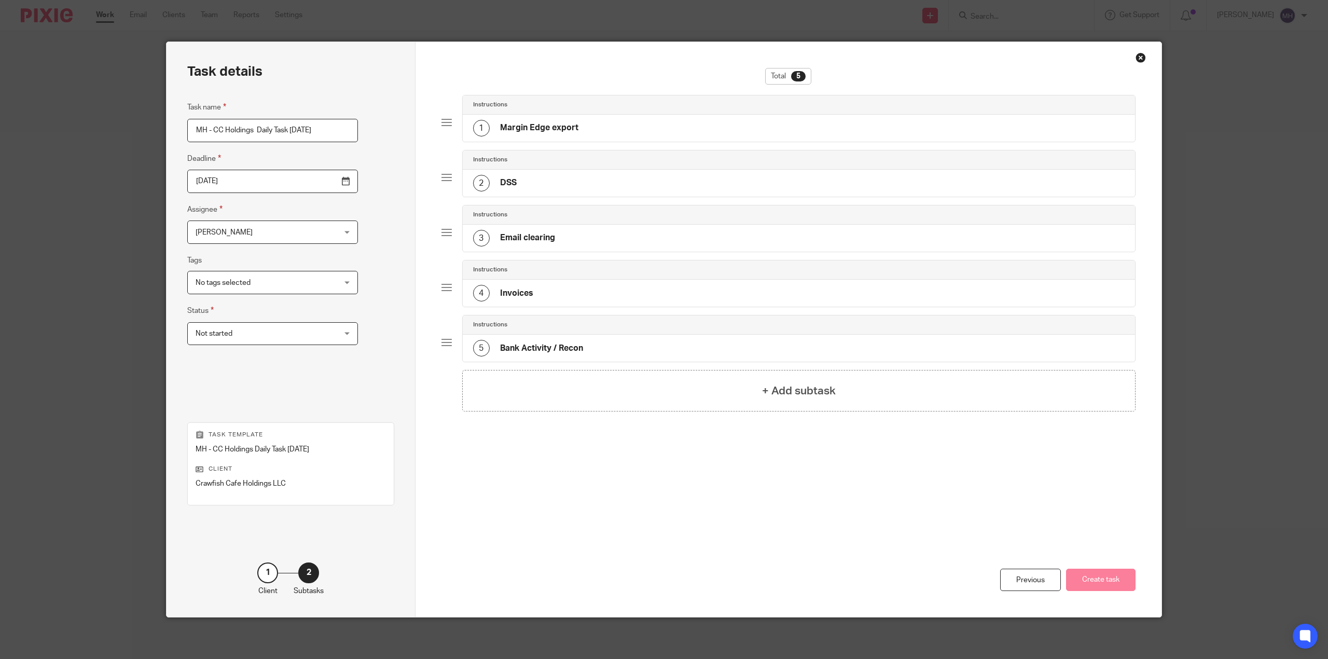
click at [1021, 484] on div "Total 5 Instructions 1 Margin Edge export Instructions 2 DSS Instructions 3 Ema…" at bounding box center [788, 285] width 694 height 435
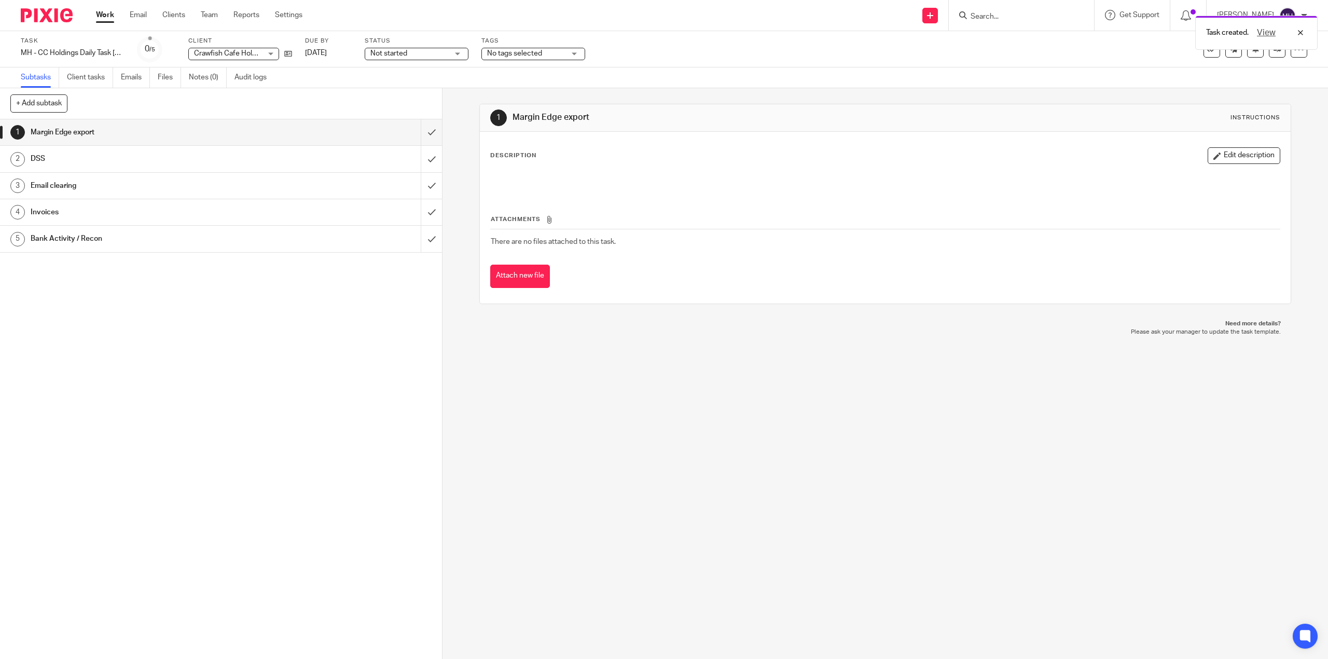
click at [68, 10] on img at bounding box center [47, 15] width 52 height 14
click at [67, 9] on img at bounding box center [47, 15] width 52 height 14
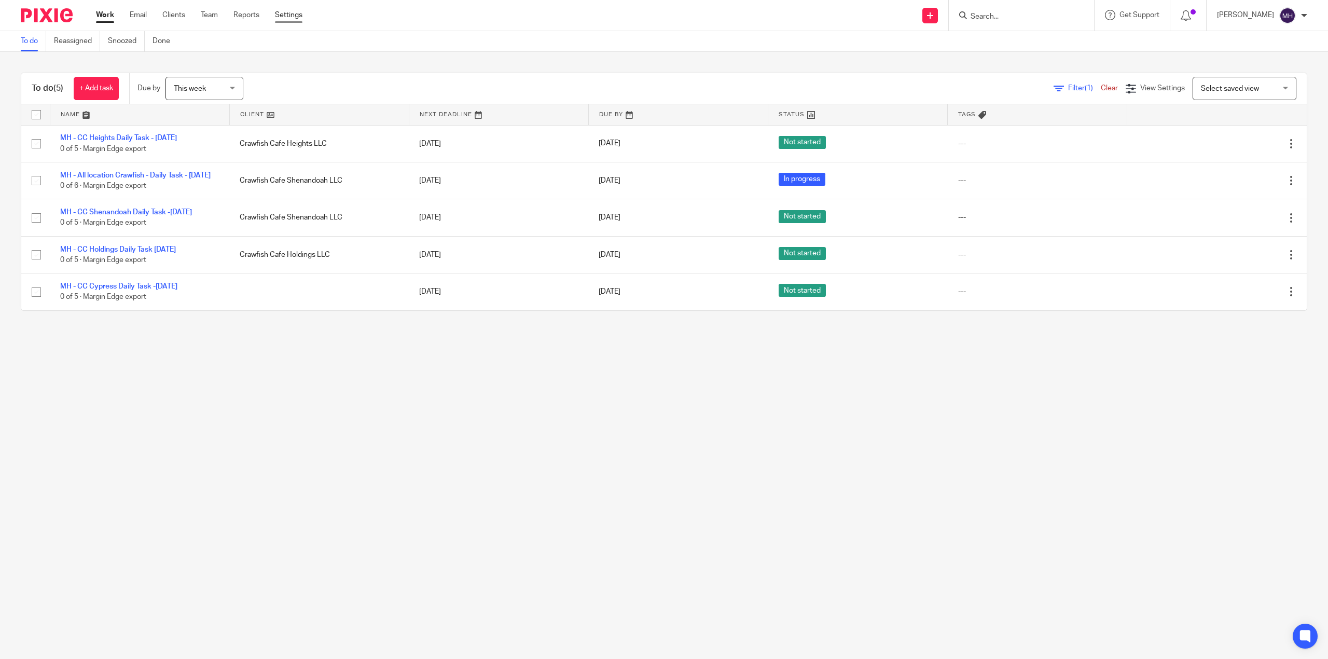
click at [286, 17] on link "Settings" at bounding box center [288, 15] width 27 height 10
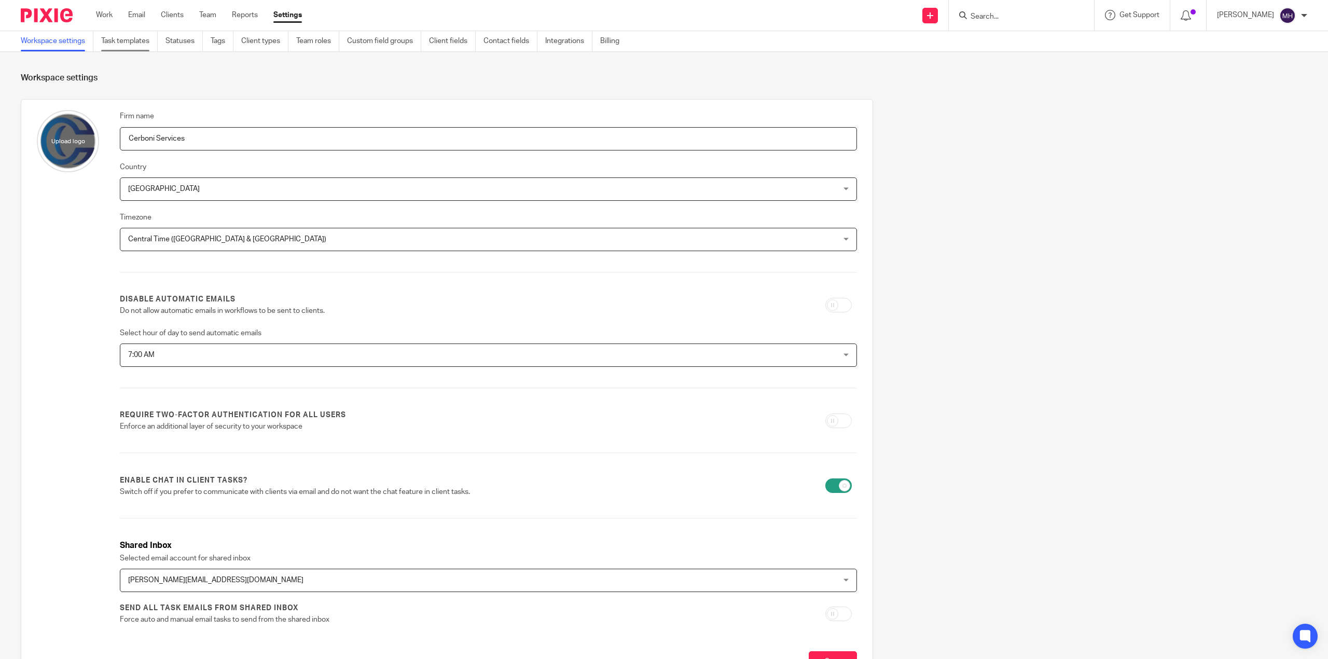
click at [121, 41] on link "Task templates" at bounding box center [129, 41] width 57 height 20
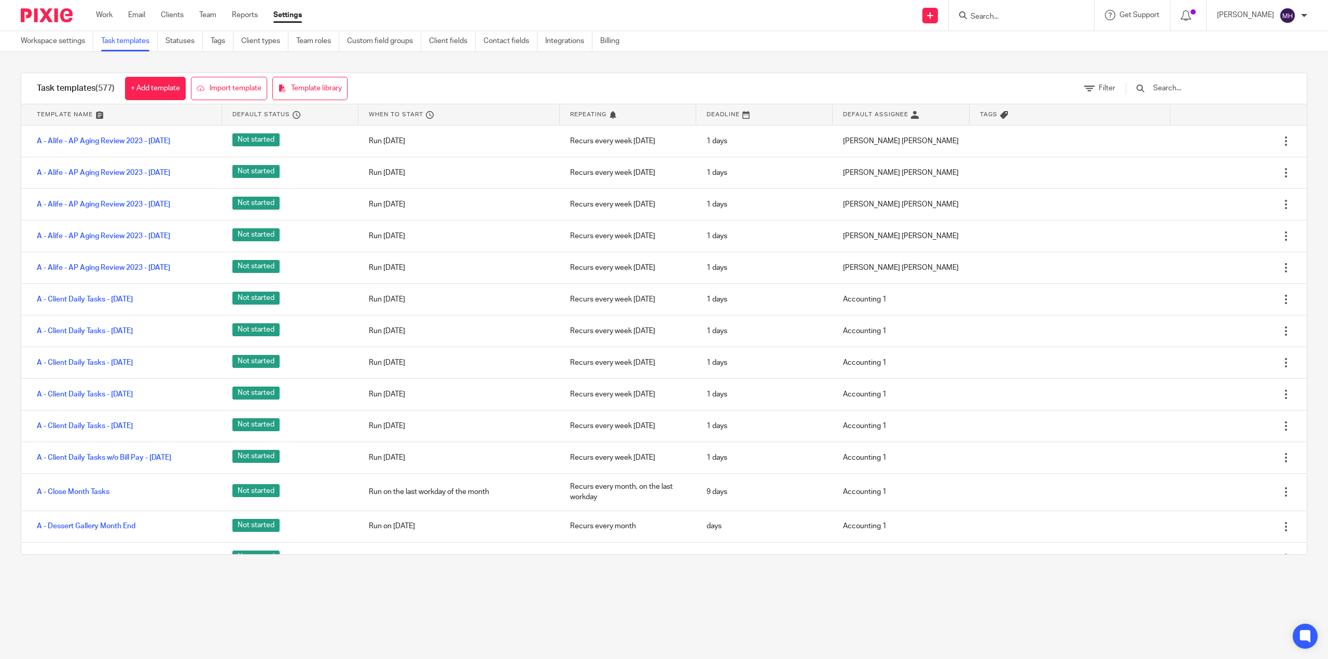
click at [1175, 90] on input "text" at bounding box center [1212, 87] width 121 height 11
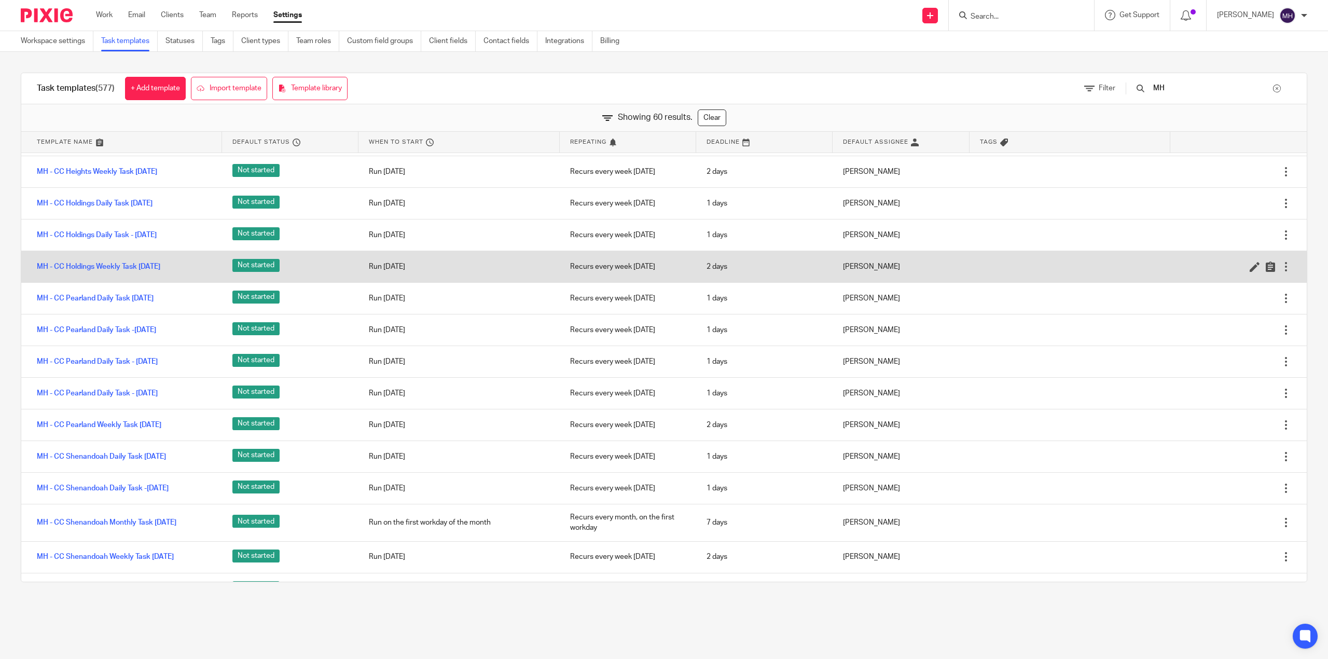
scroll to position [899, 0]
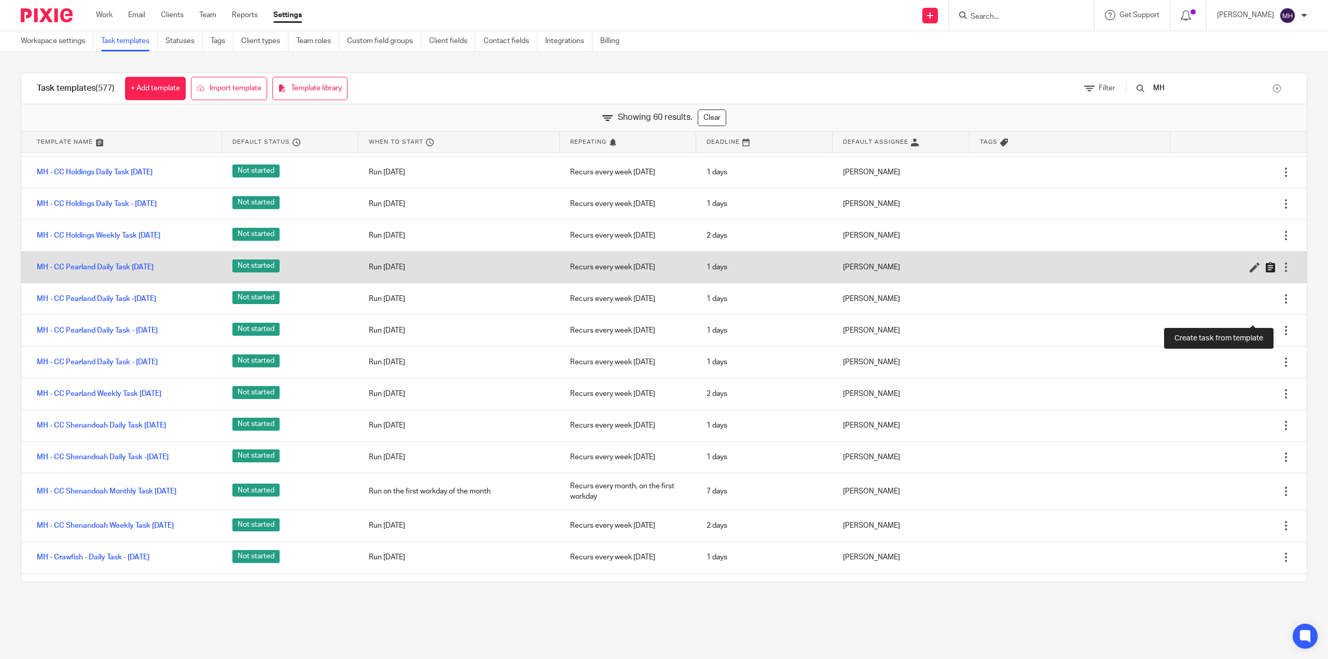
type input "MH"
click at [1265, 272] on icon at bounding box center [1270, 267] width 10 height 10
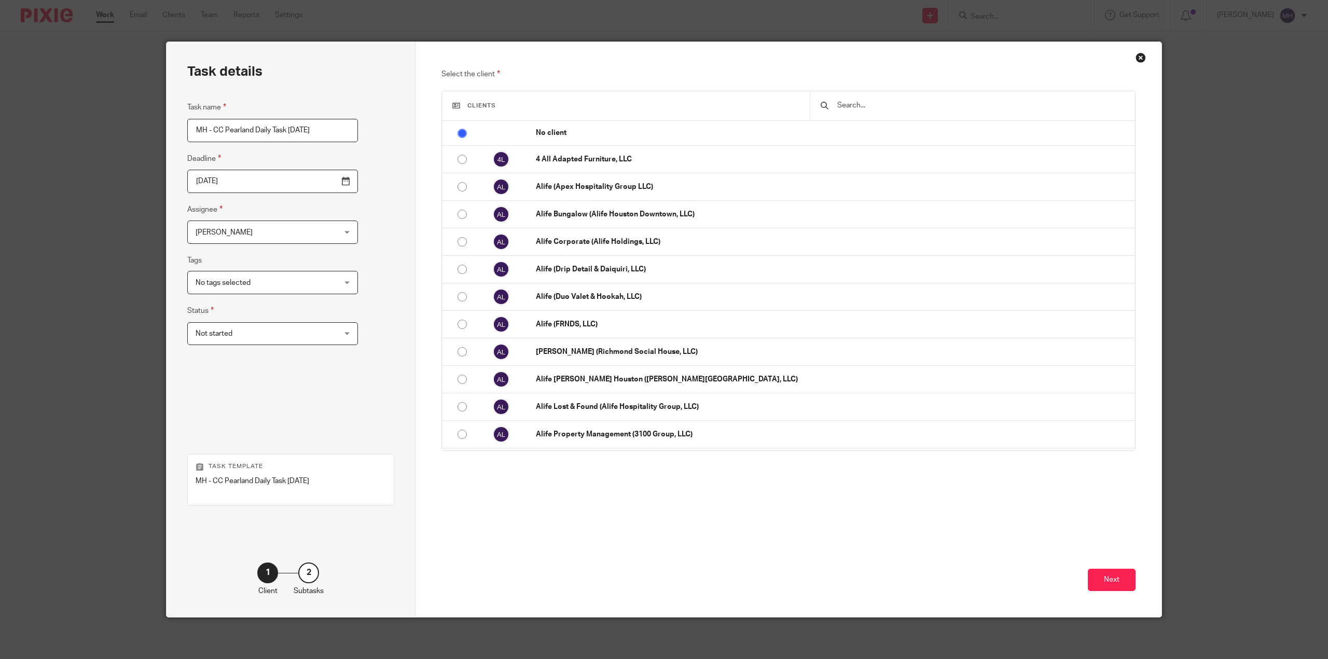
click at [274, 125] on input "MH - CC Pearland Daily Task [DATE]" at bounding box center [272, 130] width 171 height 23
type input "MH - CC Pearland Daily Task Thursday 2025-08-21"
click at [316, 178] on input "[DATE]" at bounding box center [272, 181] width 171 height 23
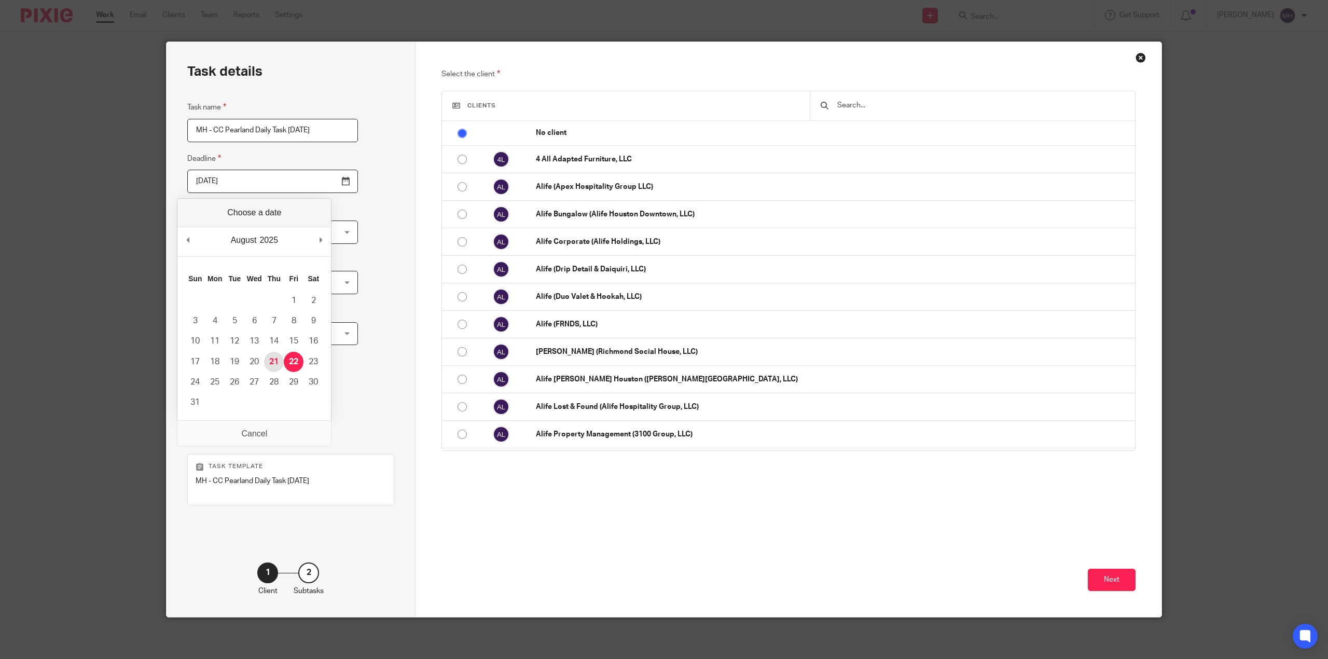
type input "[DATE]"
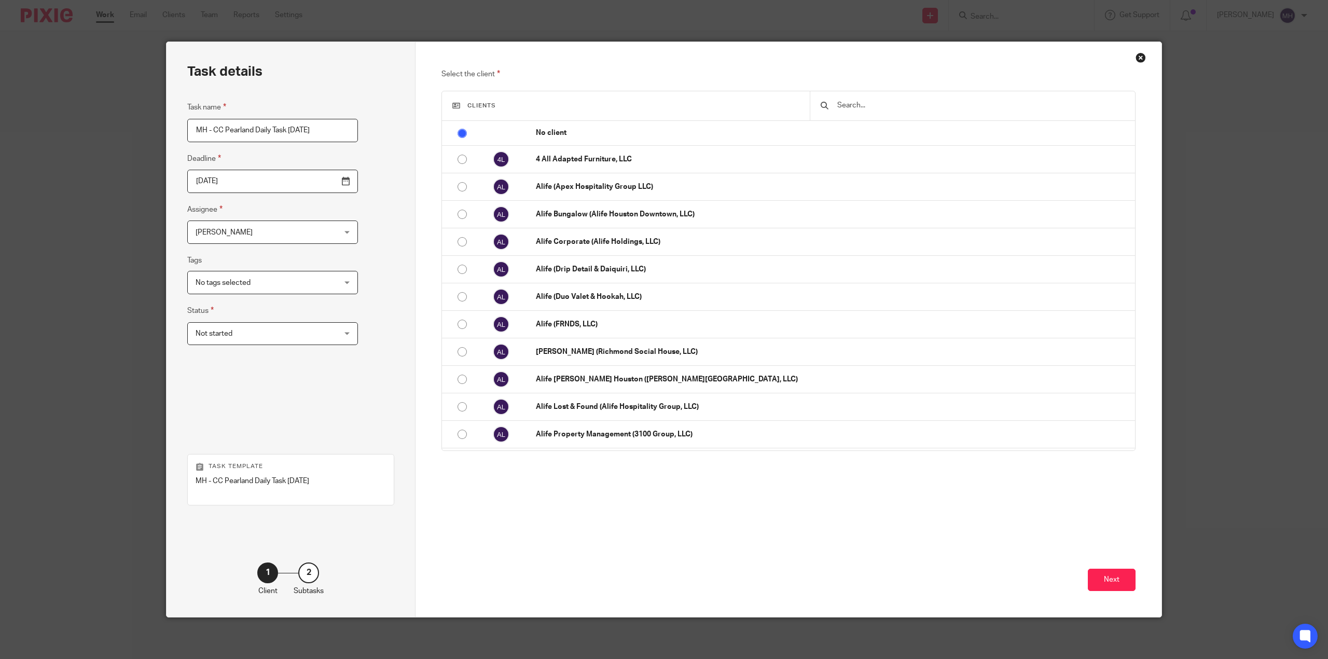
click at [391, 195] on div "Task details Task name MH - CC Pearland Daily Task Thursday 2025-08-21 Deadline…" at bounding box center [290, 329] width 249 height 575
click at [912, 102] on input "text" at bounding box center [980, 105] width 288 height 11
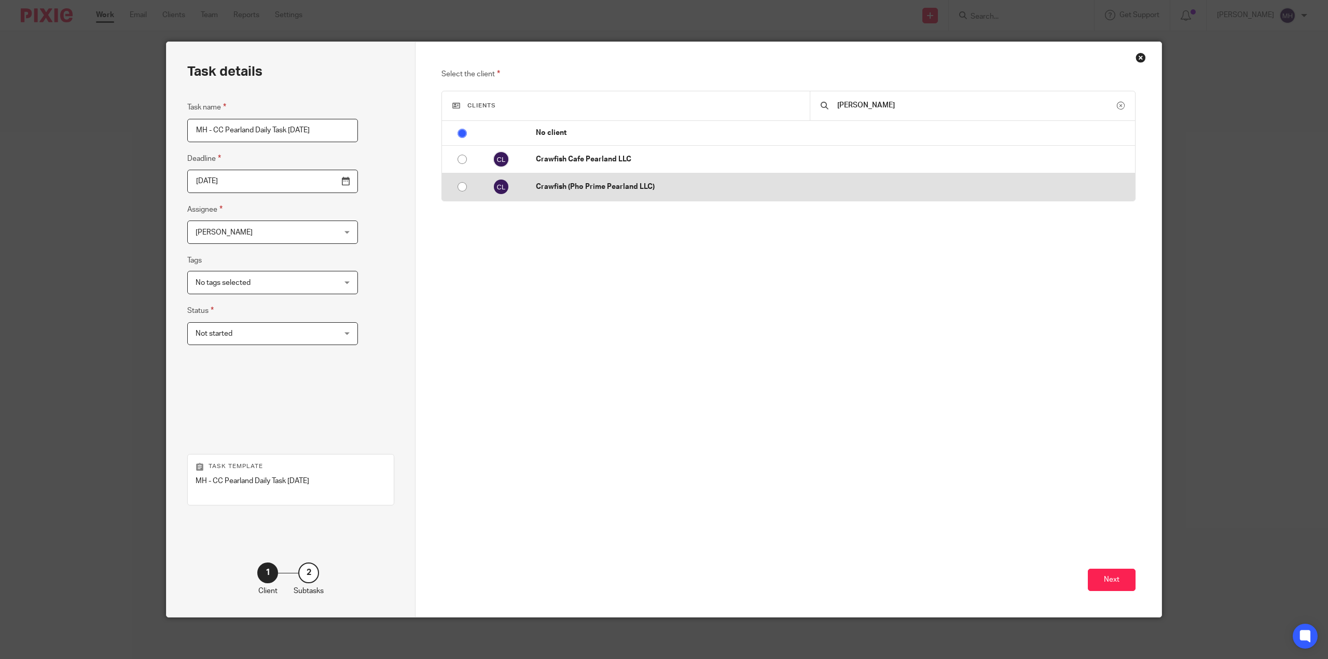
type input "Pearla"
click at [649, 186] on p "Crawfish (Pho Prime Pearland LLC)" at bounding box center [833, 186] width 594 height 10
radio input "false"
radio input "true"
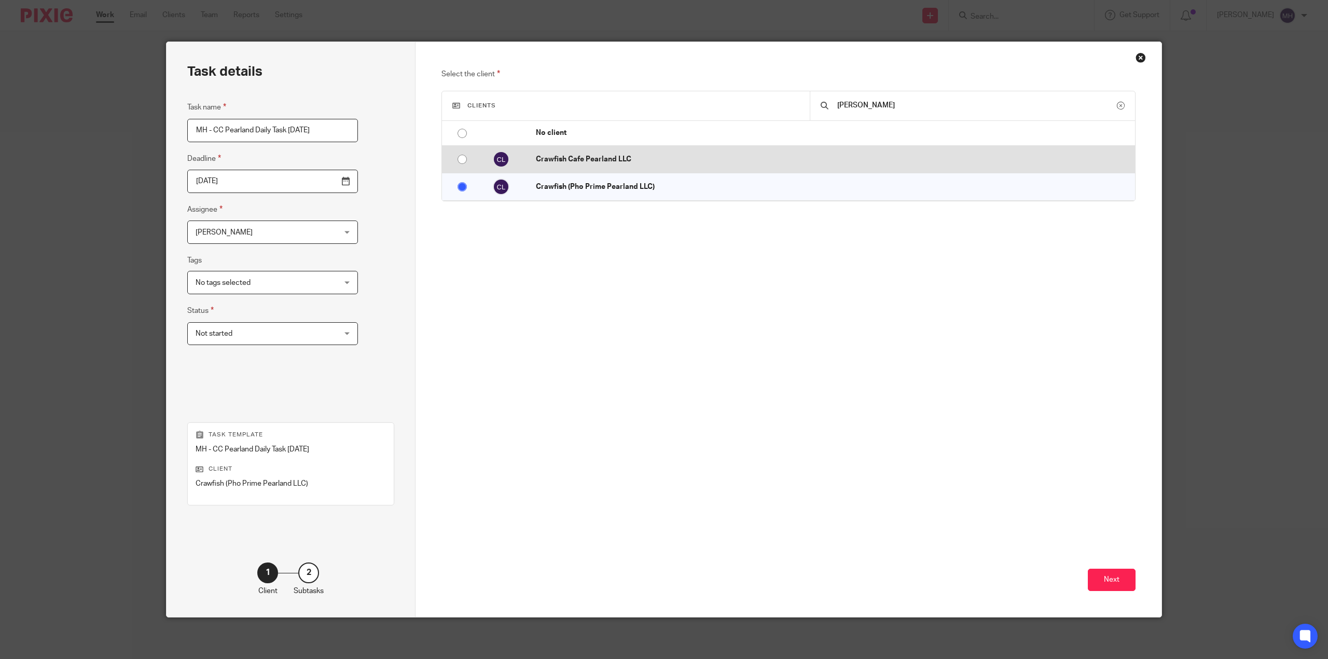
click at [664, 162] on p "Crawfish Cafe Pearland LLC" at bounding box center [833, 159] width 594 height 10
radio input "true"
radio input "false"
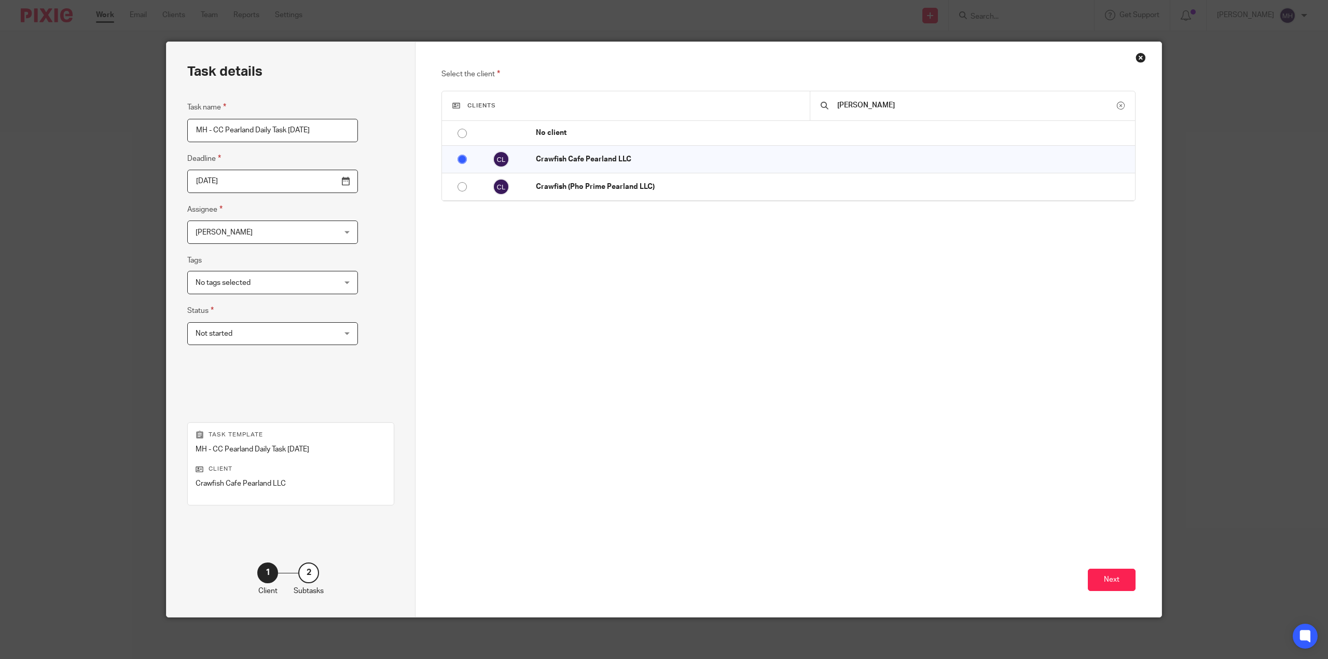
drag, startPoint x: 761, startPoint y: 311, endPoint x: 1095, endPoint y: 471, distance: 370.2
click at [763, 313] on div "Select the client Clients Pearla No client 4 All Adapted Furniture, LLC Alife (…" at bounding box center [788, 229] width 694 height 322
drag, startPoint x: 1088, startPoint y: 572, endPoint x: 1094, endPoint y: 572, distance: 5.7
click at [1089, 572] on button "Next" at bounding box center [1111, 579] width 48 height 22
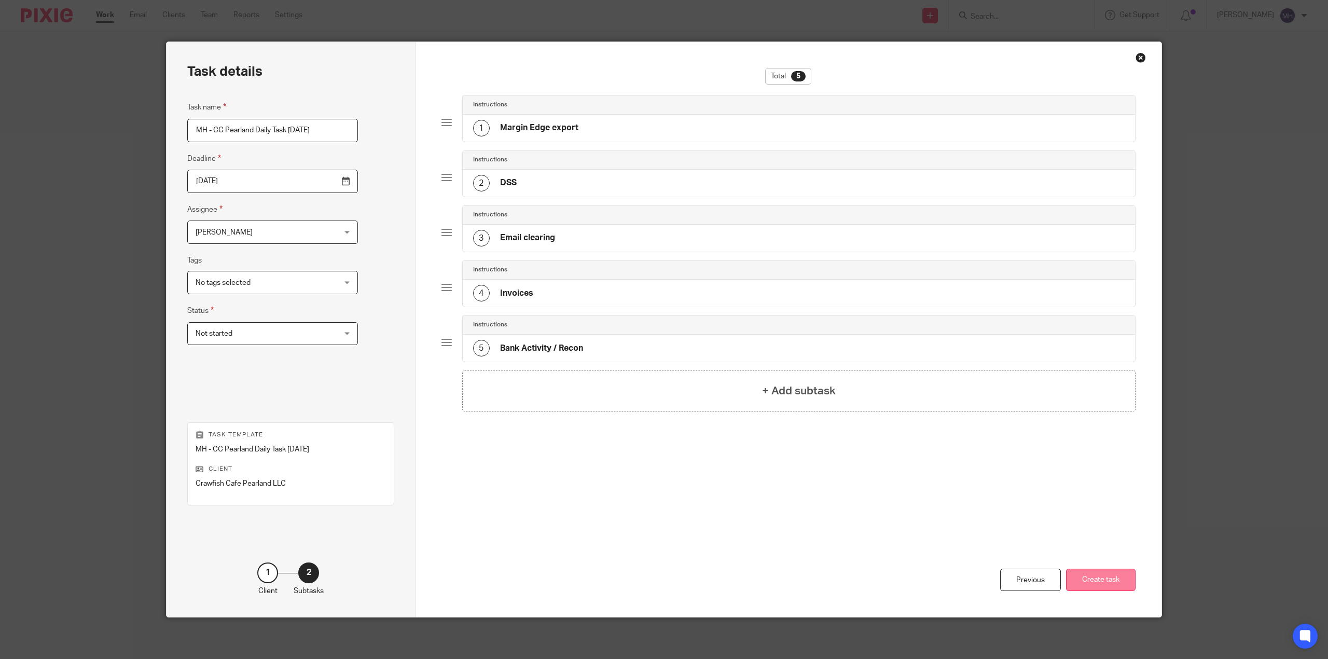
drag, startPoint x: 1094, startPoint y: 572, endPoint x: 1075, endPoint y: 570, distance: 18.3
click at [1094, 572] on button "Create task" at bounding box center [1100, 579] width 69 height 22
drag, startPoint x: 689, startPoint y: 571, endPoint x: 984, endPoint y: 581, distance: 295.8
click at [690, 569] on div "Previous Create task" at bounding box center [788, 560] width 694 height 114
drag, startPoint x: 1106, startPoint y: 500, endPoint x: 1097, endPoint y: 498, distance: 9.0
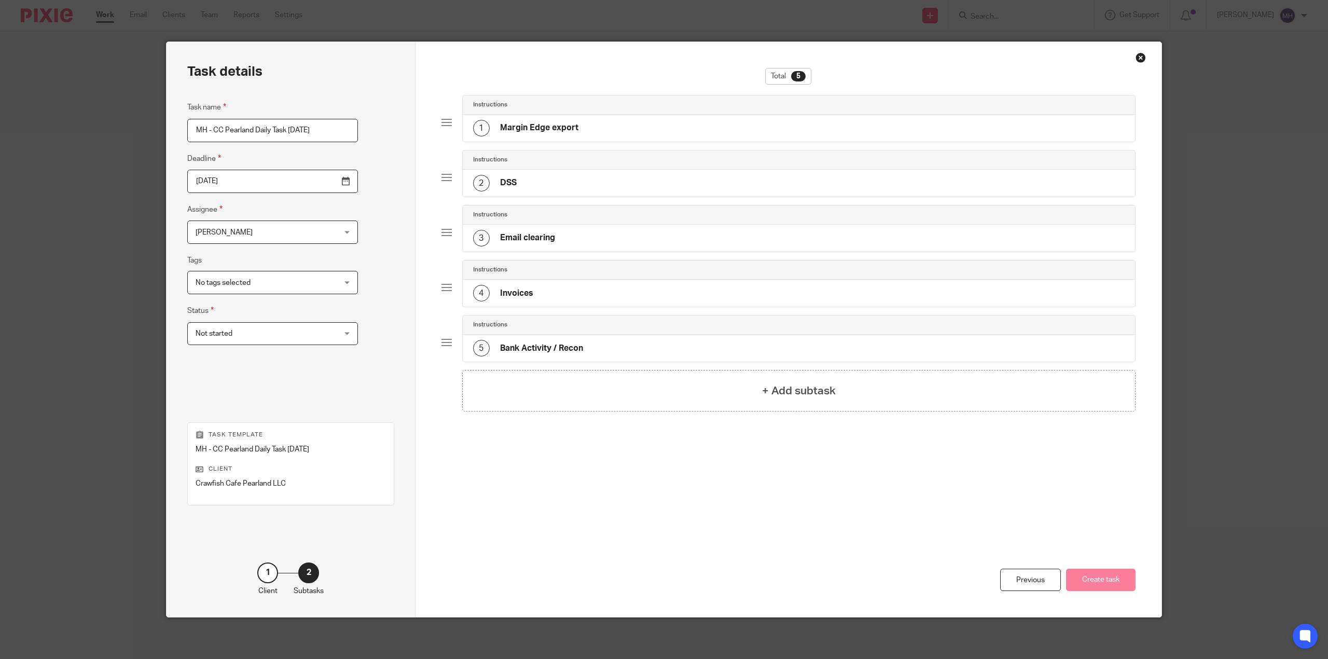
click at [1104, 498] on div "Total 5 Instructions 1 Margin Edge export Instructions 2 DSS Instructions 3 Ema…" at bounding box center [788, 285] width 694 height 435
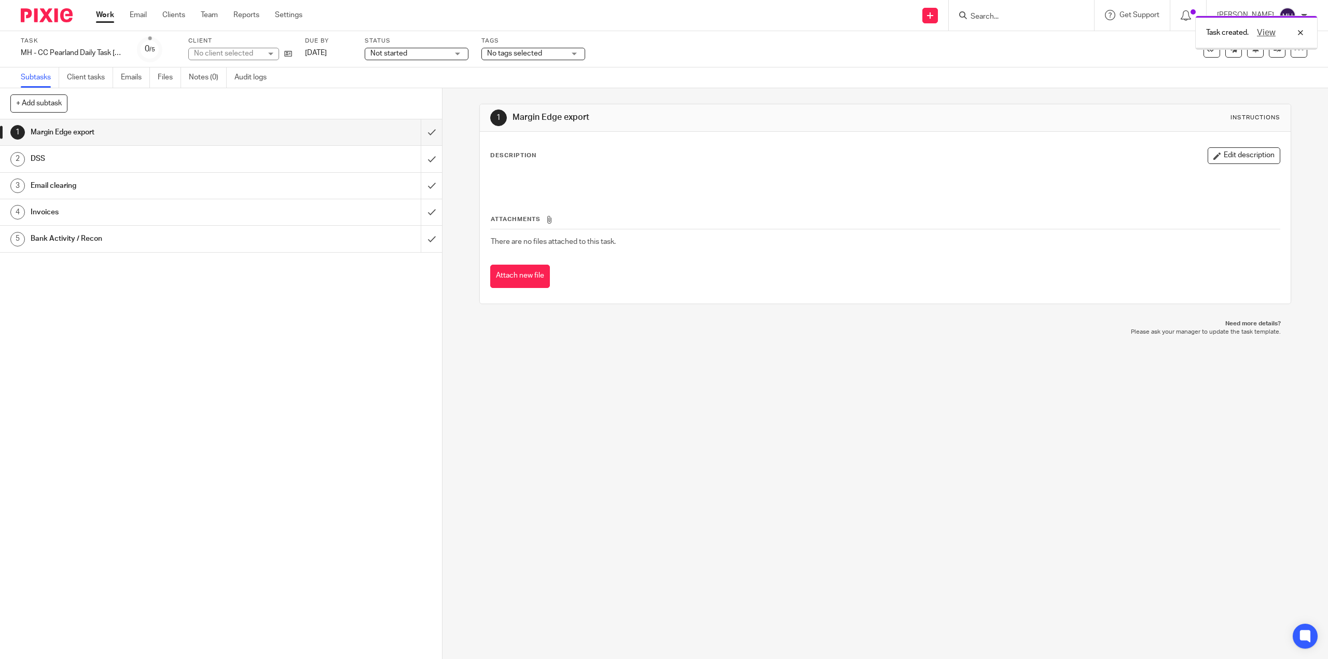
click at [668, 527] on div "1 Margin Edge export Instructions Description Edit description Attachments Ther…" at bounding box center [884, 373] width 885 height 570
click at [30, 8] on div at bounding box center [43, 15] width 86 height 31
click at [47, 6] on div at bounding box center [43, 15] width 86 height 31
click at [49, 19] on img at bounding box center [47, 15] width 52 height 14
click at [51, 19] on img at bounding box center [47, 15] width 52 height 14
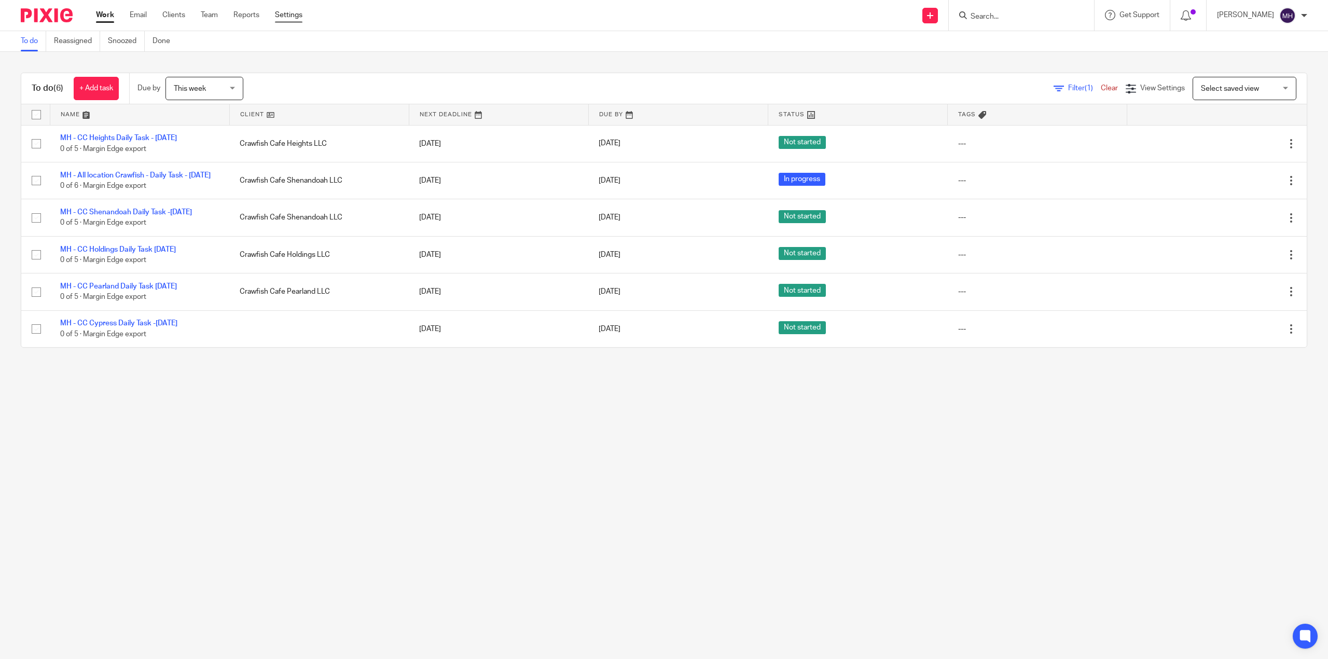
click at [291, 17] on link "Settings" at bounding box center [288, 15] width 27 height 10
click at [285, 18] on link "Settings" at bounding box center [288, 15] width 27 height 10
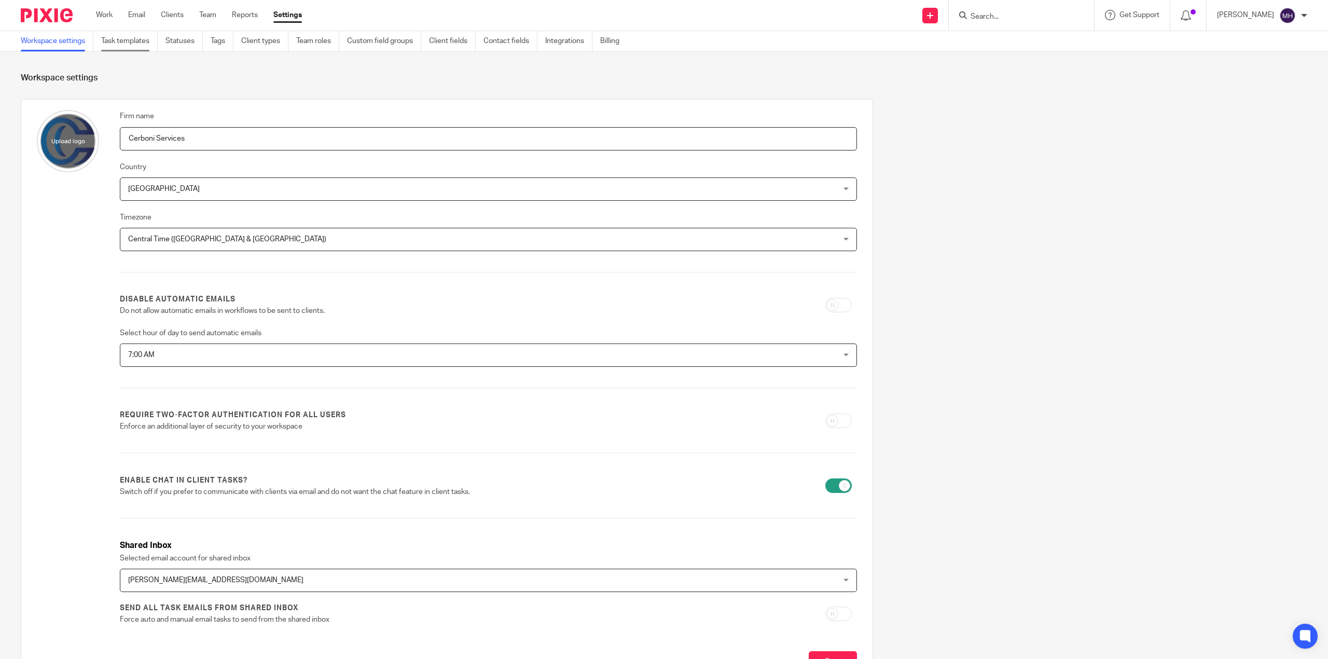
click at [139, 34] on link "Task templates" at bounding box center [129, 41] width 57 height 20
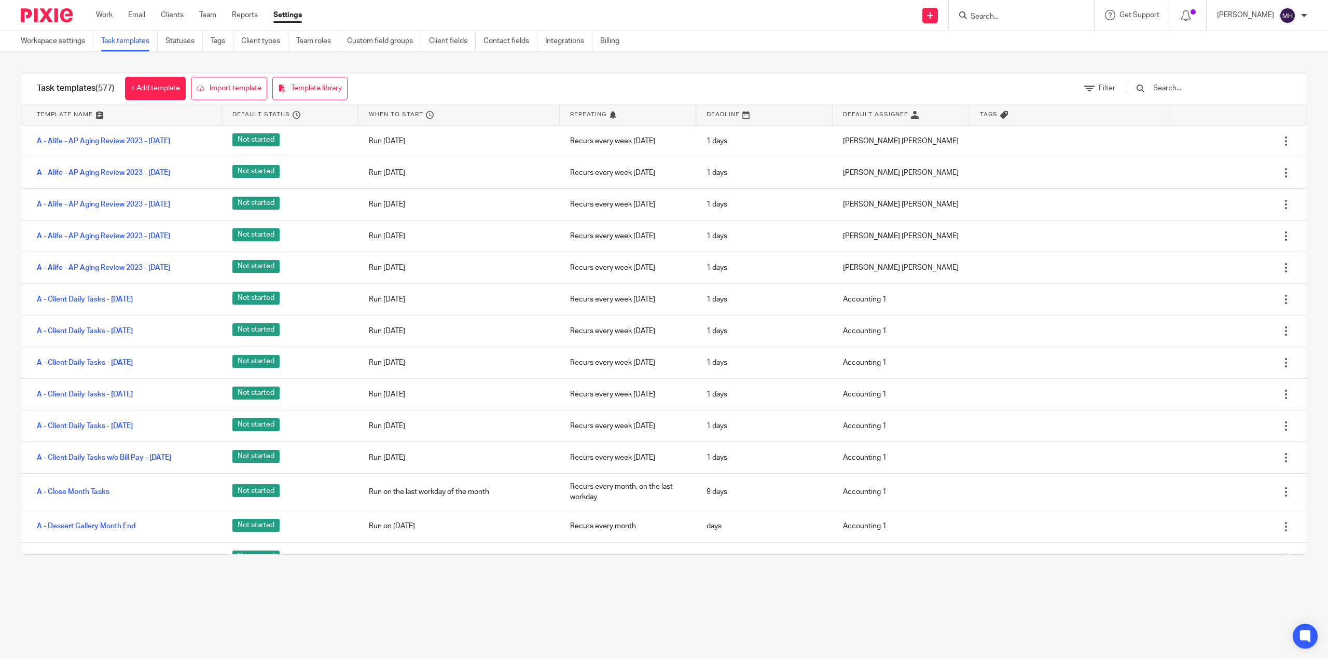
click at [1213, 100] on div at bounding box center [1203, 88] width 176 height 31
click at [1214, 90] on input "text" at bounding box center [1212, 87] width 121 height 11
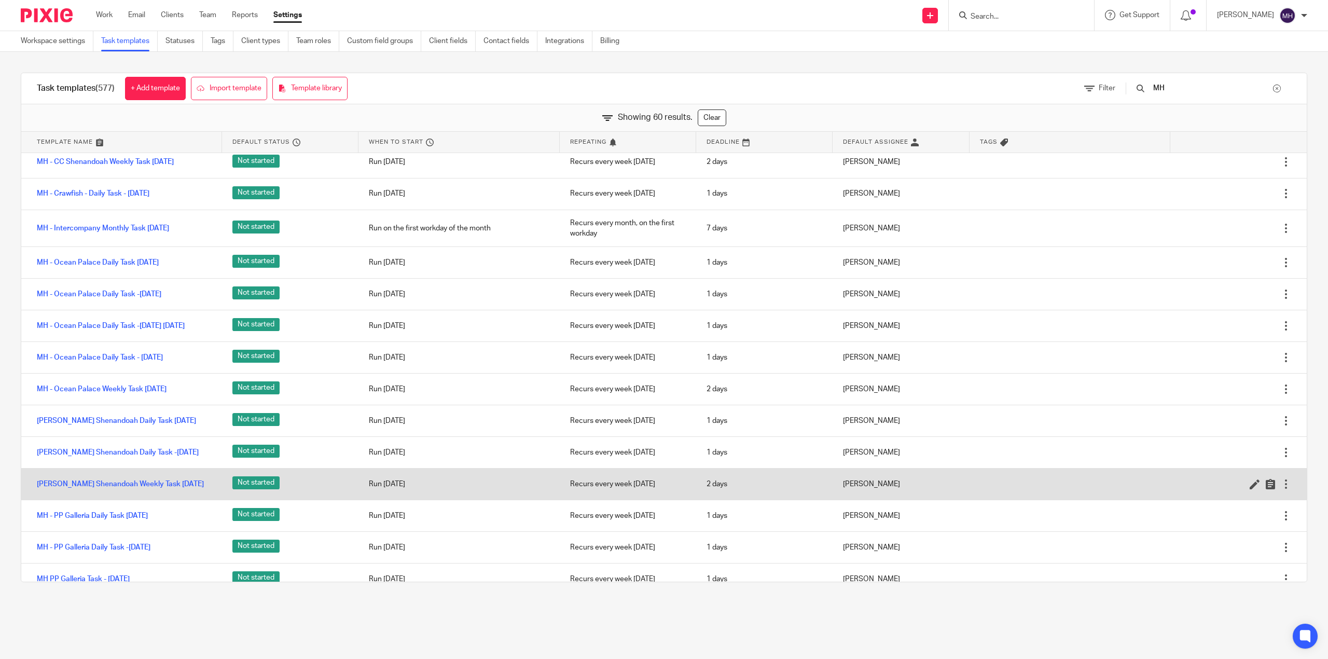
scroll to position [1314, 0]
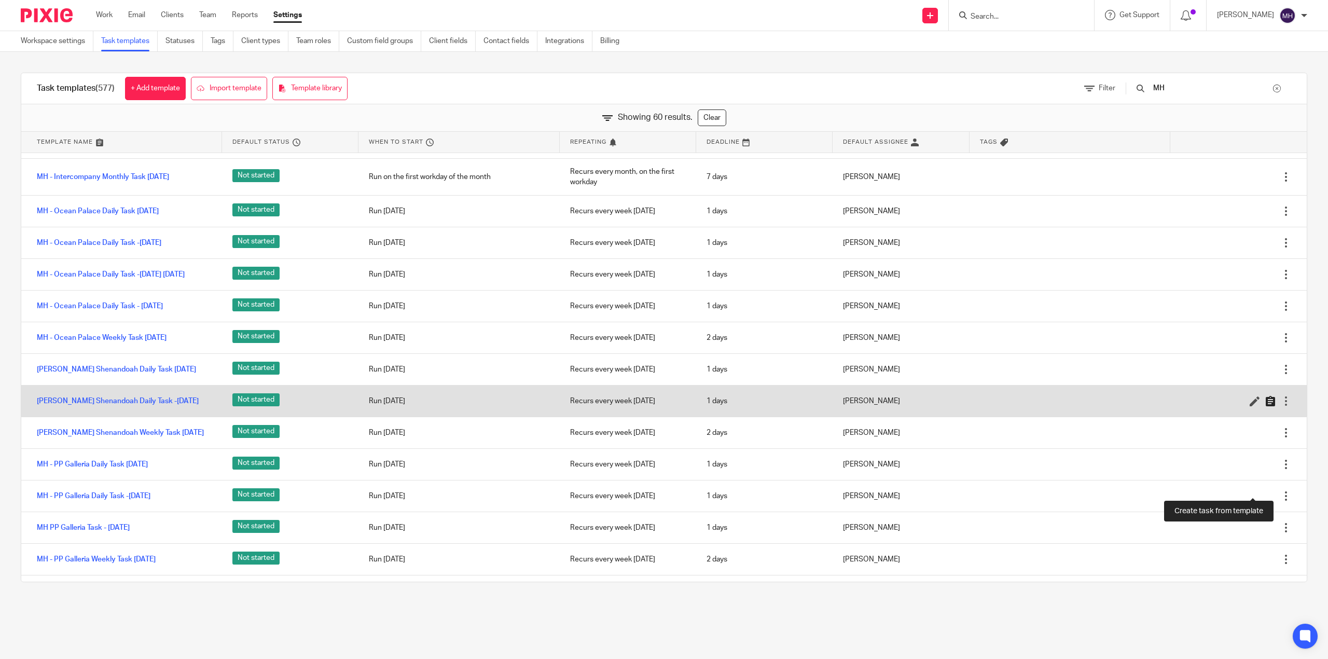
type input "MH"
click at [1265, 406] on icon at bounding box center [1270, 401] width 10 height 10
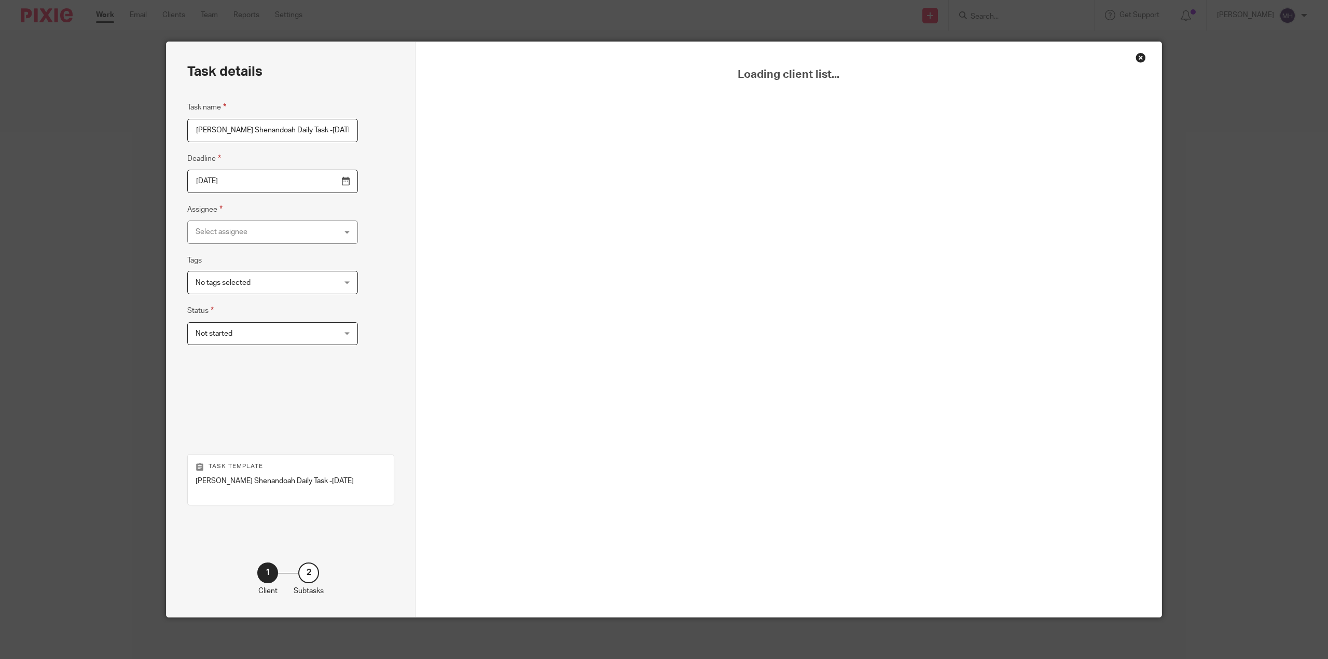
scroll to position [0, 48]
click at [269, 144] on div "Task name [PERSON_NAME] Shenandoah Daily Task -[DATE] Deadline [DATE] Assignee …" at bounding box center [272, 267] width 171 height 332
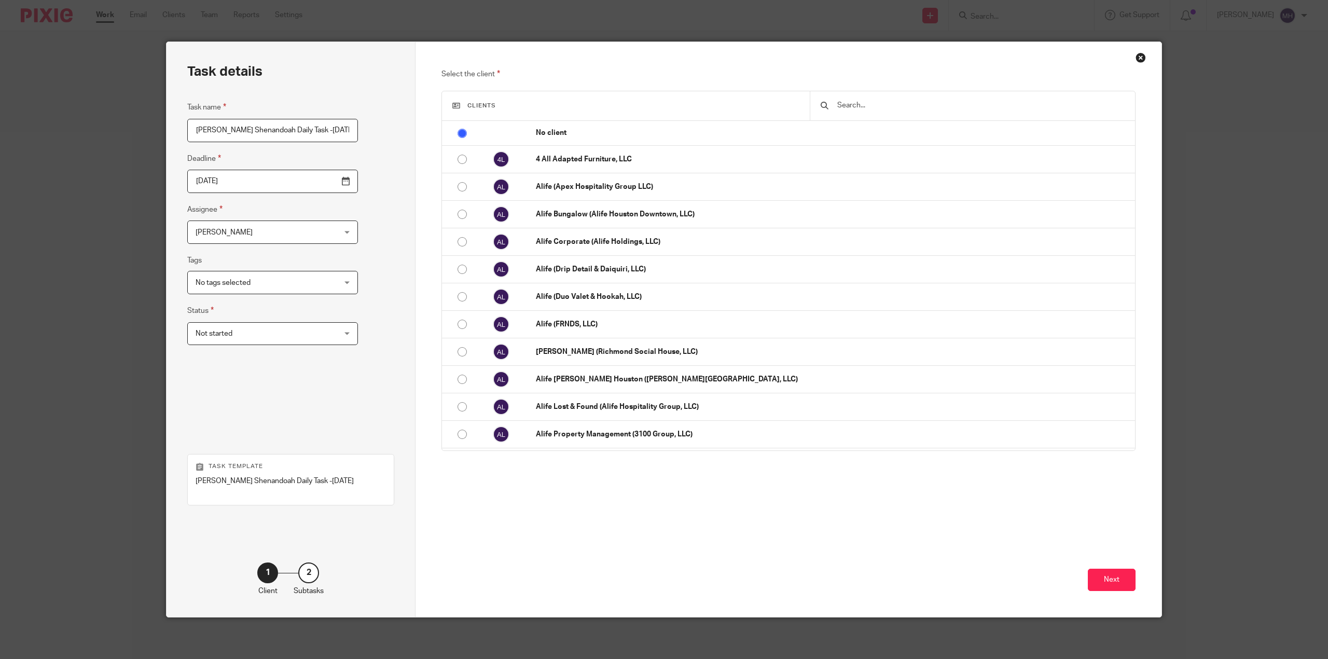
click at [247, 131] on input "[PERSON_NAME] Shenandoah Daily Task -[DATE]" at bounding box center [272, 130] width 171 height 23
click at [212, 131] on input "[PERSON_NAME] Shenandoah Daily Task -[DATE]" at bounding box center [272, 130] width 171 height 23
type input "MH - PP Shenandoah Daily Task -[DATE]"
click at [318, 181] on input "[DATE]" at bounding box center [272, 181] width 171 height 23
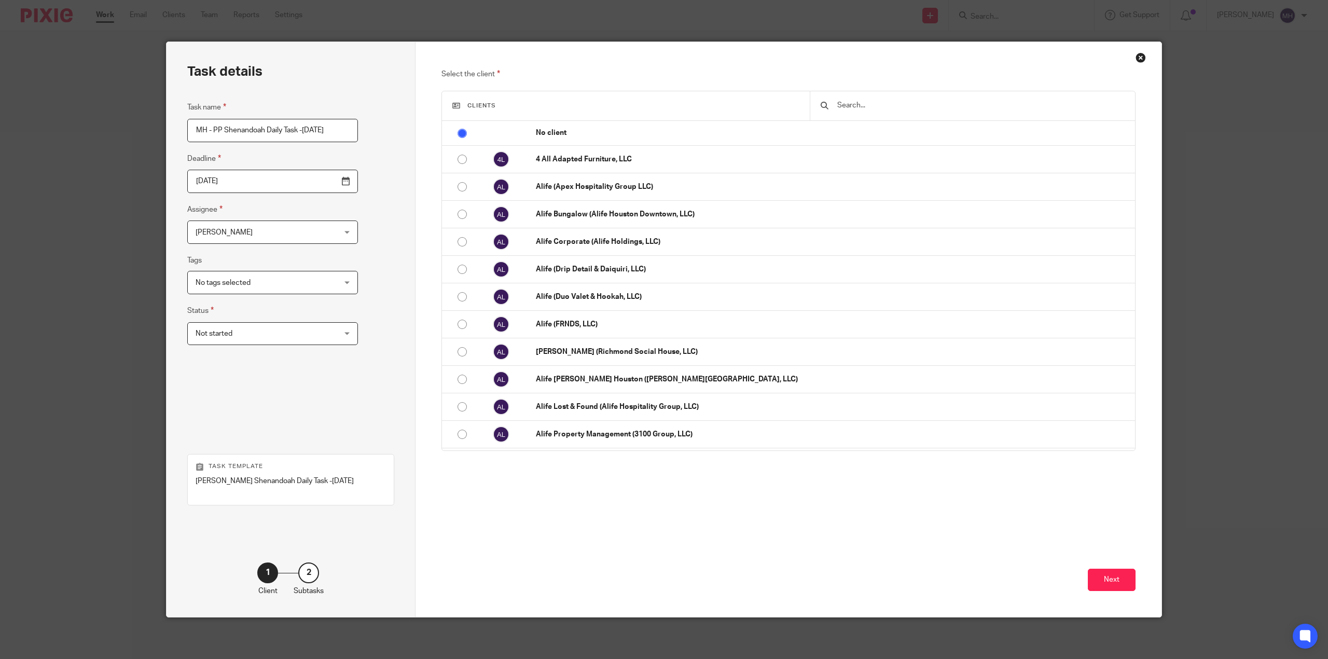
scroll to position [0, 0]
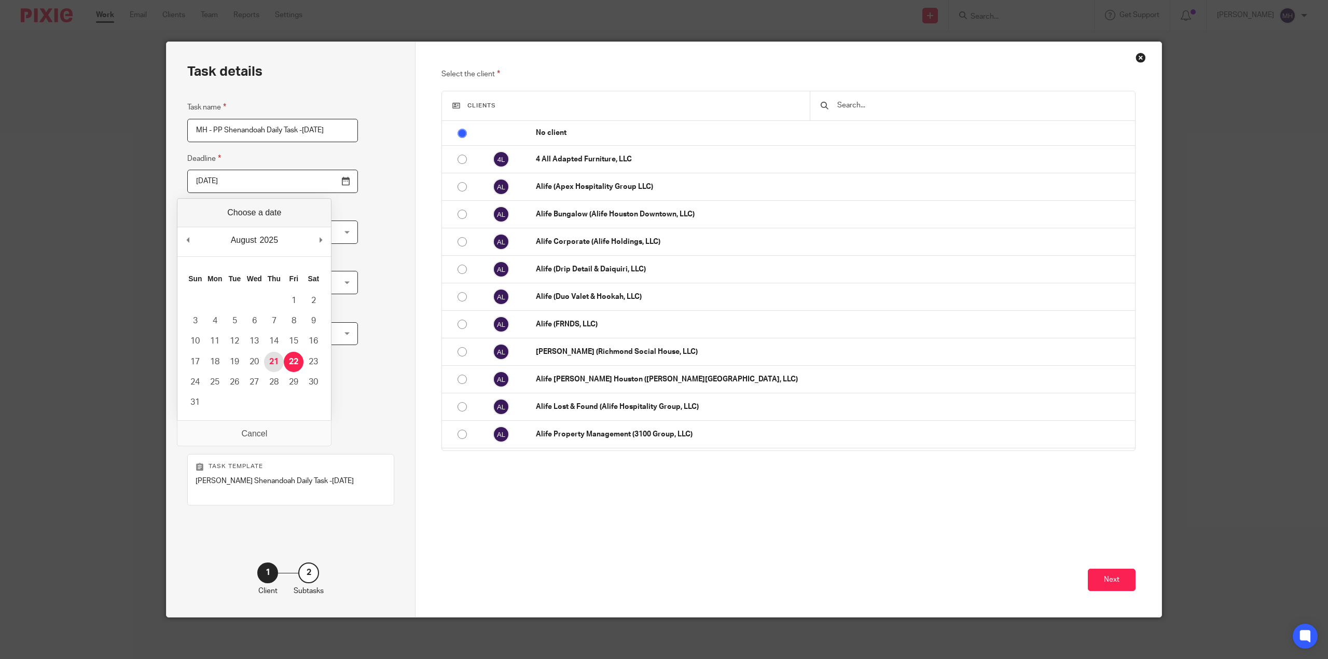
type input "[DATE]"
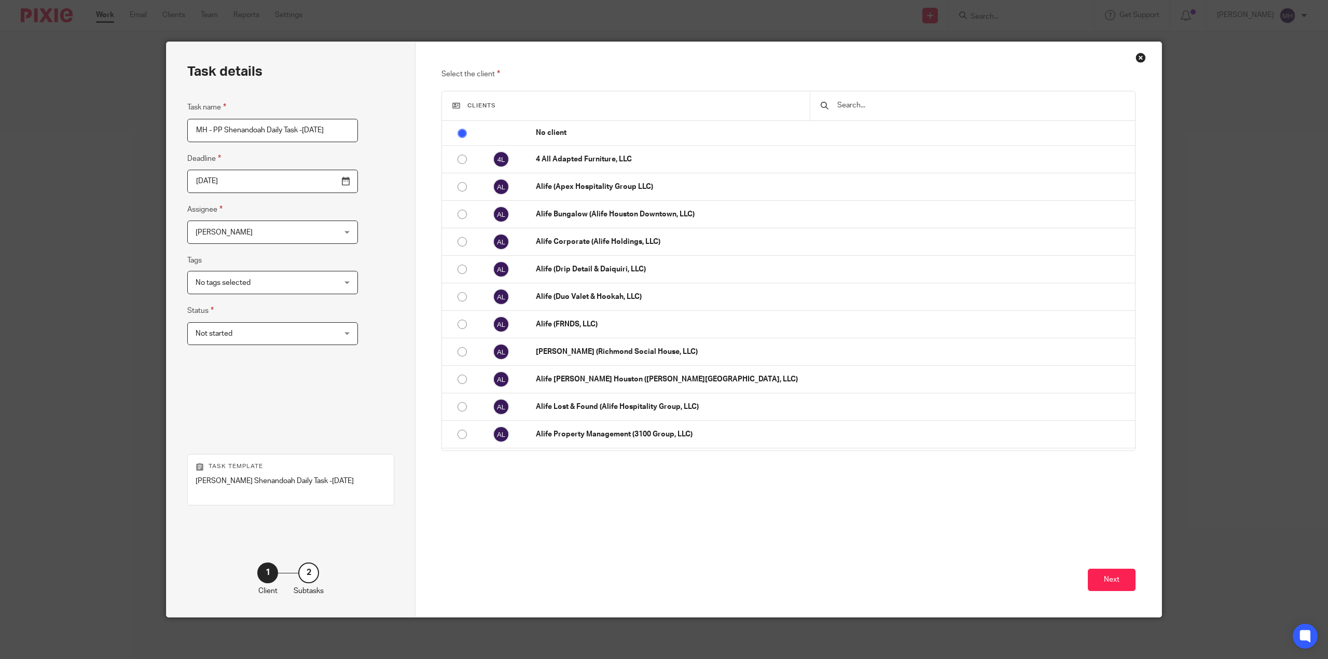
click at [360, 269] on div "Task details Task name MH - PP Shenandoah Daily Task -[DATE] Deadline [DATE] As…" at bounding box center [290, 329] width 249 height 575
click at [895, 94] on div at bounding box center [971, 105] width 325 height 29
click at [894, 102] on input "text" at bounding box center [980, 105] width 288 height 11
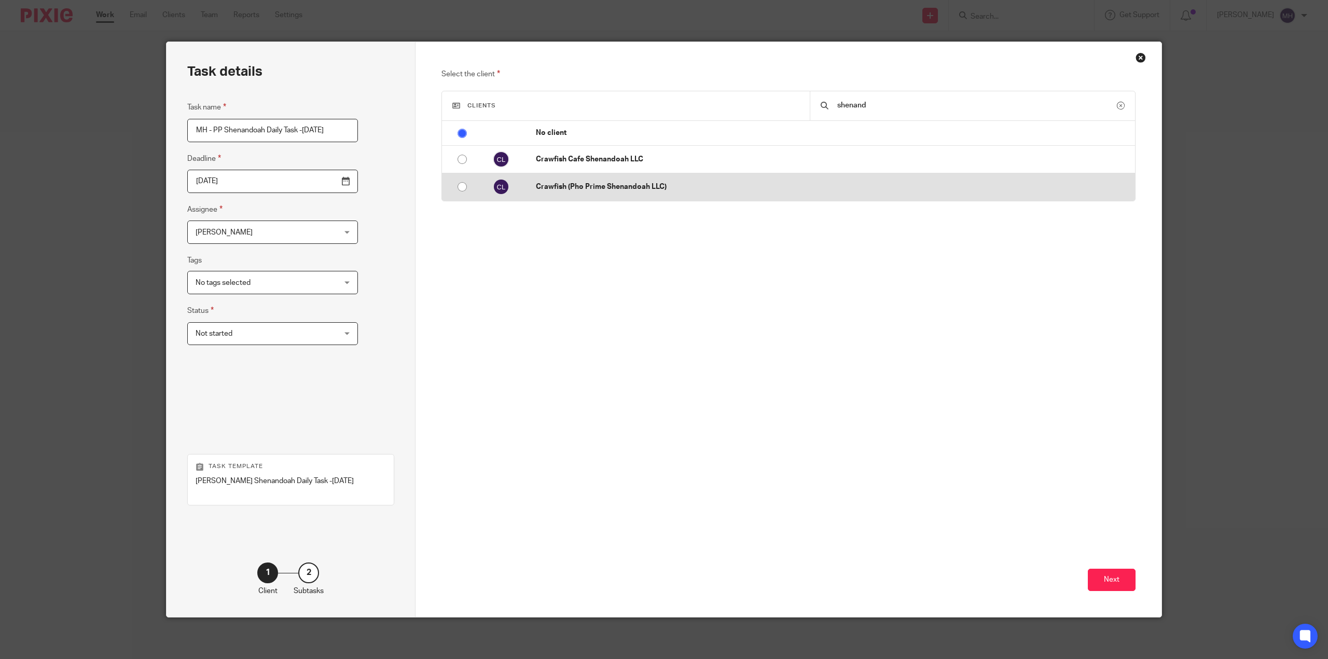
type input "shenand"
click at [758, 187] on p "Crawfish (Pho Prime Shenandoah LLC)" at bounding box center [833, 186] width 594 height 10
radio input "false"
radio input "true"
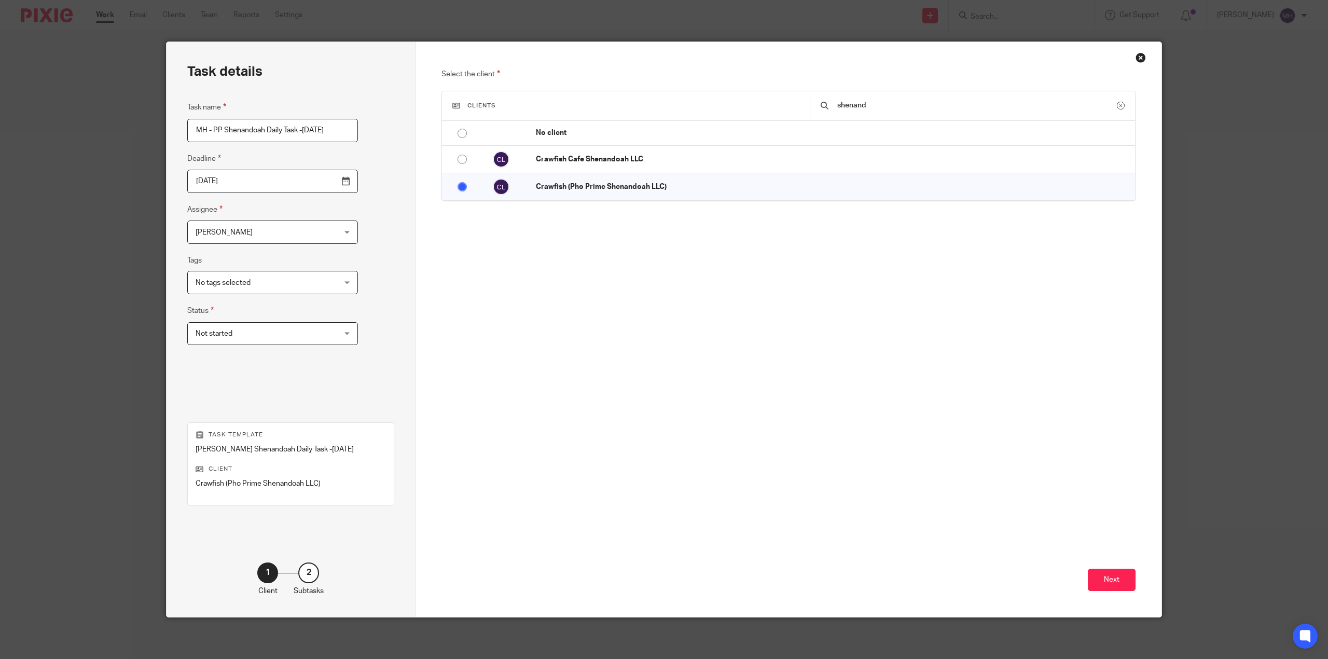
click at [753, 316] on div "Select the client Clients shenand No client 4 All Adapted Furniture, LLC Alife …" at bounding box center [788, 229] width 694 height 322
drag, startPoint x: 764, startPoint y: 374, endPoint x: 957, endPoint y: 473, distance: 216.6
click at [783, 418] on div "Select the client Clients shenand No client 4 All Adapted Furniture, LLC Alife …" at bounding box center [788, 329] width 746 height 575
click at [1111, 577] on button "Next" at bounding box center [1111, 579] width 48 height 22
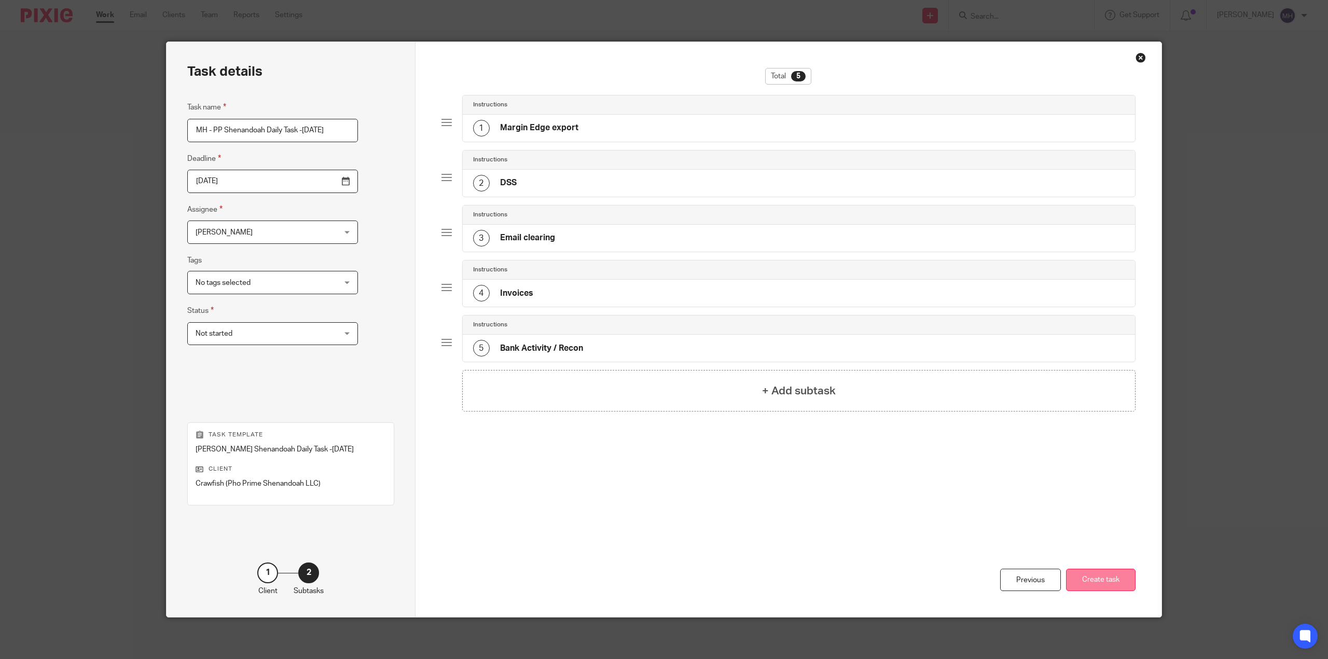
click at [1110, 575] on button "Create task" at bounding box center [1100, 579] width 69 height 22
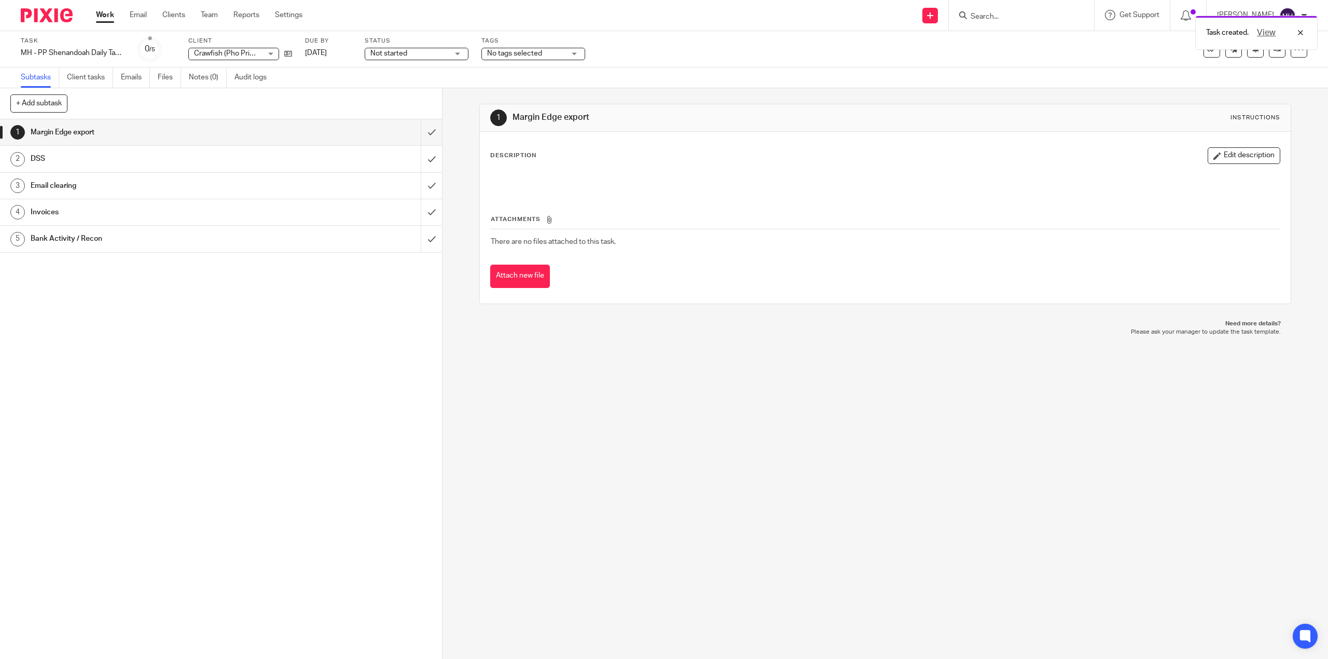
click at [50, 9] on img at bounding box center [47, 15] width 52 height 14
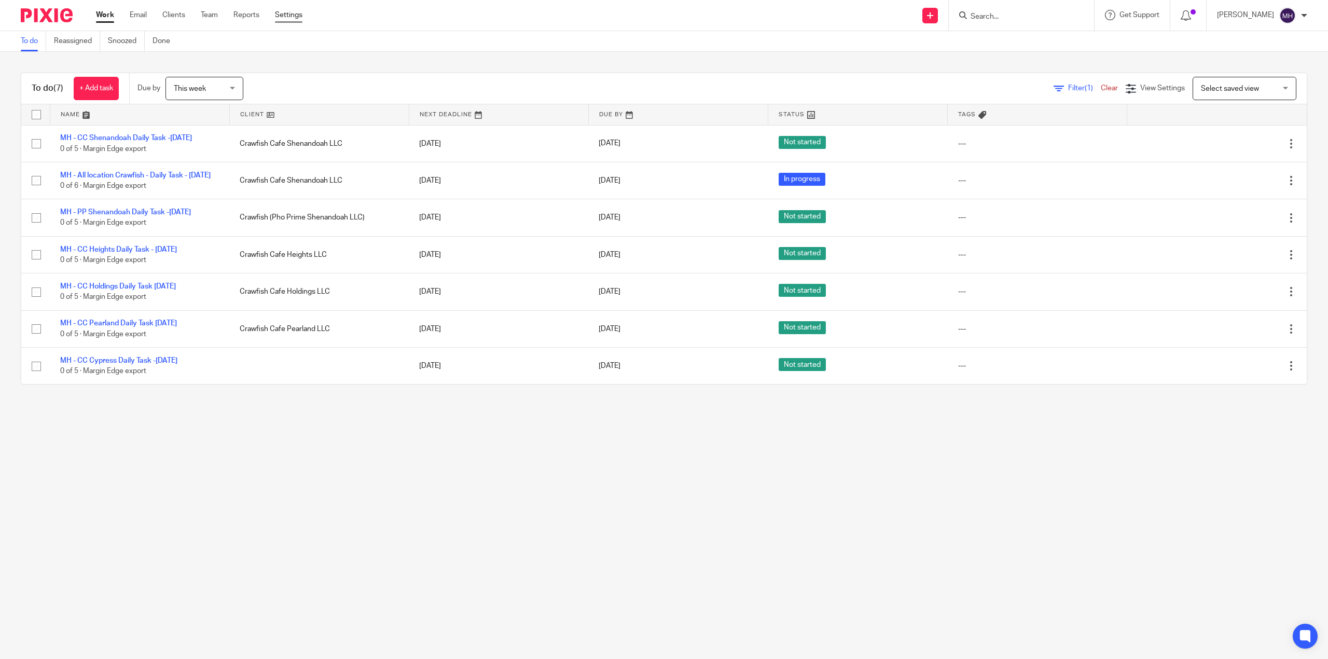
click at [287, 10] on link "Settings" at bounding box center [288, 15] width 27 height 10
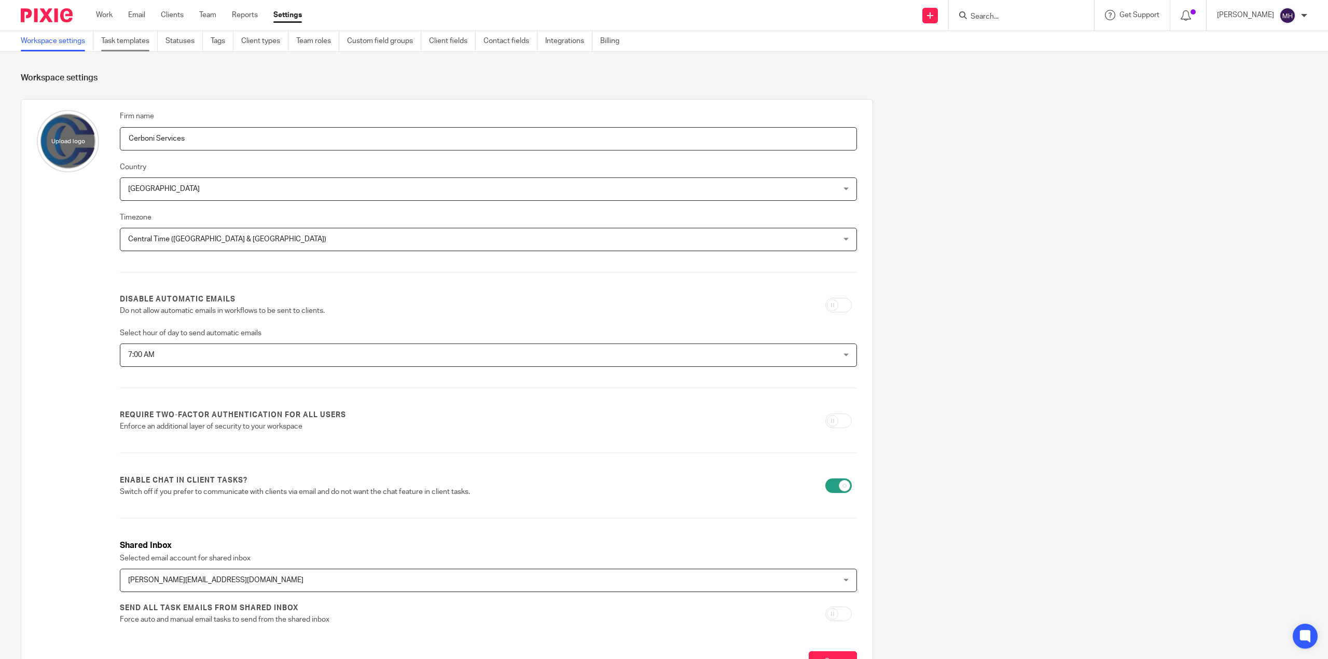
click at [129, 38] on link "Task templates" at bounding box center [129, 41] width 57 height 20
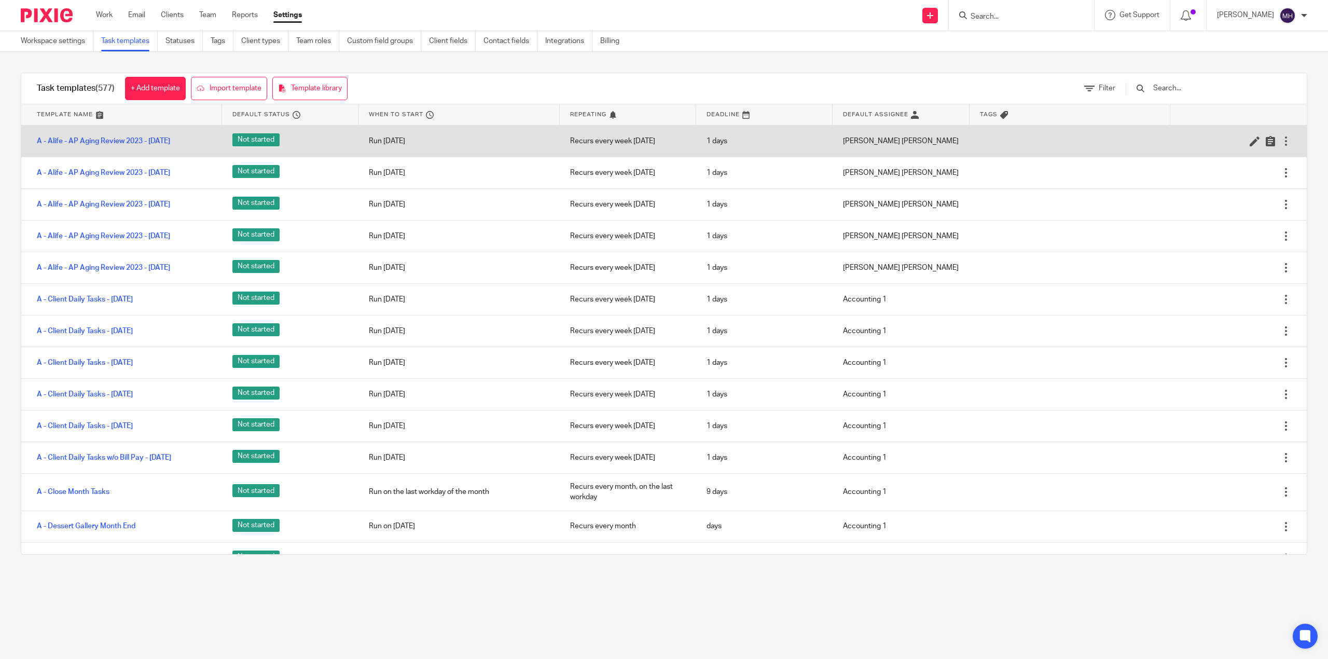
drag, startPoint x: 1196, startPoint y: 101, endPoint x: 1164, endPoint y: 137, distance: 48.5
click at [1197, 99] on div at bounding box center [1203, 88] width 176 height 31
click at [1175, 137] on div at bounding box center [1233, 141] width 116 height 10
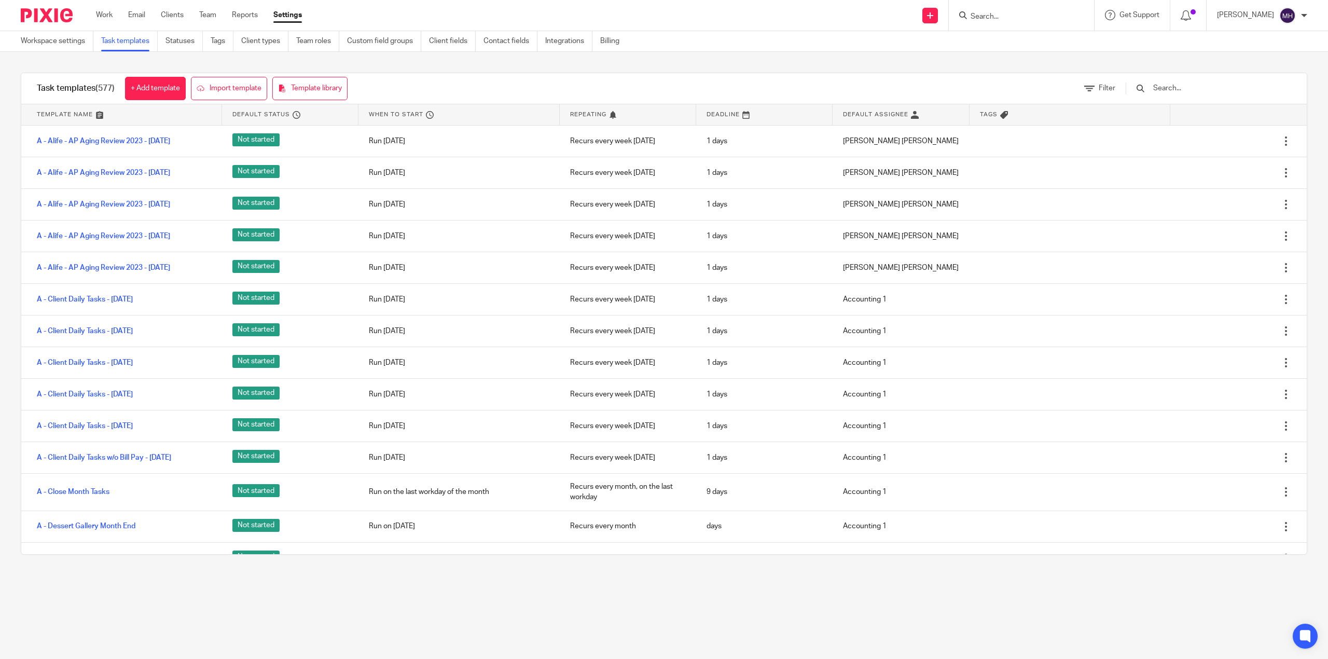
click at [1196, 75] on div at bounding box center [1203, 88] width 176 height 31
click at [1196, 85] on input "text" at bounding box center [1212, 87] width 121 height 11
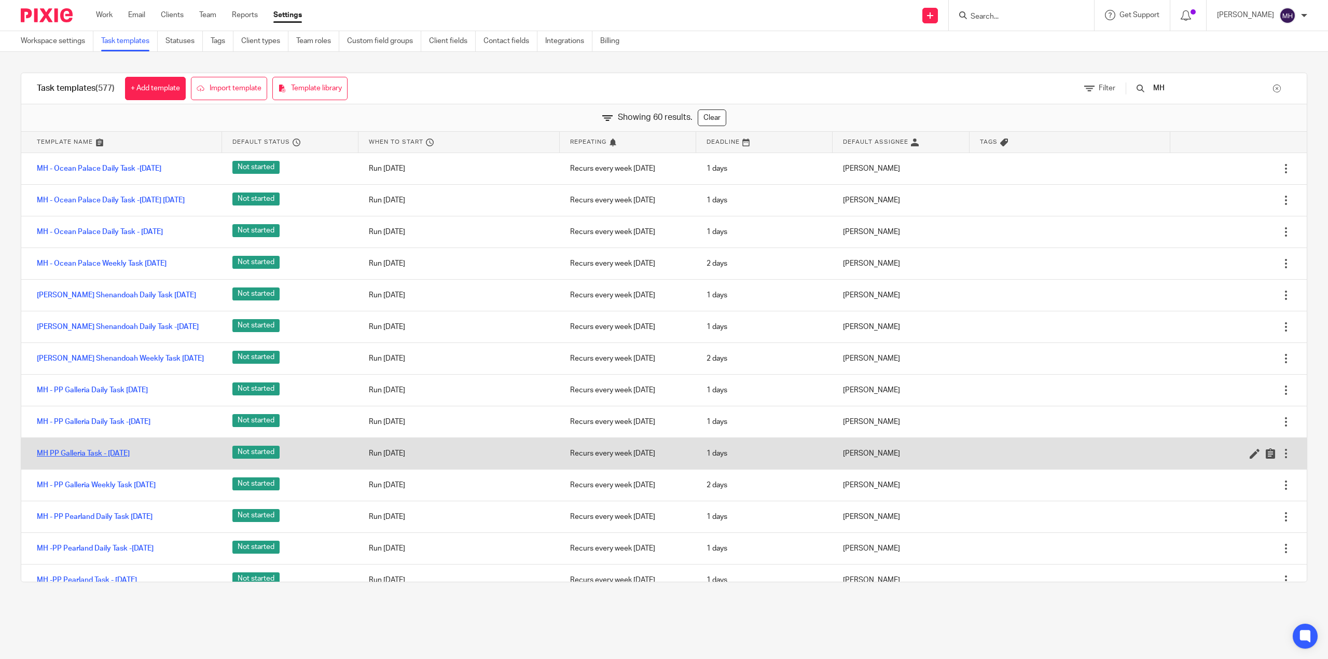
scroll to position [1590, 0]
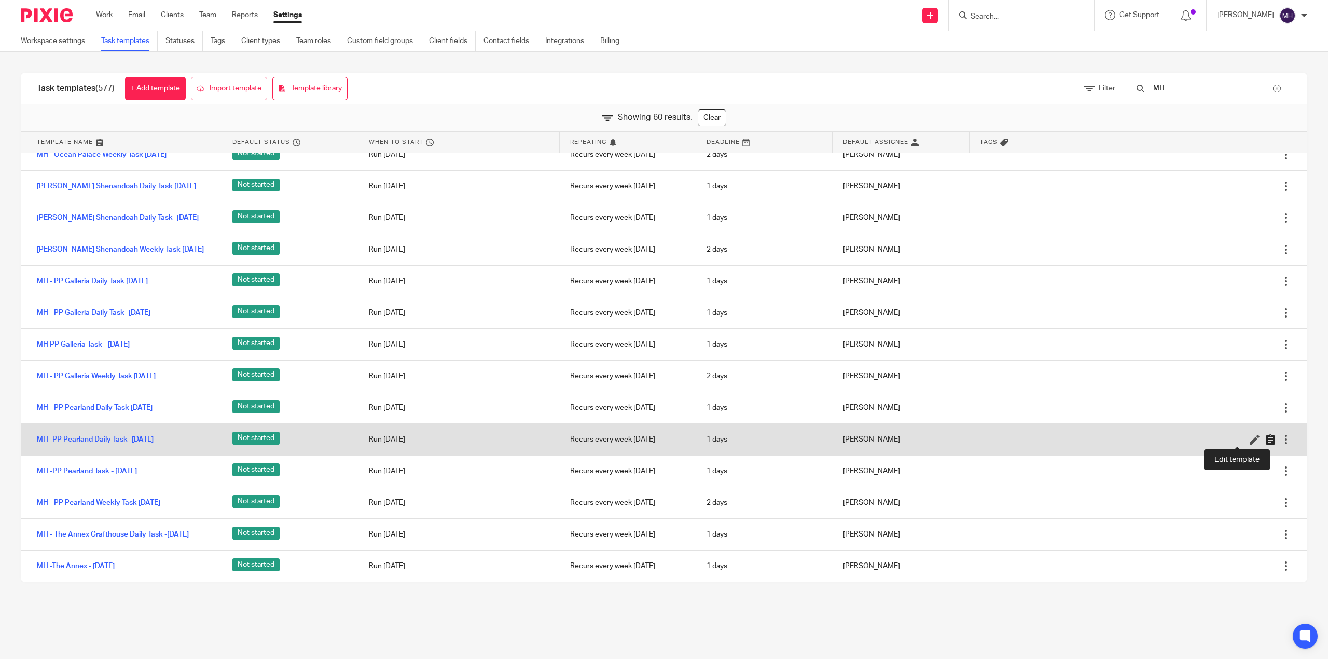
type input "MH"
click at [1265, 437] on icon at bounding box center [1270, 439] width 10 height 10
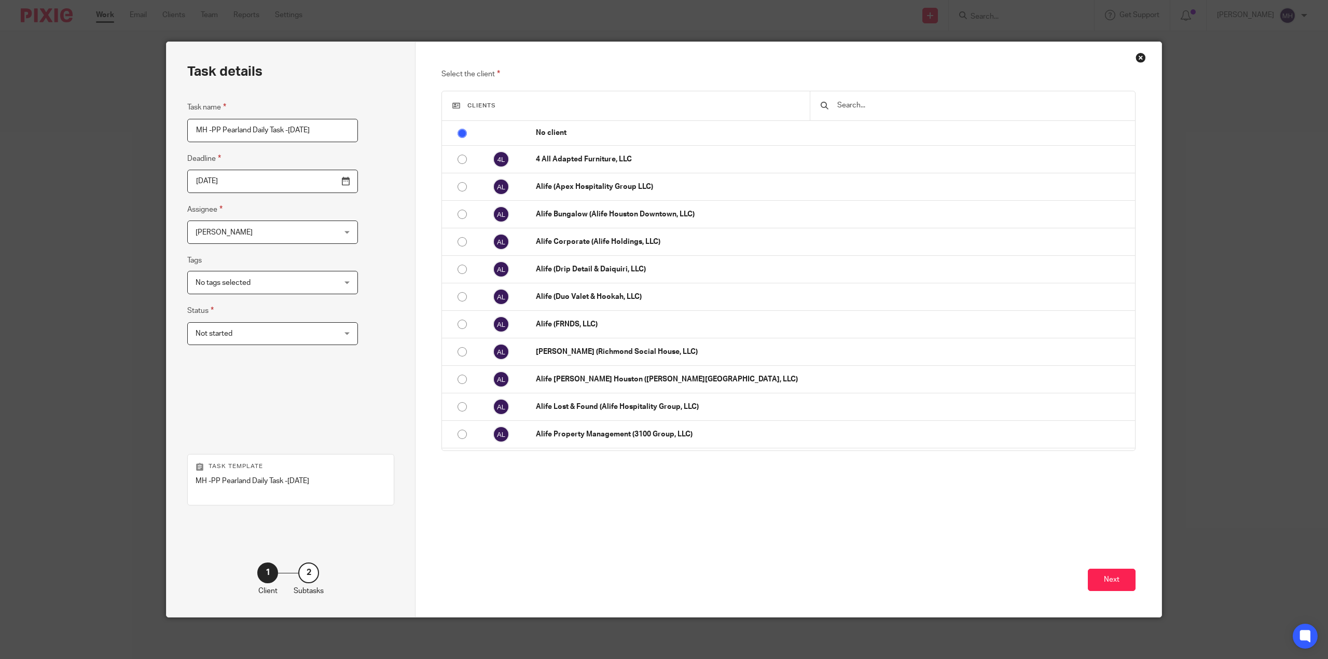
click at [312, 129] on input "MH -PP Pearland Daily Task -[DATE]" at bounding box center [272, 130] width 171 height 23
drag, startPoint x: 297, startPoint y: 130, endPoint x: 328, endPoint y: 131, distance: 31.2
click at [350, 133] on div "Task details Task name MH -PP Pearland Daily Task -Thursday 2025-07-10 Deadline…" at bounding box center [290, 329] width 249 height 575
click at [315, 131] on input "MH -PP Pearland Daily Task -[DATE]" at bounding box center [272, 130] width 171 height 23
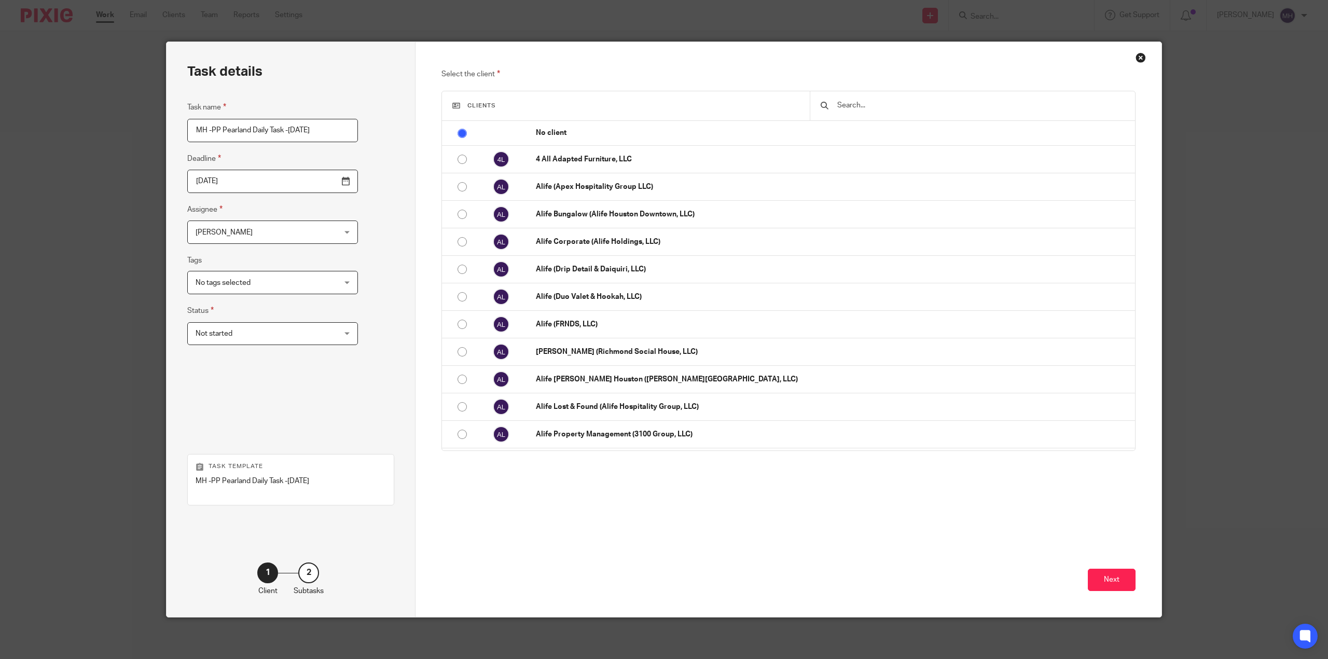
drag, startPoint x: 305, startPoint y: 130, endPoint x: 370, endPoint y: 103, distance: 70.2
click at [352, 125] on div "Task details Task name MH -PP Pearland Daily Task -Thursday 2025-07-10 Deadline…" at bounding box center [290, 329] width 249 height 575
type input "MH -PP Pearland Daily Task -[DATE]"
click at [318, 179] on input "2025-08-22" at bounding box center [272, 181] width 171 height 23
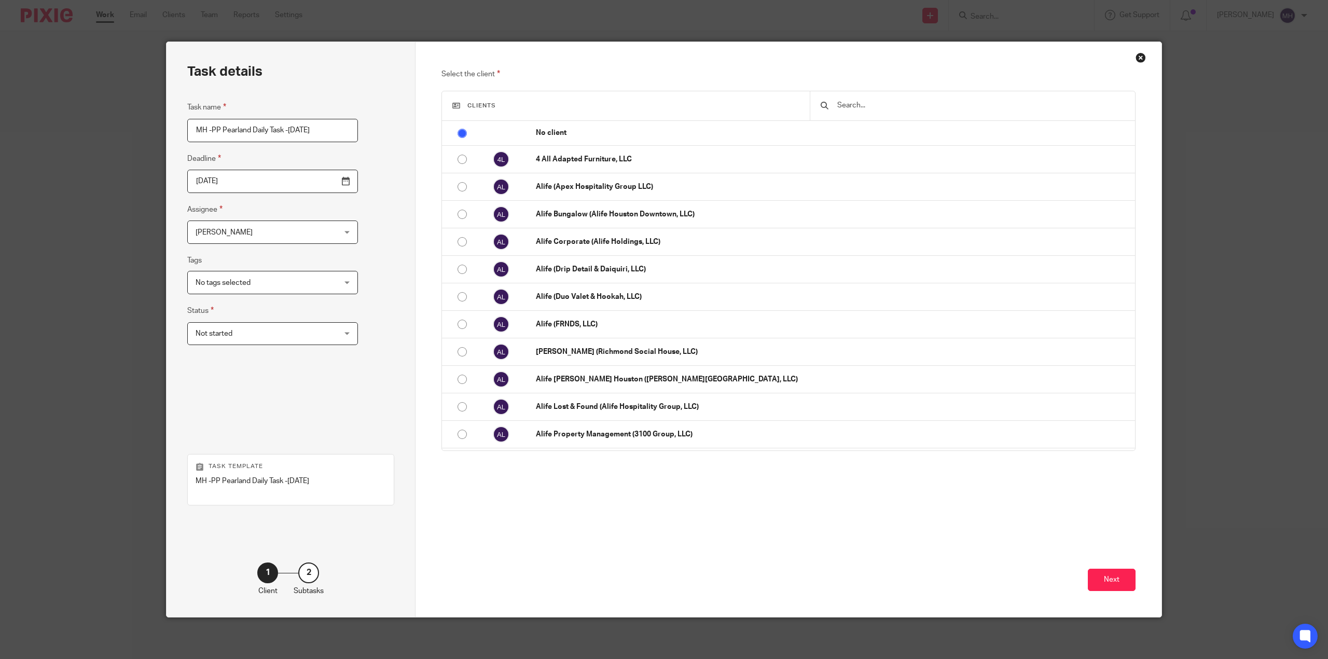
scroll to position [0, 0]
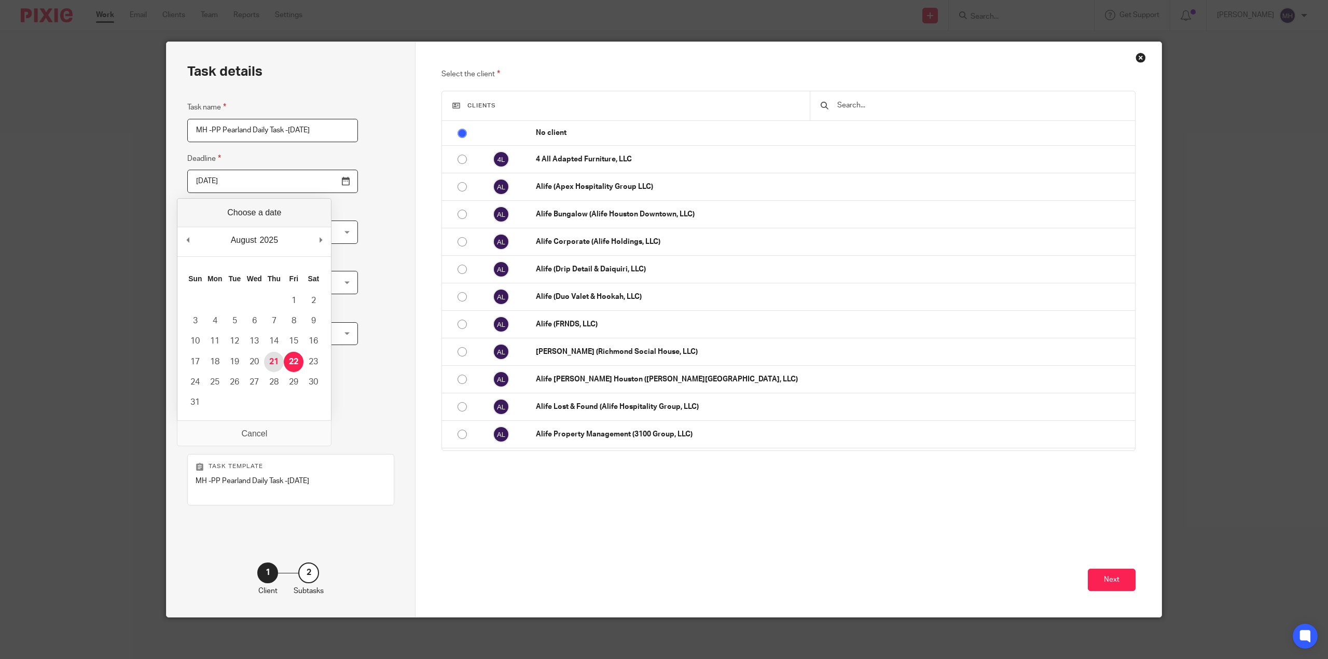
type input "[DATE]"
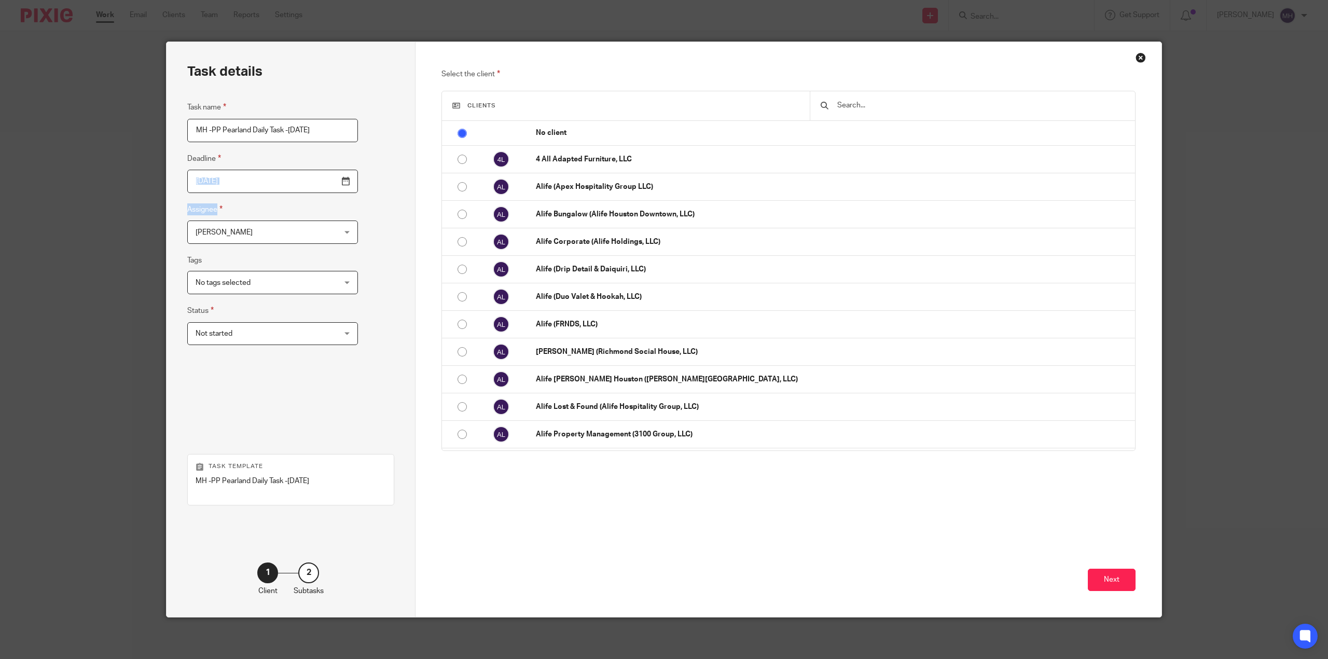
click at [369, 193] on div "Task details Task name MH -PP Pearland Daily Task -Thursday 2025-08-21 Deadline…" at bounding box center [290, 329] width 249 height 575
click at [877, 115] on div at bounding box center [971, 105] width 325 height 29
click at [873, 102] on input "text" at bounding box center [980, 105] width 288 height 11
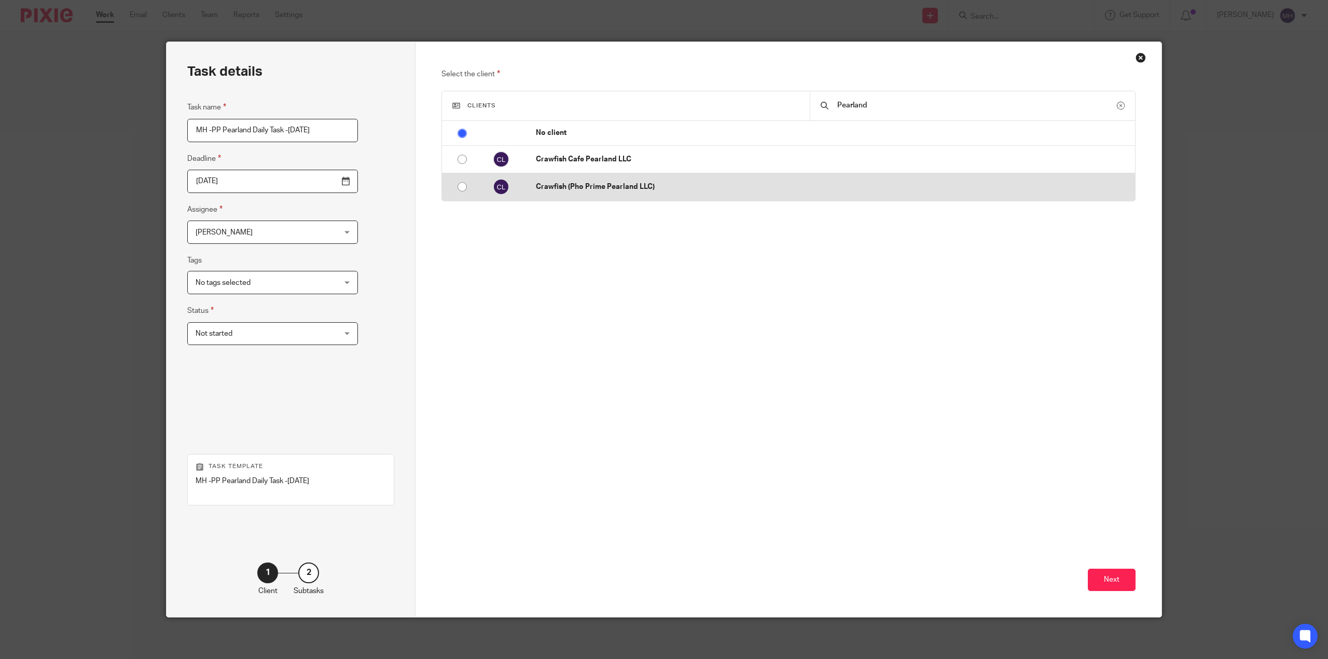
type input "Pearland"
click at [740, 185] on p "Crawfish (Pho Prime Pearland LLC)" at bounding box center [833, 186] width 594 height 10
radio input "false"
radio input "true"
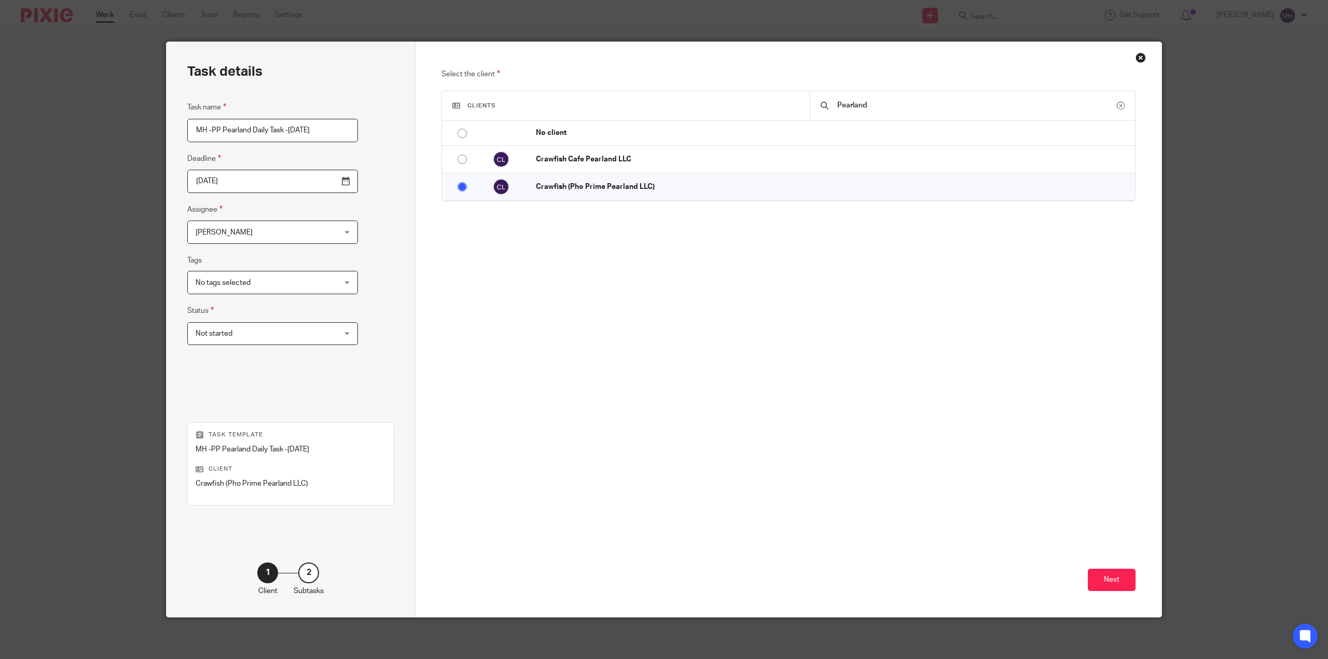
drag, startPoint x: 755, startPoint y: 405, endPoint x: 783, endPoint y: 423, distance: 32.9
click at [754, 406] on div "Next" at bounding box center [788, 503] width 694 height 227
click at [1104, 572] on button "Next" at bounding box center [1111, 579] width 48 height 22
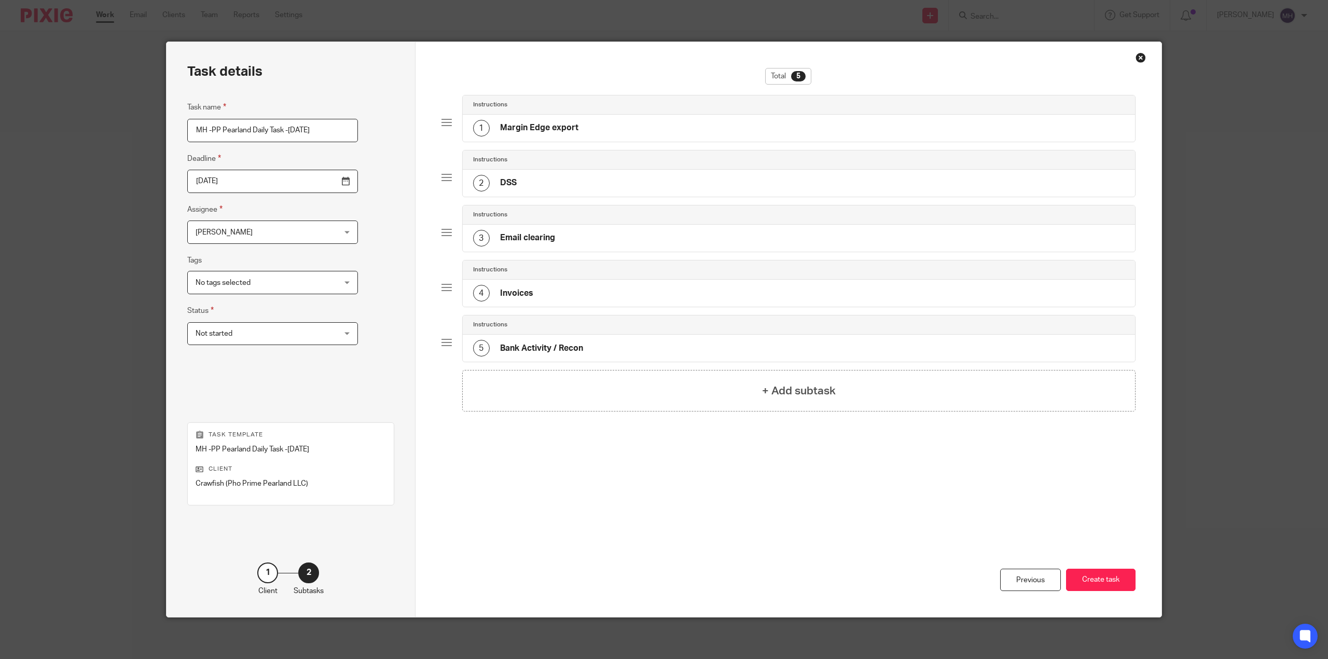
drag, startPoint x: 932, startPoint y: 527, endPoint x: 958, endPoint y: 530, distance: 26.1
click at [946, 528] on div "Previous Create task" at bounding box center [788, 560] width 694 height 114
click at [1092, 569] on button "Create task" at bounding box center [1100, 579] width 69 height 22
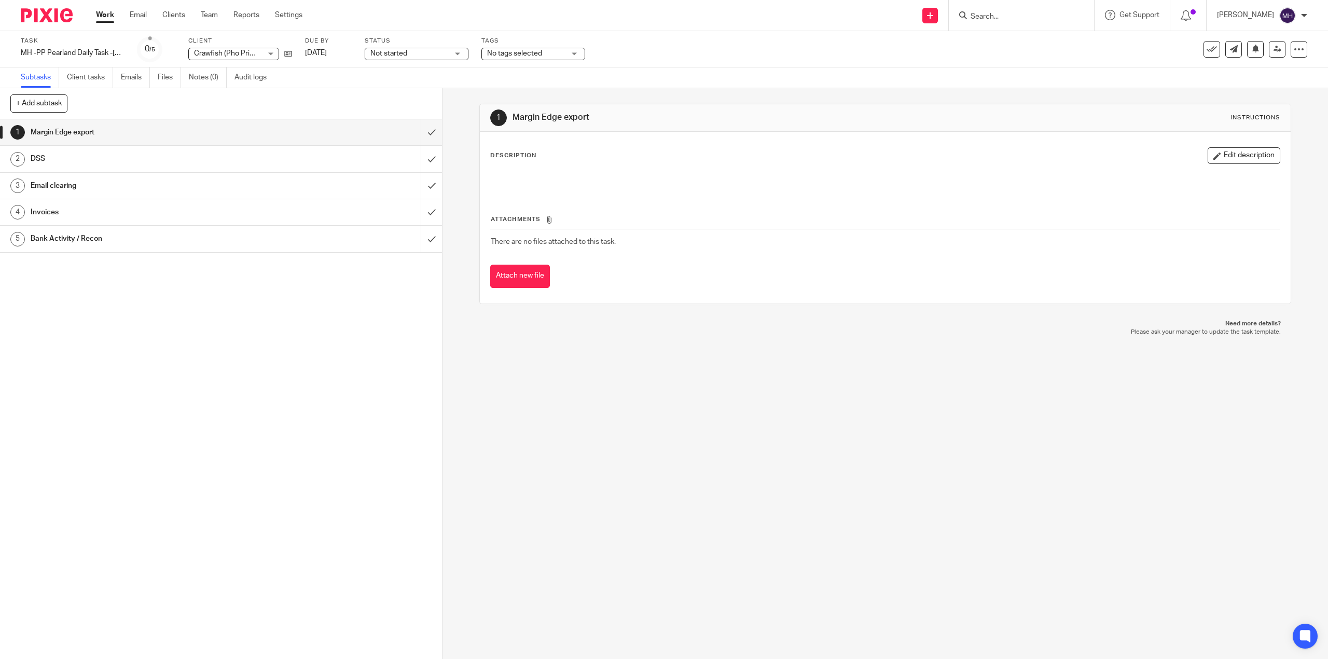
click at [65, 12] on img at bounding box center [47, 15] width 52 height 14
